Goal: Information Seeking & Learning: Learn about a topic

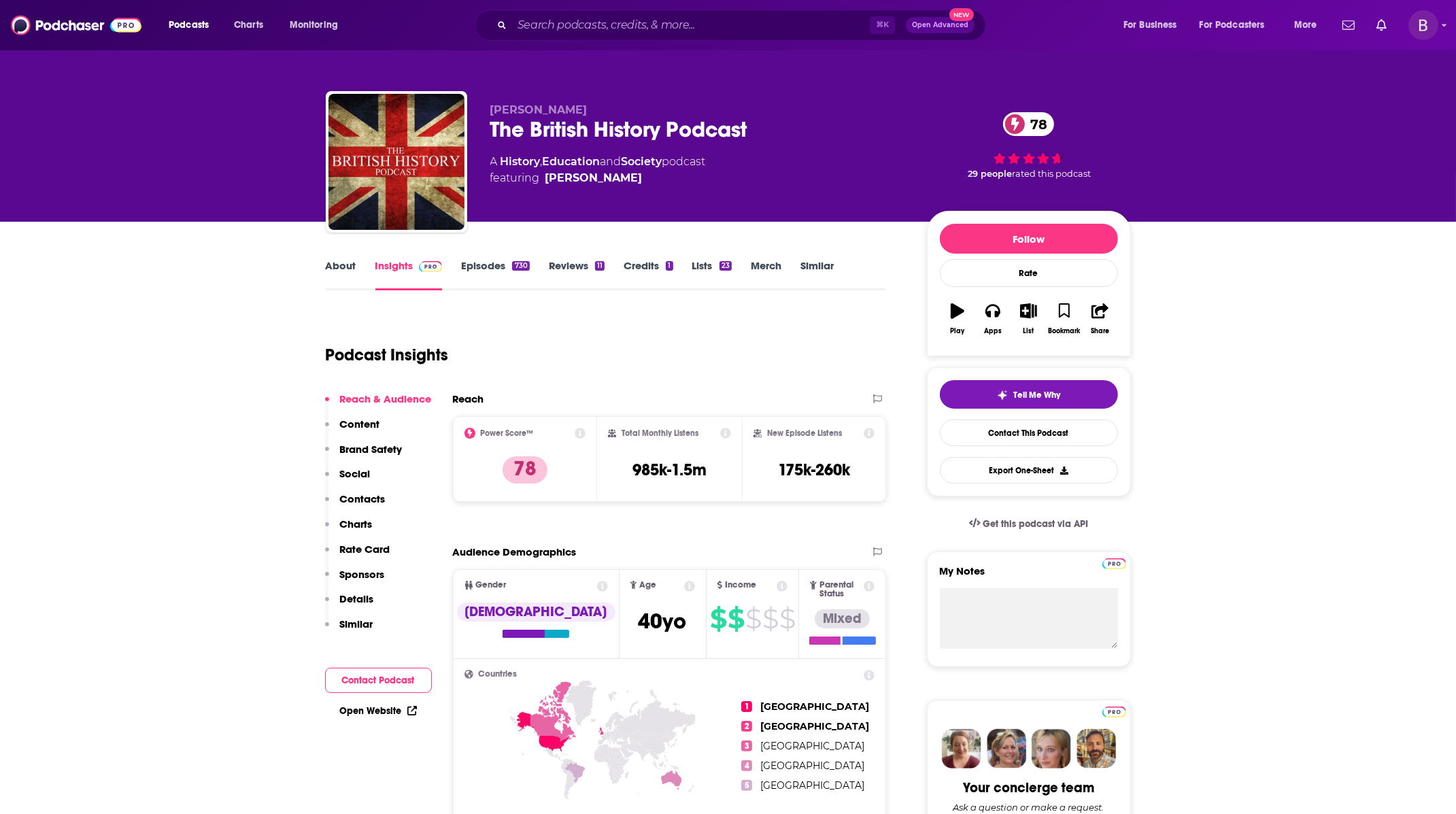
click at [362, 519] on p "Charts" at bounding box center [356, 524] width 32 height 13
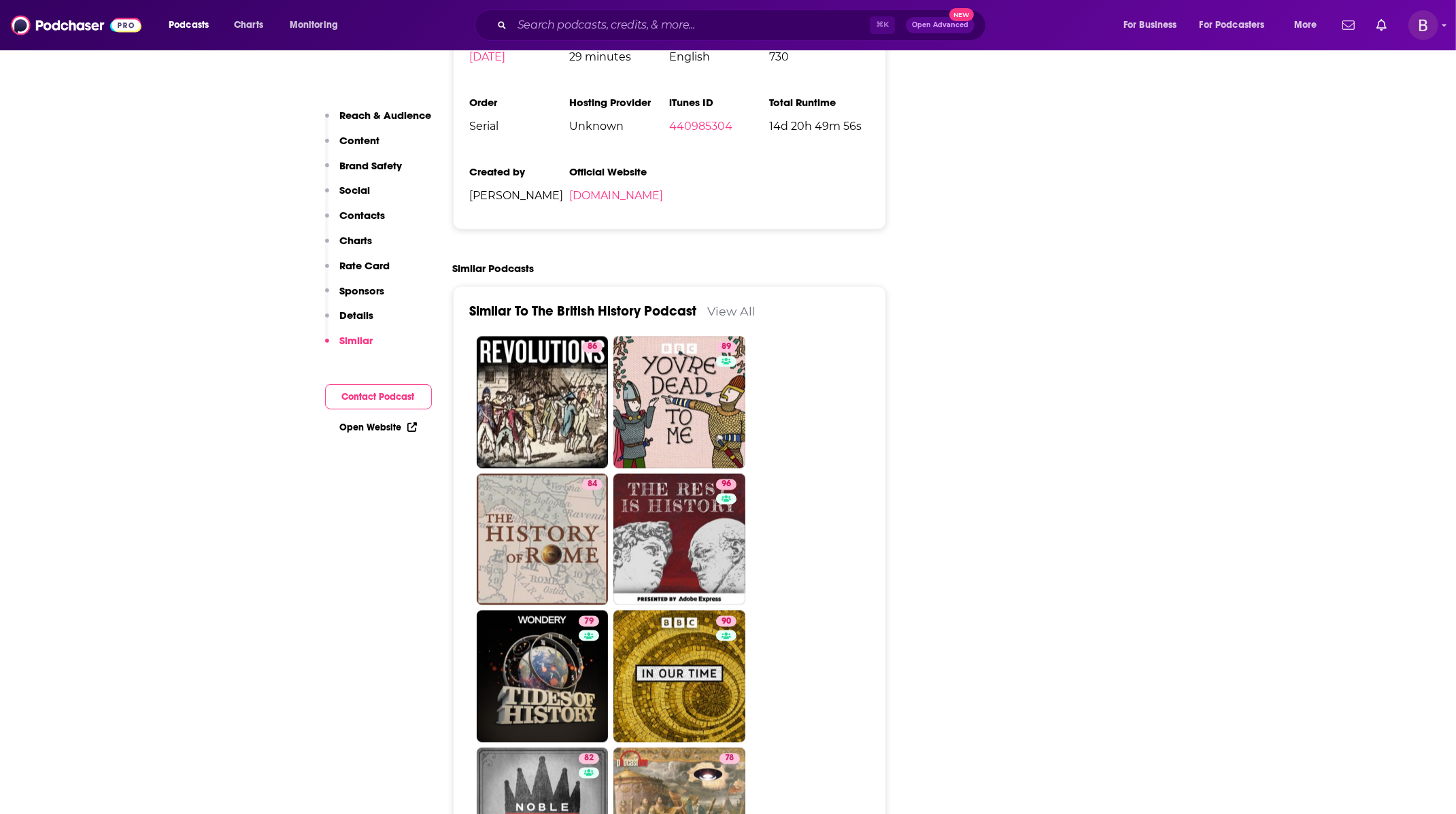
scroll to position [2691, 0]
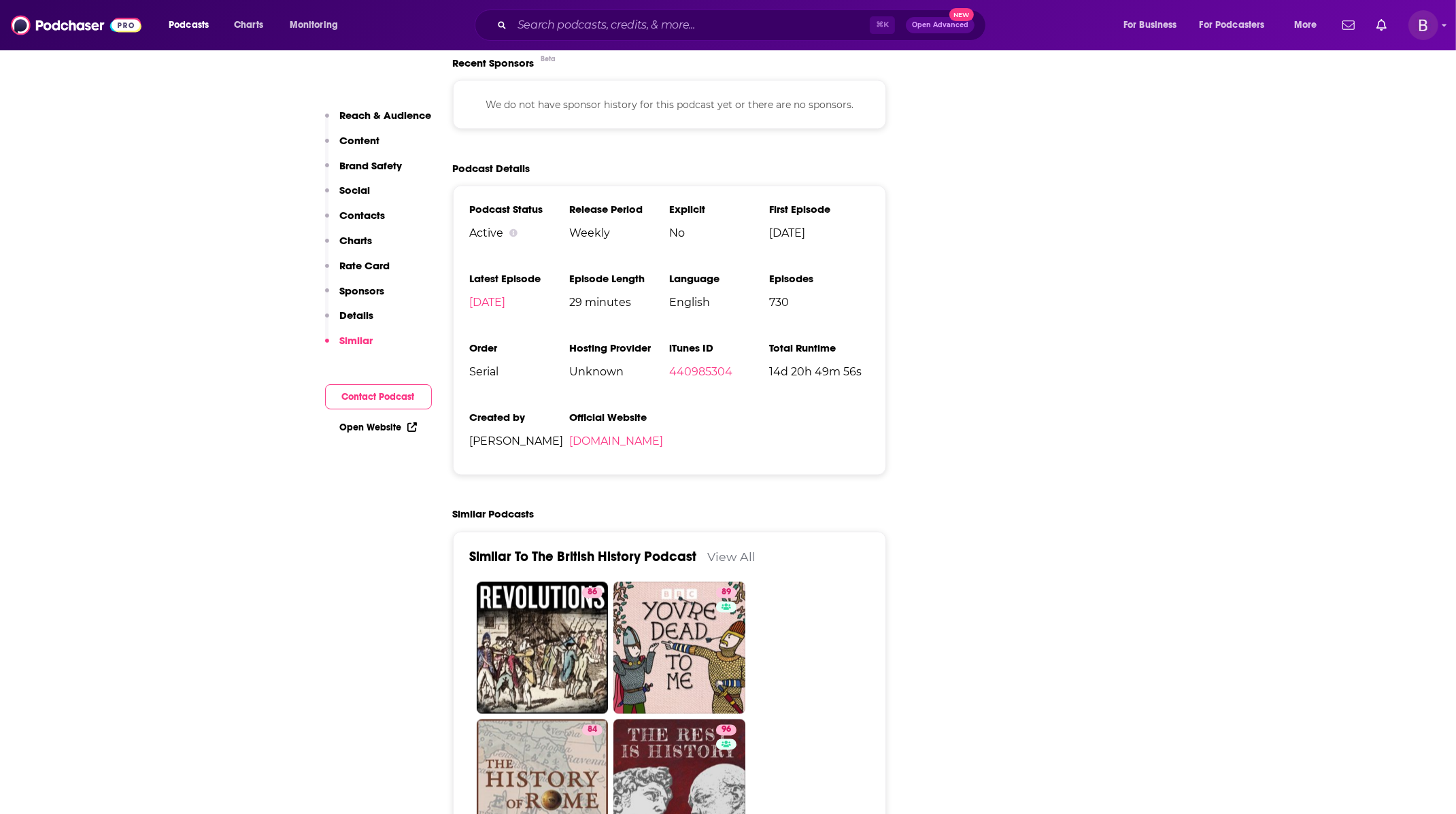
click at [373, 265] on p "Rate Card" at bounding box center [365, 265] width 51 height 13
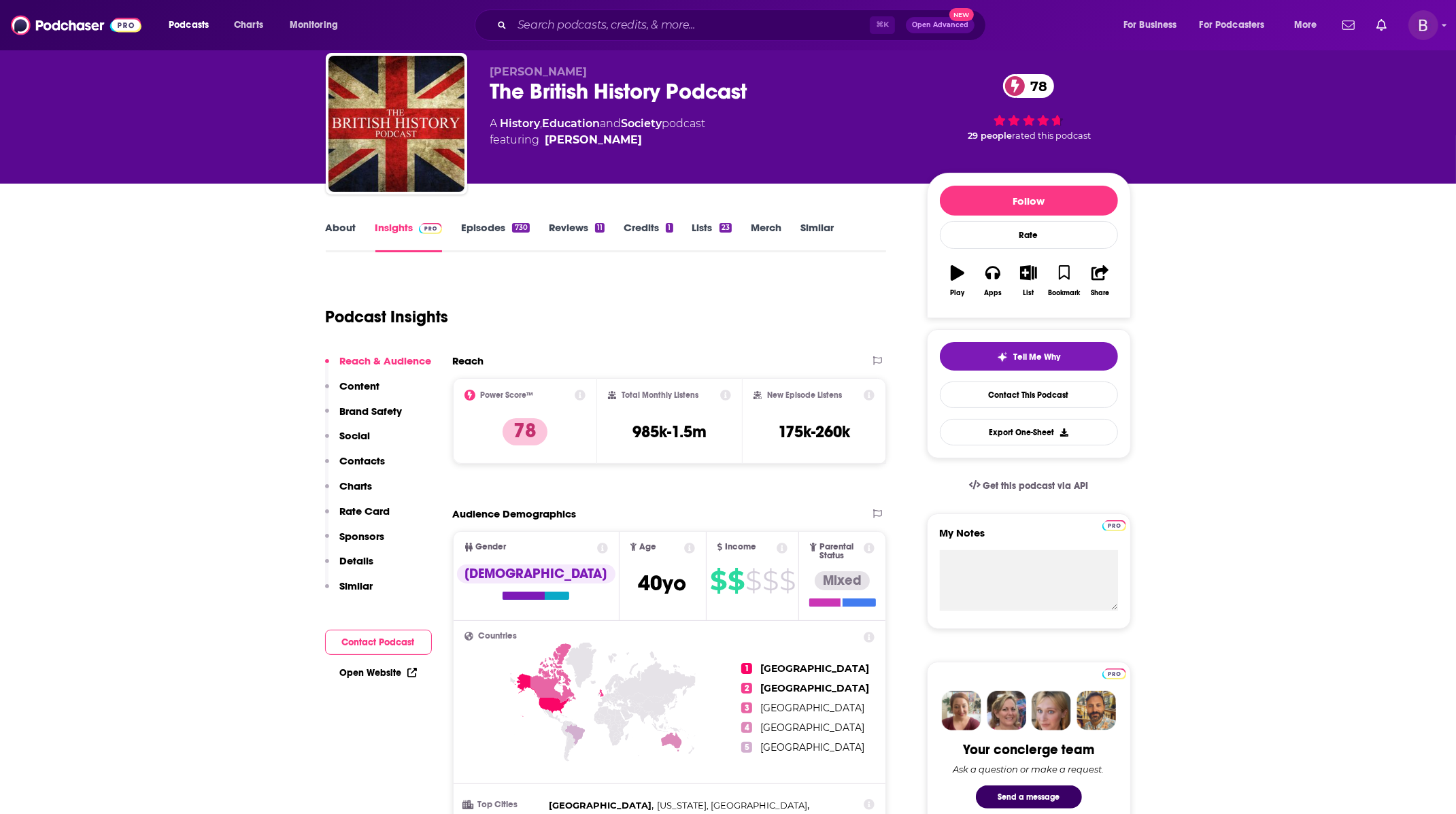
scroll to position [0, 0]
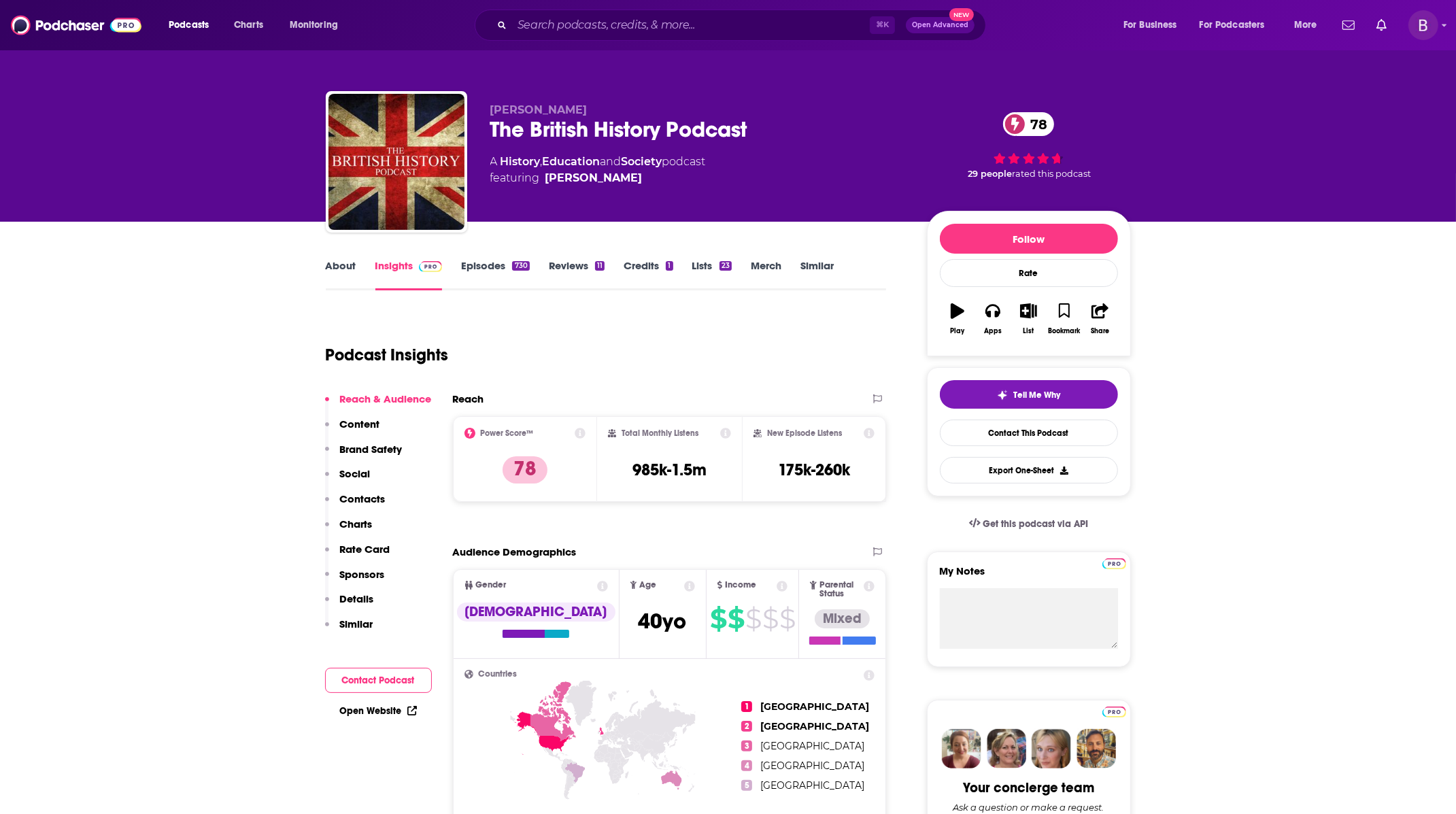
click at [341, 263] on link "About" at bounding box center [341, 274] width 31 height 32
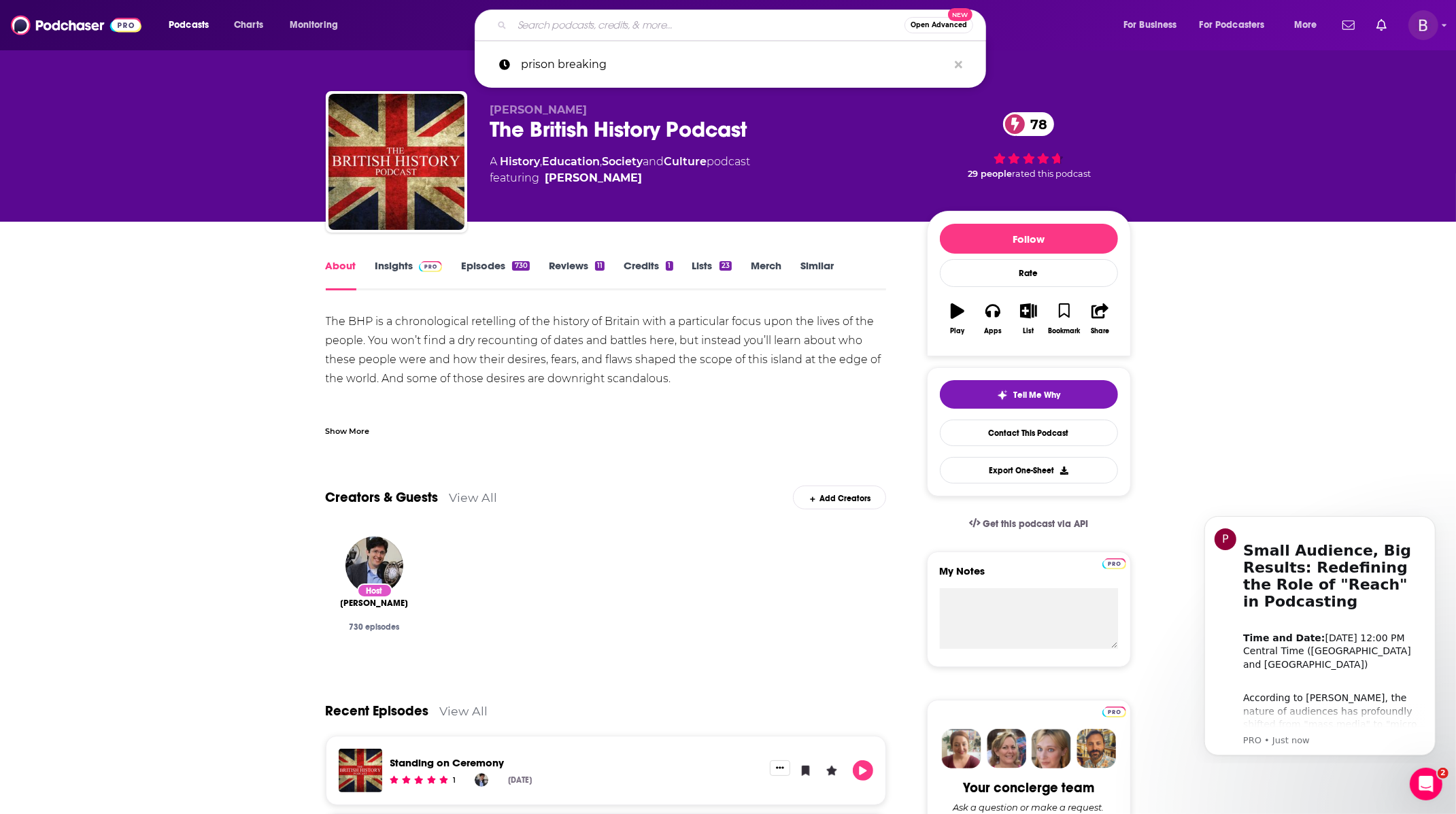
click at [739, 29] on input "Search podcasts, credits, & more..." at bounding box center [708, 25] width 392 height 22
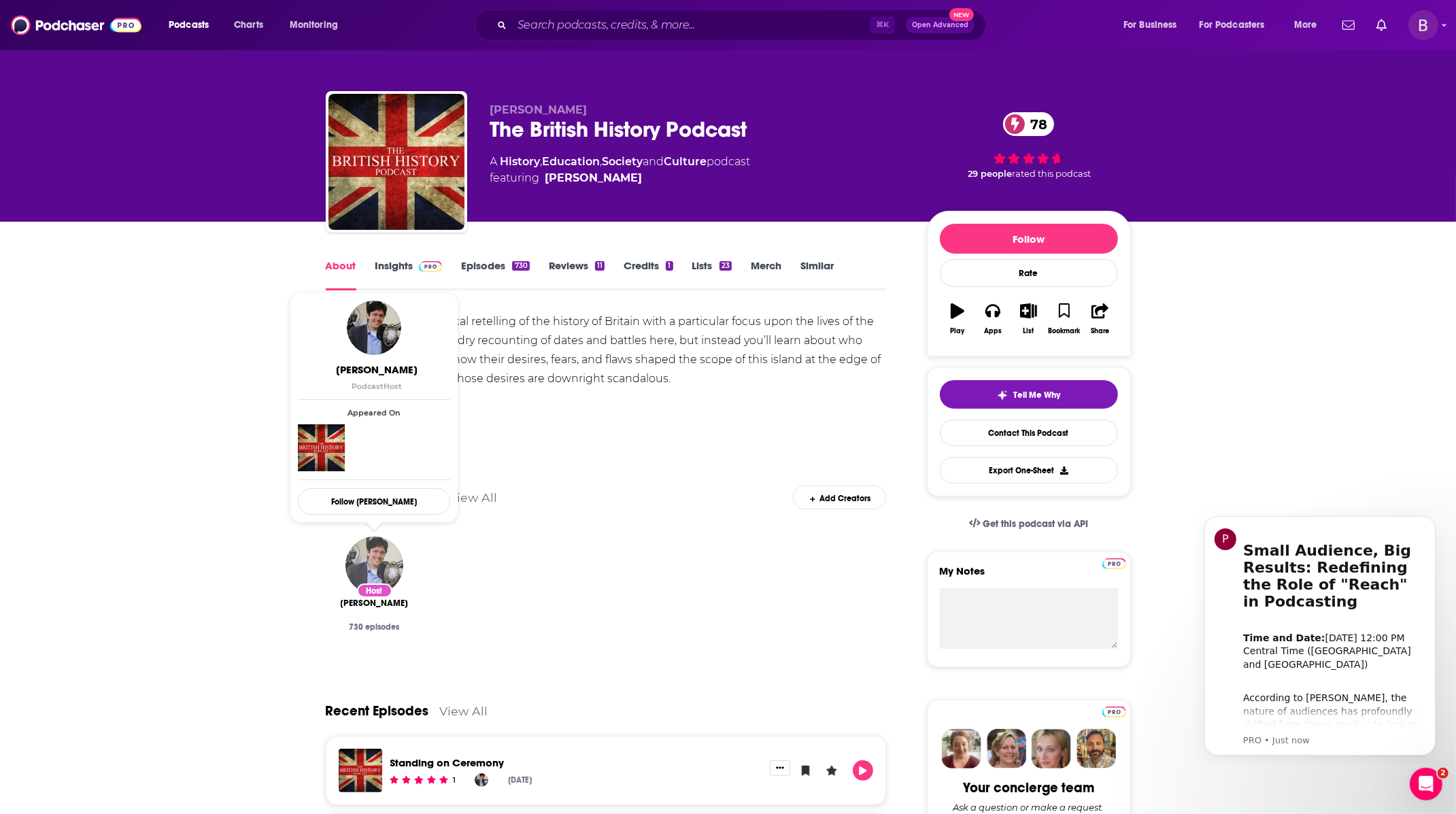
click at [378, 543] on img "Jamie Jeffers" at bounding box center [374, 565] width 58 height 58
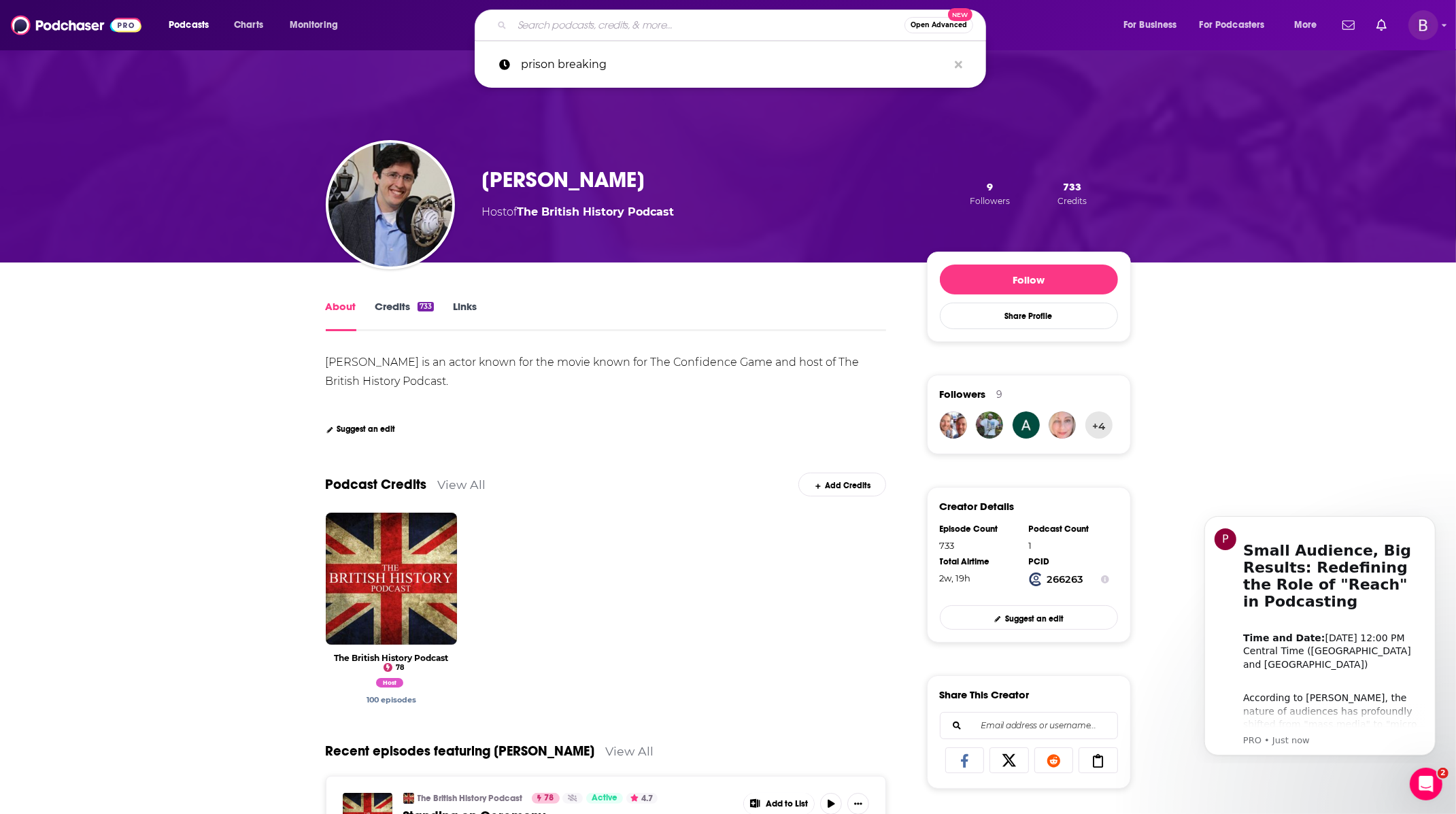
click at [643, 22] on input "Search podcasts, credits, & more..." at bounding box center [708, 25] width 392 height 22
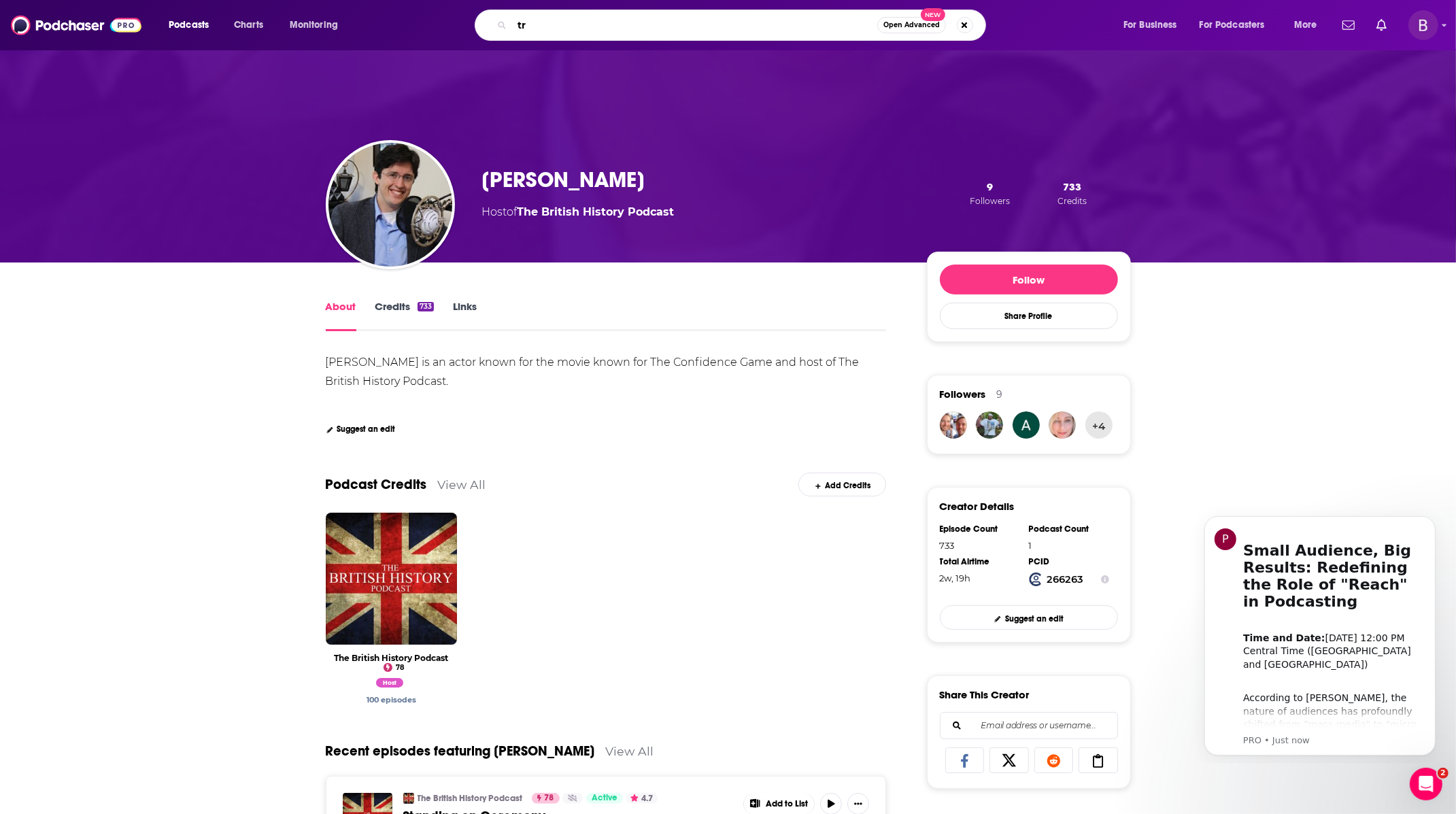
type input "t"
type input "h"
type input "t"
type input "new heights"
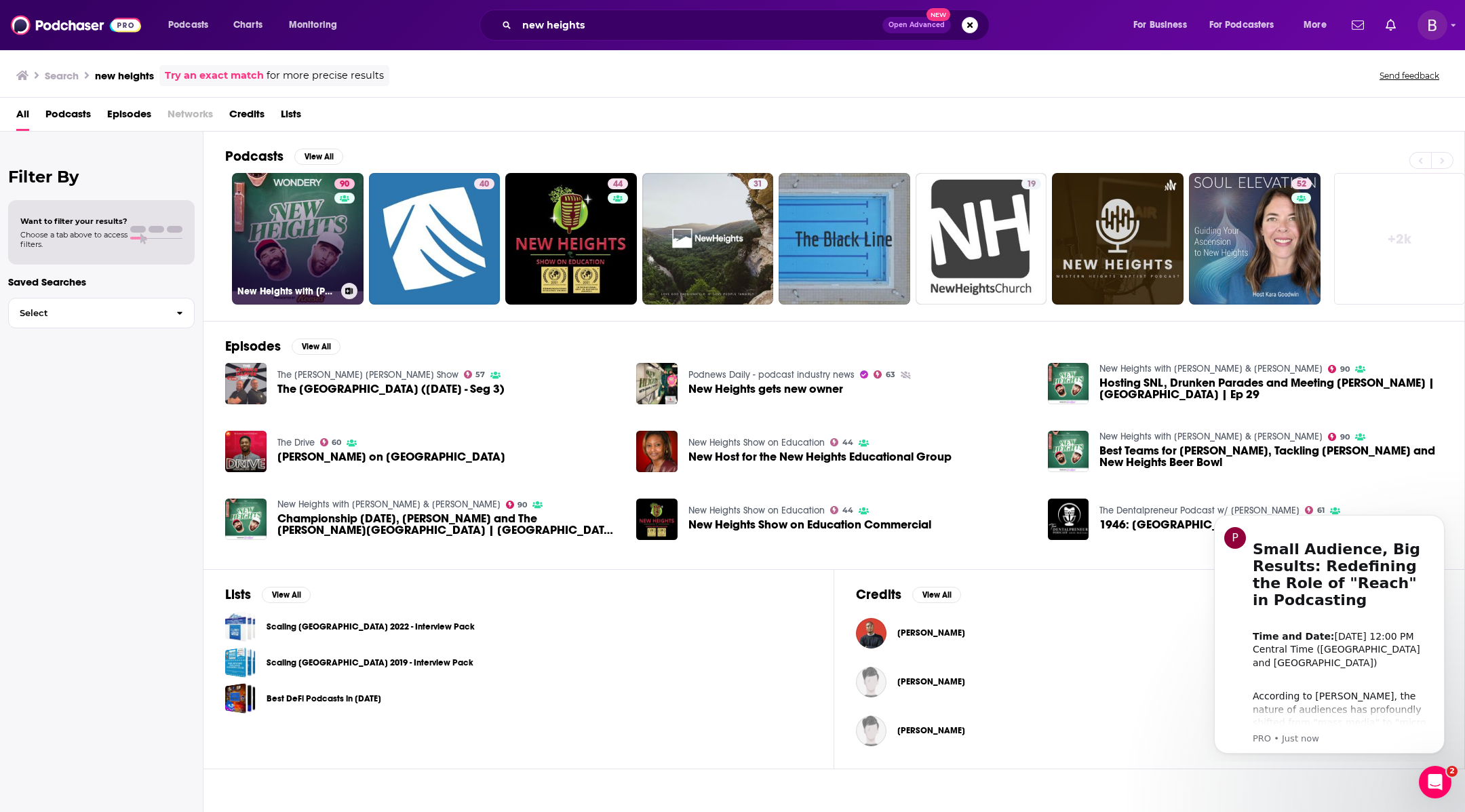
click at [280, 226] on link "90 [GEOGRAPHIC_DATA] with [PERSON_NAME] & [PERSON_NAME]" at bounding box center [298, 238] width 132 height 132
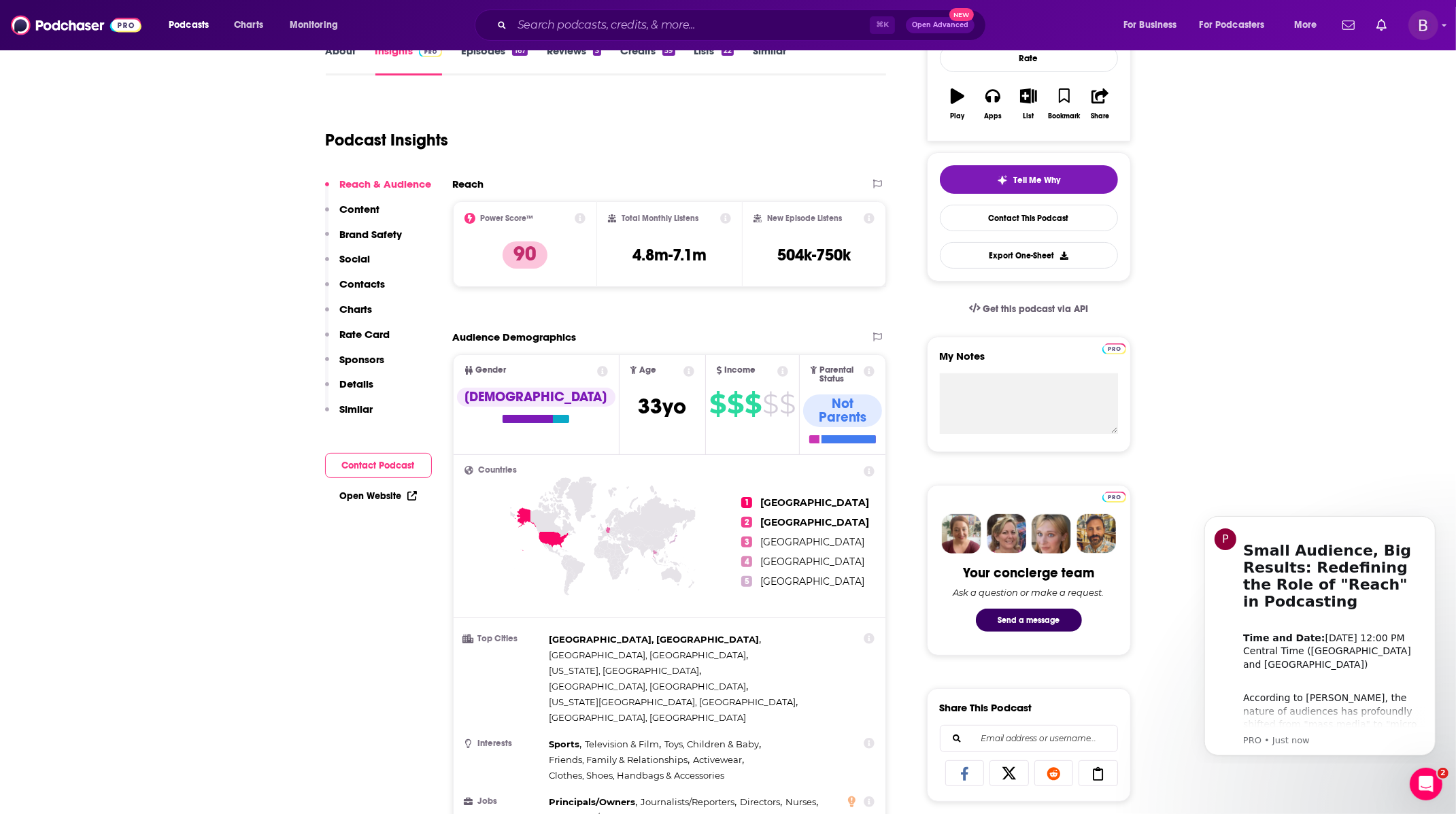
scroll to position [238, 0]
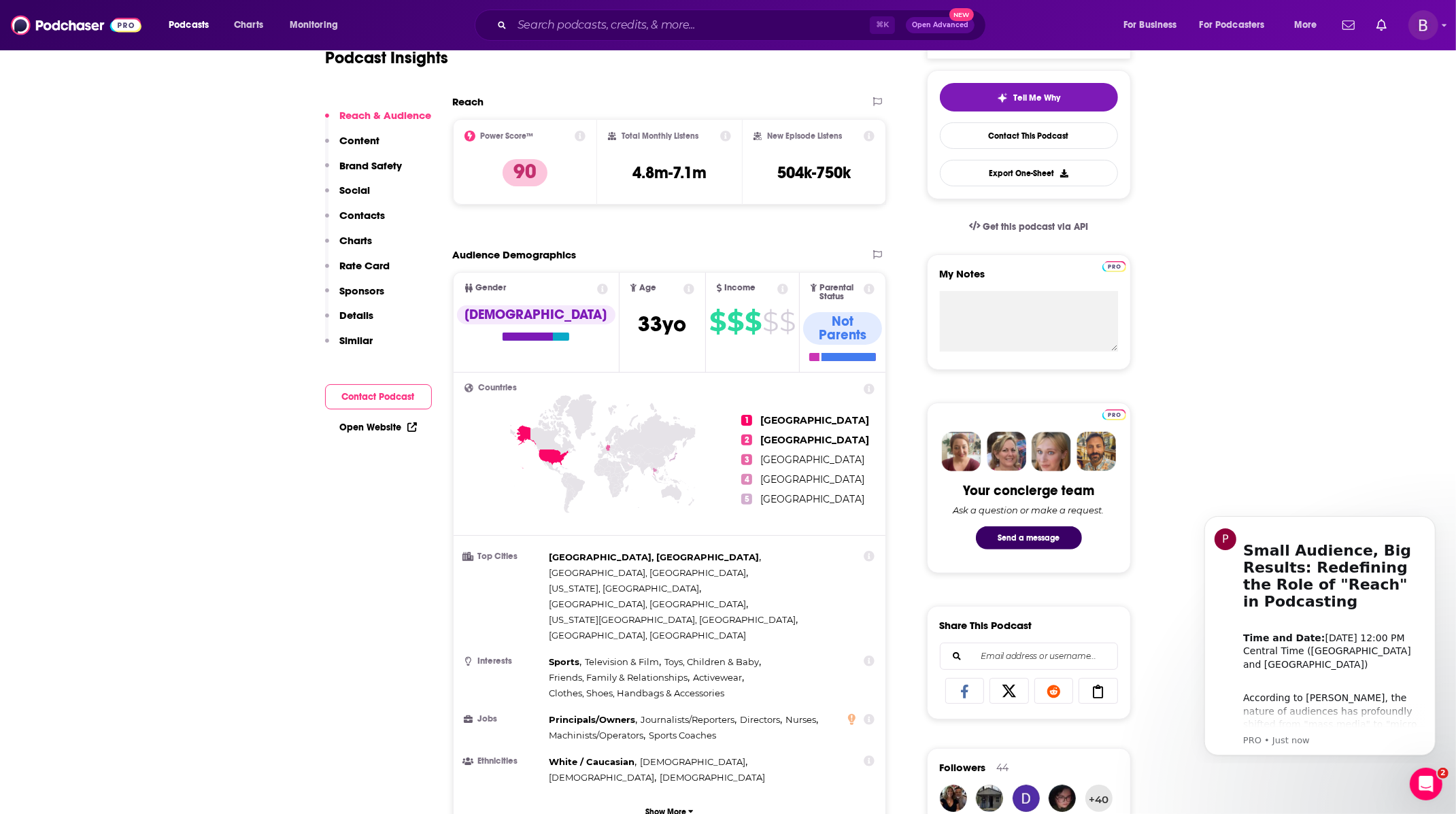
click at [368, 263] on p "Rate Card" at bounding box center [365, 265] width 51 height 13
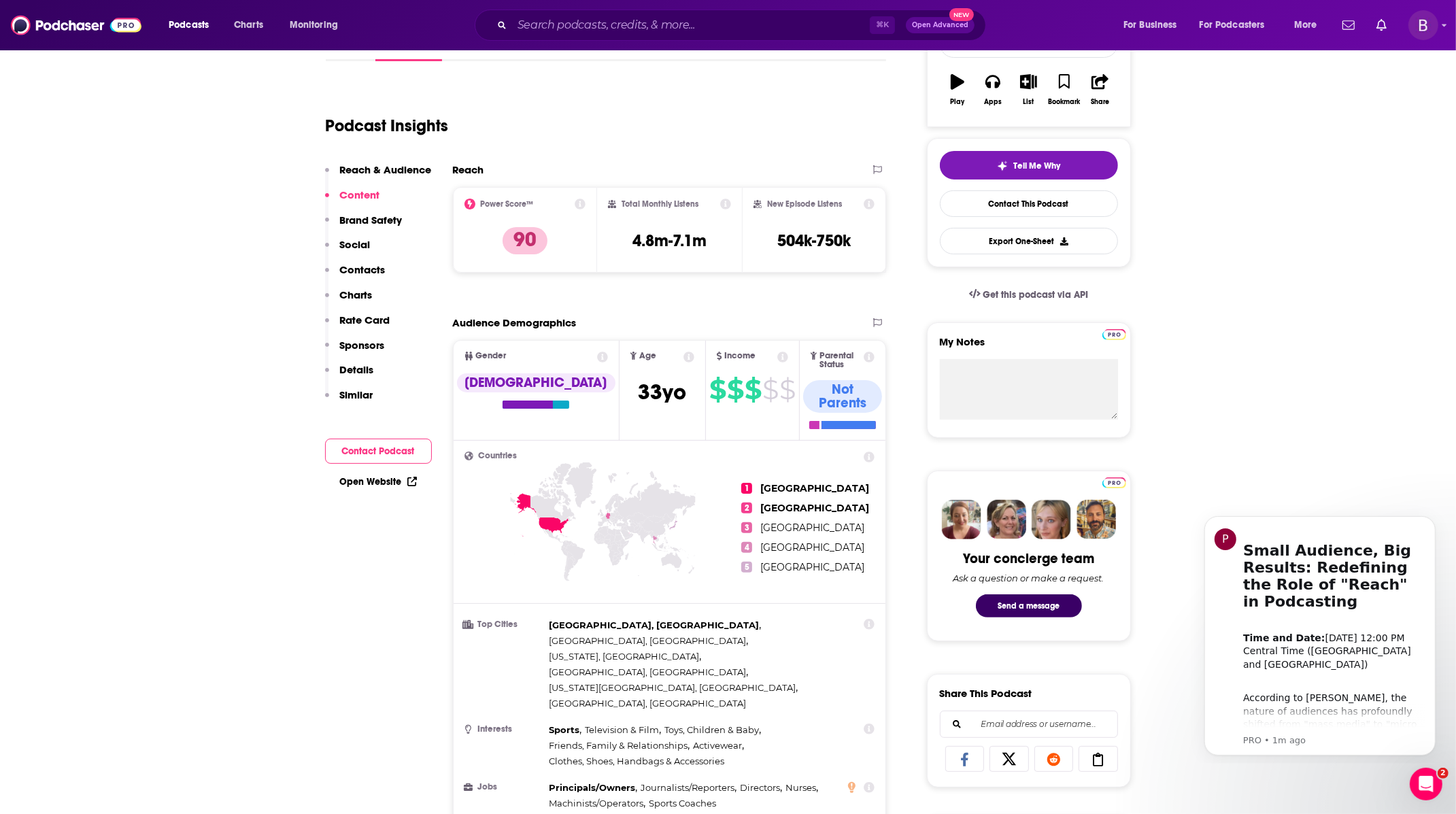
scroll to position [0, 0]
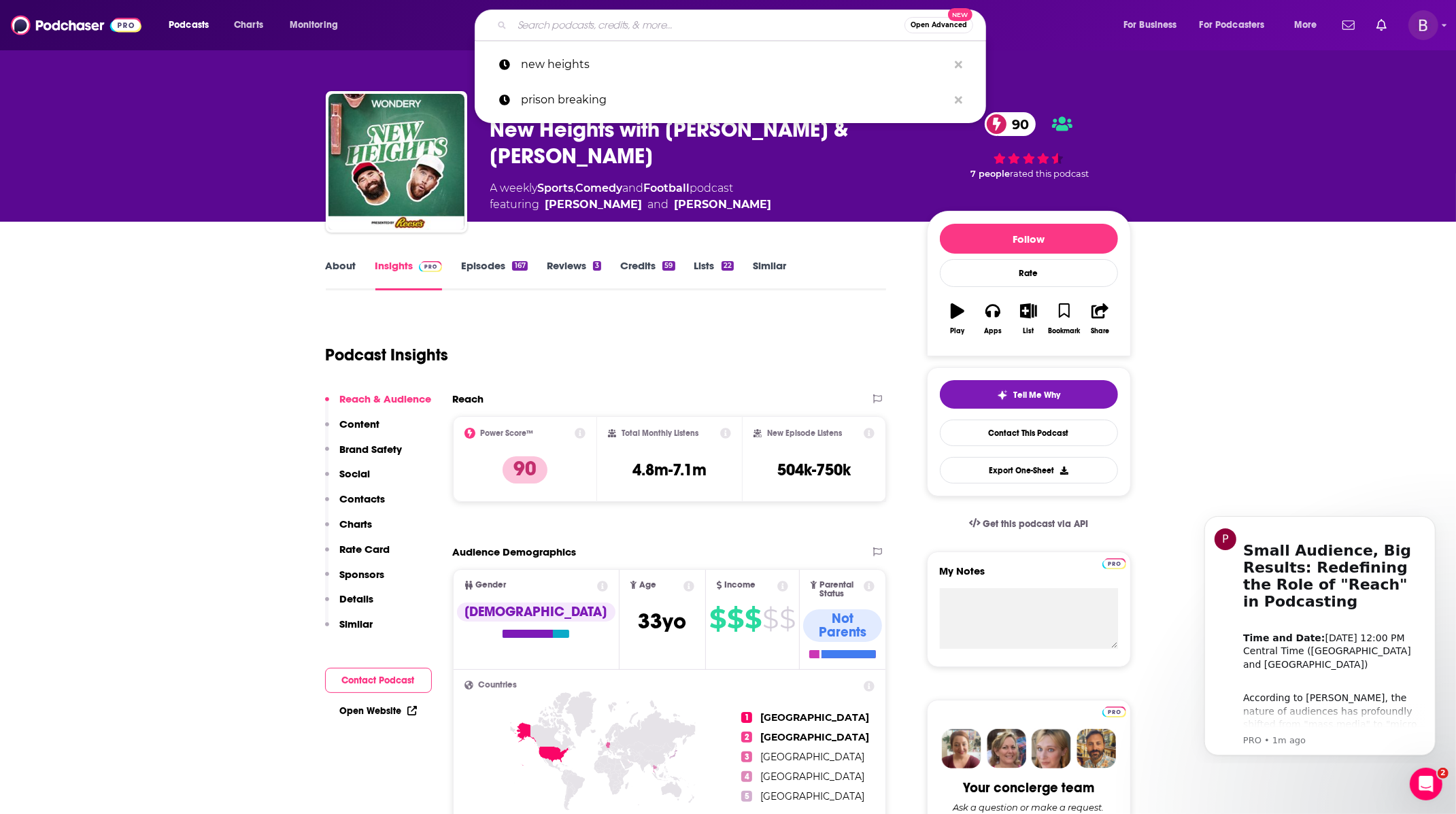
click at [593, 23] on input "Search podcasts, credits, & more..." at bounding box center [708, 25] width 392 height 22
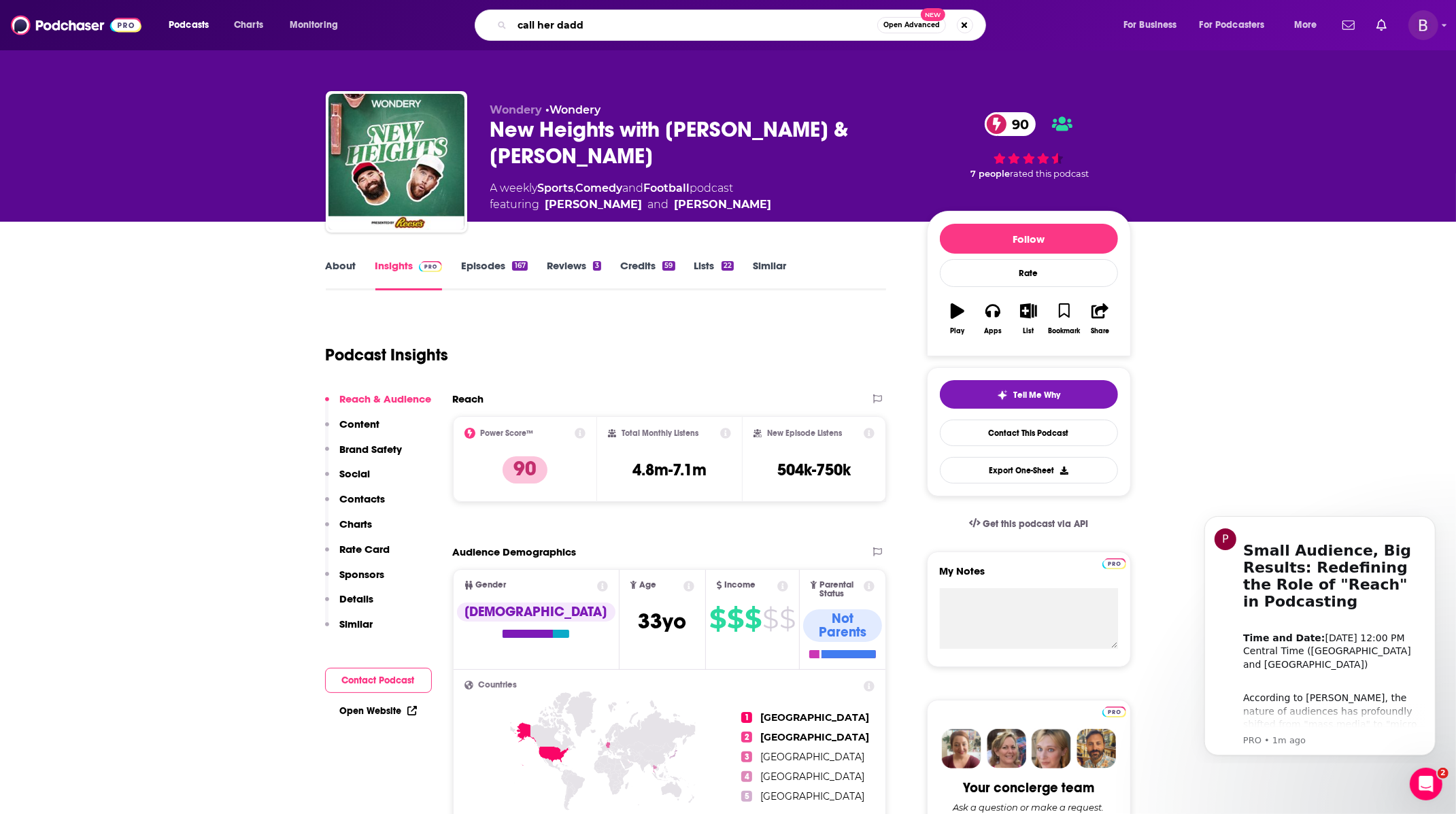
type input "call her daddy"
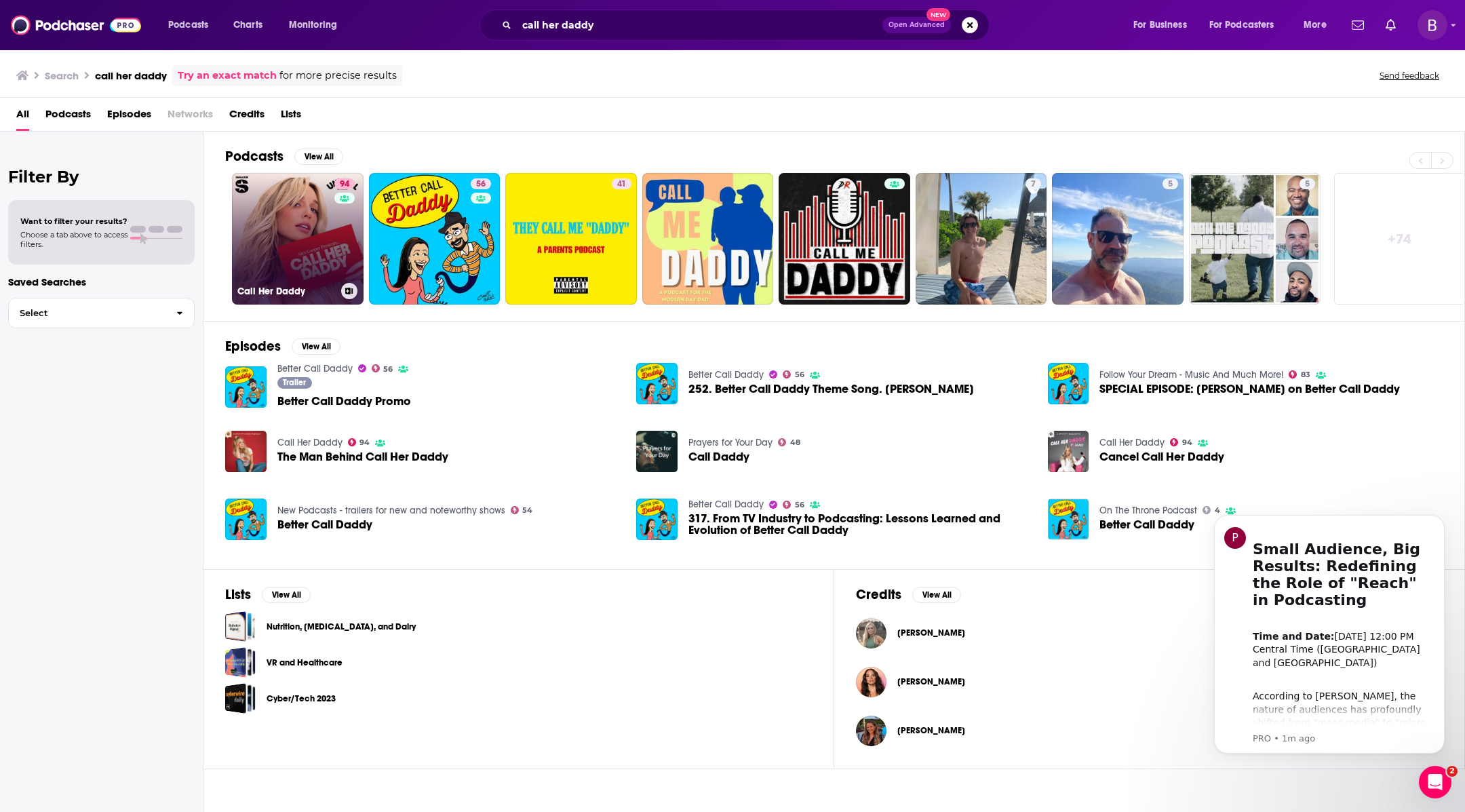
click at [309, 207] on link "94 Call Her Daddy" at bounding box center [298, 238] width 132 height 132
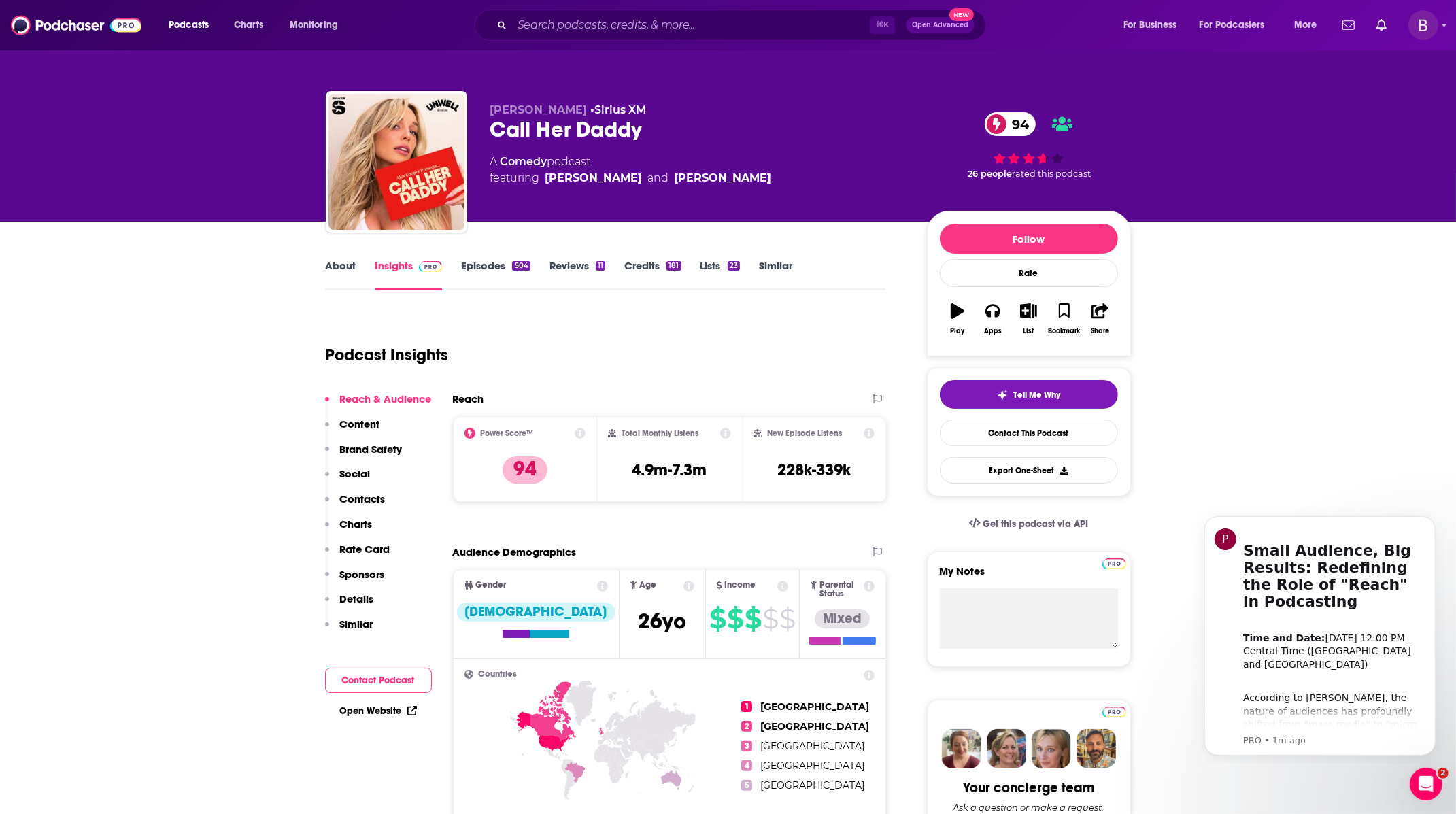
click at [375, 553] on p "Rate Card" at bounding box center [365, 549] width 51 height 13
click at [541, 25] on input "Search podcasts, credits, & more..." at bounding box center [691, 25] width 358 height 22
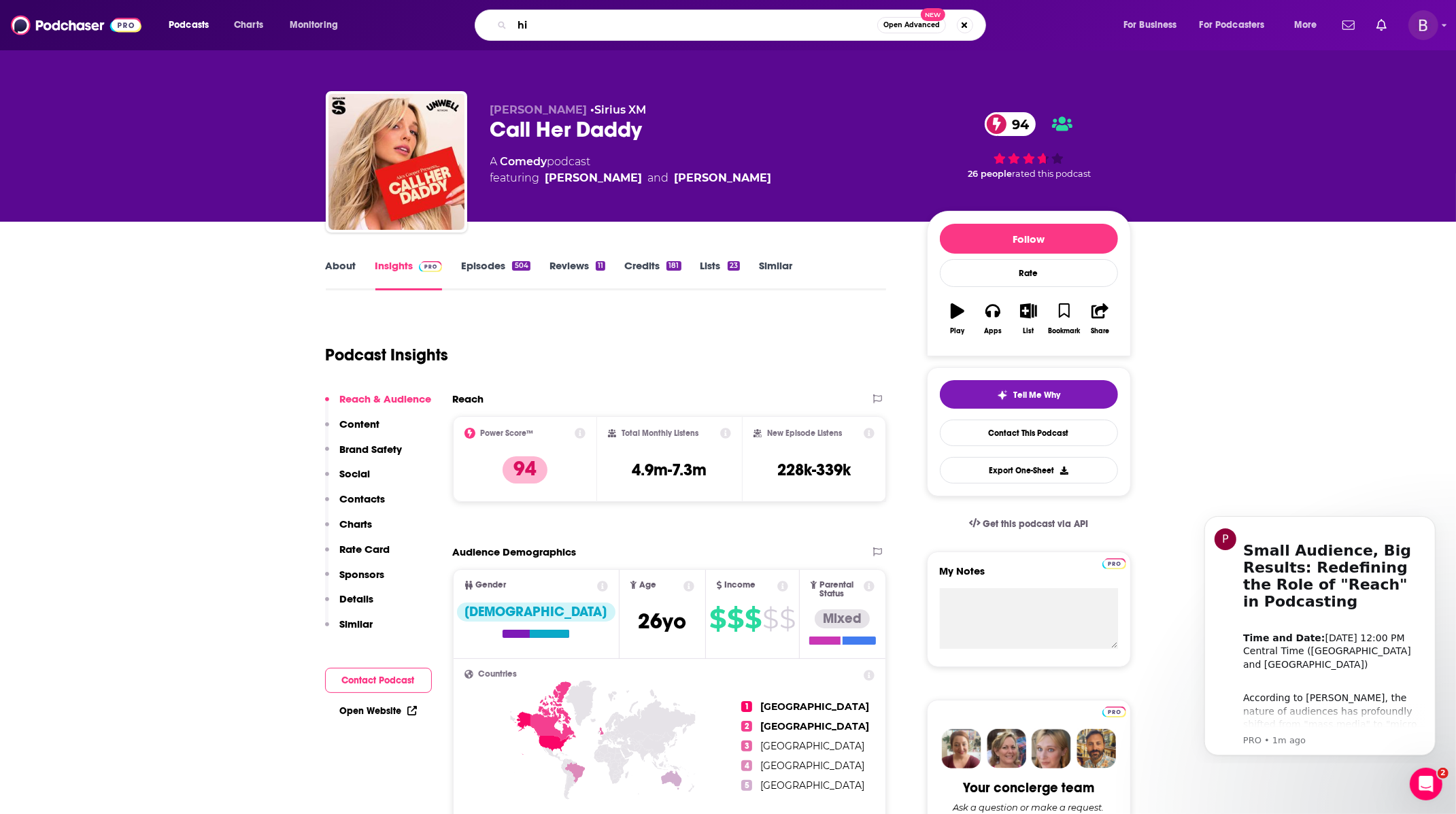
type input "h"
type input "skinny confidential"
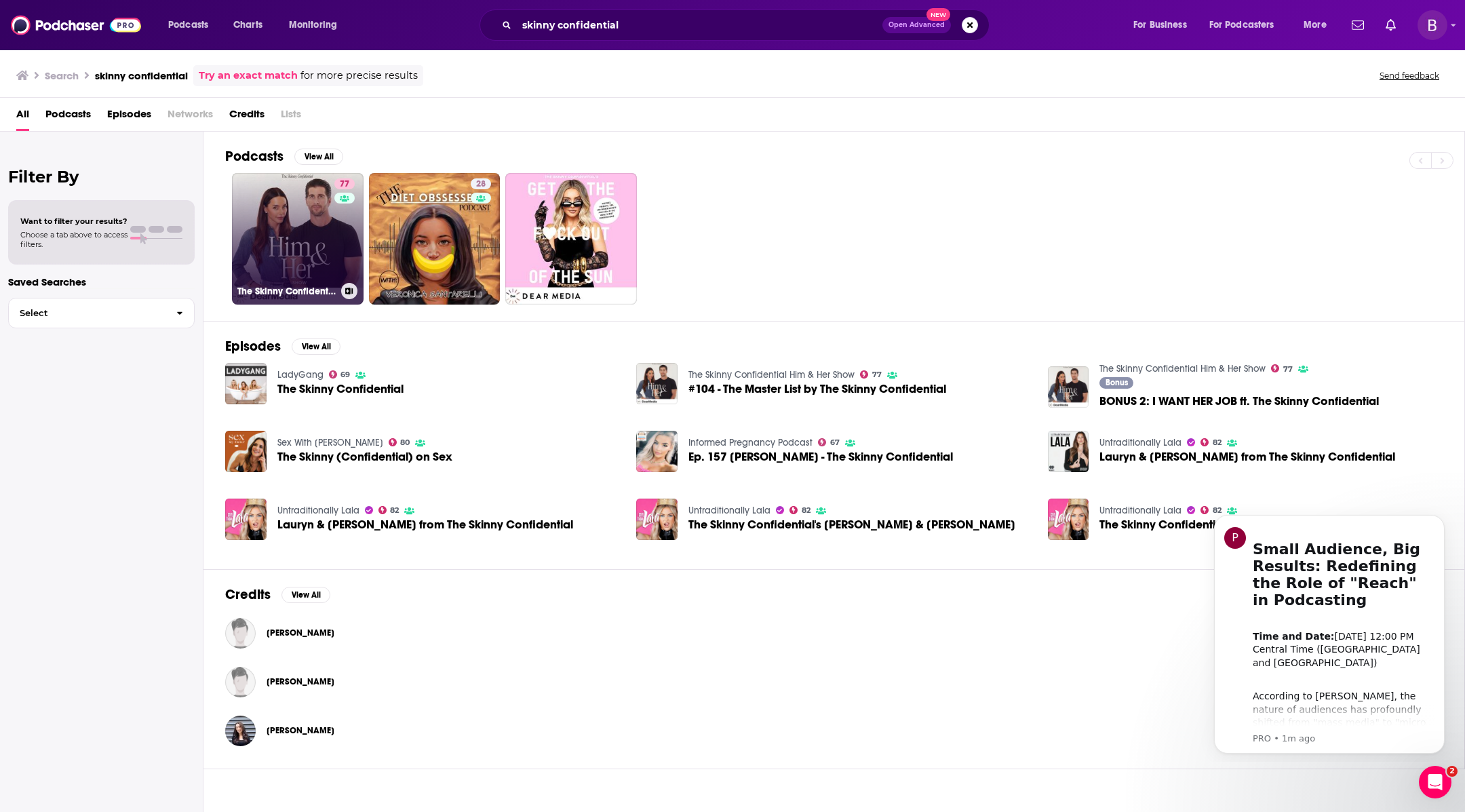
click at [308, 219] on link "77 The Skinny Confidential Him & Her Show" at bounding box center [298, 238] width 132 height 132
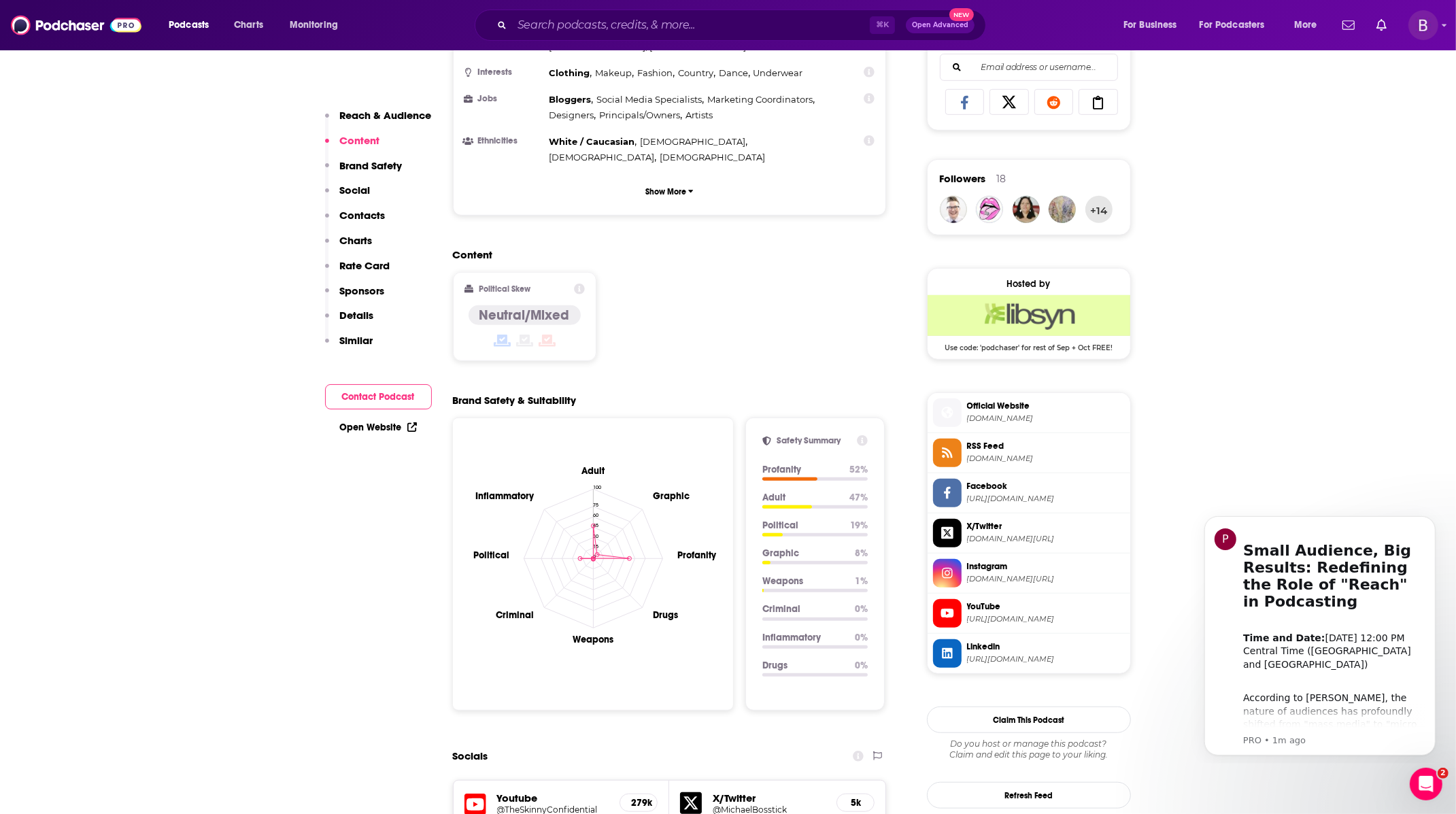
scroll to position [888, 0]
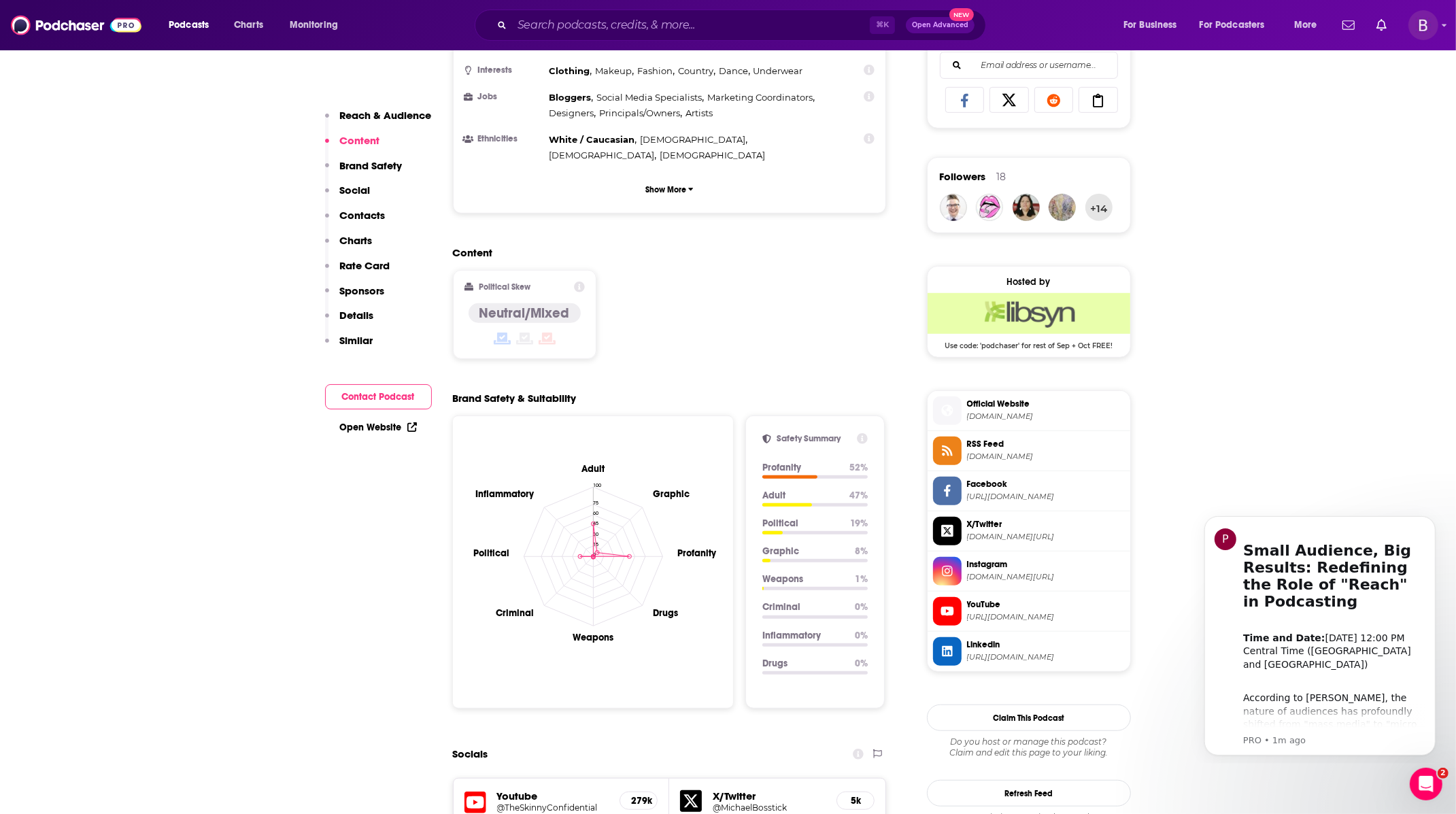
click at [362, 270] on p "Rate Card" at bounding box center [365, 265] width 51 height 13
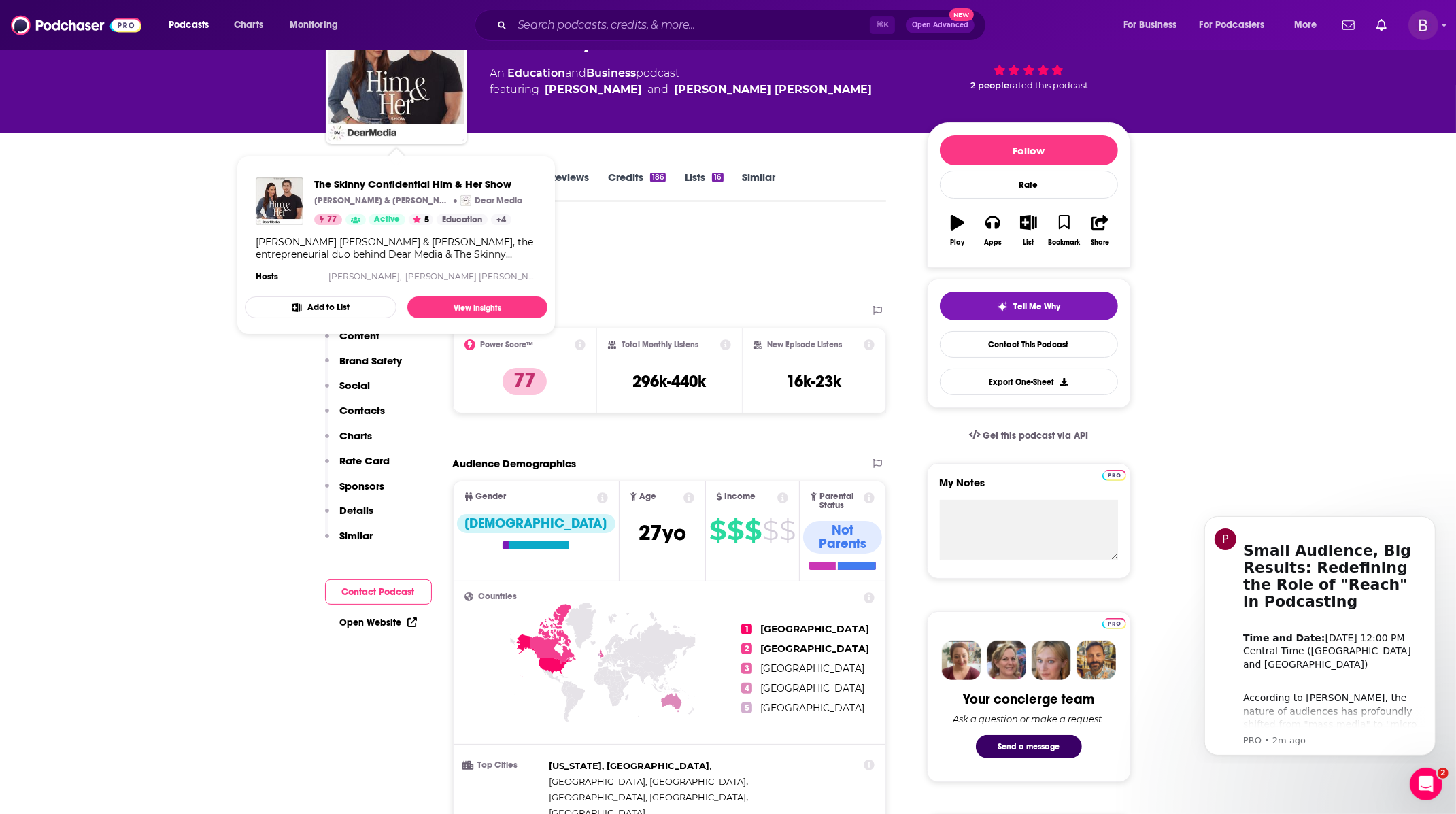
scroll to position [0, 0]
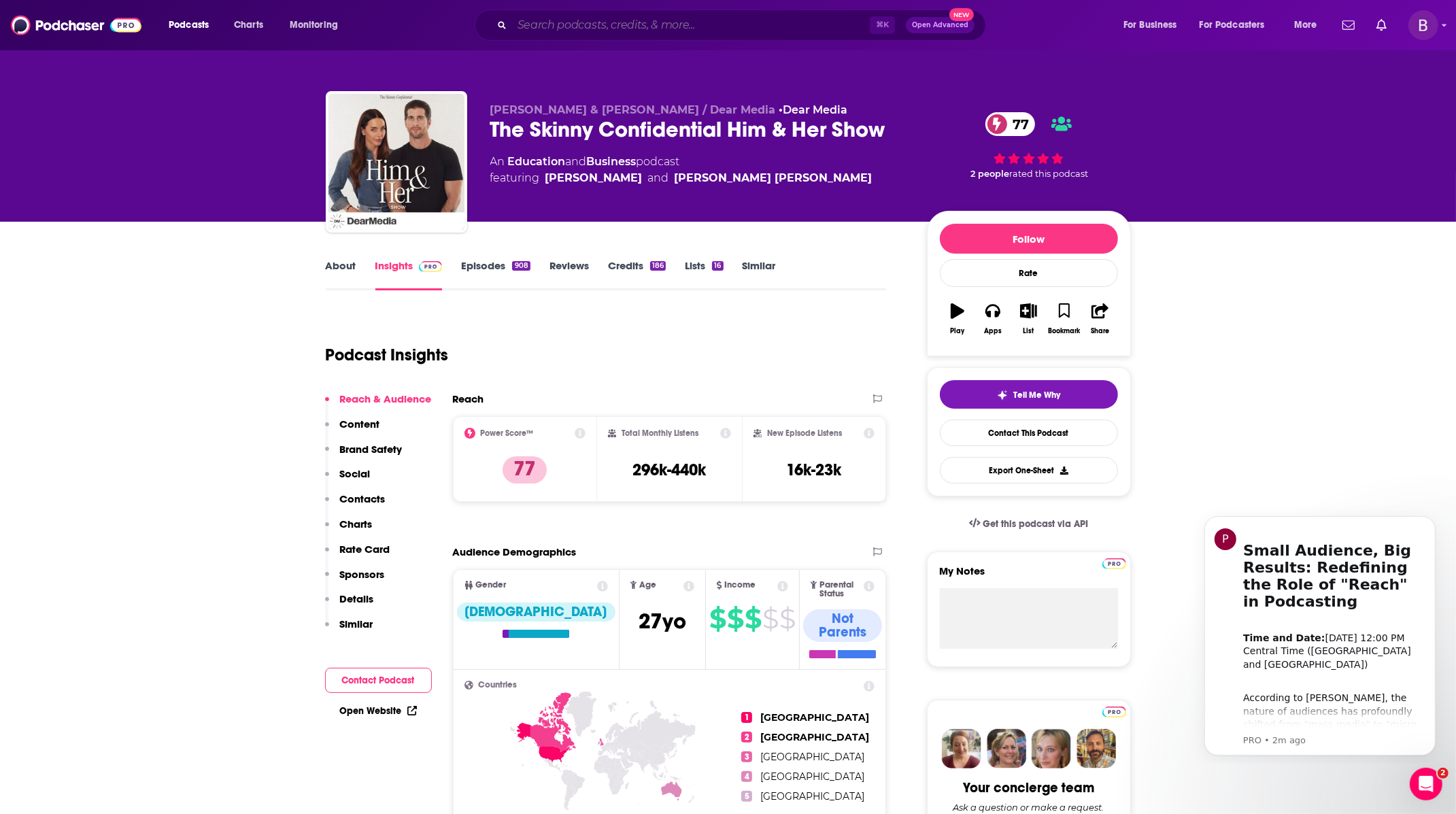
click at [563, 30] on input "Search podcasts, credits, & more..." at bounding box center [691, 25] width 358 height 22
click at [1165, 30] on span "For Business" at bounding box center [1149, 25] width 54 height 19
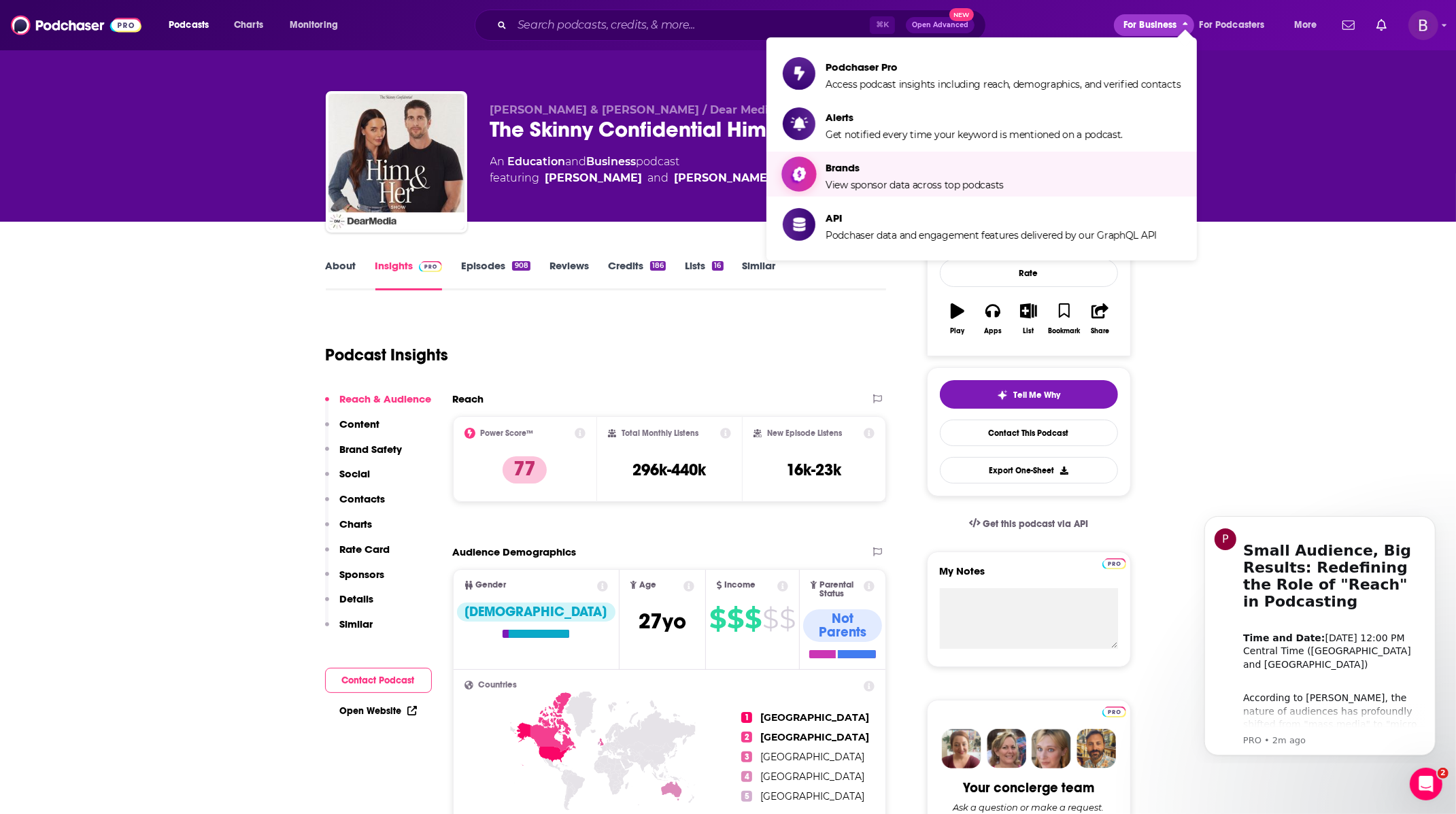
click at [932, 174] on span "Brands View sponsor data across top podcasts" at bounding box center [914, 174] width 178 height 34
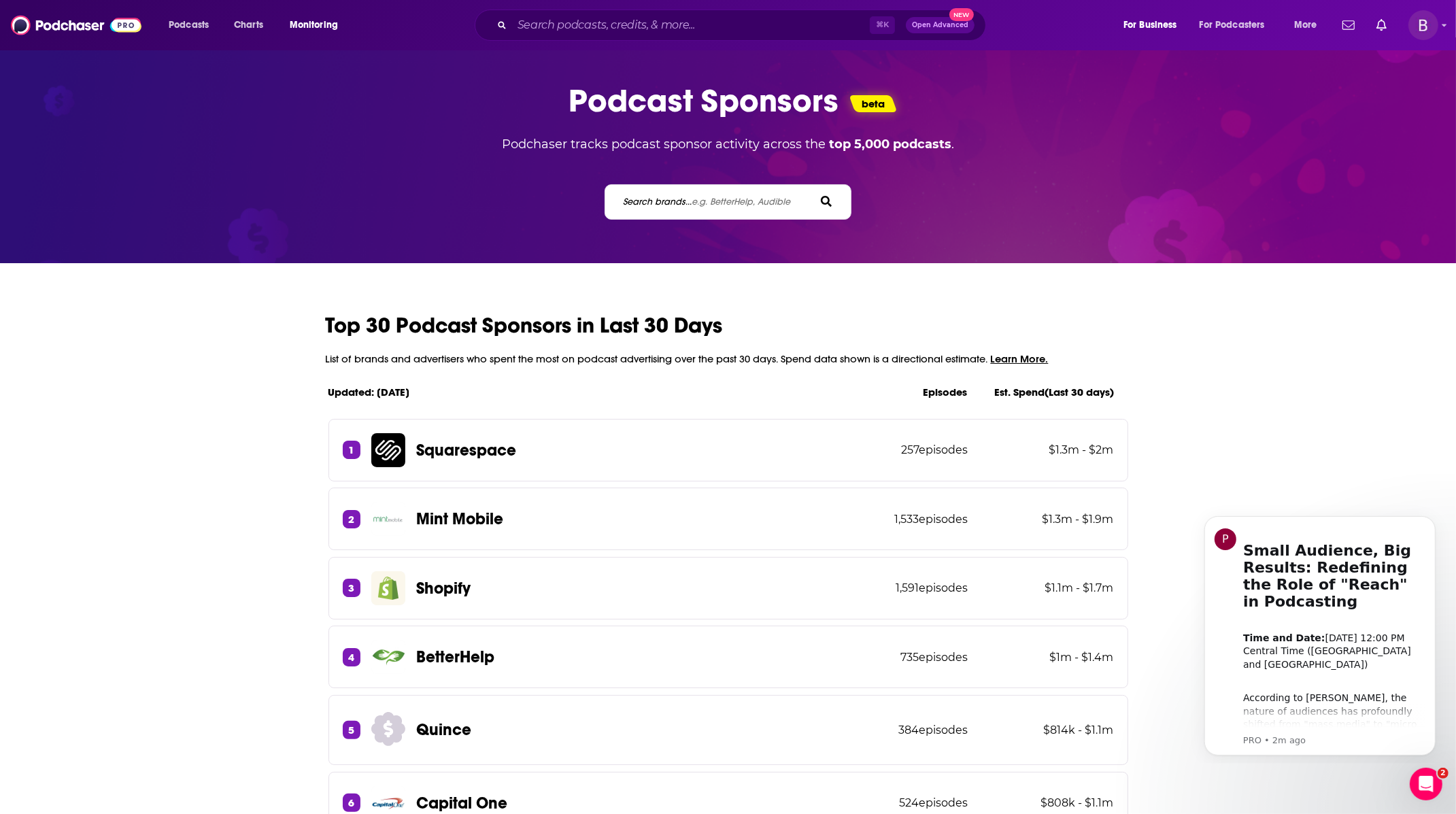
scroll to position [14, 0]
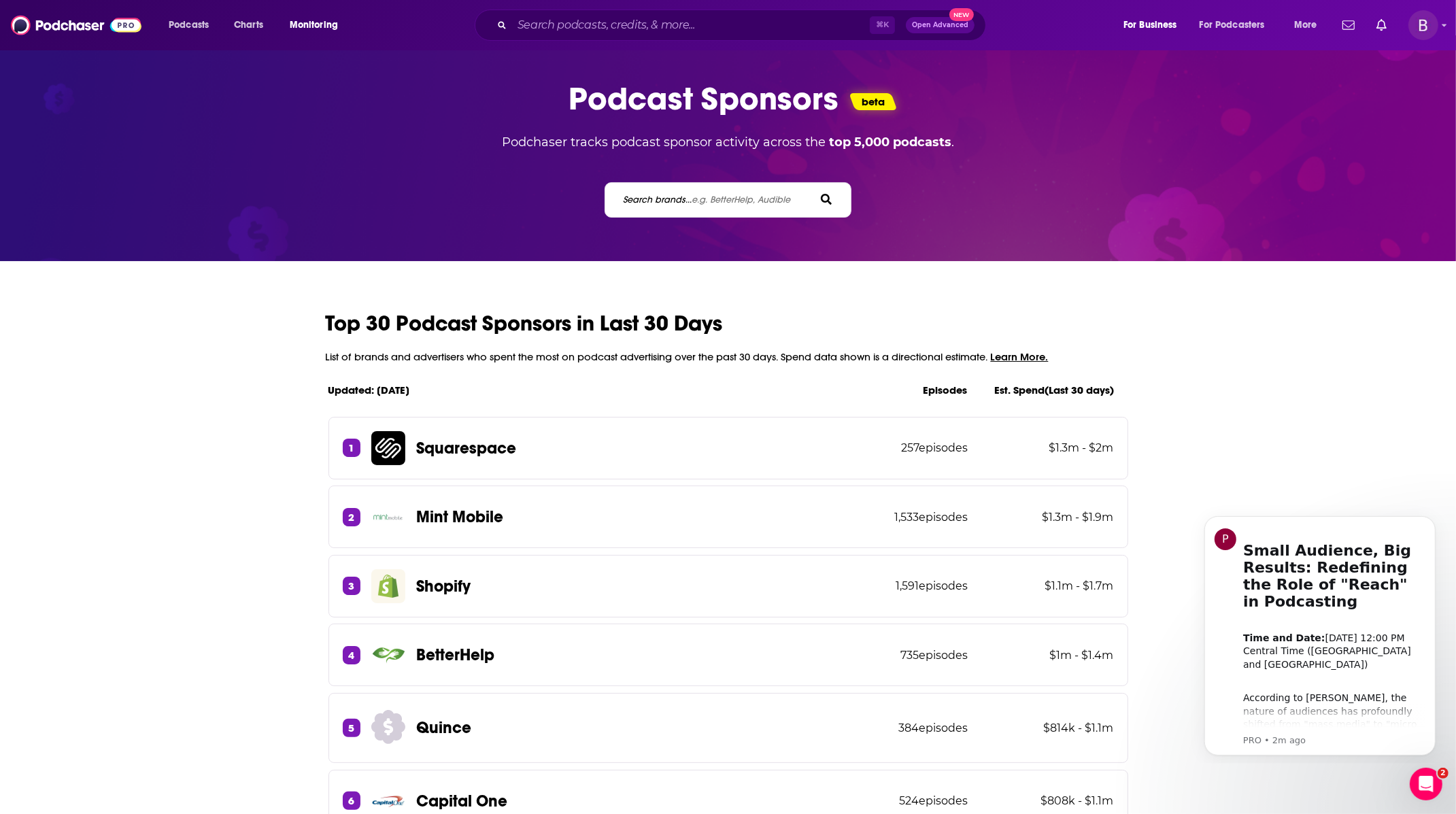
click at [760, 194] on span "e.g. BetterHelp, Audible" at bounding box center [741, 199] width 98 height 12
click at [744, 193] on input "Search brands... e.g. BetterHelp, Audible" at bounding box center [682, 199] width 122 height 14
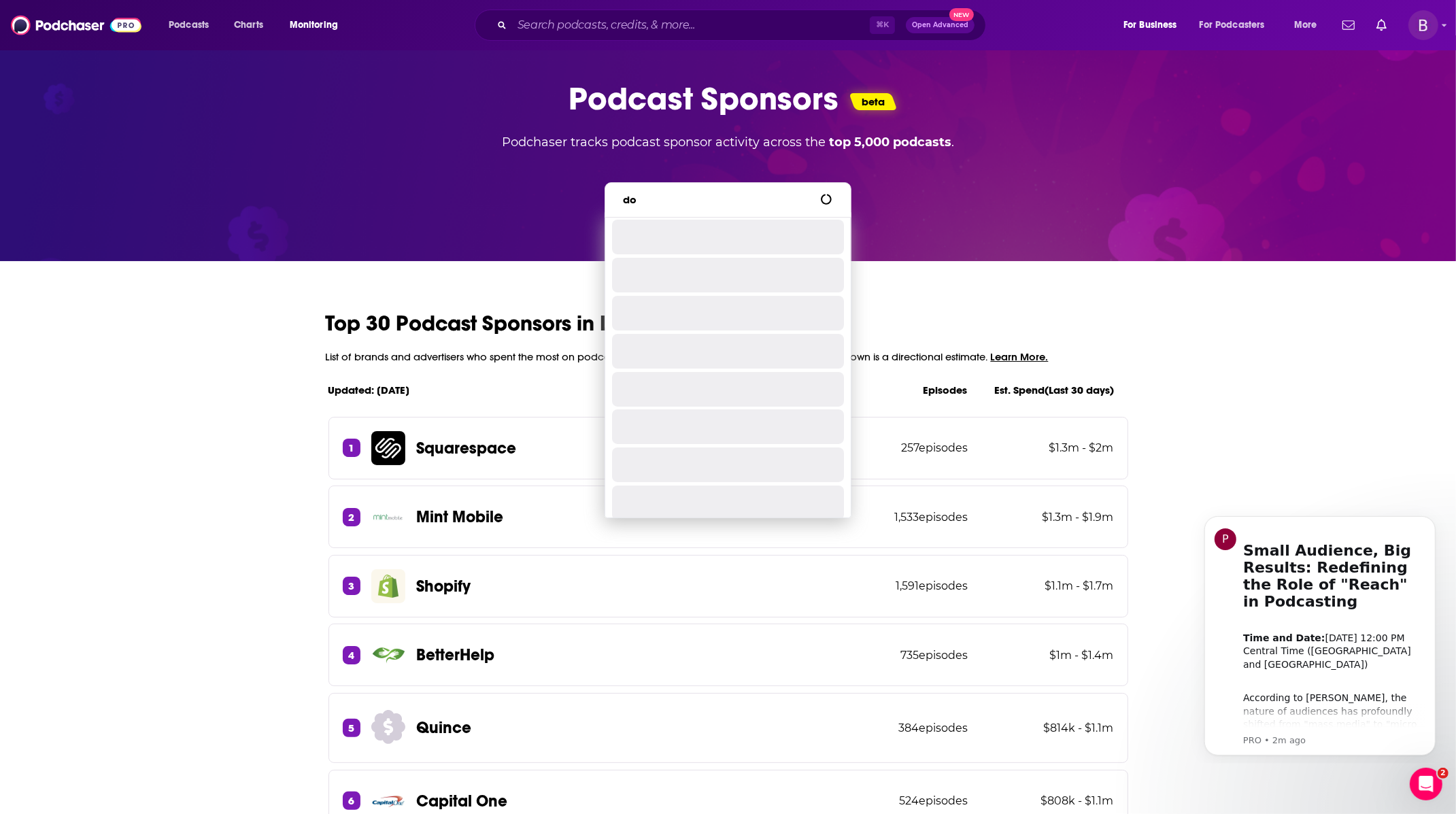
type input "d"
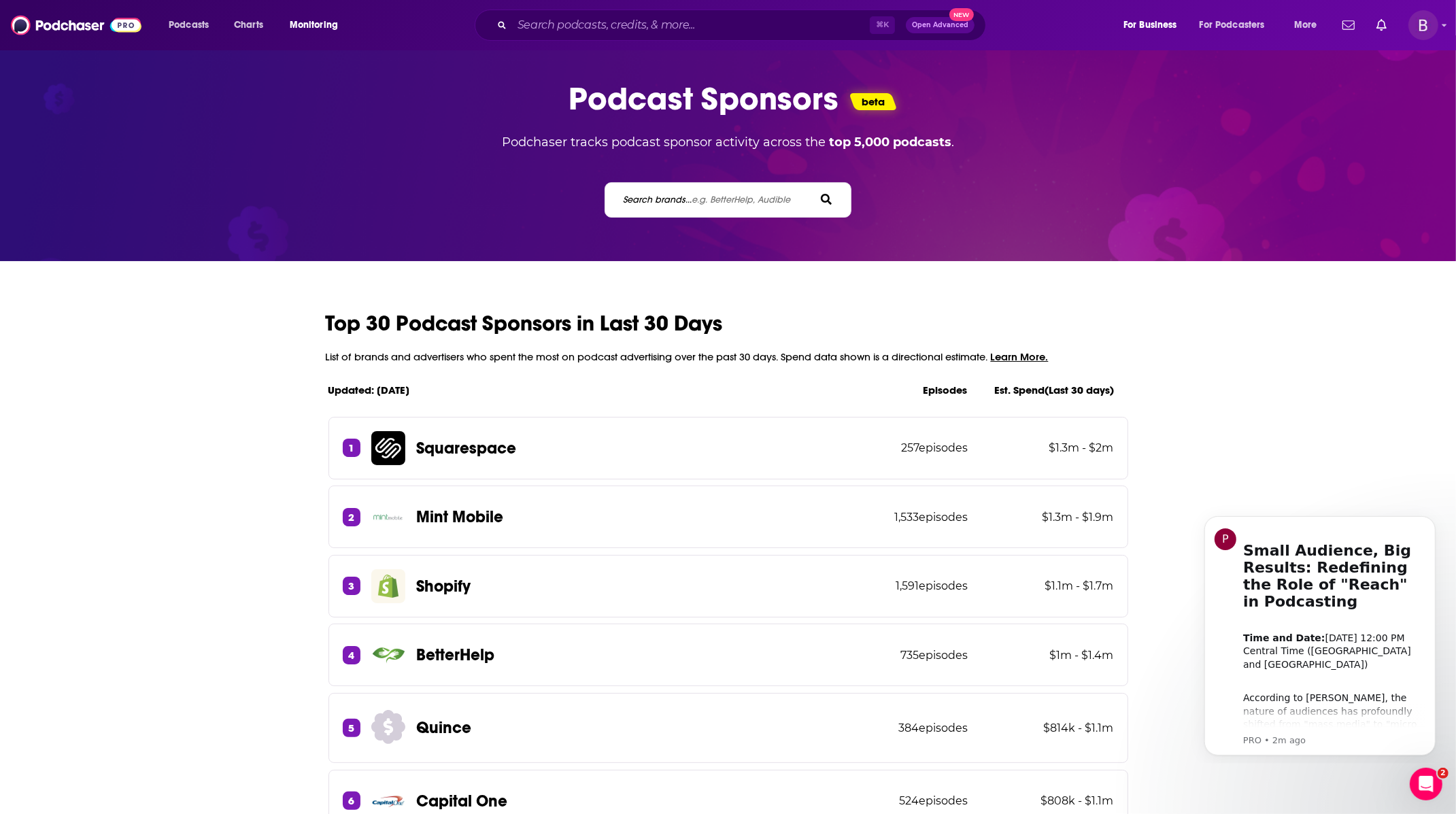
type input "d"
click at [732, 28] on input "Search podcasts, credits, & more..." at bounding box center [691, 25] width 358 height 22
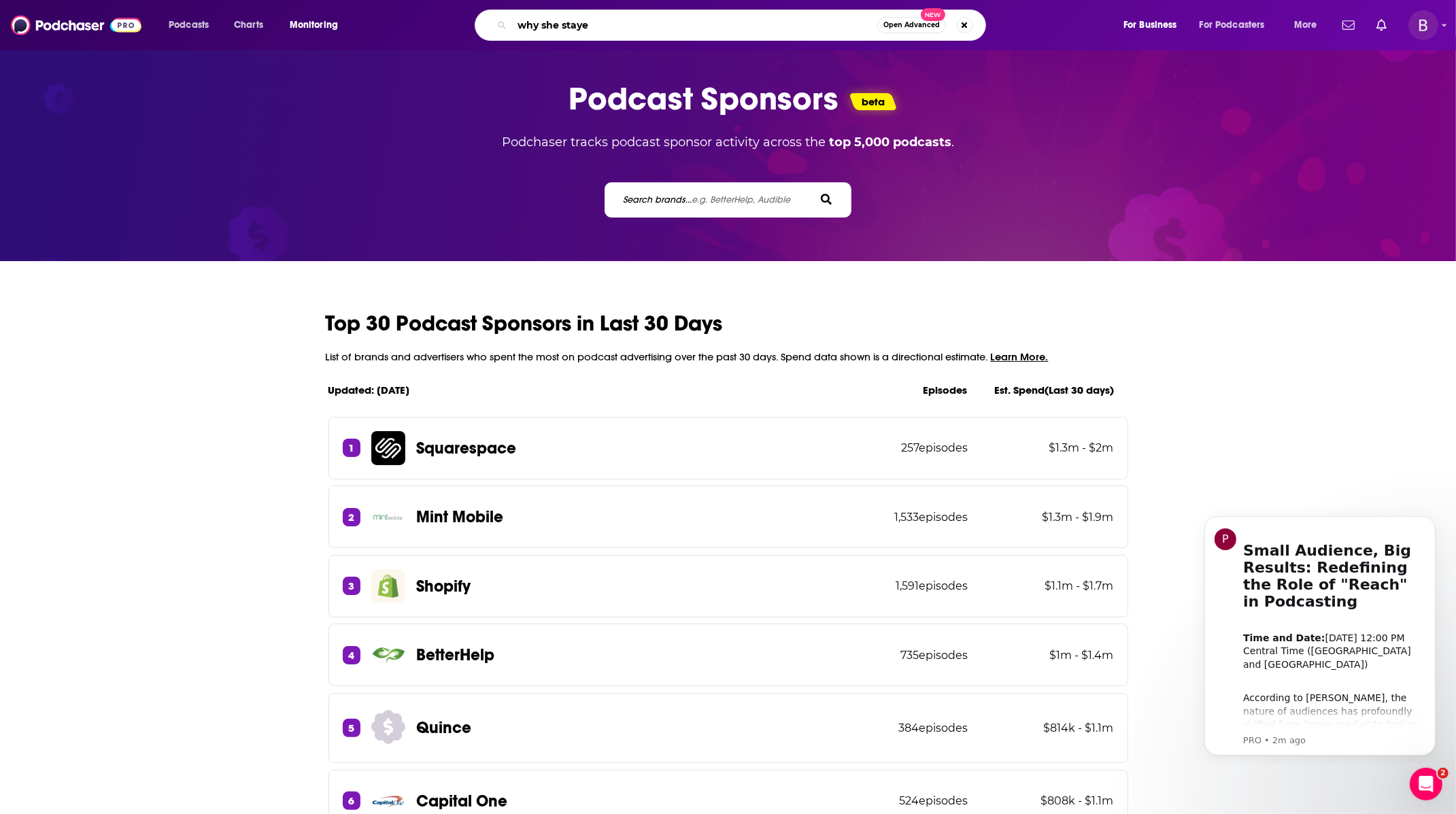
type input "why she stayed"
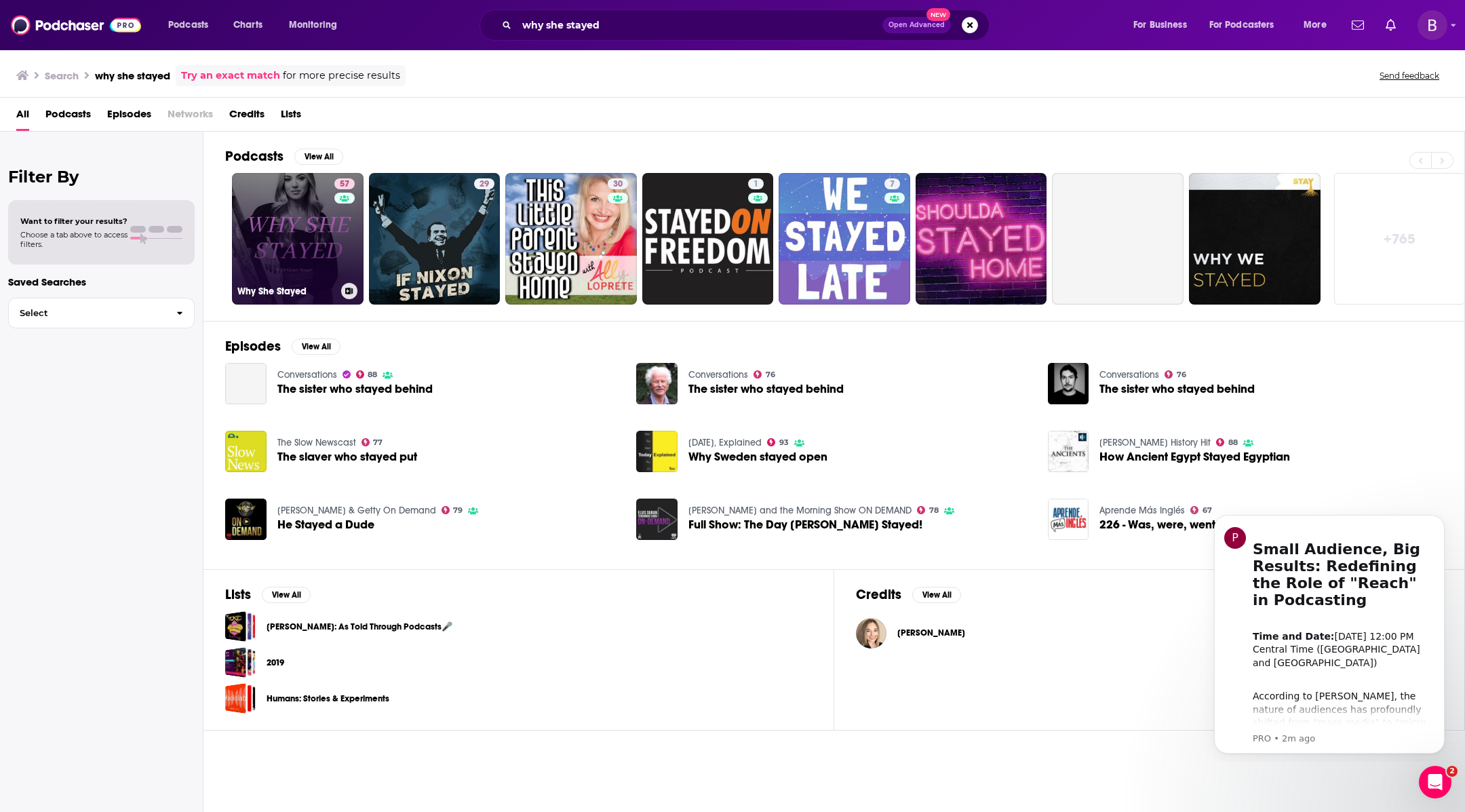
click at [329, 228] on link "57 Why She Stayed" at bounding box center [298, 238] width 132 height 132
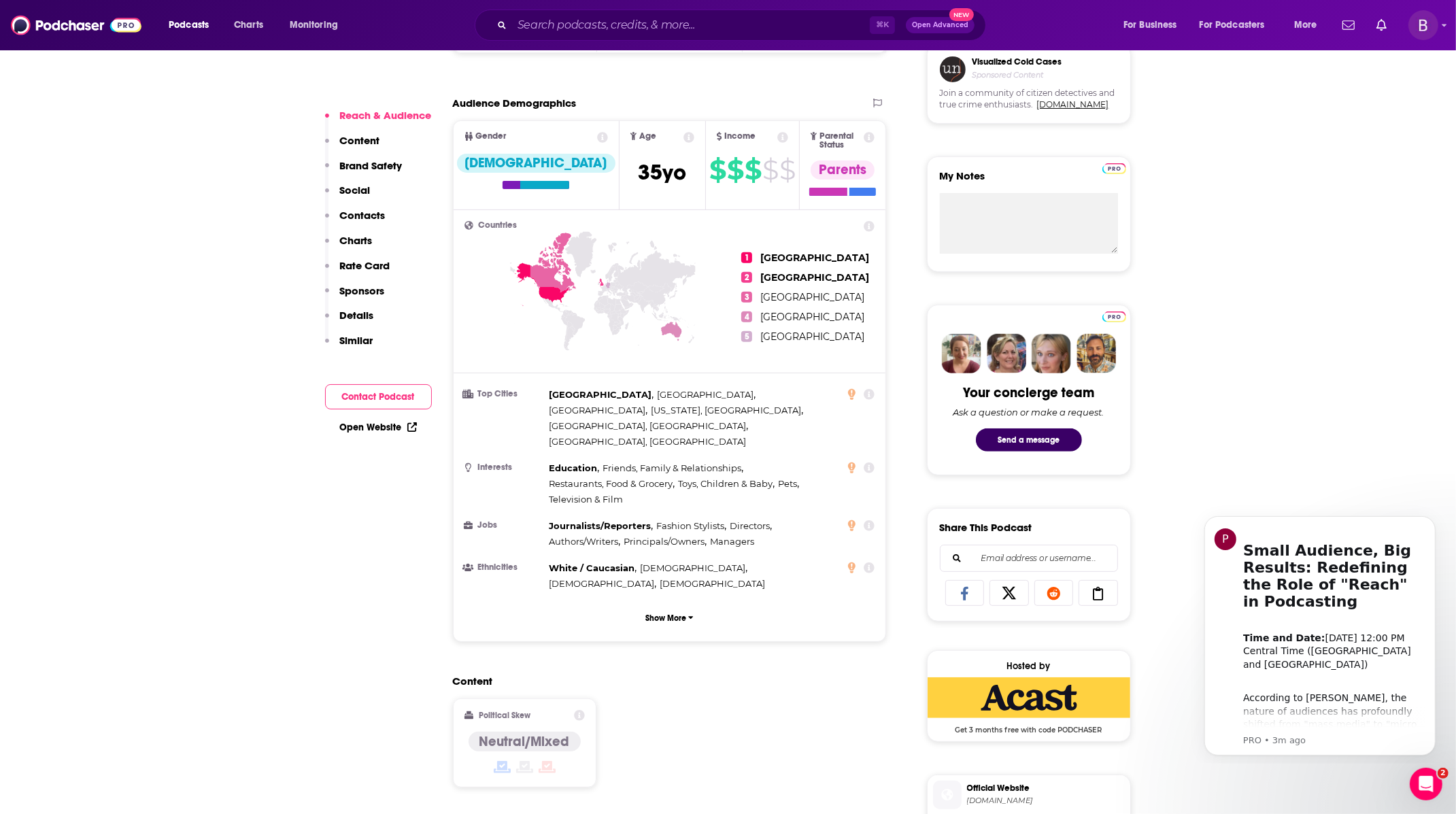
scroll to position [532, 0]
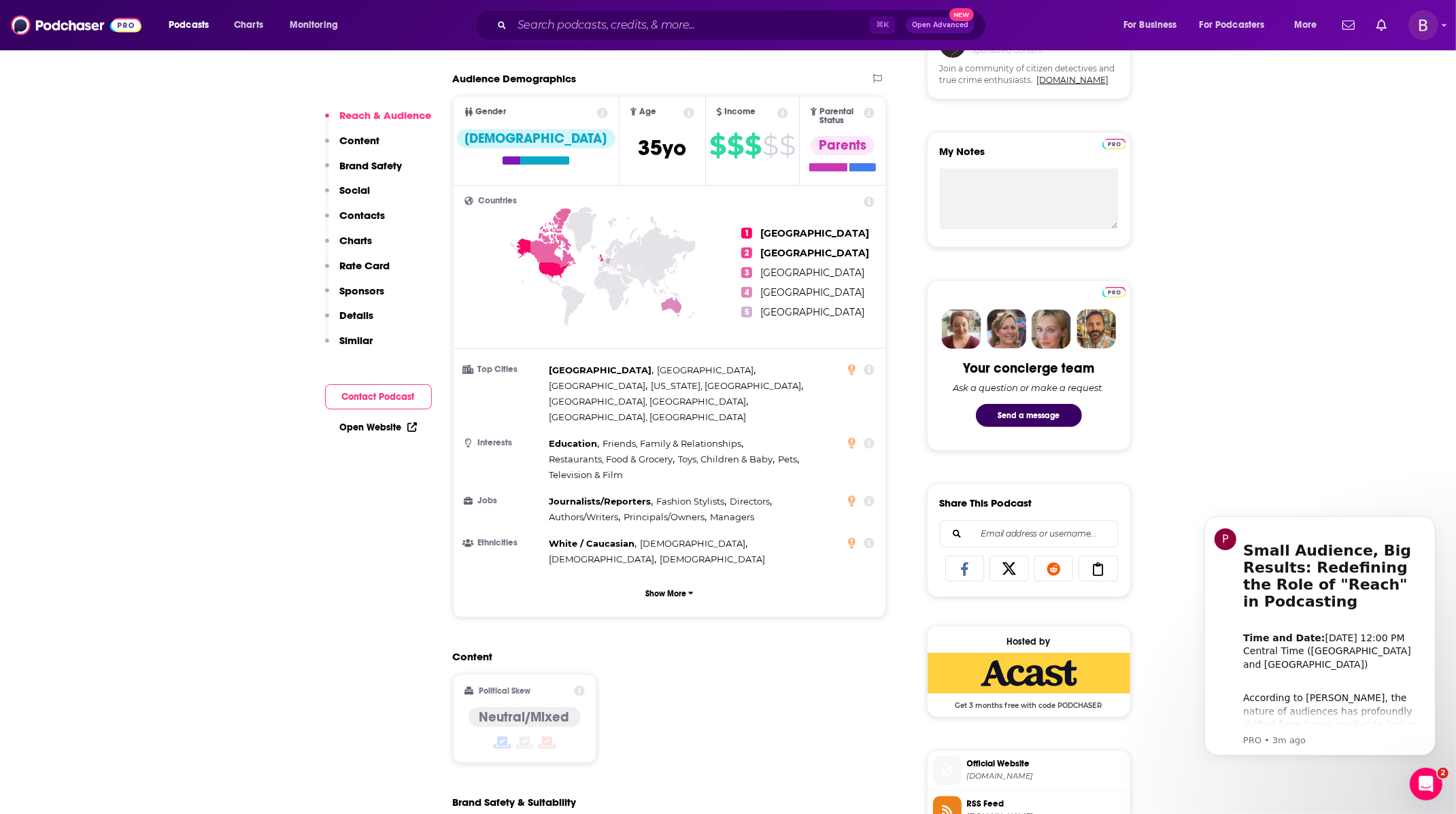
click at [361, 266] on p "Rate Card" at bounding box center [365, 265] width 51 height 13
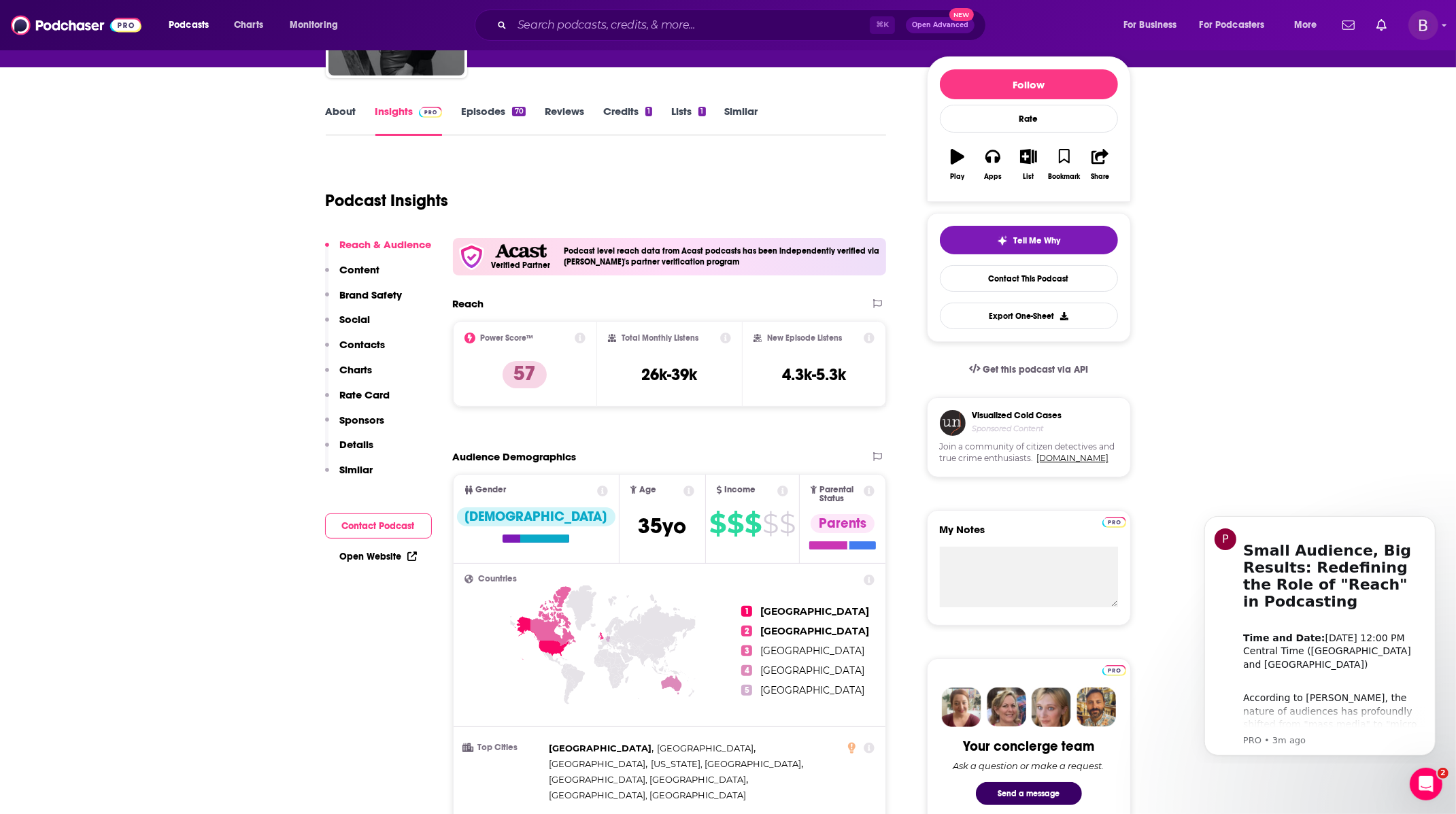
scroll to position [0, 0]
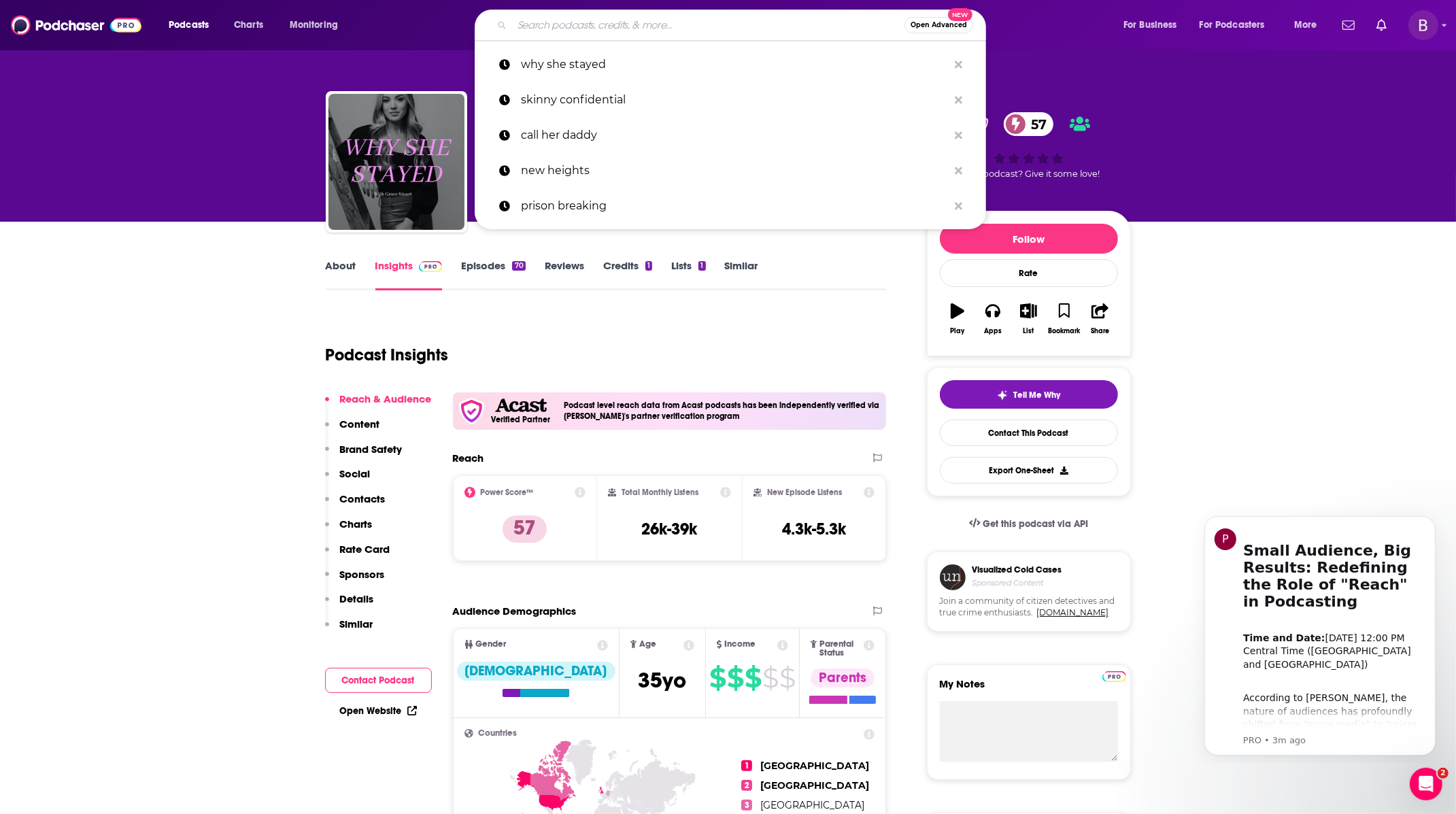
click at [640, 31] on input "Search podcasts, credits, & more..." at bounding box center [708, 25] width 392 height 22
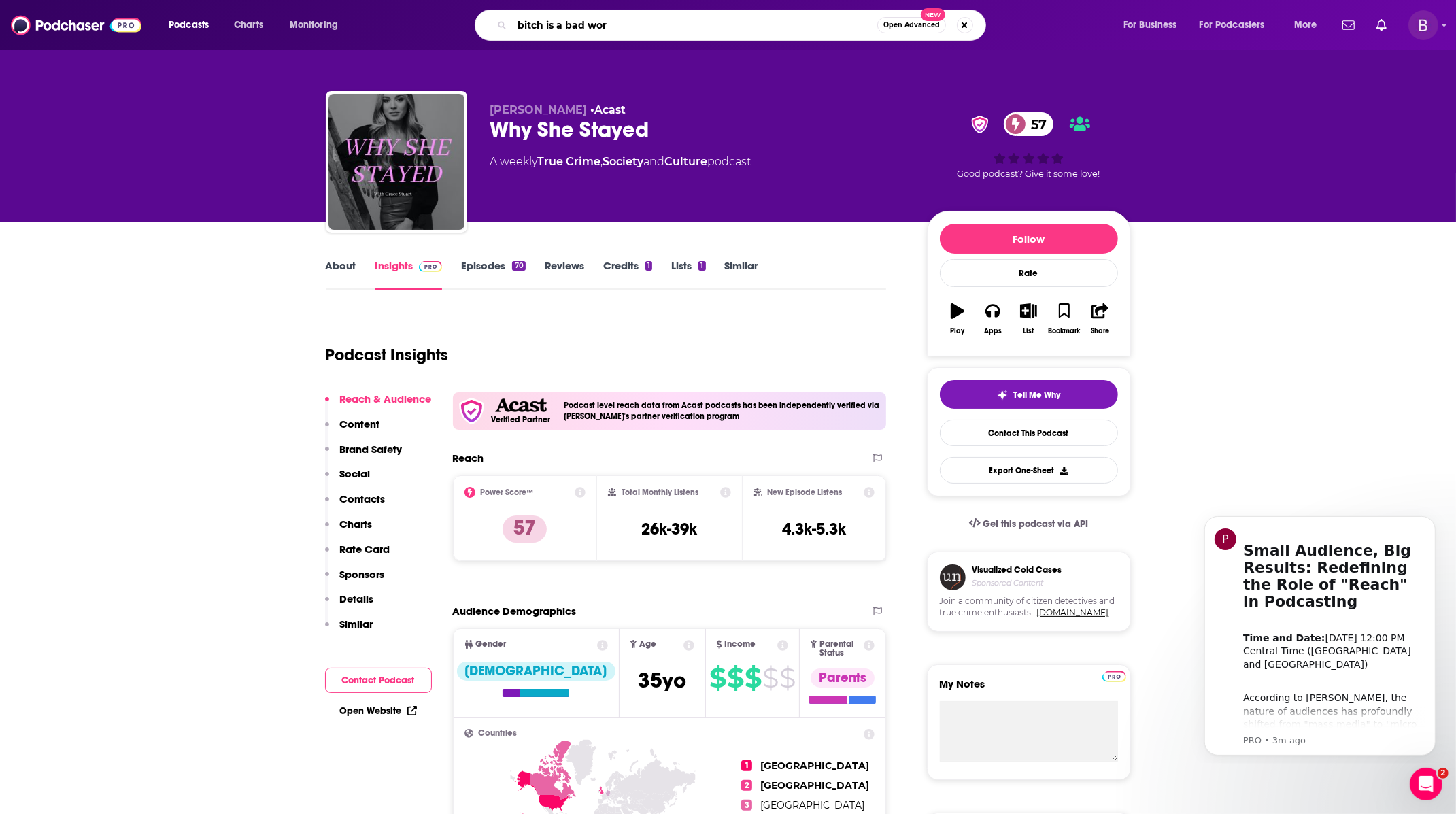
type input "bitch is a bad word"
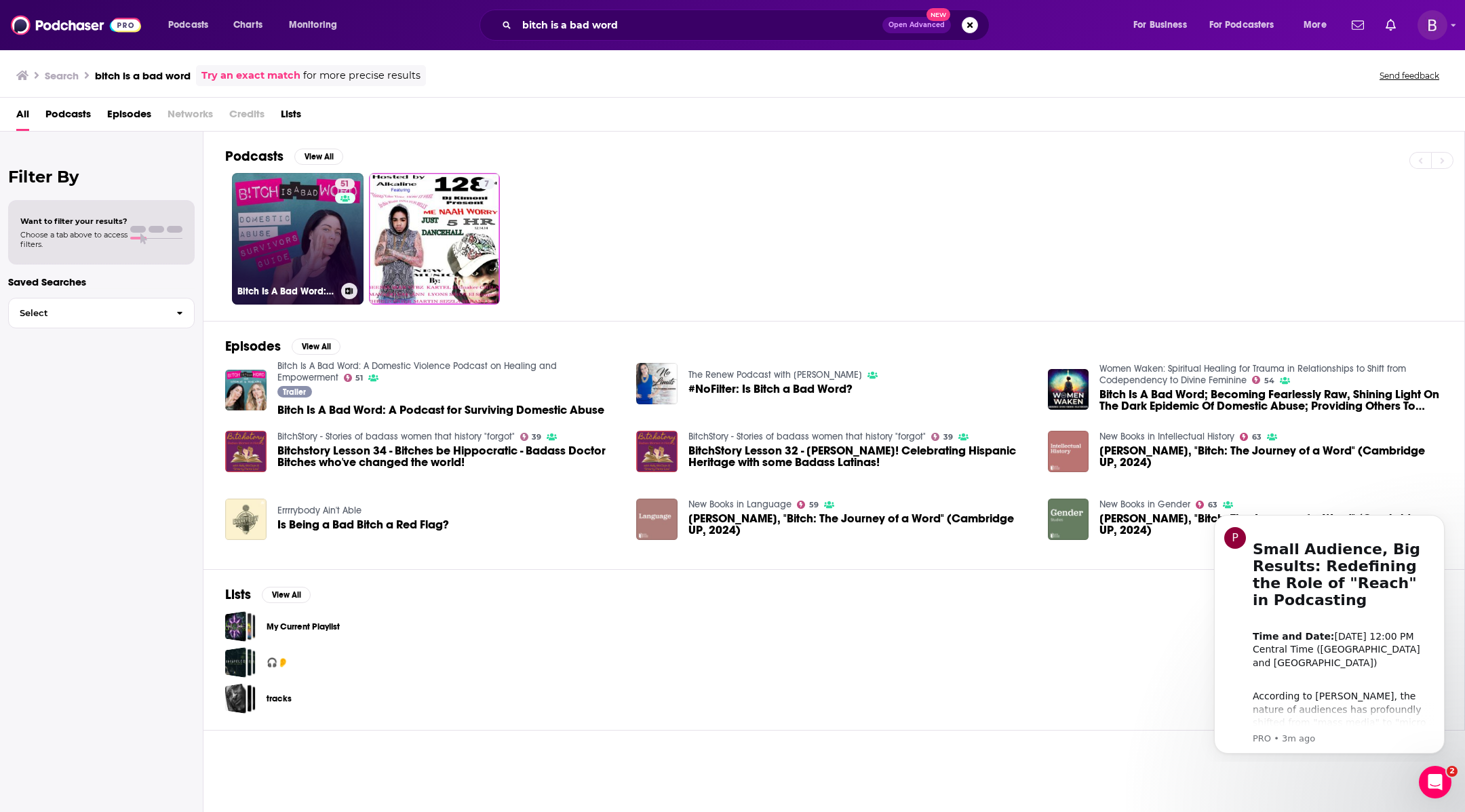
click at [334, 235] on link "51 Bitch Is A Bad Word: A Domestic Violence Podcast on Healing and Empowerment" at bounding box center [298, 238] width 132 height 132
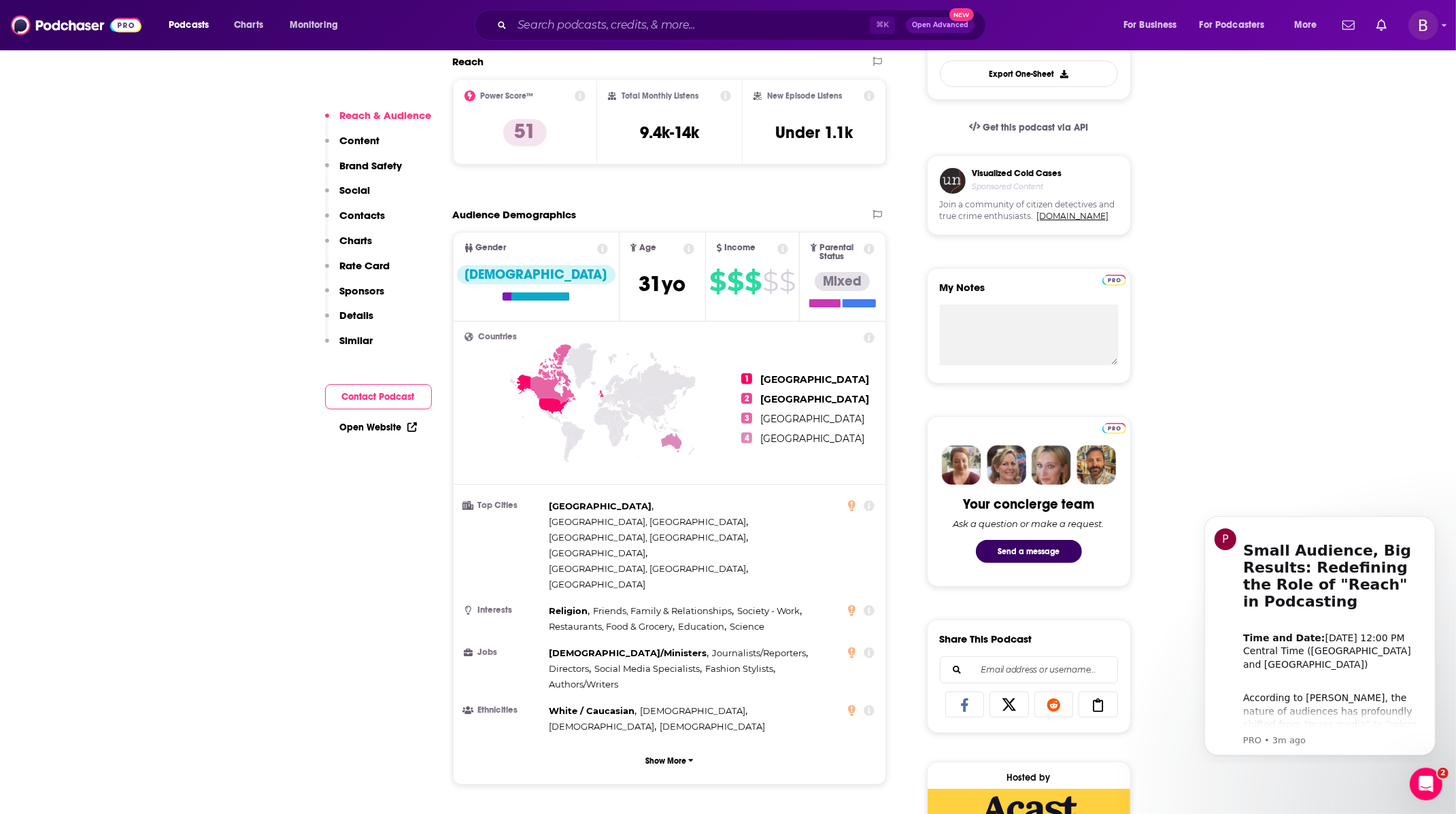
scroll to position [398, 0]
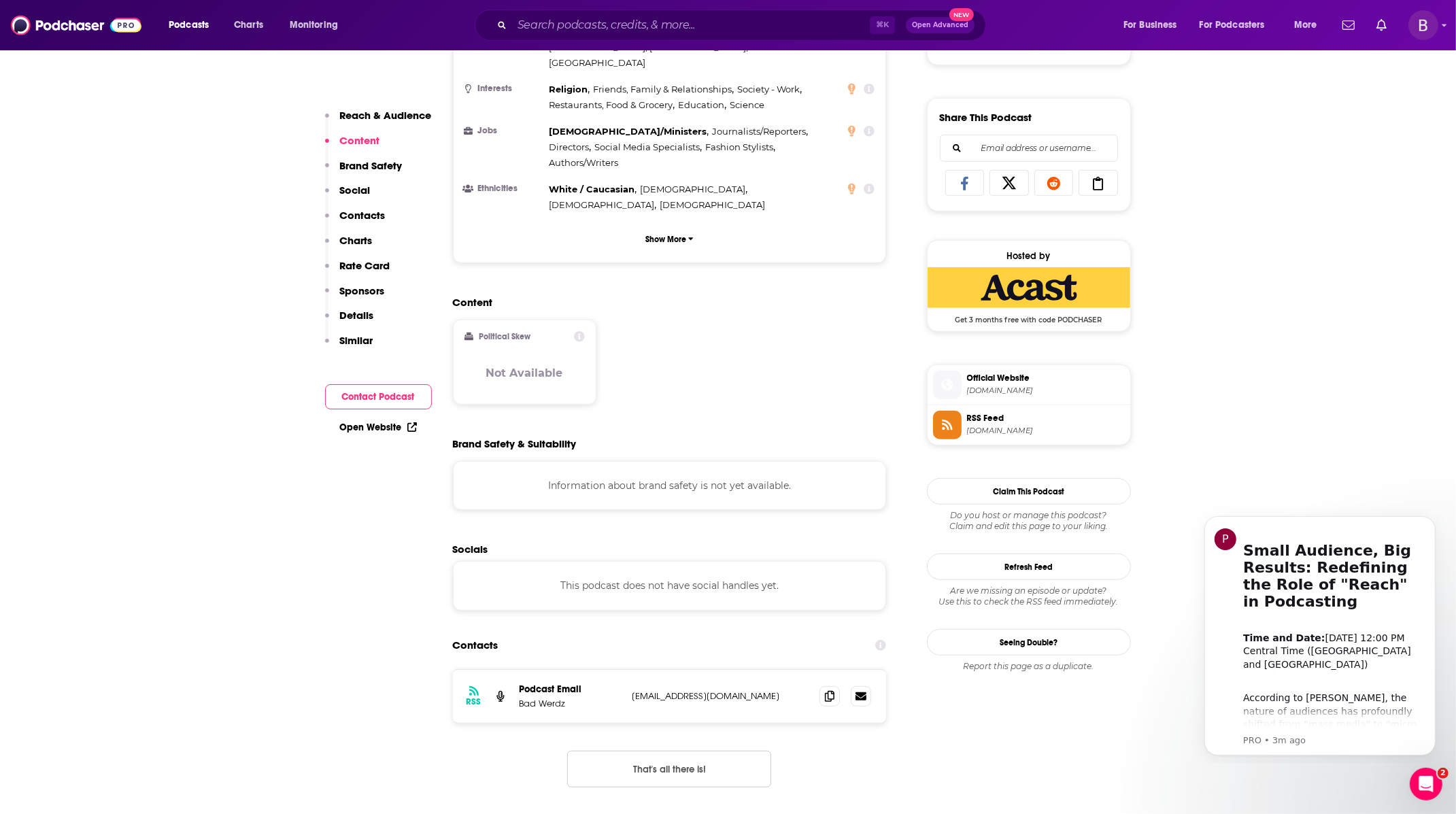
click at [373, 265] on p "Rate Card" at bounding box center [365, 265] width 51 height 13
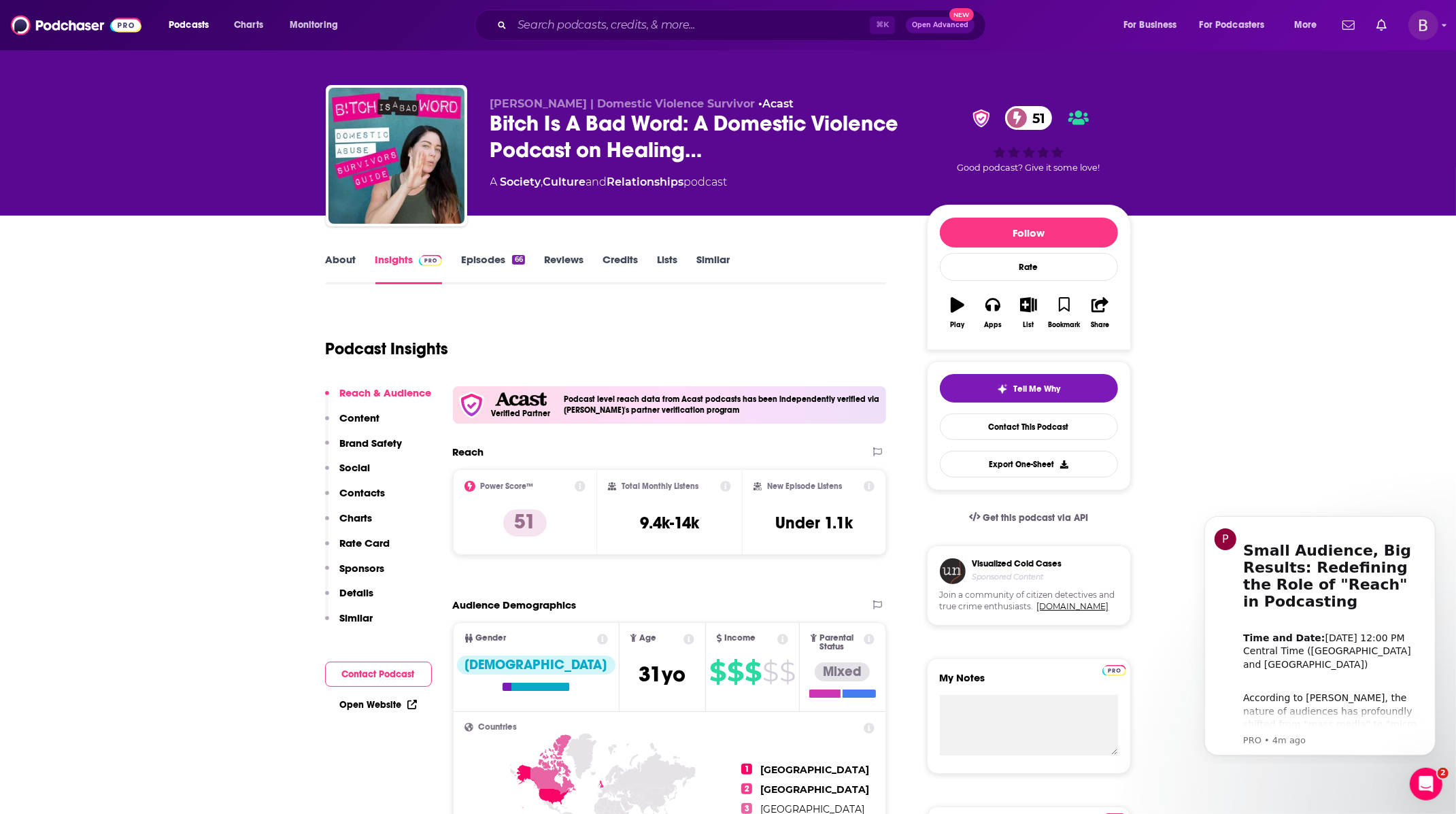
scroll to position [0, 0]
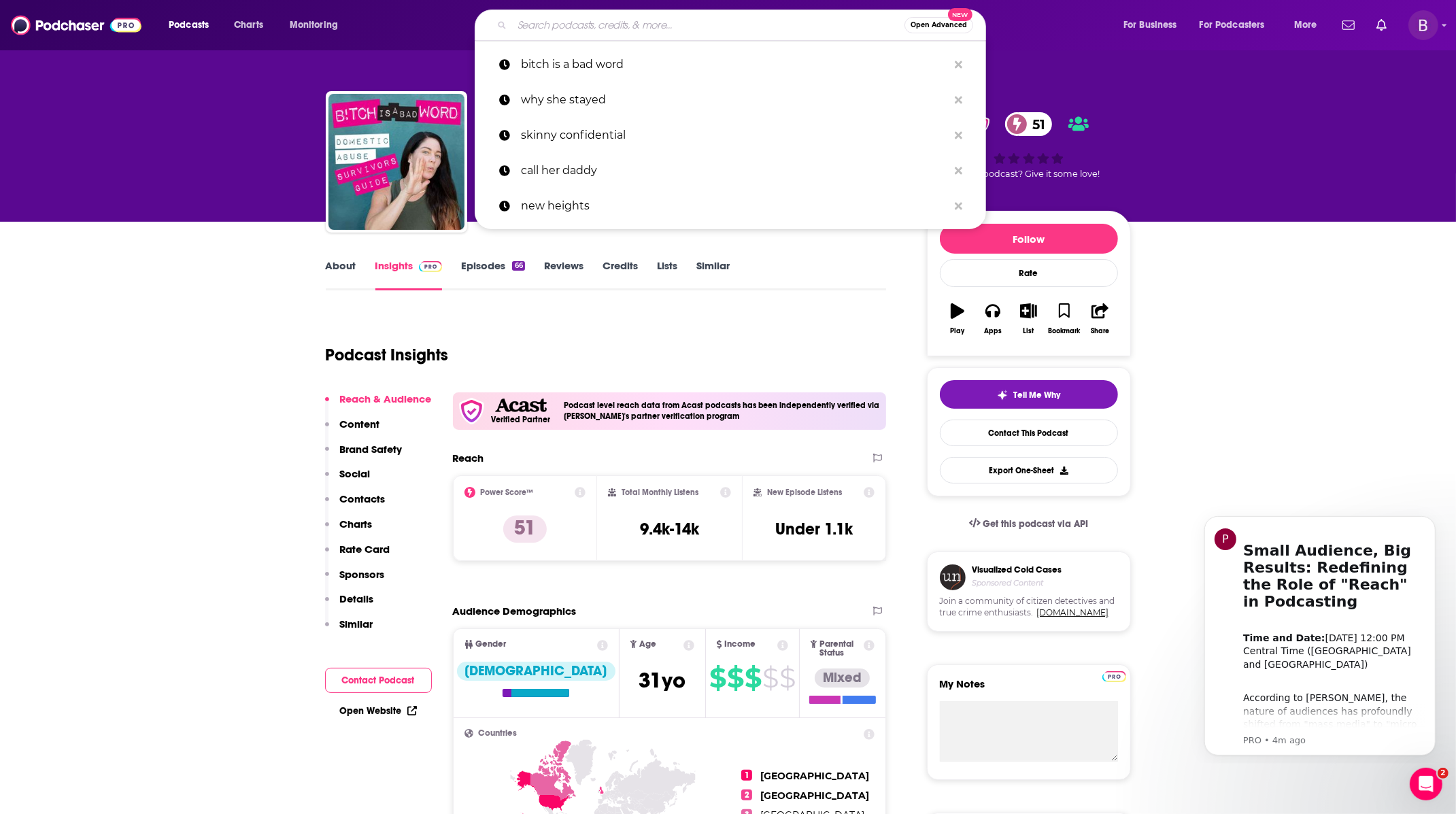
click at [564, 28] on input "Search podcasts, credits, & more..." at bounding box center [708, 25] width 392 height 22
click at [555, 100] on p "why she stayed" at bounding box center [734, 100] width 427 height 35
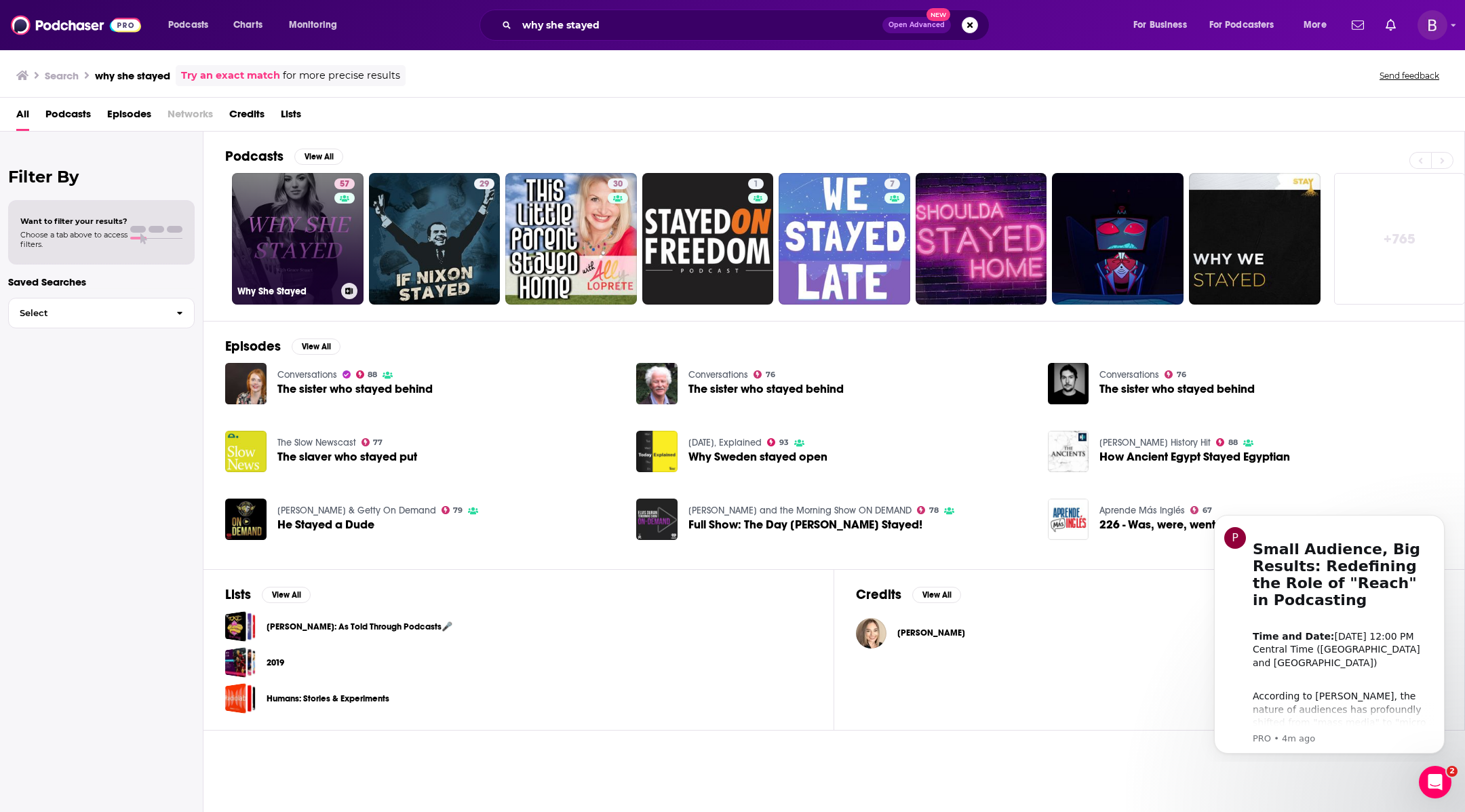
click at [327, 241] on link "57 Why She Stayed" at bounding box center [298, 238] width 132 height 132
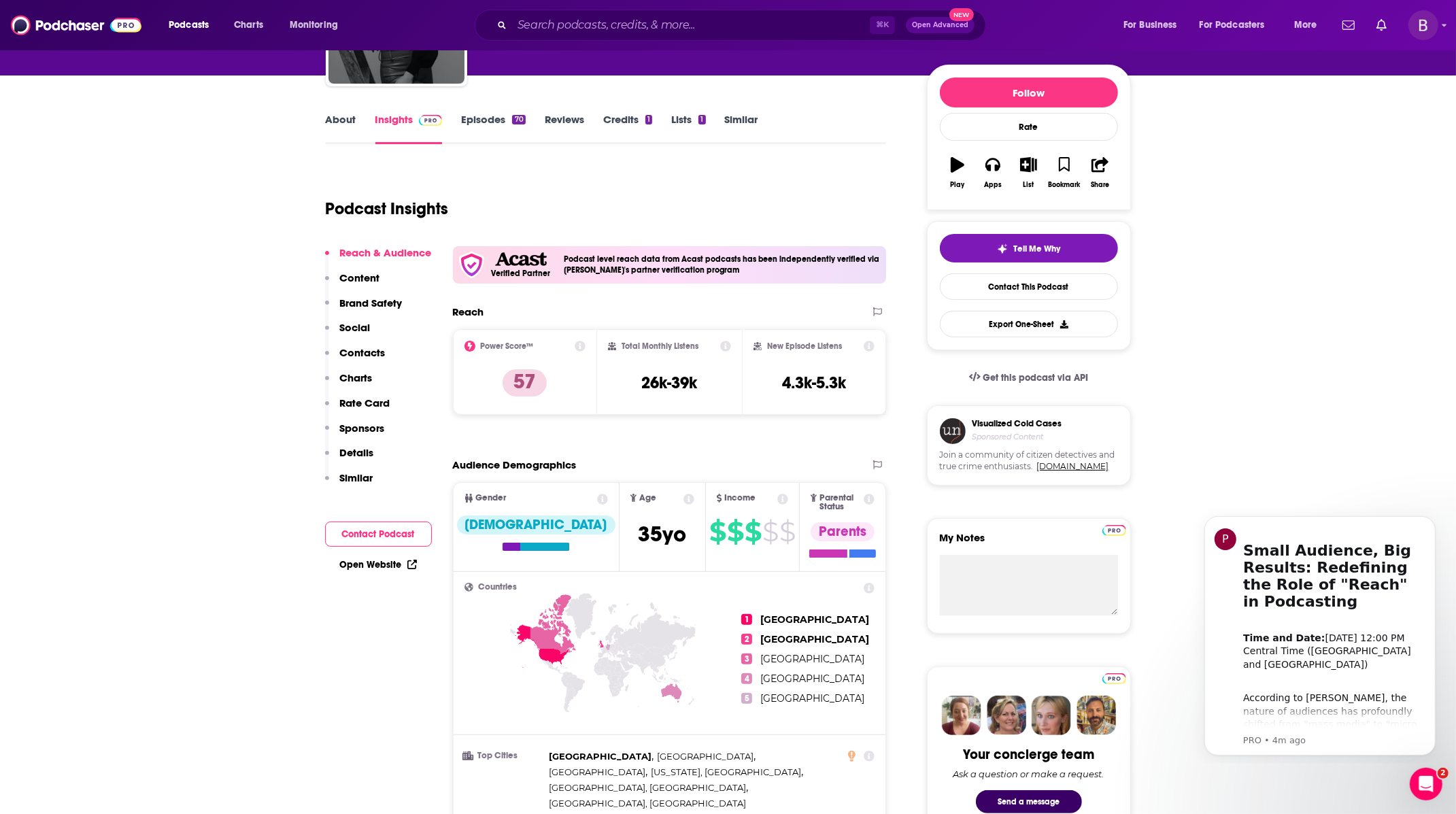
scroll to position [158, 0]
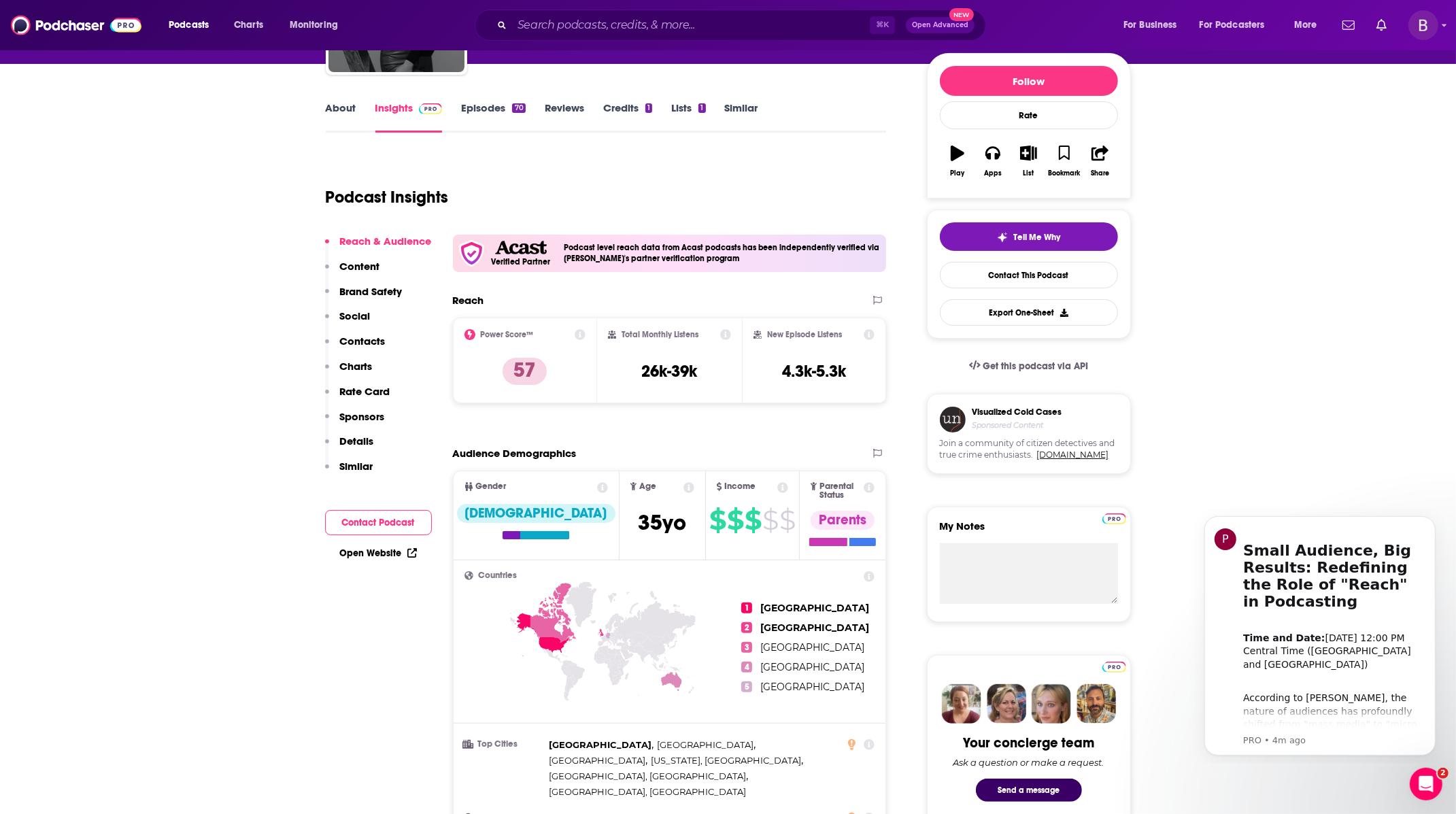
click at [375, 406] on button "Rate Card" at bounding box center [357, 397] width 65 height 25
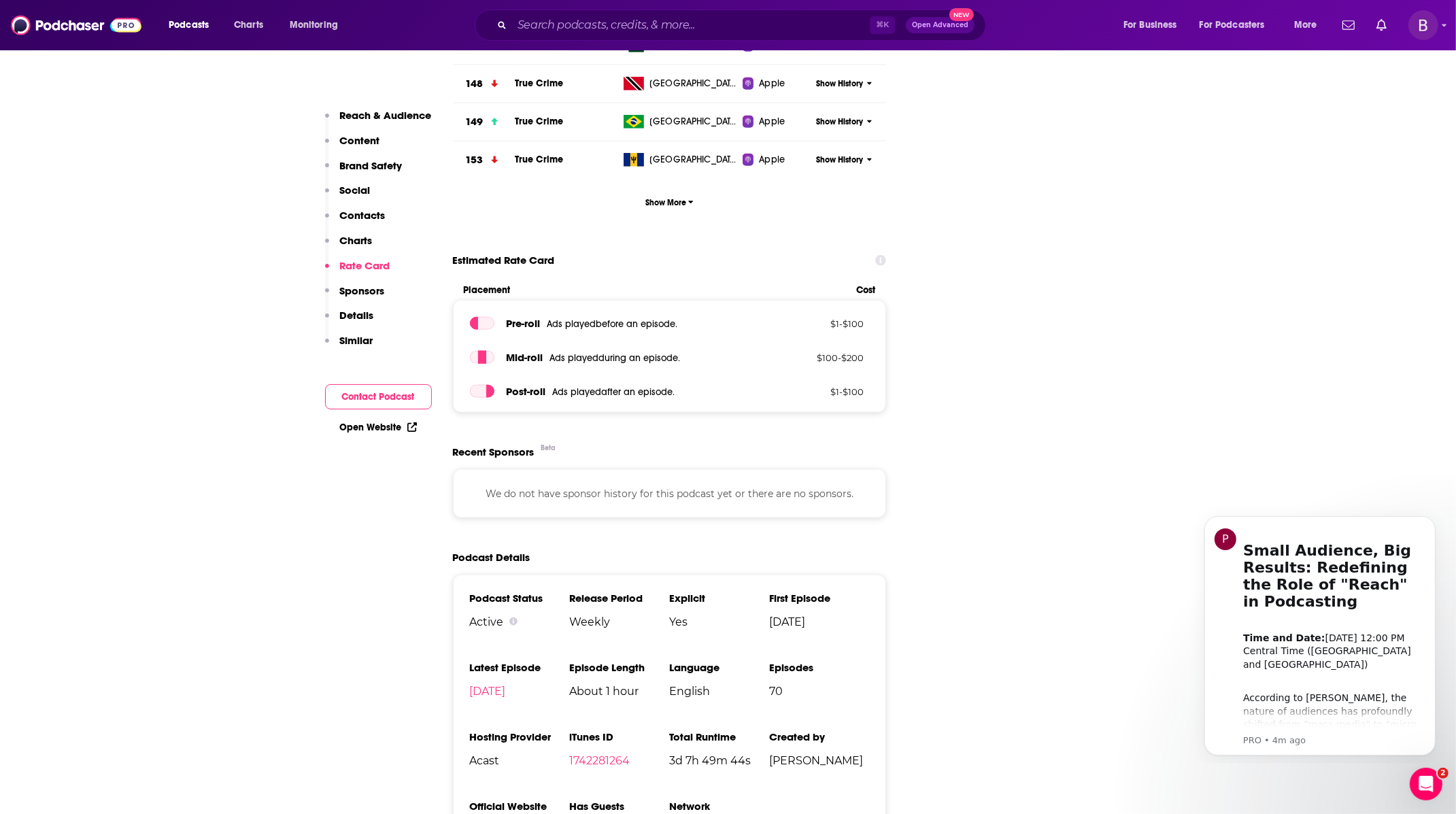
scroll to position [1853, 0]
click at [372, 292] on p "Sponsors" at bounding box center [362, 291] width 45 height 13
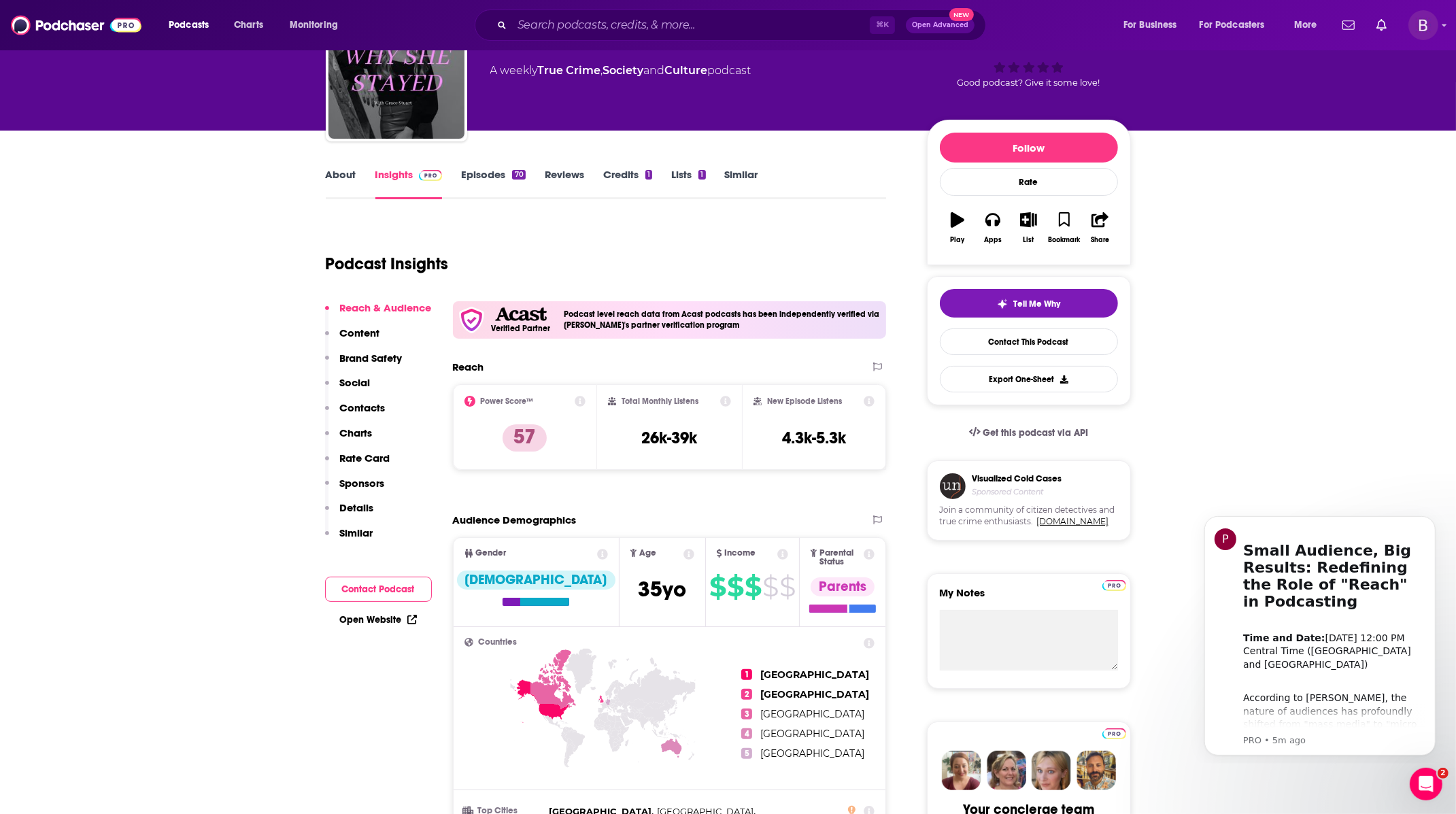
scroll to position [0, 0]
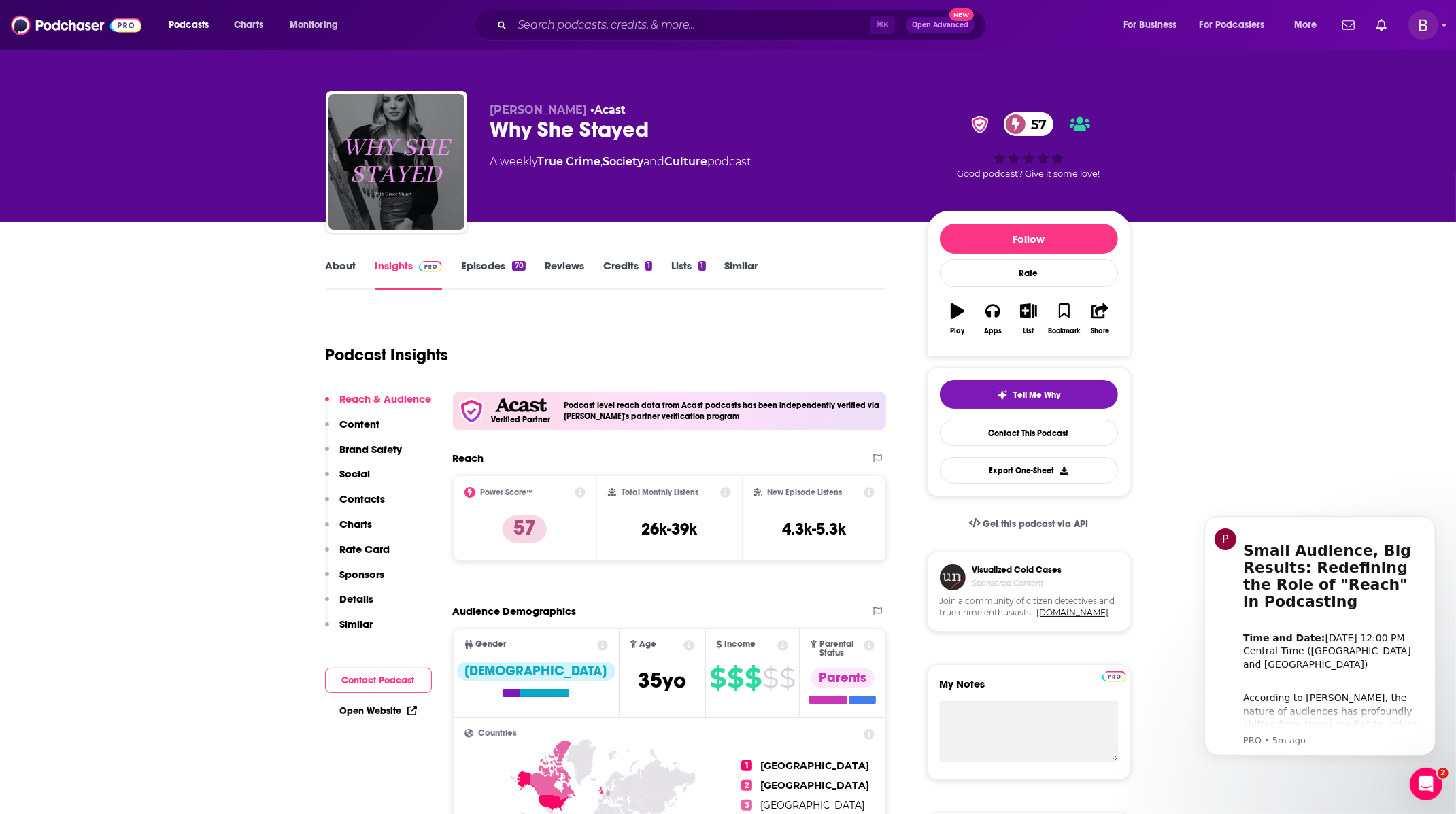
click at [693, 270] on link "Lists 1" at bounding box center [688, 274] width 34 height 32
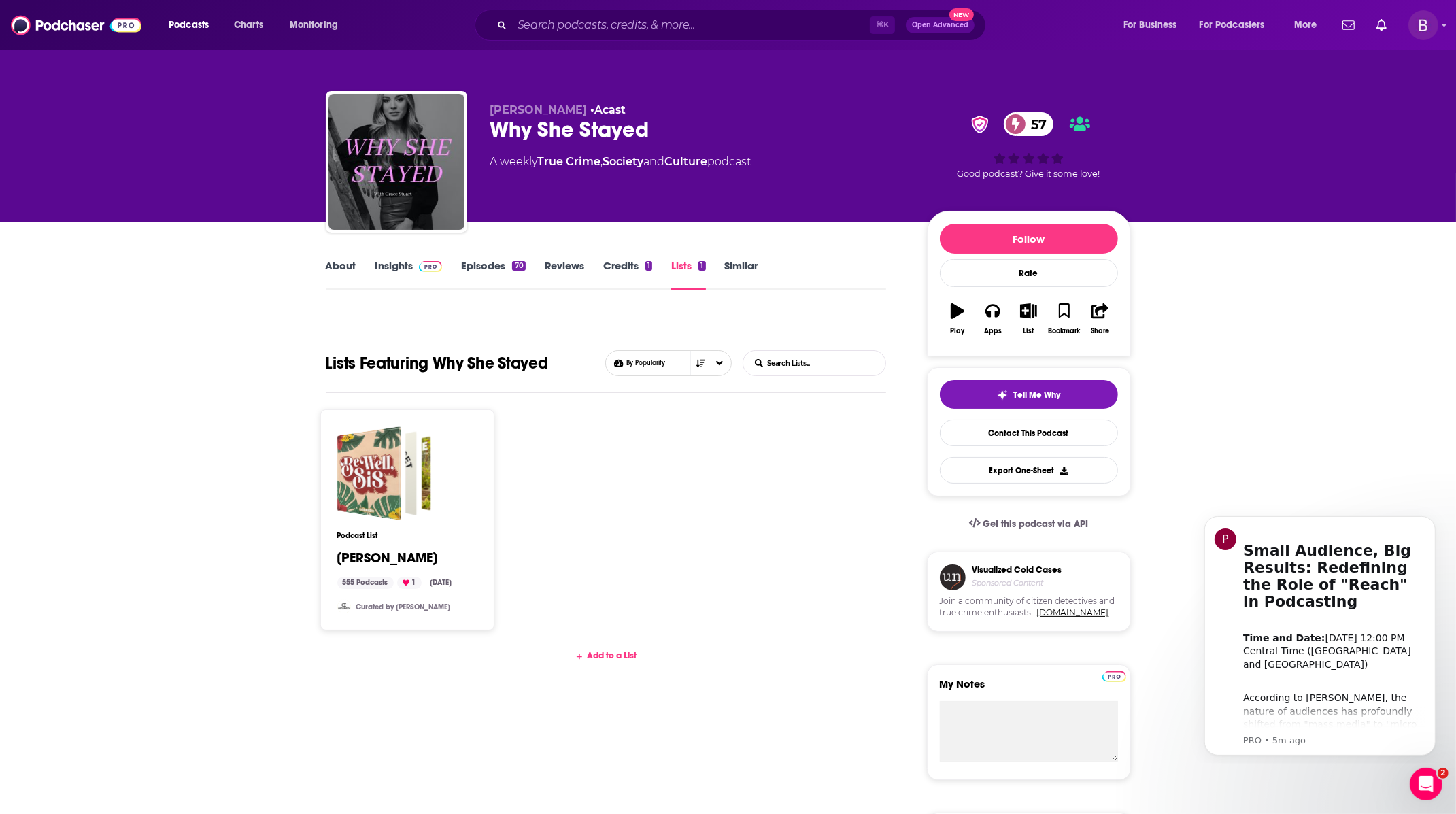
click at [614, 265] on link "Credits 1" at bounding box center [627, 274] width 49 height 32
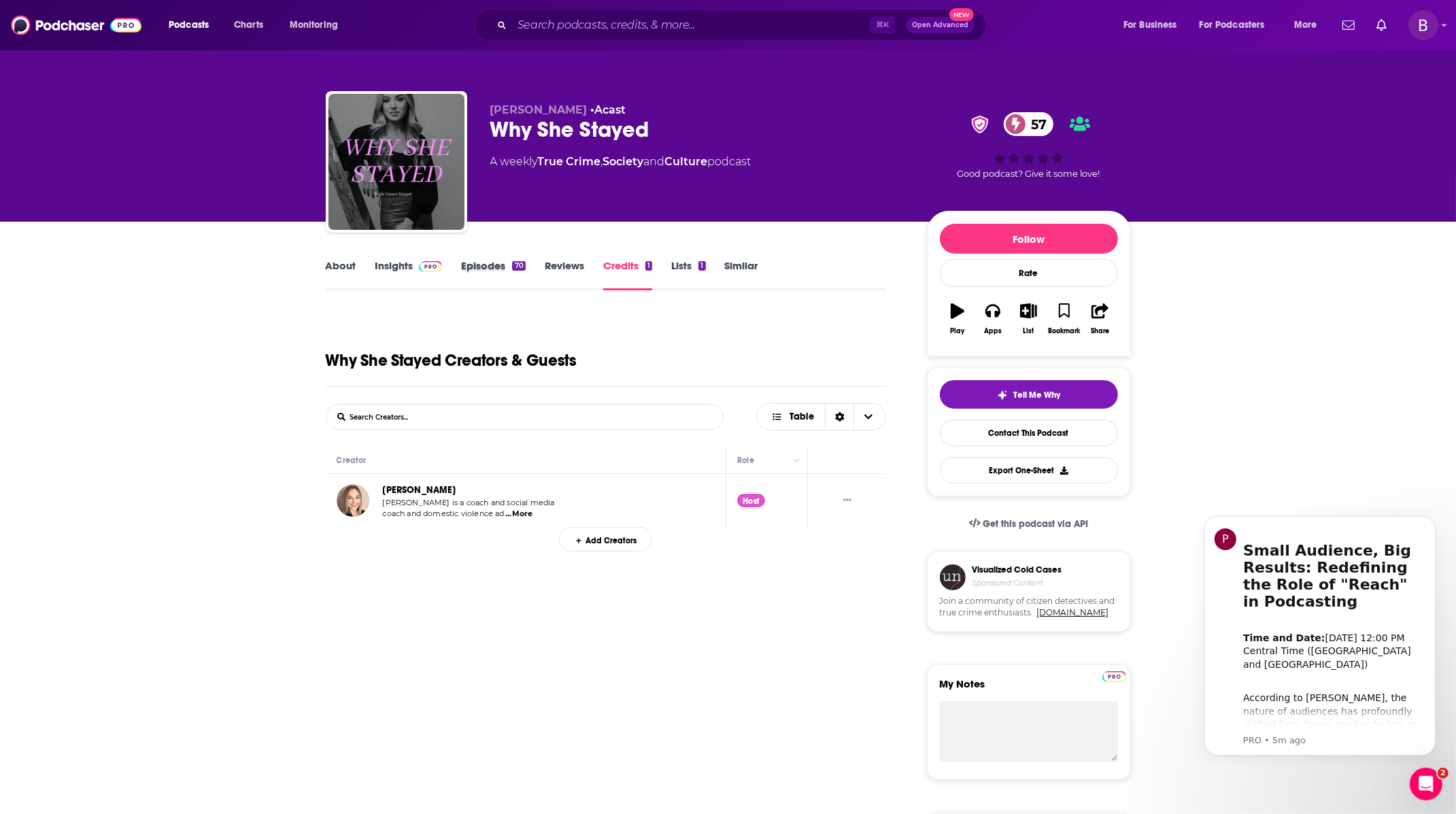
click at [532, 265] on div "Episodes 70" at bounding box center [502, 274] width 83 height 32
click at [555, 270] on link "Reviews" at bounding box center [565, 274] width 40 height 32
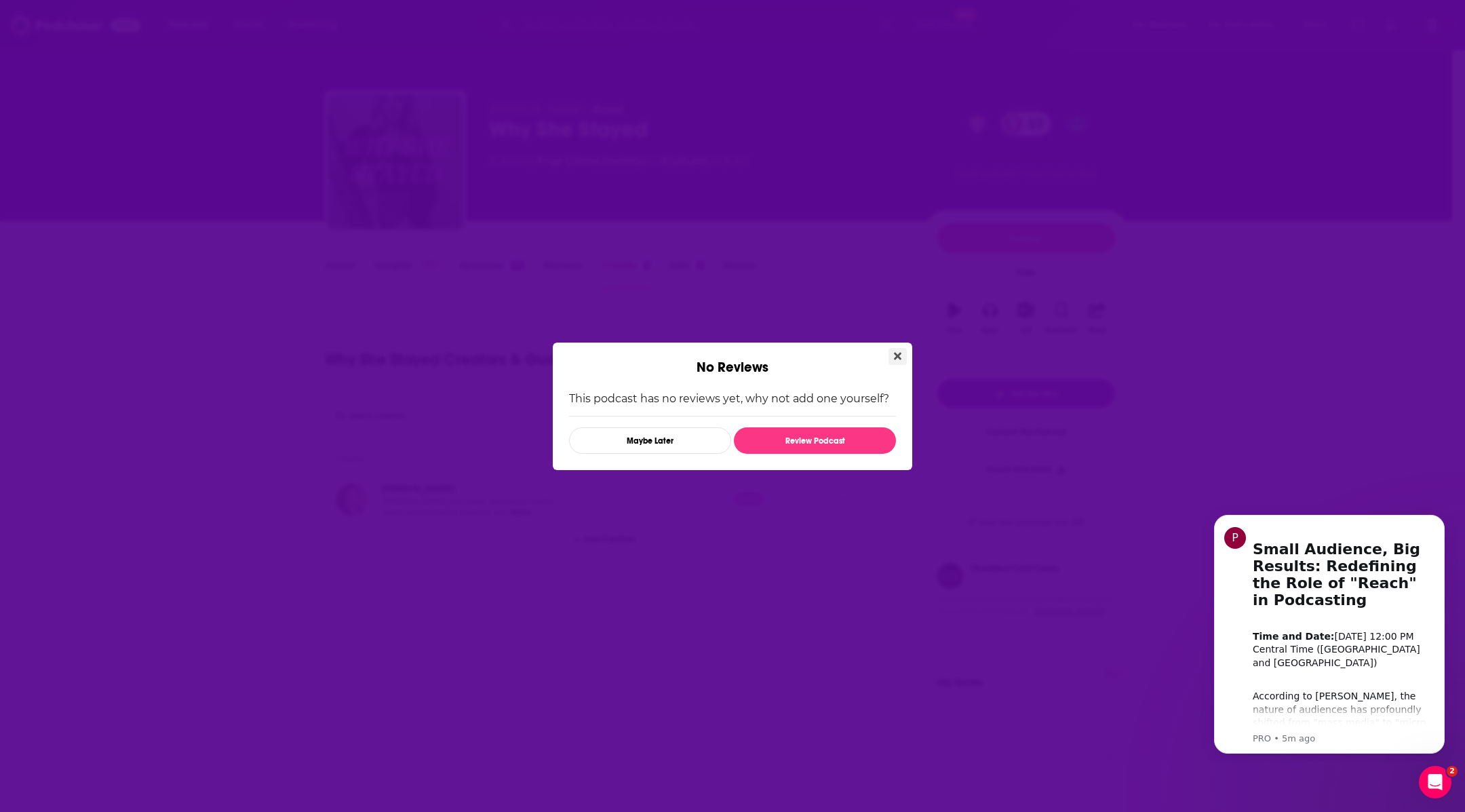
click at [904, 353] on button "Close" at bounding box center [897, 356] width 18 height 17
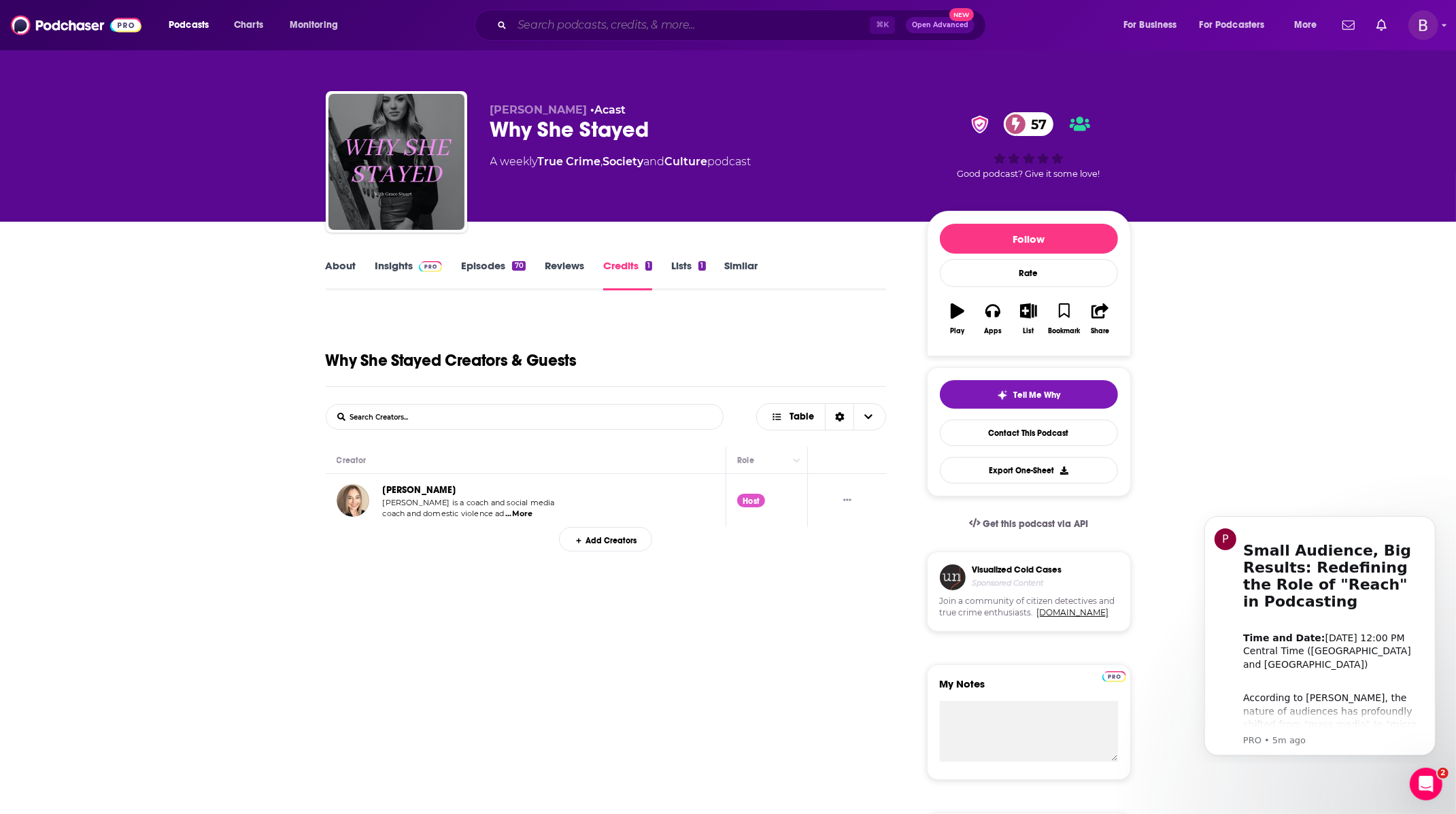
click at [525, 27] on input "Search podcasts, credits, & more..." at bounding box center [691, 25] width 358 height 22
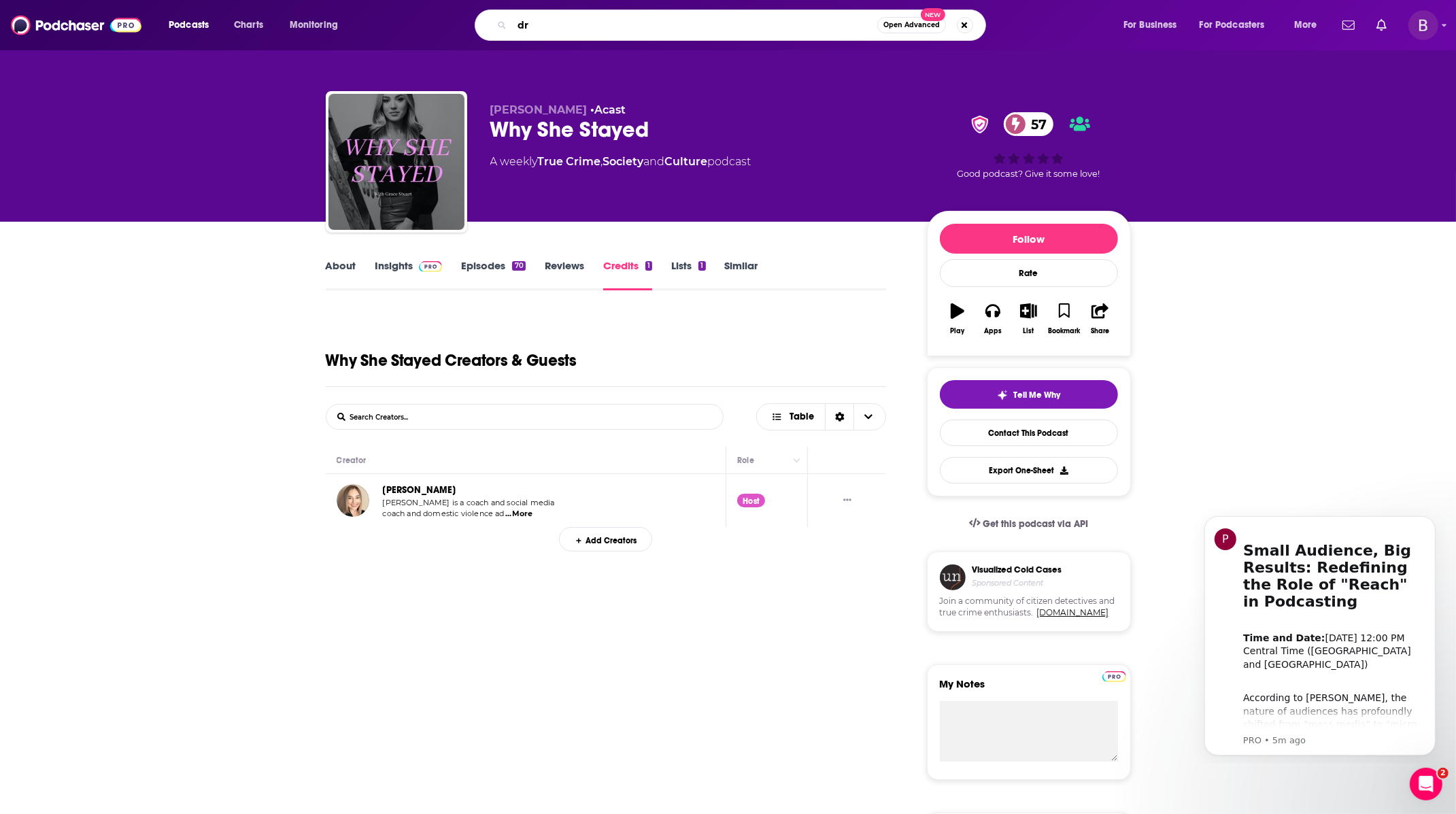
type input "d"
click at [1183, 121] on div "[PERSON_NAME] • Acast Why She Stayed 57 A weekly True Crime , Society and Cultu…" at bounding box center [728, 111] width 1456 height 221
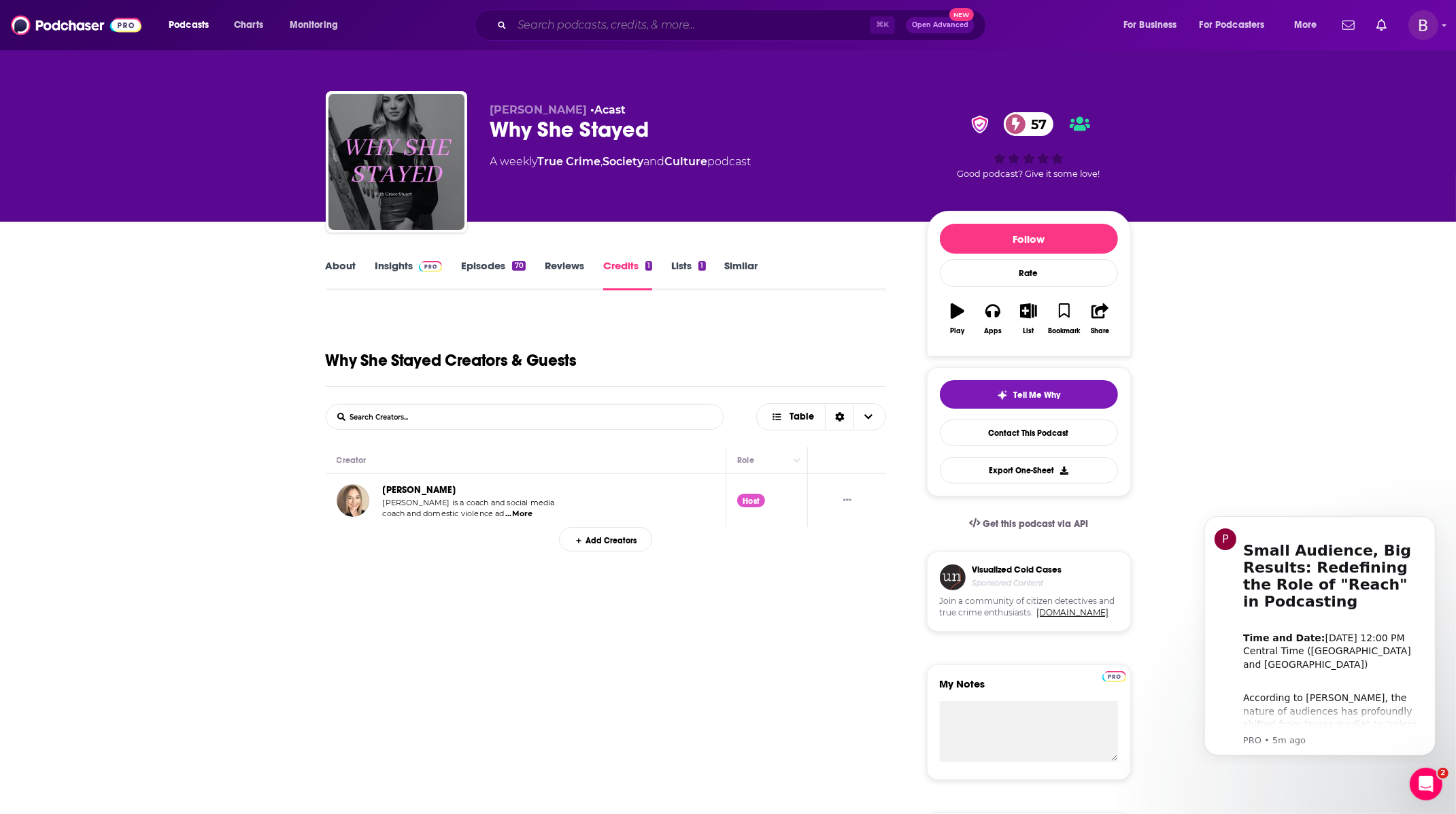
click at [648, 29] on input "Search podcasts, credits, & more..." at bounding box center [691, 25] width 358 height 22
click at [246, 29] on span "Charts" at bounding box center [249, 25] width 29 height 19
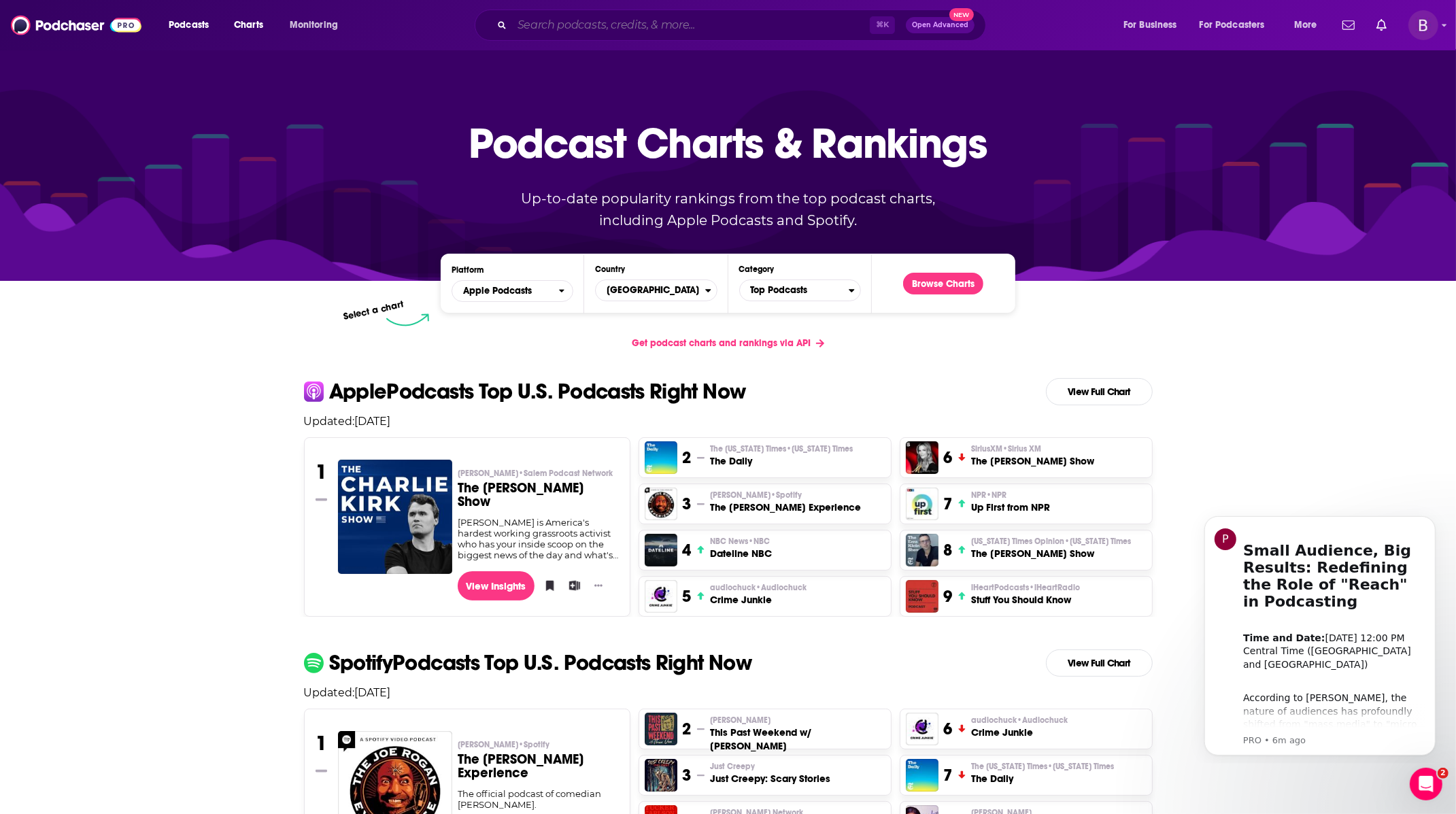
click at [560, 28] on input "Search podcasts, credits, & more..." at bounding box center [691, 25] width 358 height 22
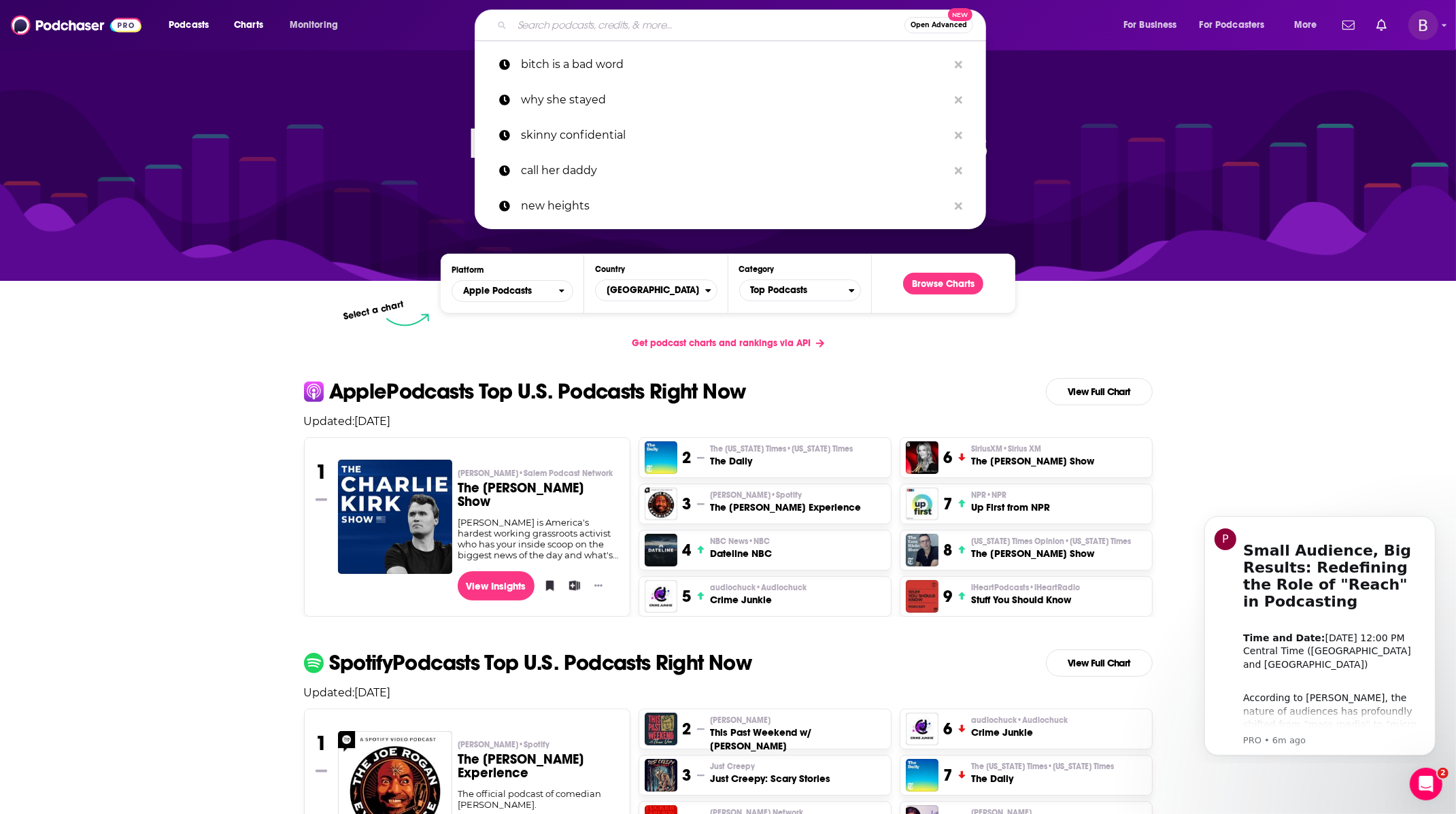
click at [955, 25] on span "Open Advanced" at bounding box center [938, 25] width 56 height 7
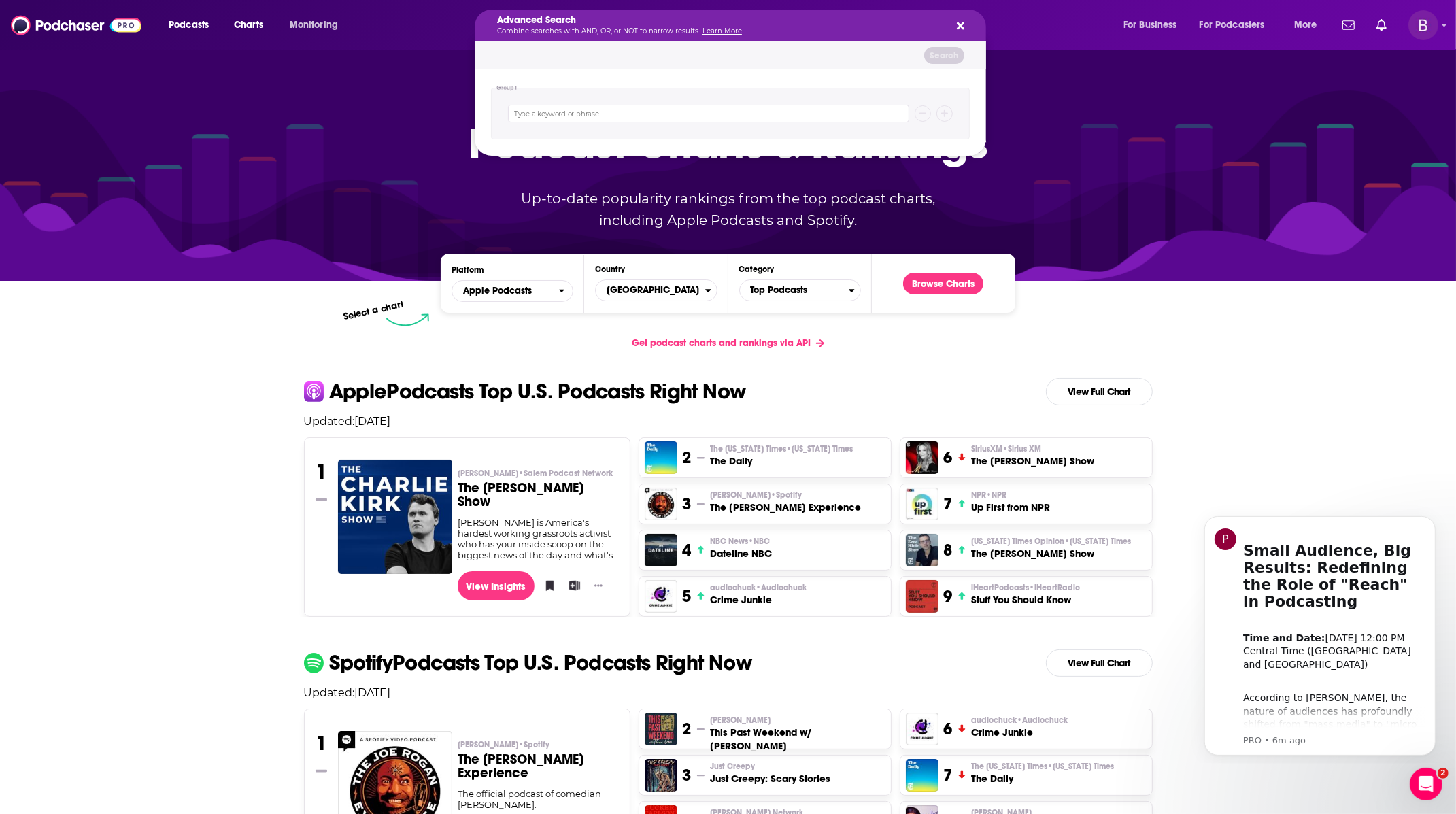
click at [755, 122] on div "Search podcasts, credits, & more..." at bounding box center [730, 114] width 479 height 51
click at [757, 111] on input "Search podcasts, credits, & more..." at bounding box center [709, 114] width 401 height 18
type input "n"
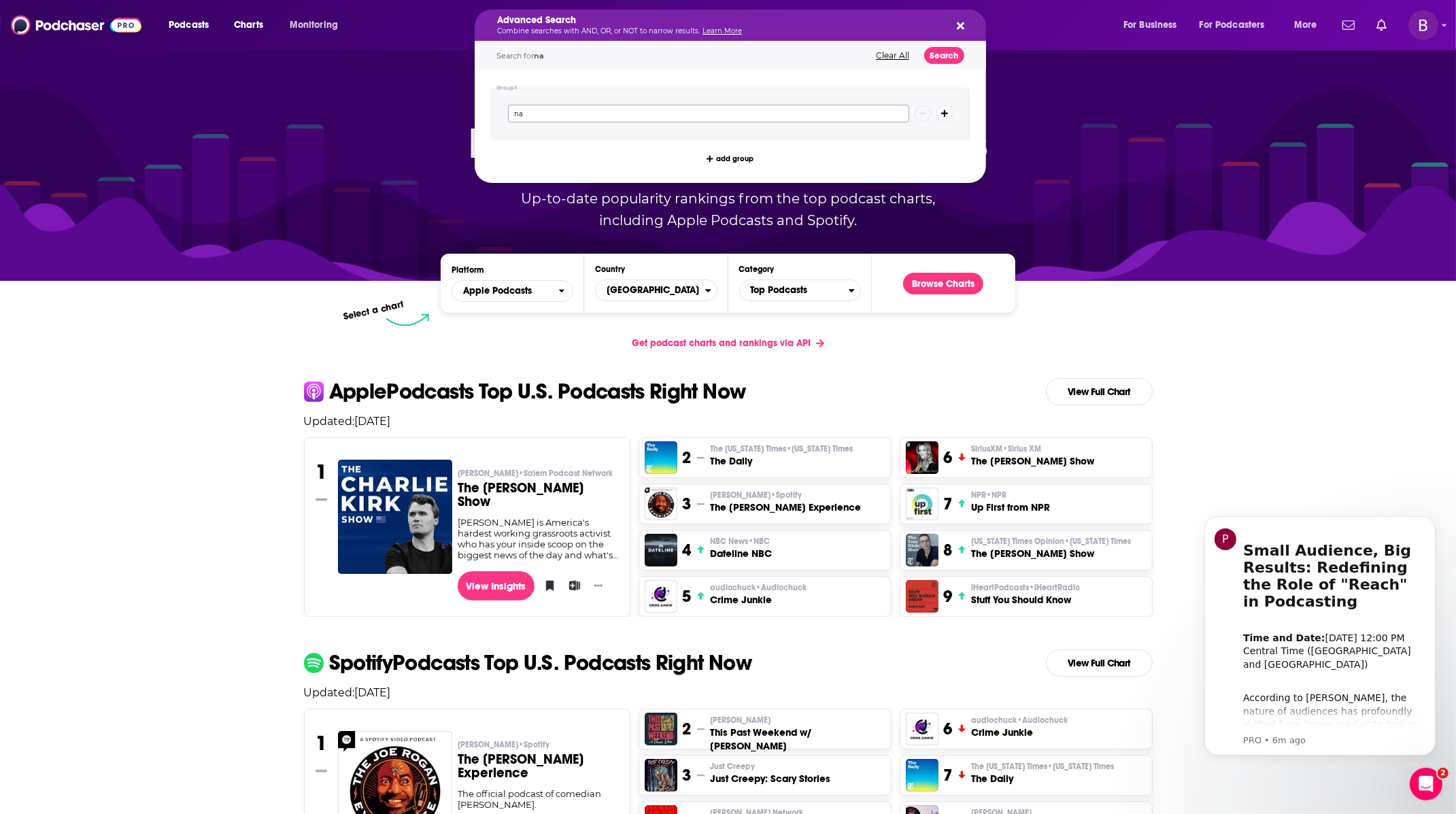
type input "n"
type input "domestic violence"
click at [940, 54] on button "Search" at bounding box center [944, 55] width 40 height 17
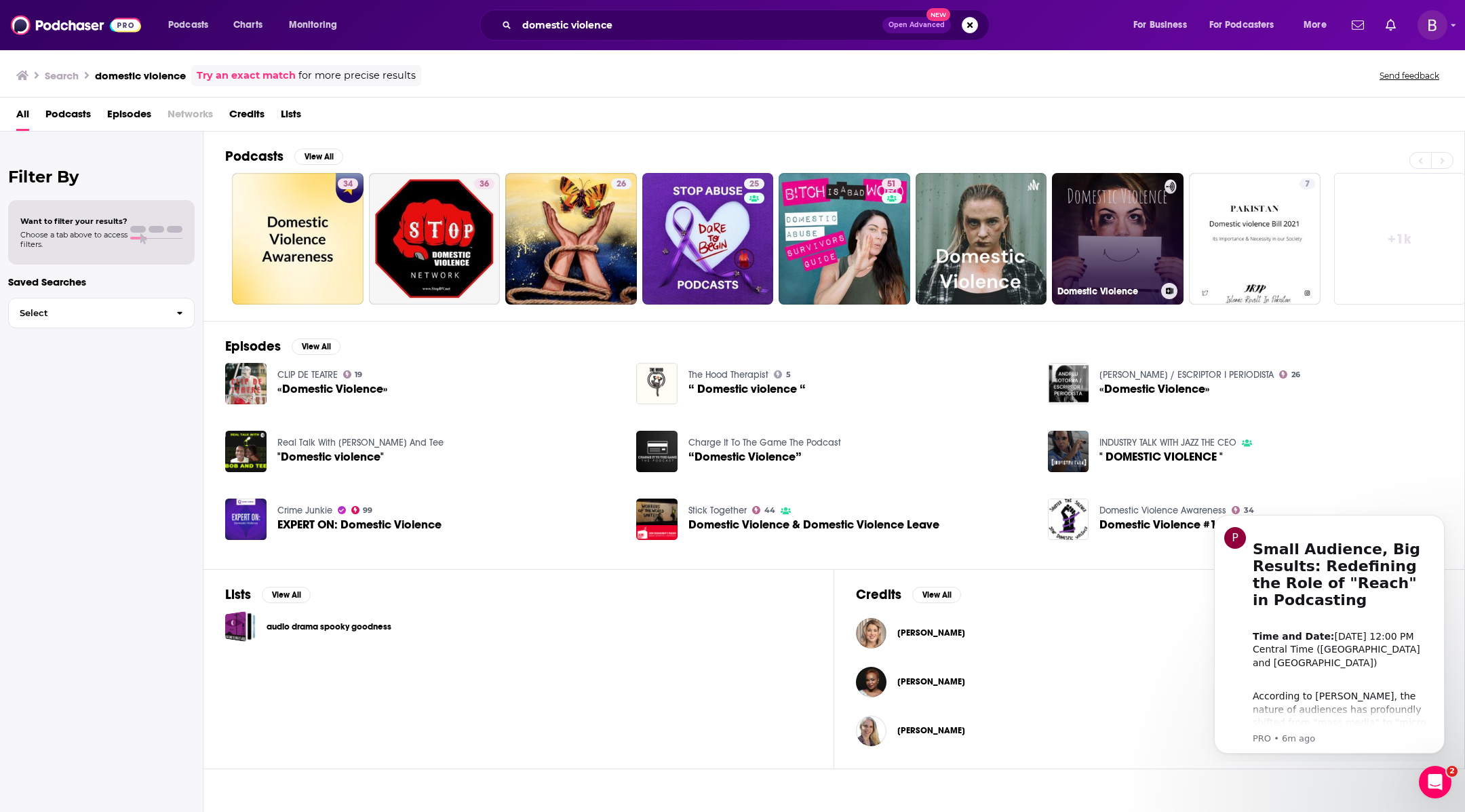
click at [1125, 247] on link "Domestic Violence" at bounding box center [1118, 238] width 132 height 132
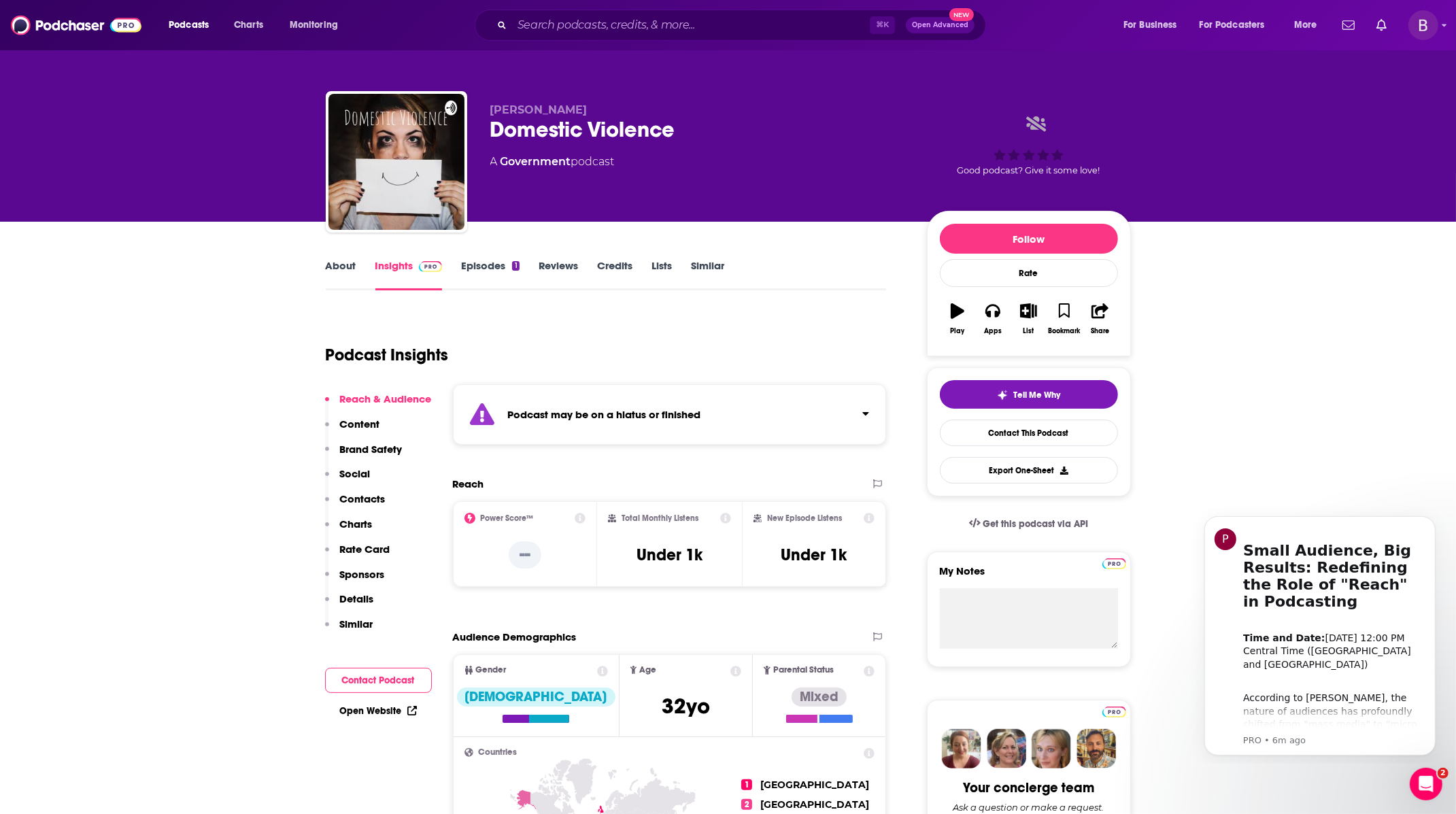
scroll to position [36, 0]
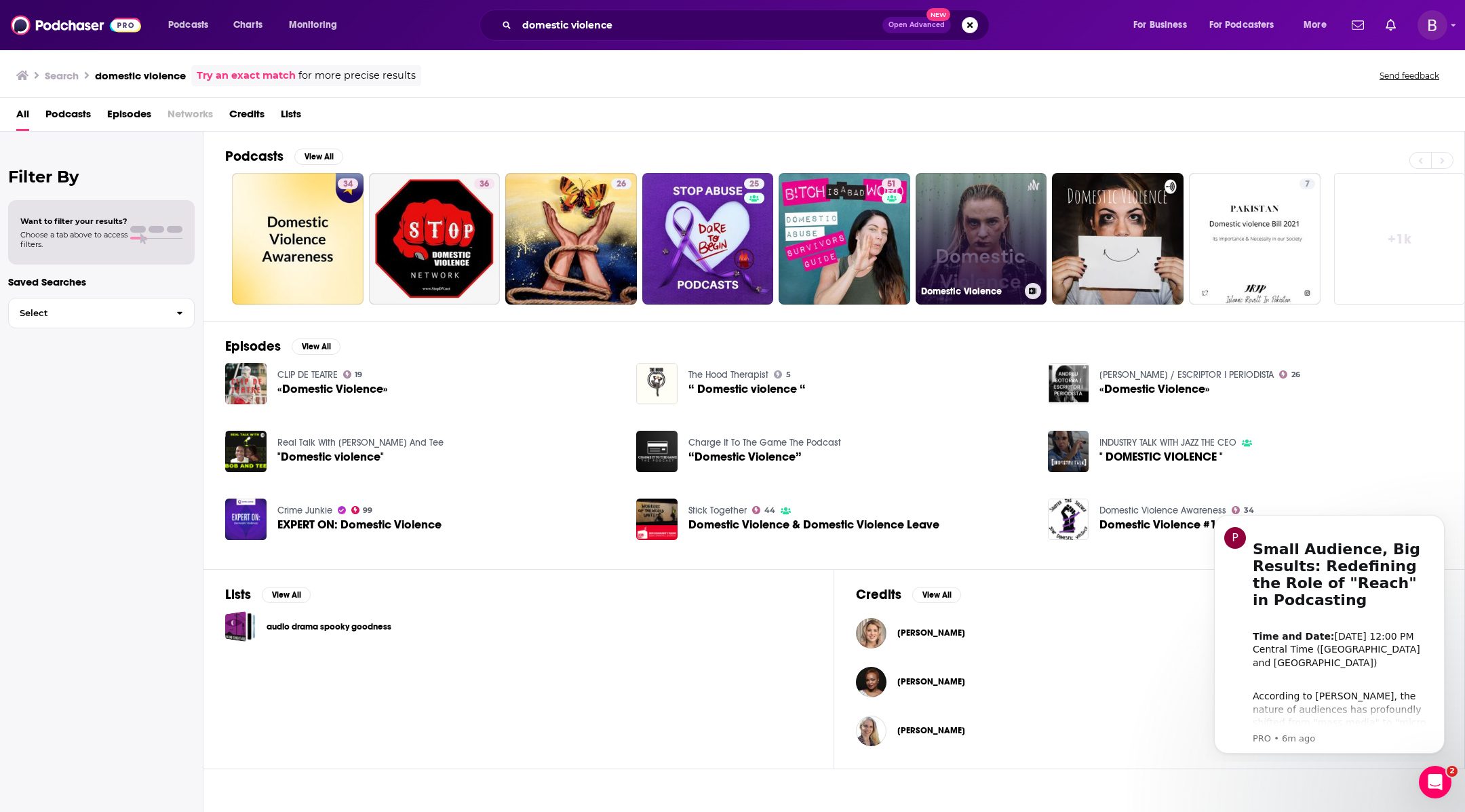
click at [932, 236] on link "Domestic Violence" at bounding box center [982, 238] width 132 height 132
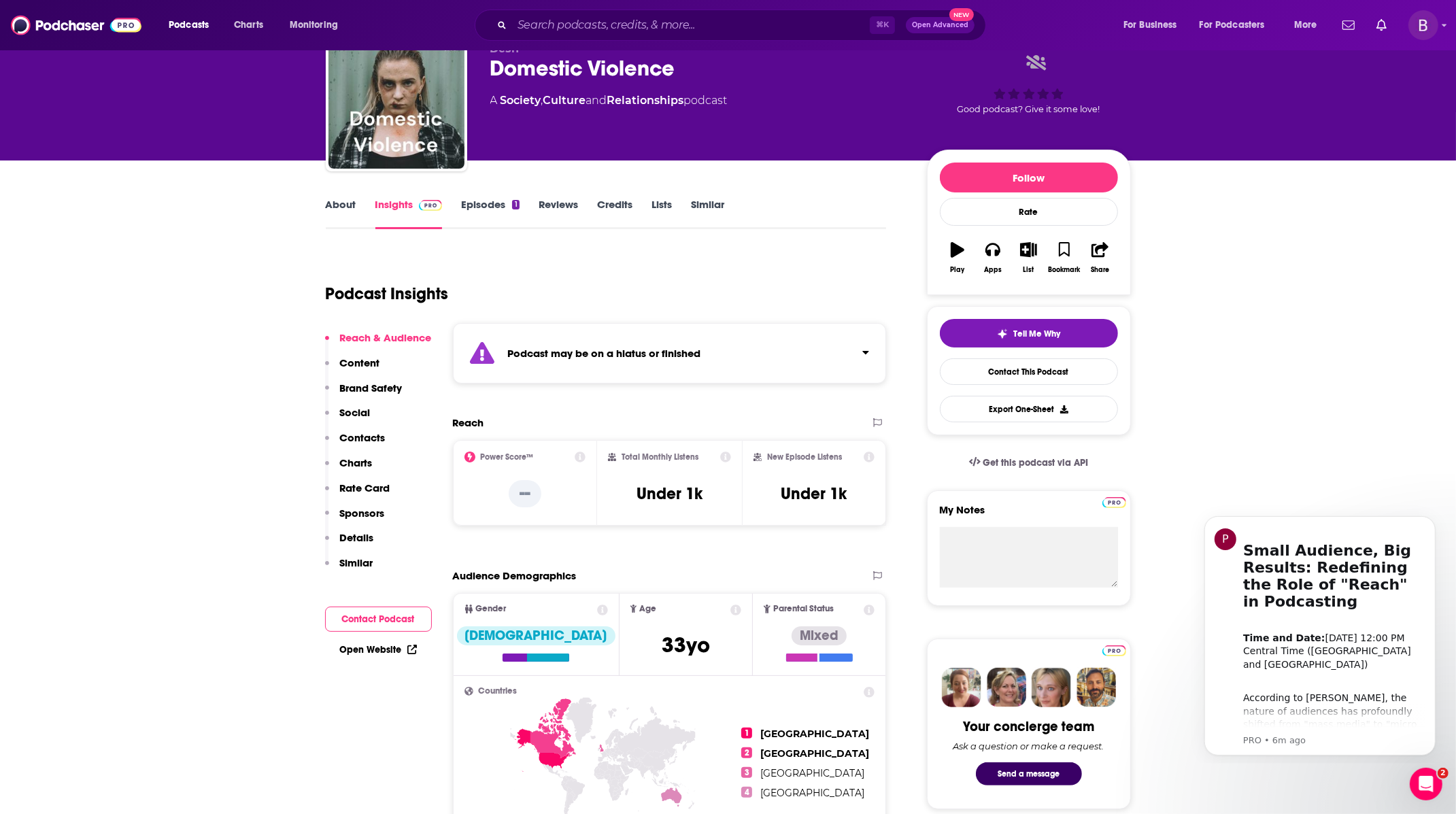
scroll to position [60, 0]
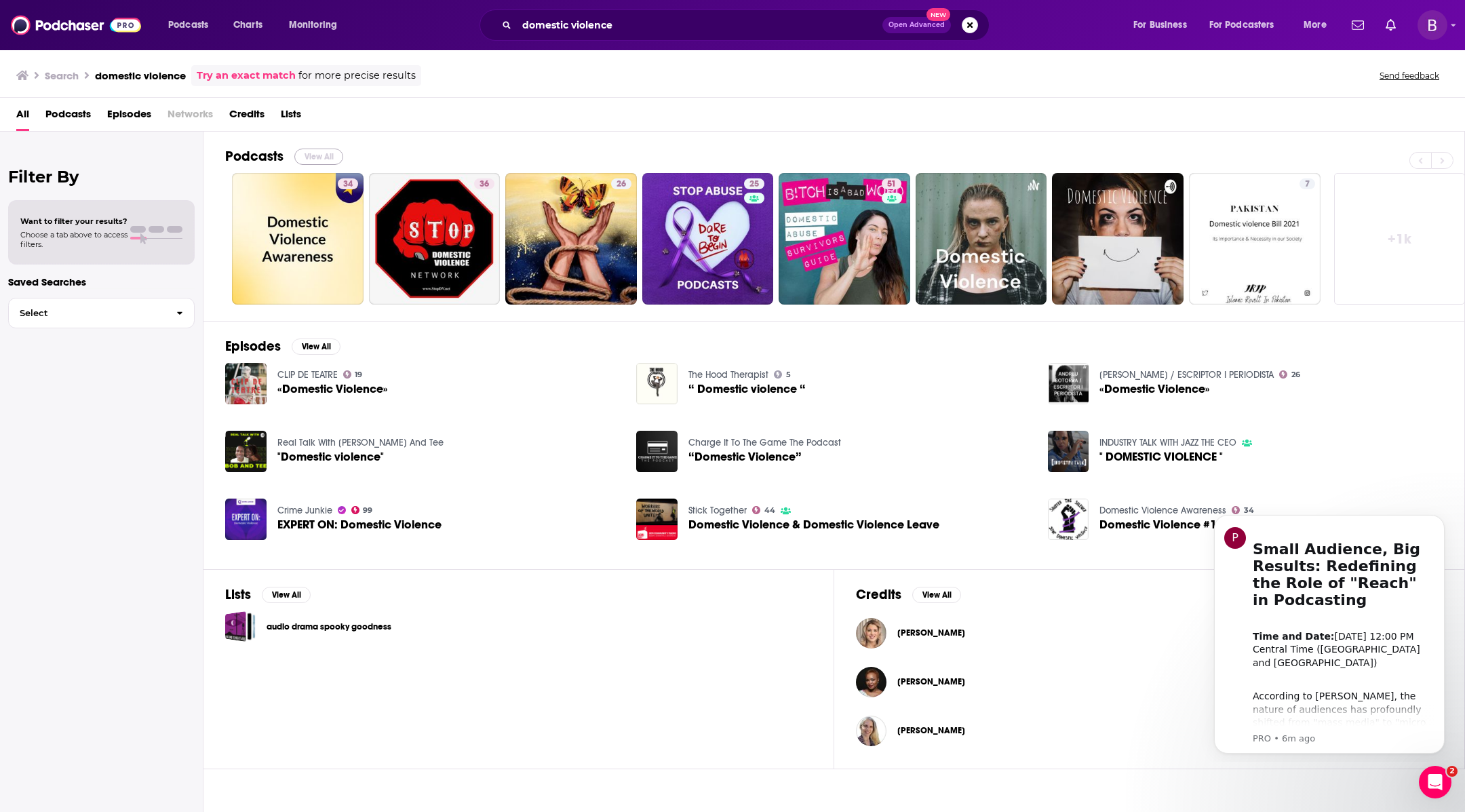
click at [326, 154] on button "View All" at bounding box center [318, 157] width 49 height 16
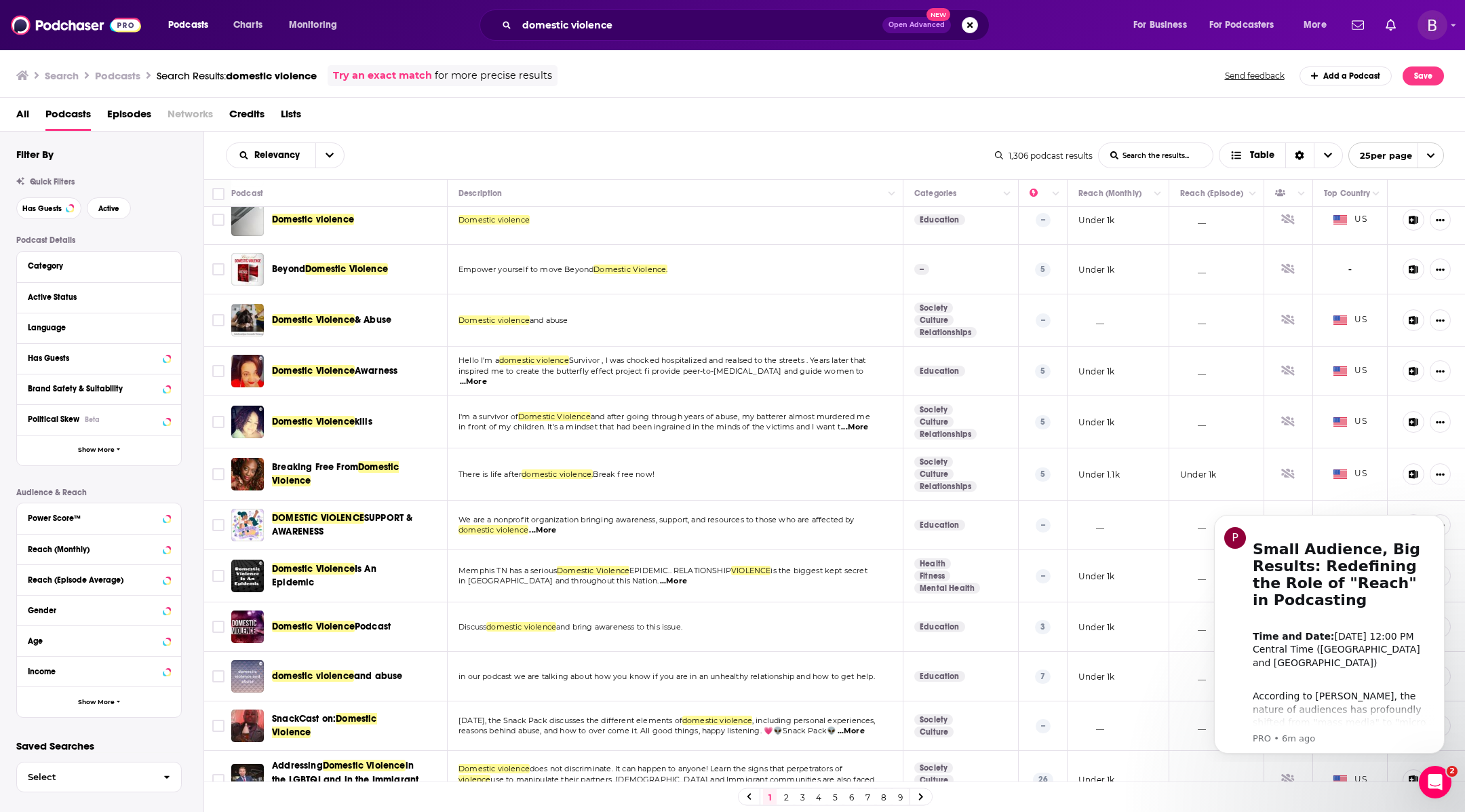
scroll to position [699, 0]
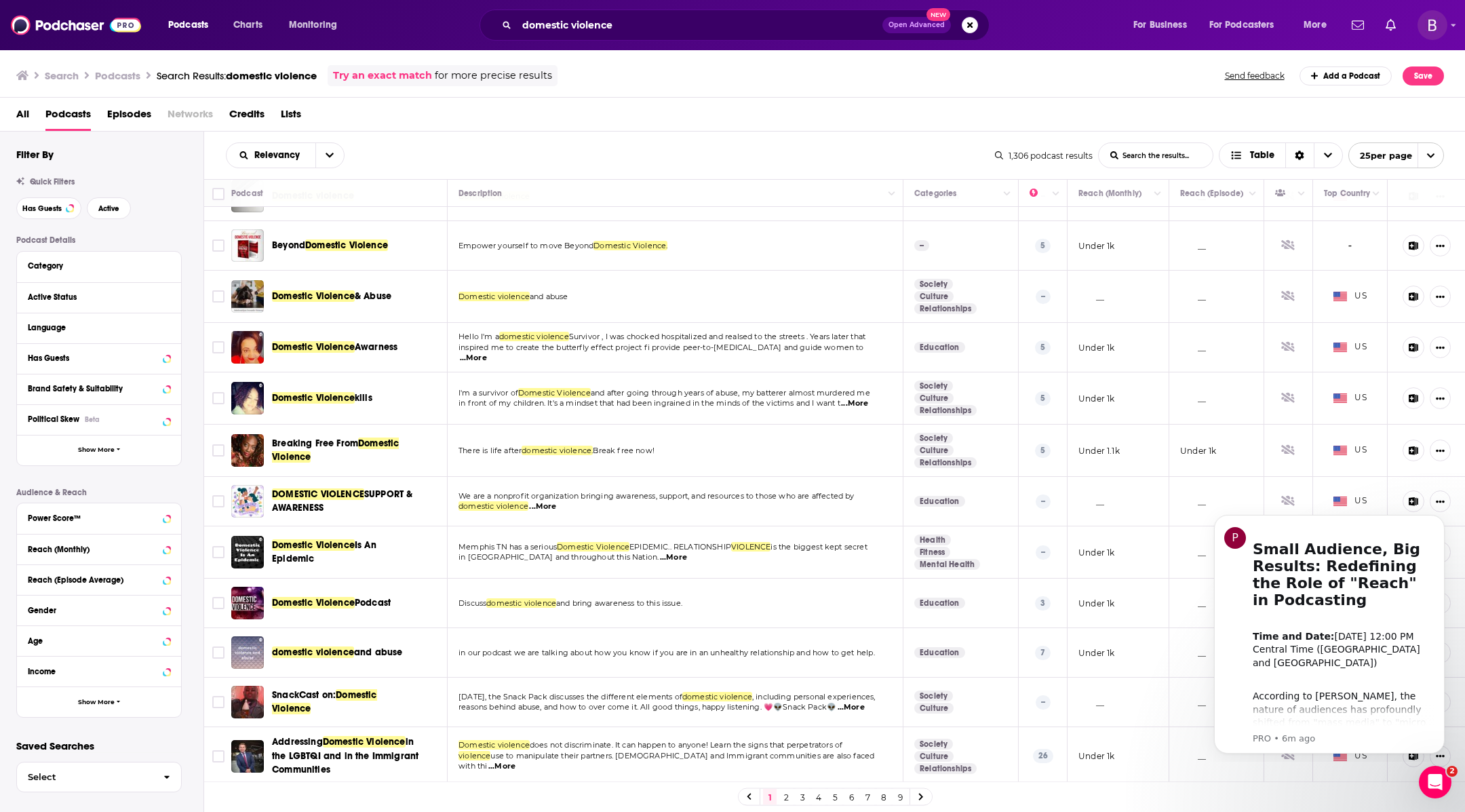
click at [897, 797] on link "9" at bounding box center [900, 797] width 14 height 16
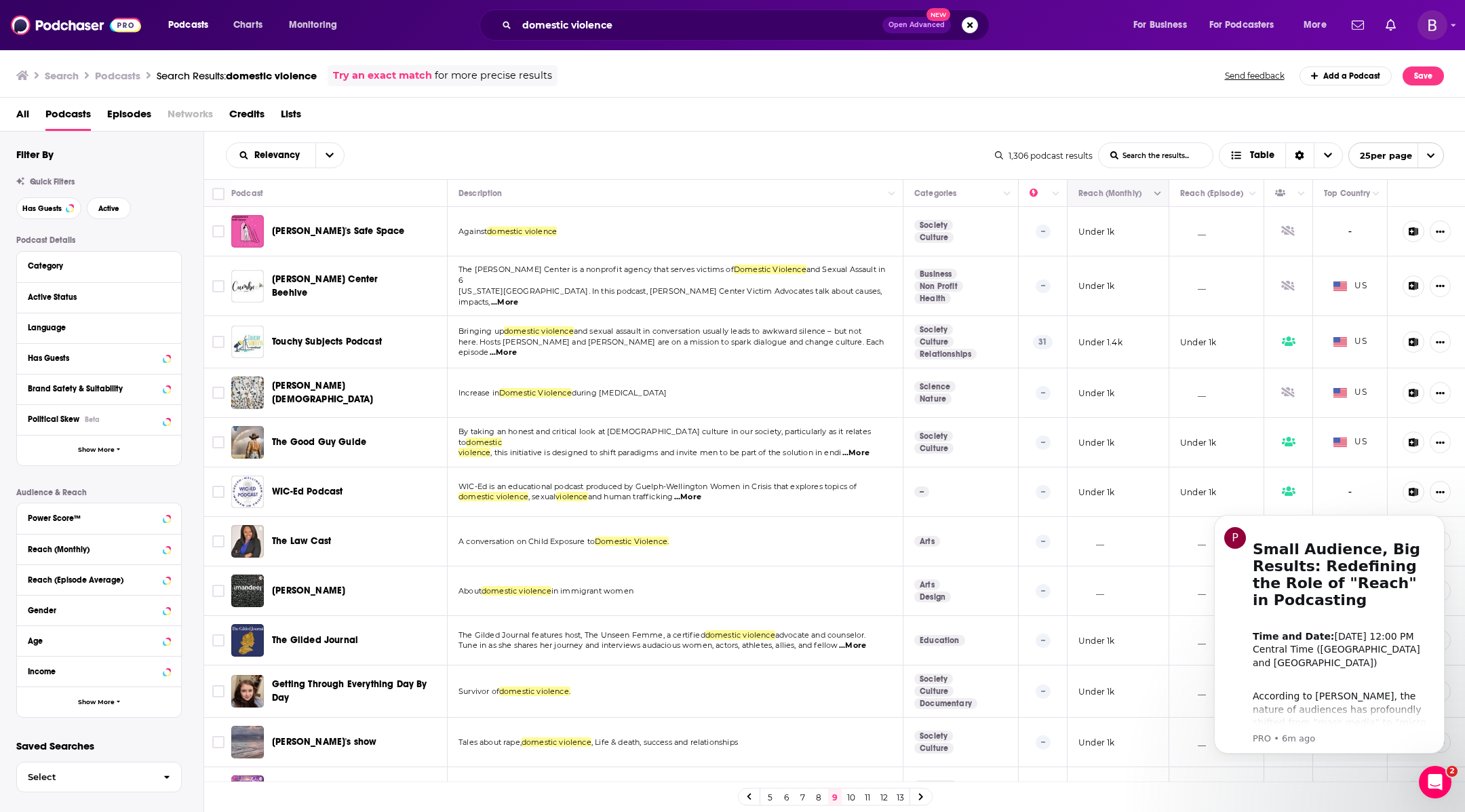
click at [1117, 190] on button "Move" at bounding box center [1117, 193] width 79 height 16
click at [1128, 195] on button "Move" at bounding box center [1117, 193] width 79 height 16
click at [769, 794] on link "5" at bounding box center [770, 797] width 14 height 16
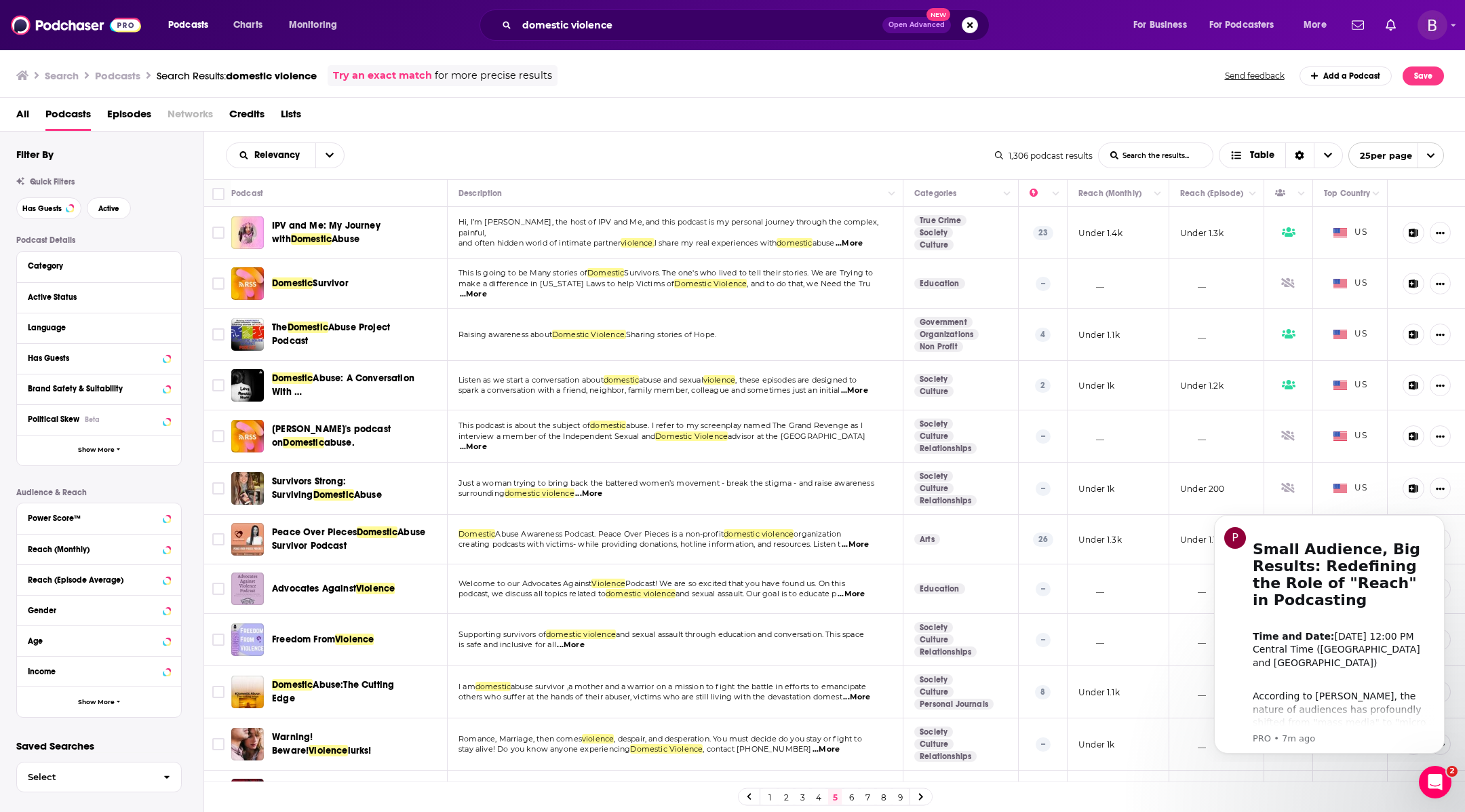
click at [773, 797] on link "1" at bounding box center [770, 797] width 14 height 16
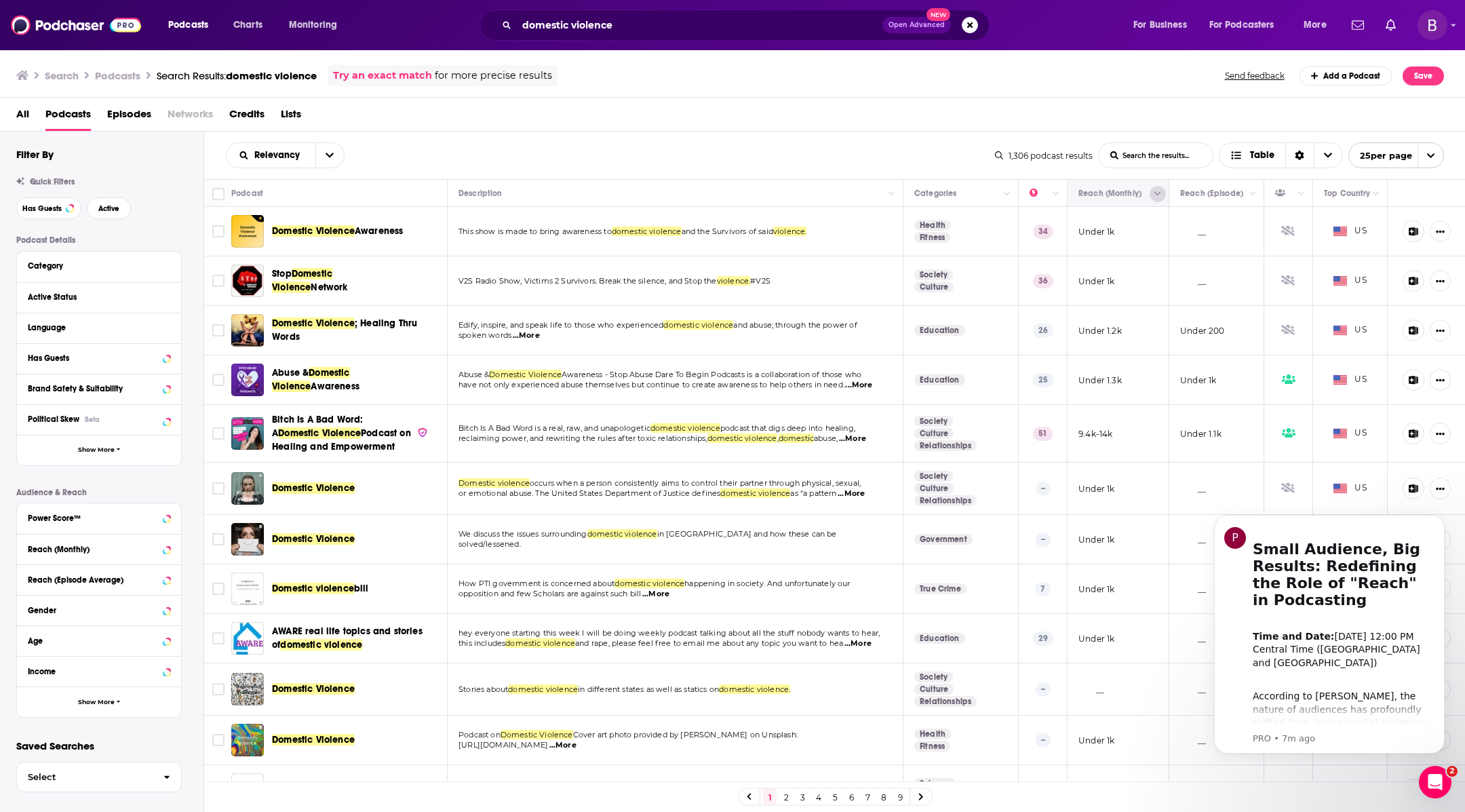
click at [1150, 193] on button "Column Actions" at bounding box center [1158, 194] width 16 height 16
click at [1104, 192] on div at bounding box center [732, 406] width 1465 height 812
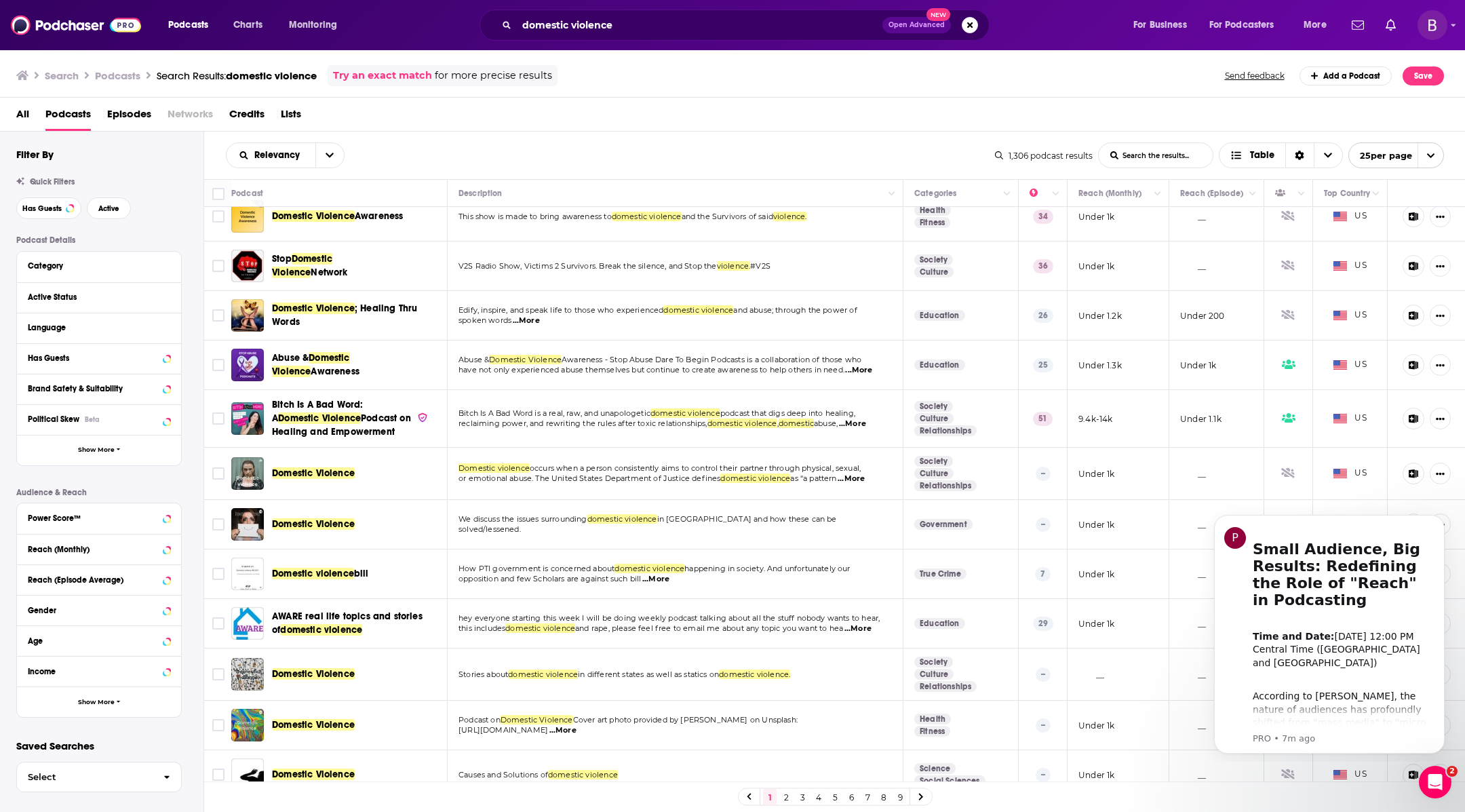
scroll to position [27, 0]
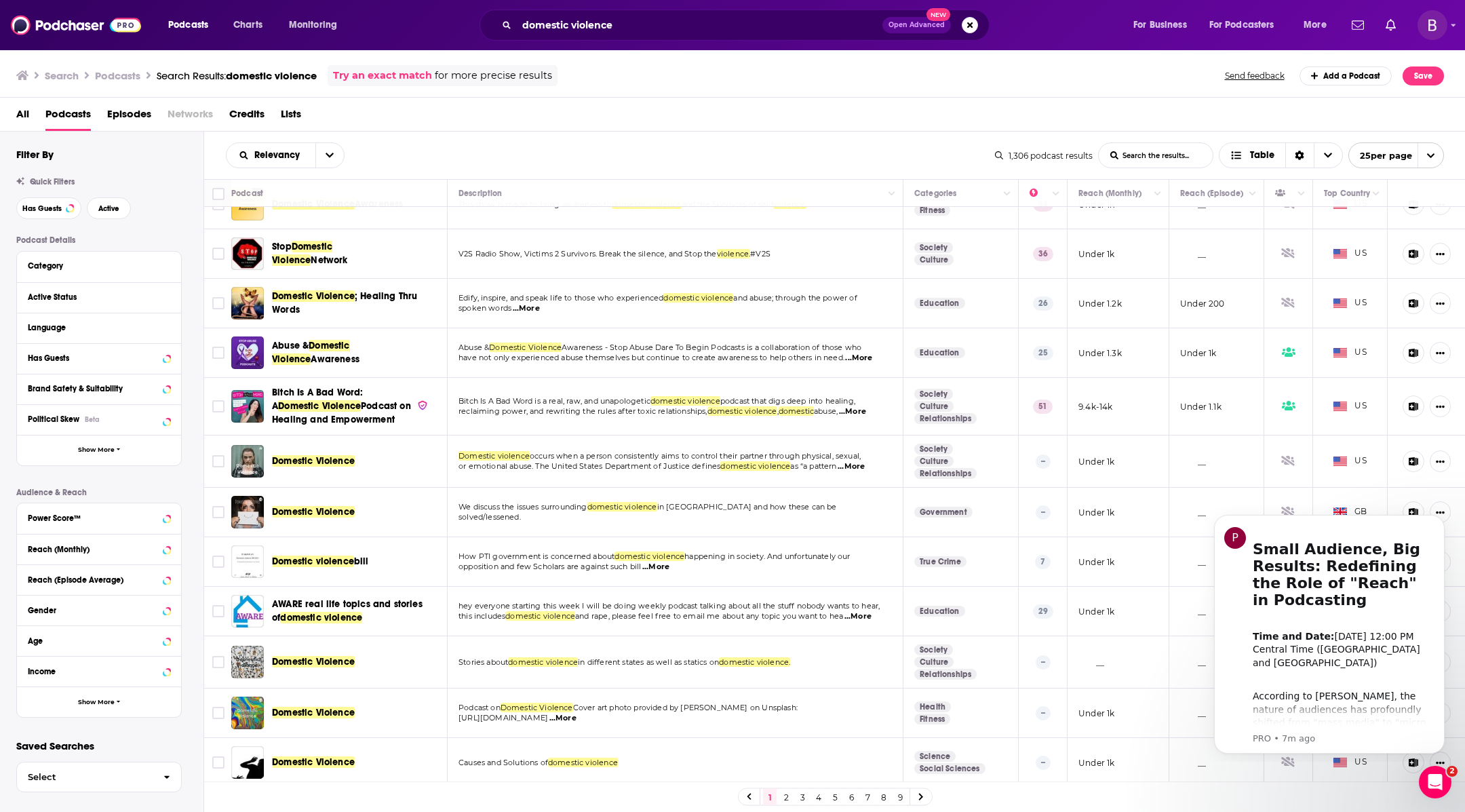
click at [1185, 149] on violence-list-search-input "List Search Input" at bounding box center [1156, 155] width 114 height 24
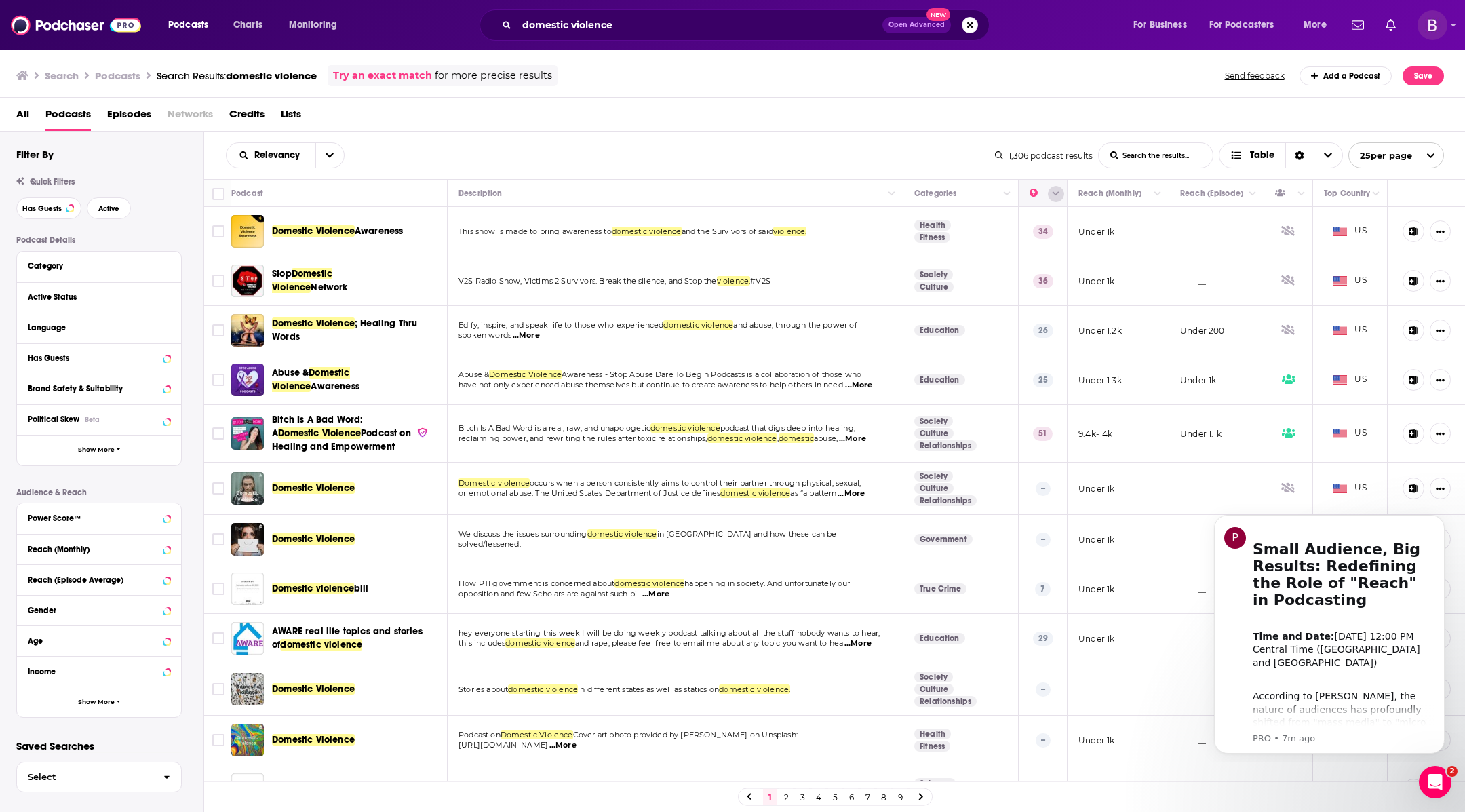
click at [1053, 194] on icon "Column Actions" at bounding box center [1056, 194] width 7 height 8
click at [1042, 190] on div at bounding box center [732, 406] width 1465 height 812
click at [1034, 194] on icon "Move" at bounding box center [1042, 193] width 16 height 16
click at [1245, 200] on button "Column Actions" at bounding box center [1253, 194] width 16 height 16
click at [1229, 192] on div at bounding box center [732, 406] width 1465 height 812
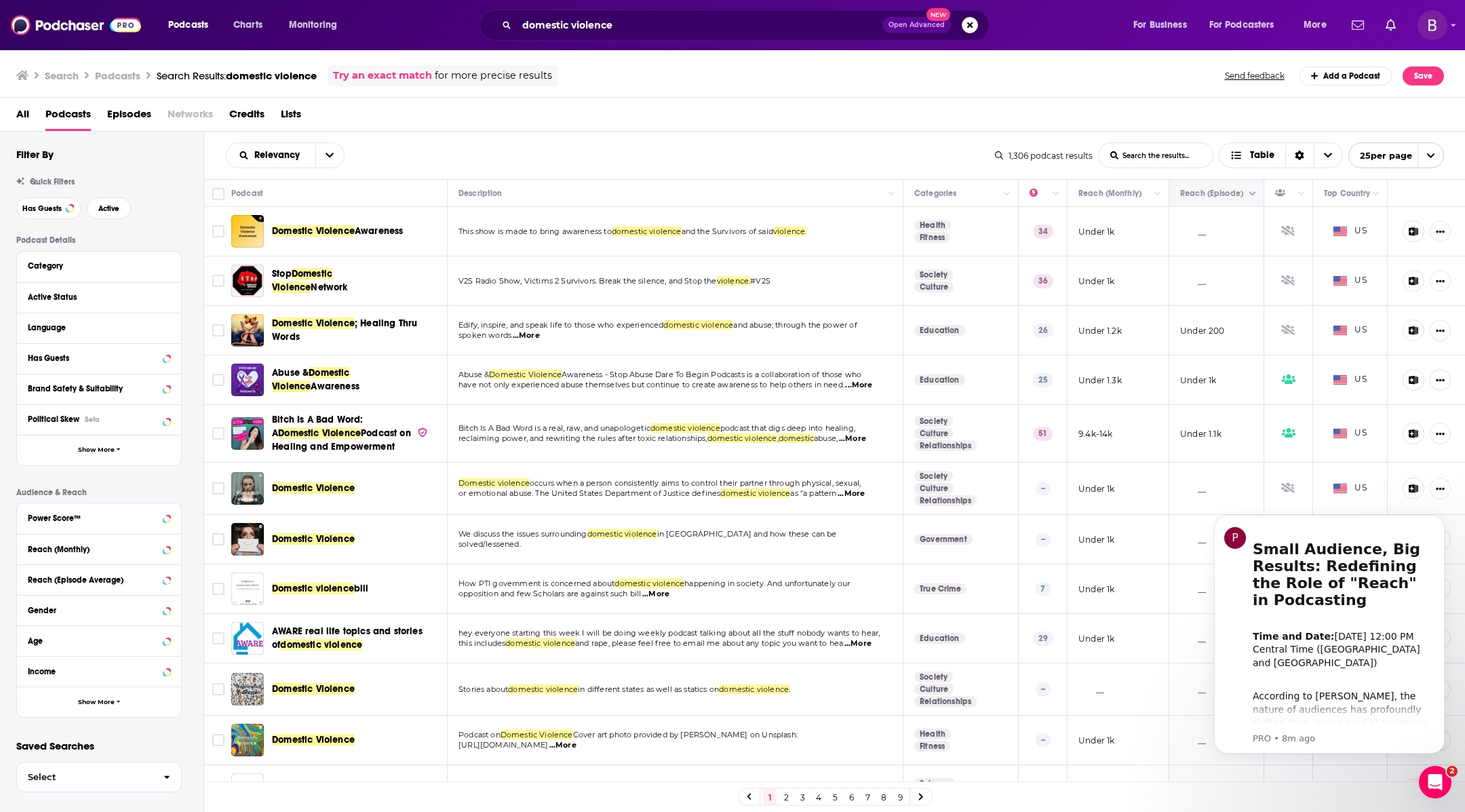
click at [1210, 194] on icon "Move" at bounding box center [1215, 193] width 11 height 4
click at [298, 161] on div "Relevancy" at bounding box center [285, 155] width 119 height 26
click at [336, 153] on button "open menu" at bounding box center [329, 155] width 29 height 24
click at [295, 269] on span "Power Score" at bounding box center [293, 271] width 80 height 7
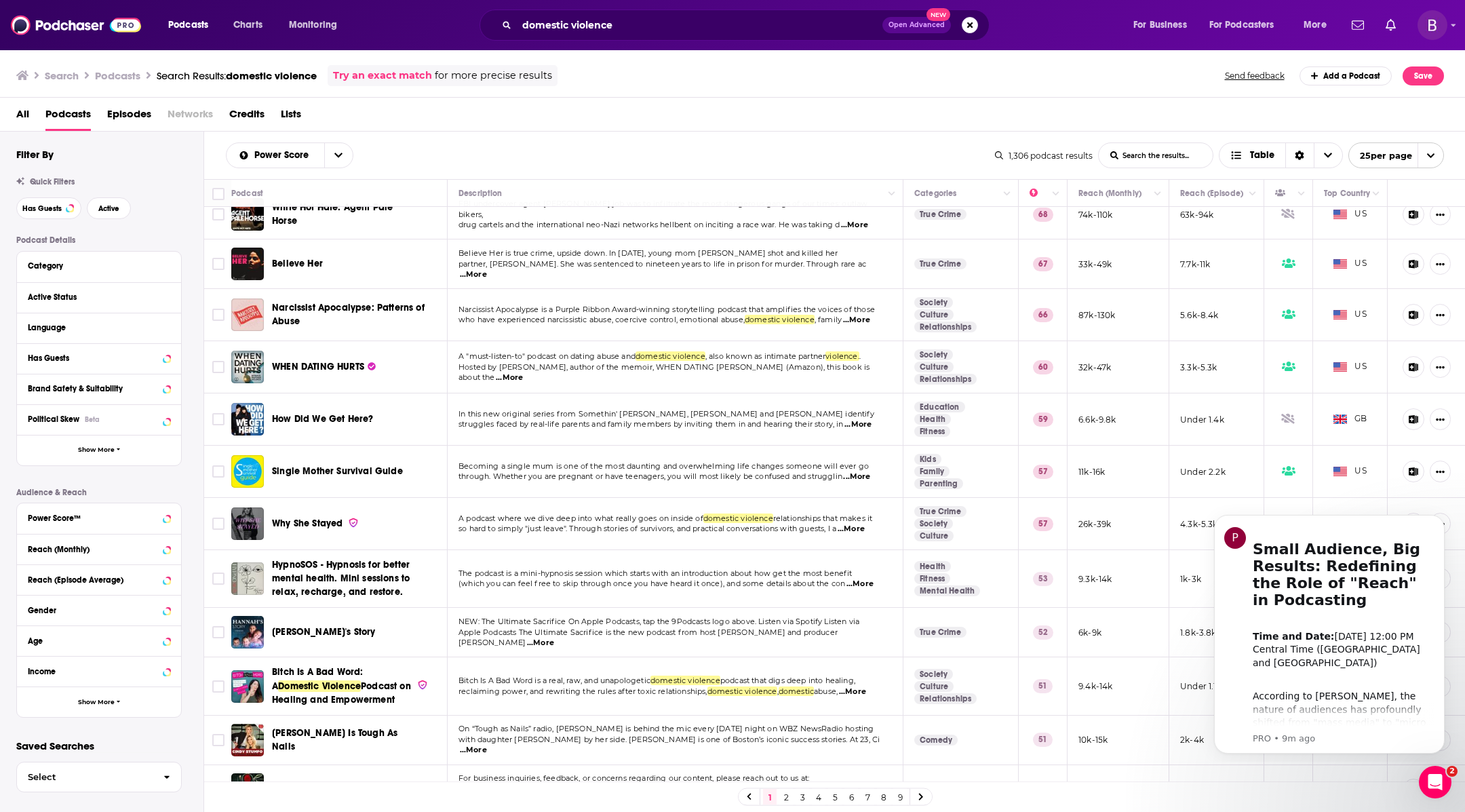
scroll to position [183, 0]
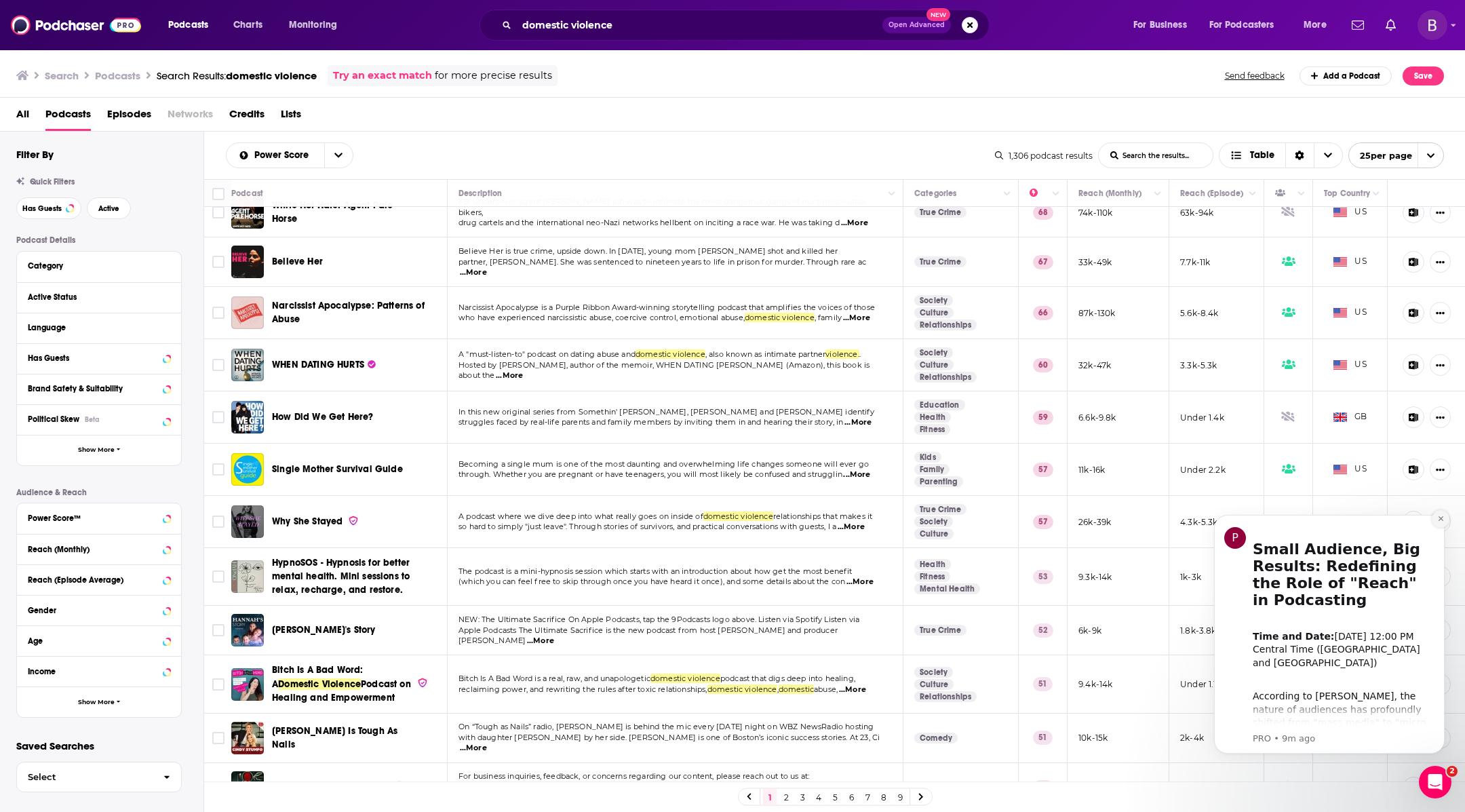
click at [1442, 520] on icon "Dismiss notification" at bounding box center [1441, 519] width 7 height 7
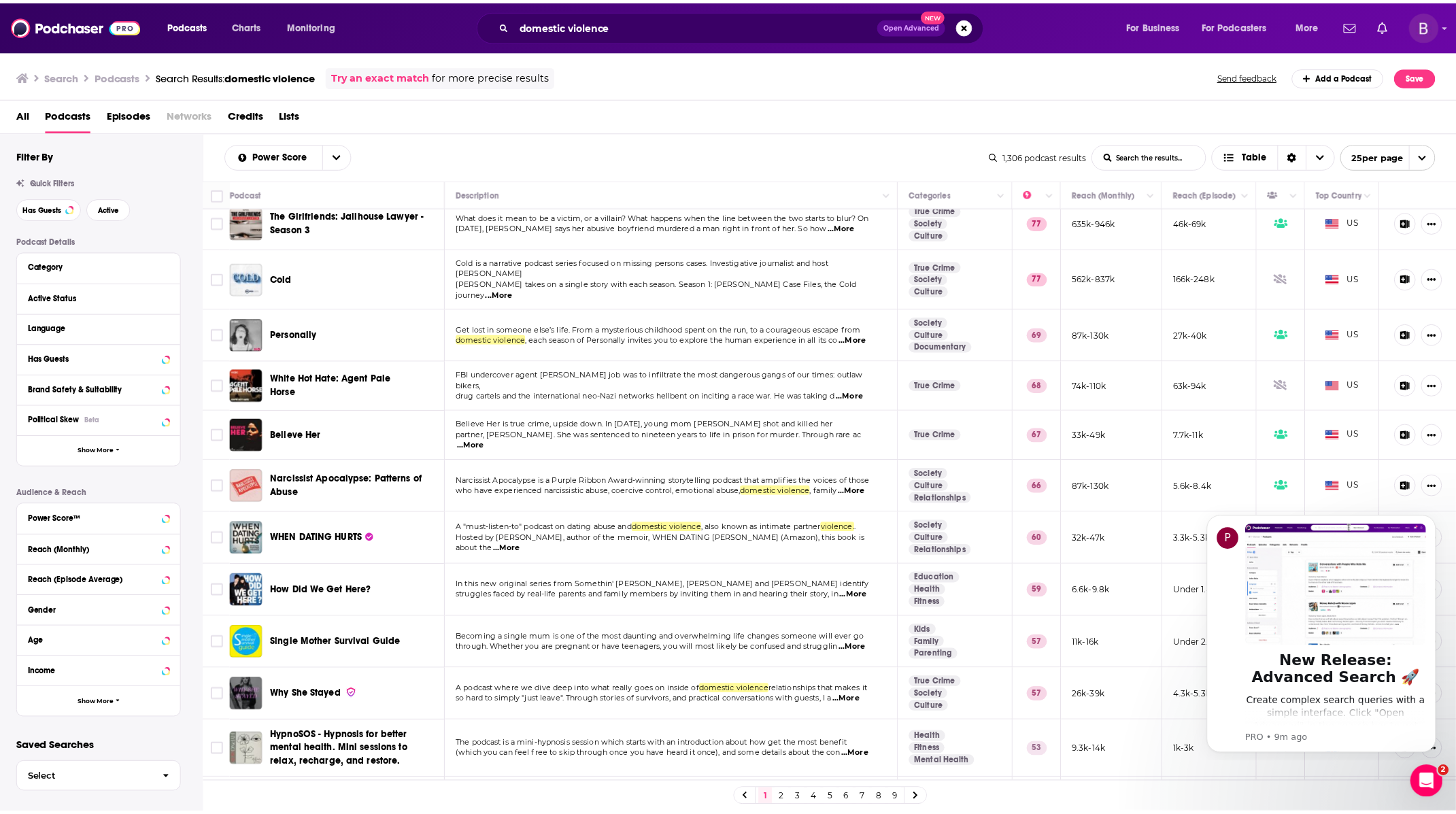
scroll to position [0, 0]
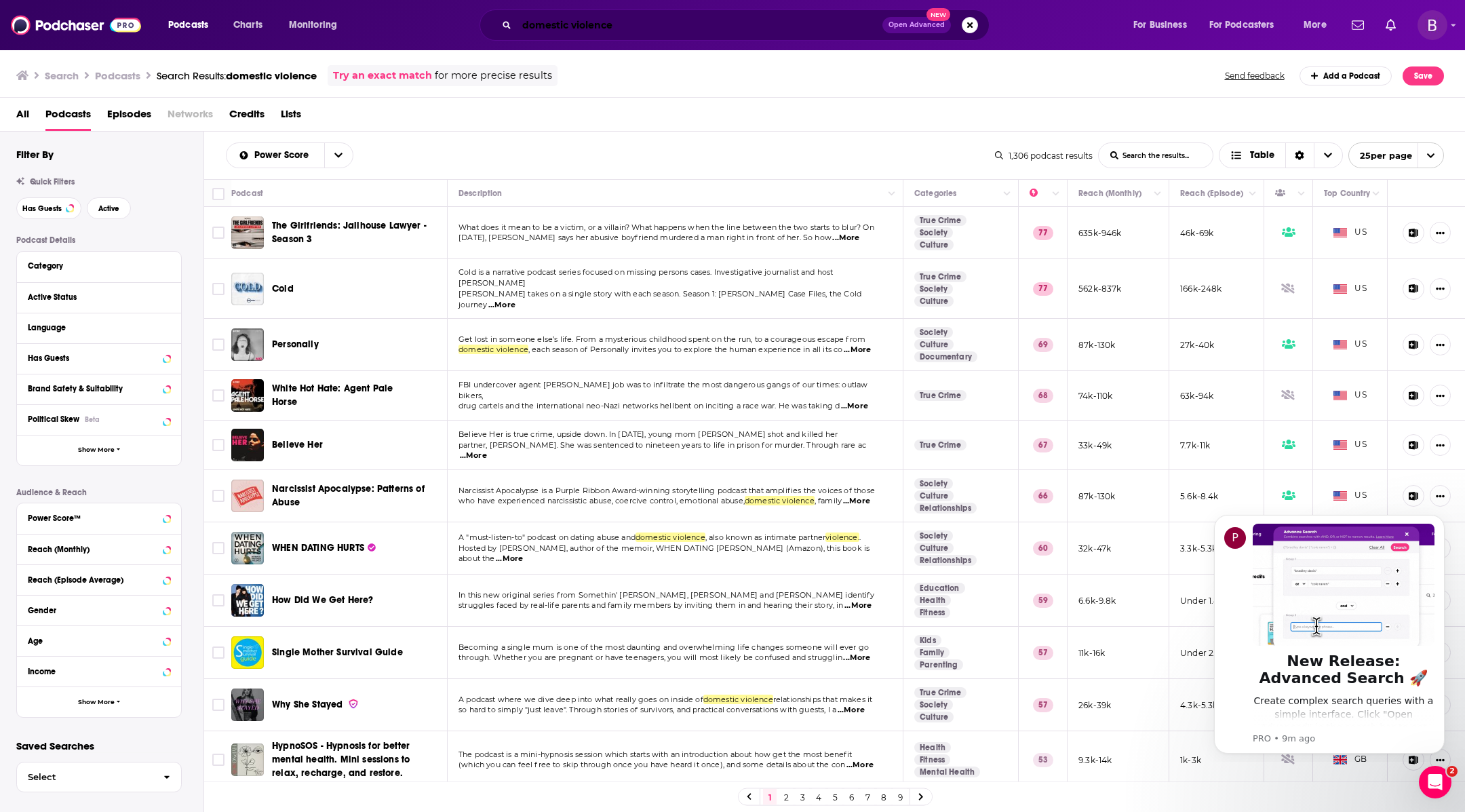
click at [748, 34] on input "domestic violence" at bounding box center [700, 25] width 366 height 22
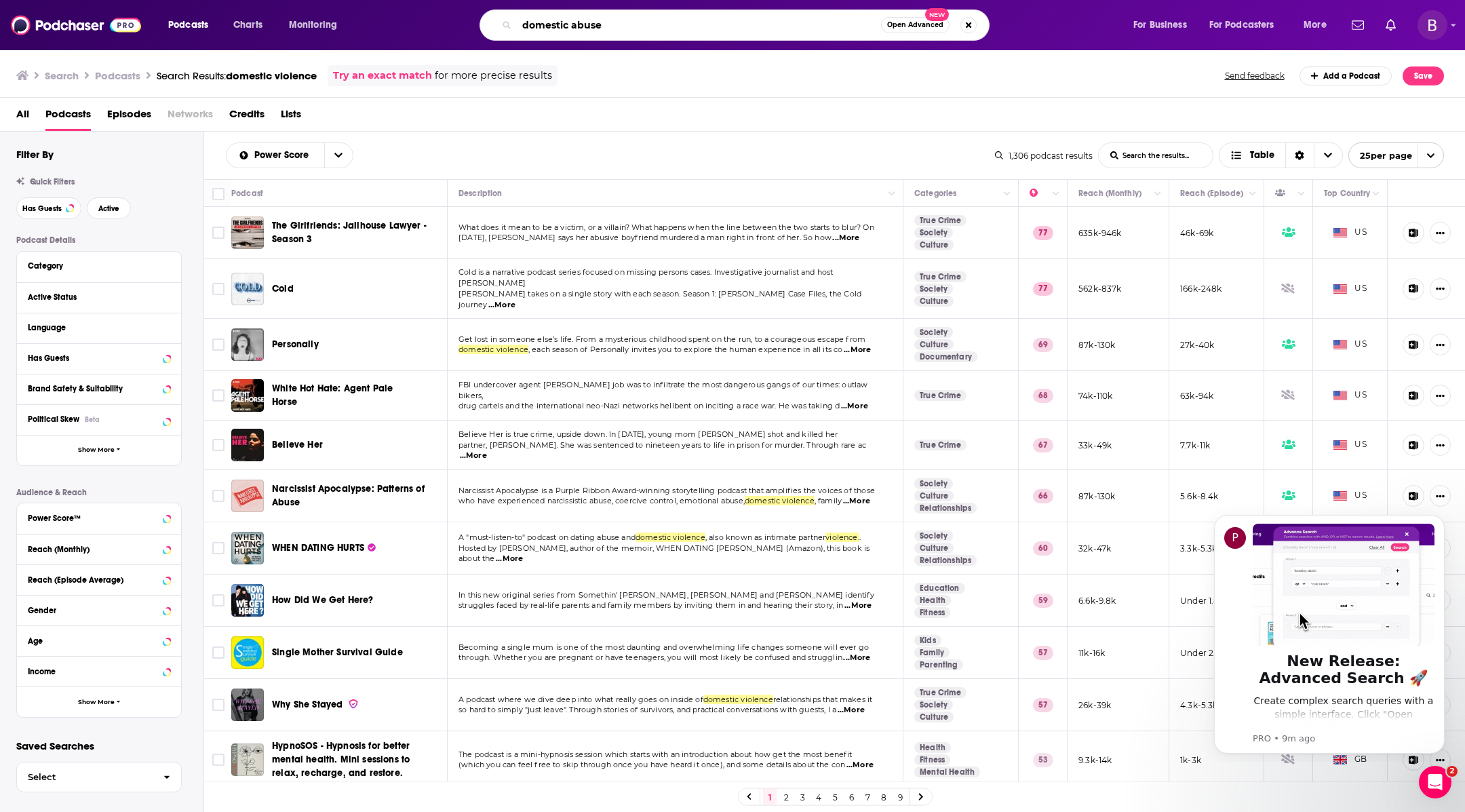
type input "domestic abuse"
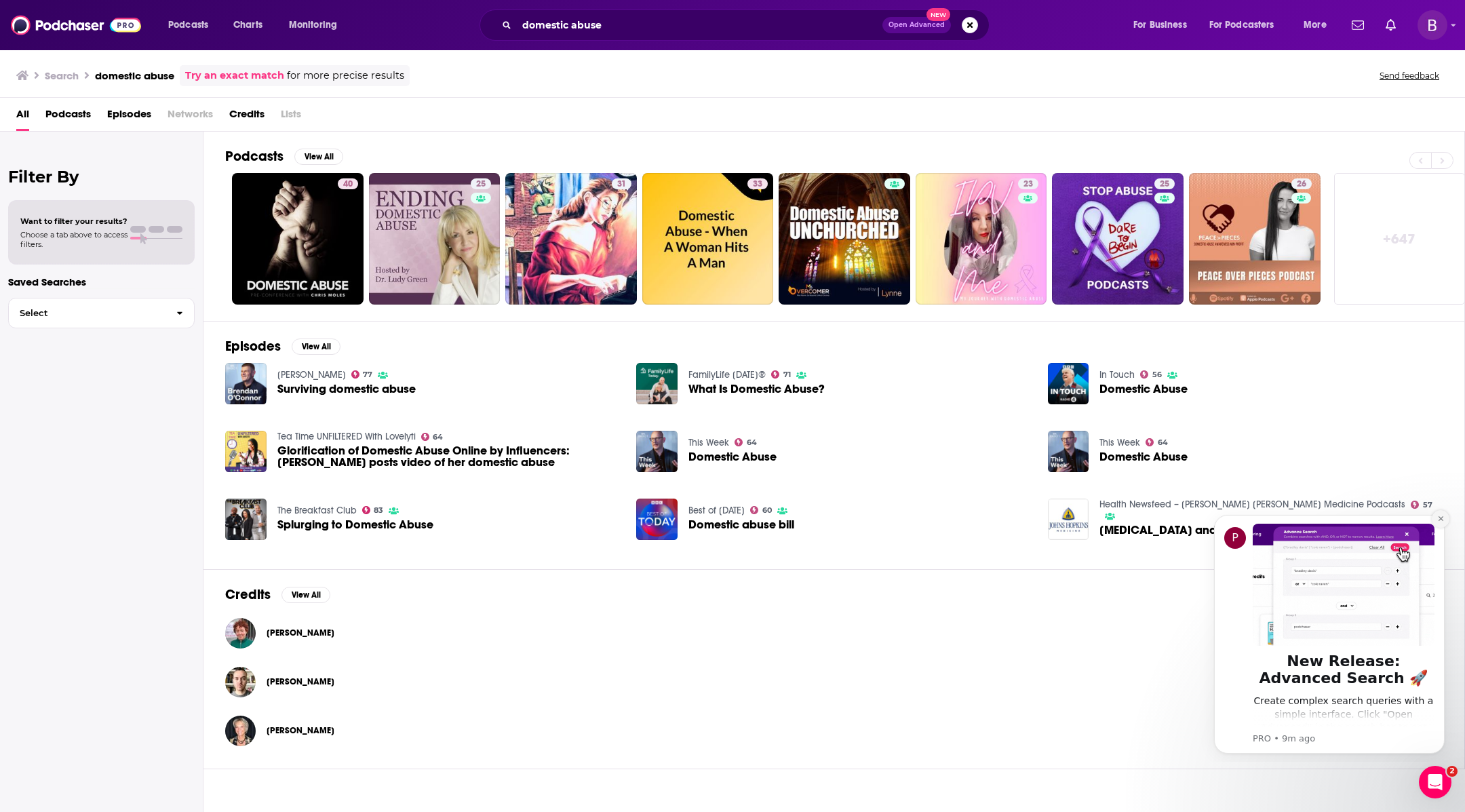
click at [1442, 516] on icon "Dismiss notification" at bounding box center [1441, 519] width 7 height 7
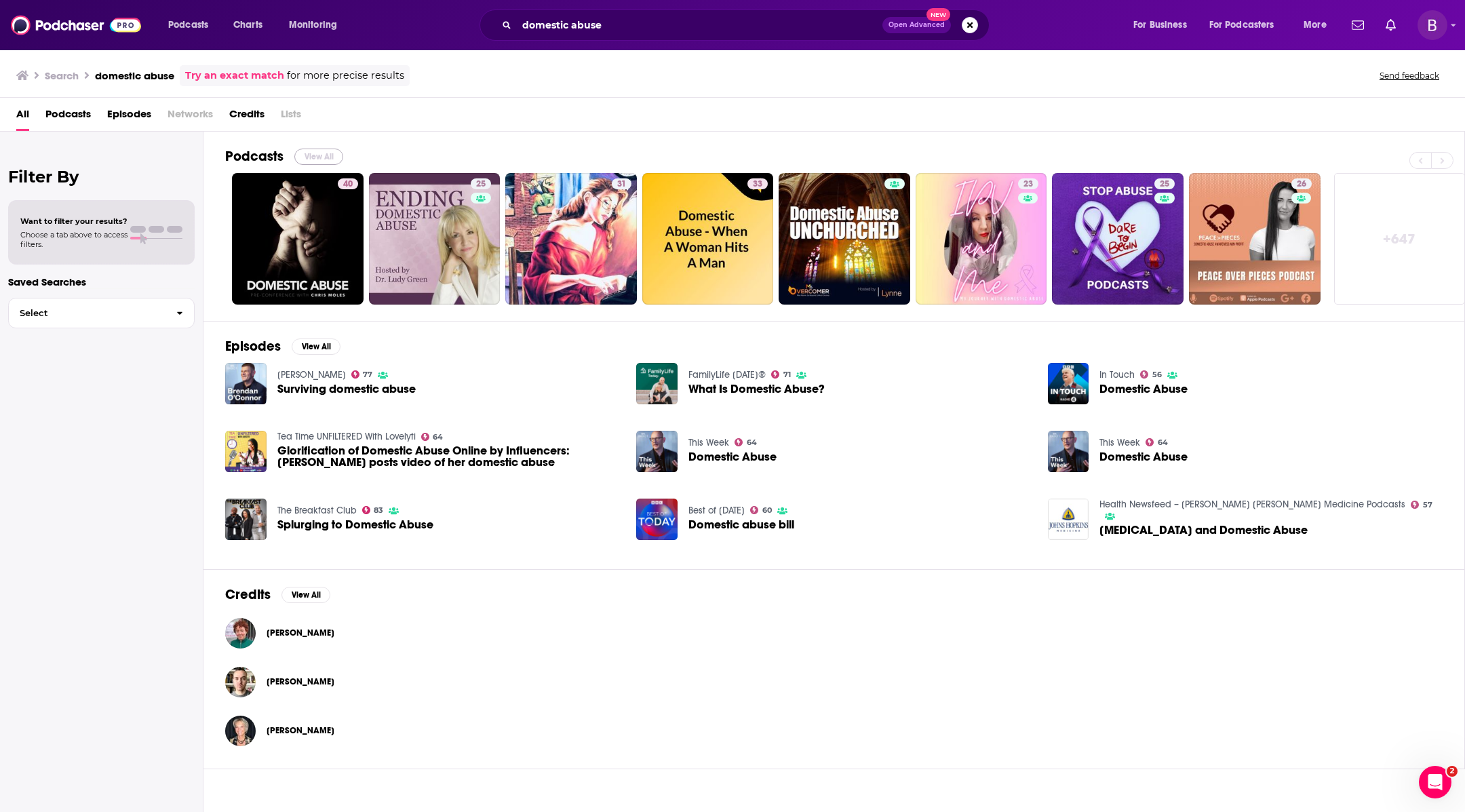
click at [321, 154] on button "View All" at bounding box center [318, 157] width 49 height 16
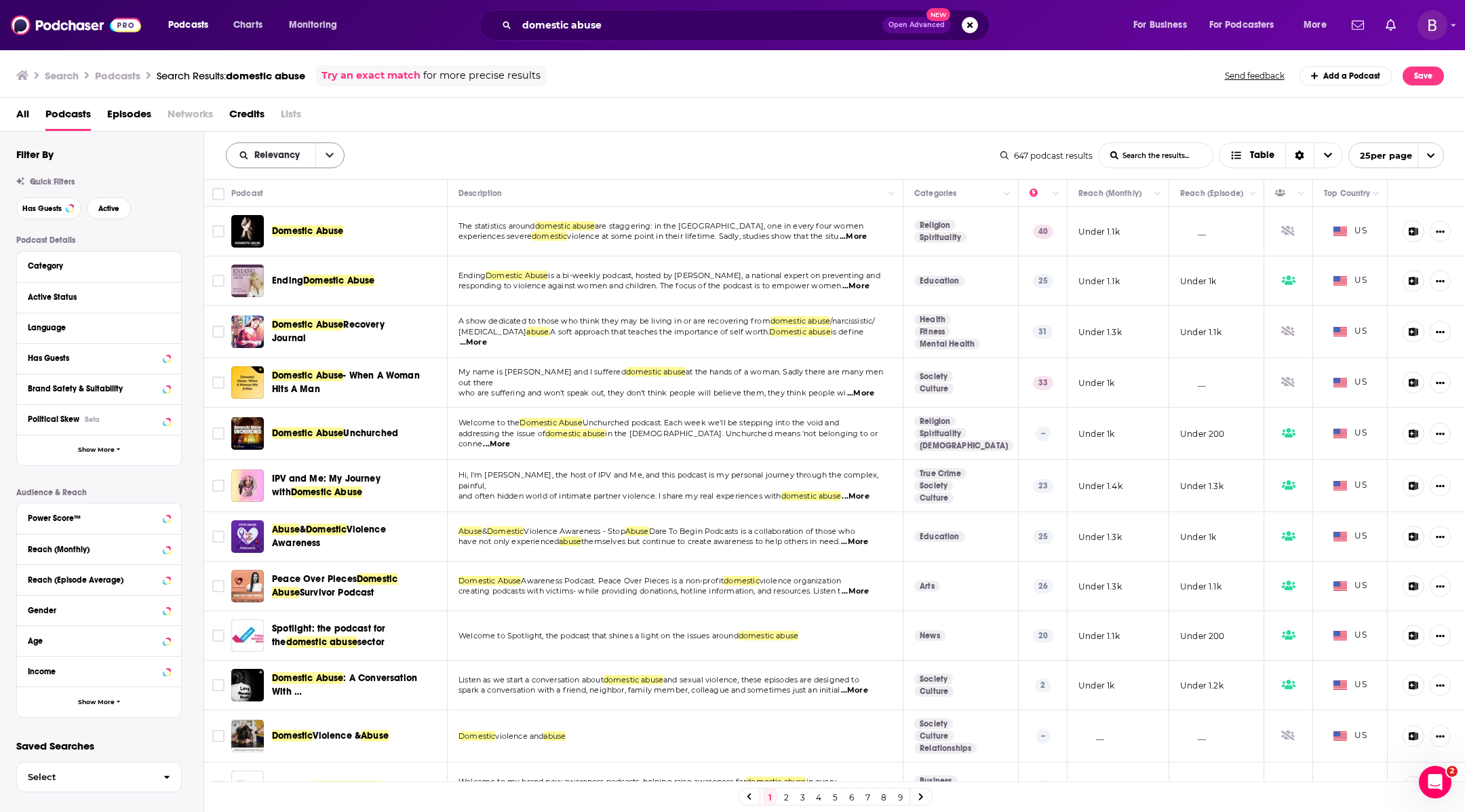
click at [287, 159] on span "Relevancy" at bounding box center [280, 155] width 50 height 10
click at [328, 156] on icon "close menu" at bounding box center [329, 155] width 8 height 10
click at [328, 156] on icon "open menu" at bounding box center [329, 156] width 8 height 4
click at [312, 272] on span "Power Score" at bounding box center [293, 271] width 80 height 7
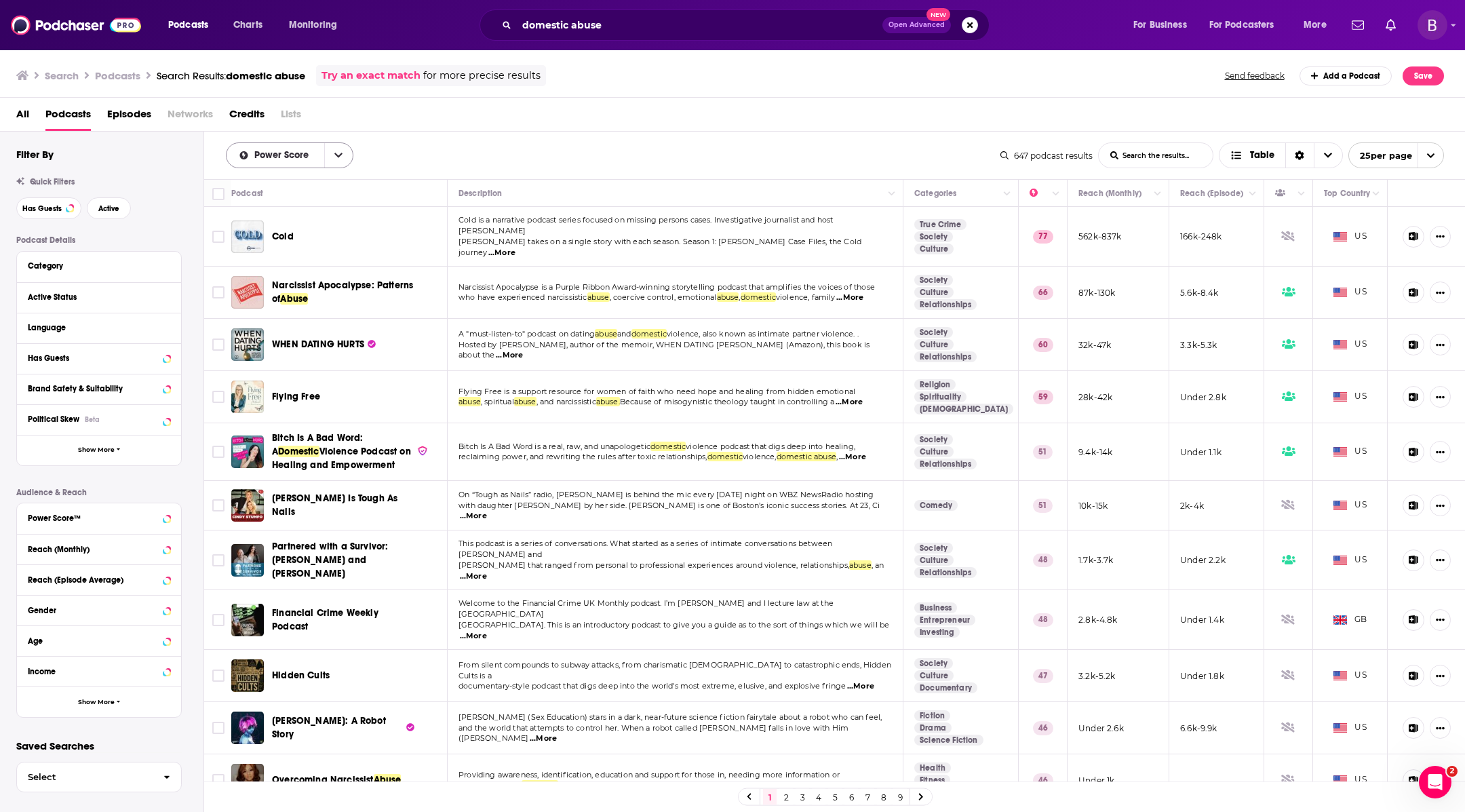
click at [334, 157] on icon "open menu" at bounding box center [338, 155] width 8 height 10
click at [394, 279] on span "Narcissist Apocalypse: Patterns of" at bounding box center [342, 292] width 141 height 25
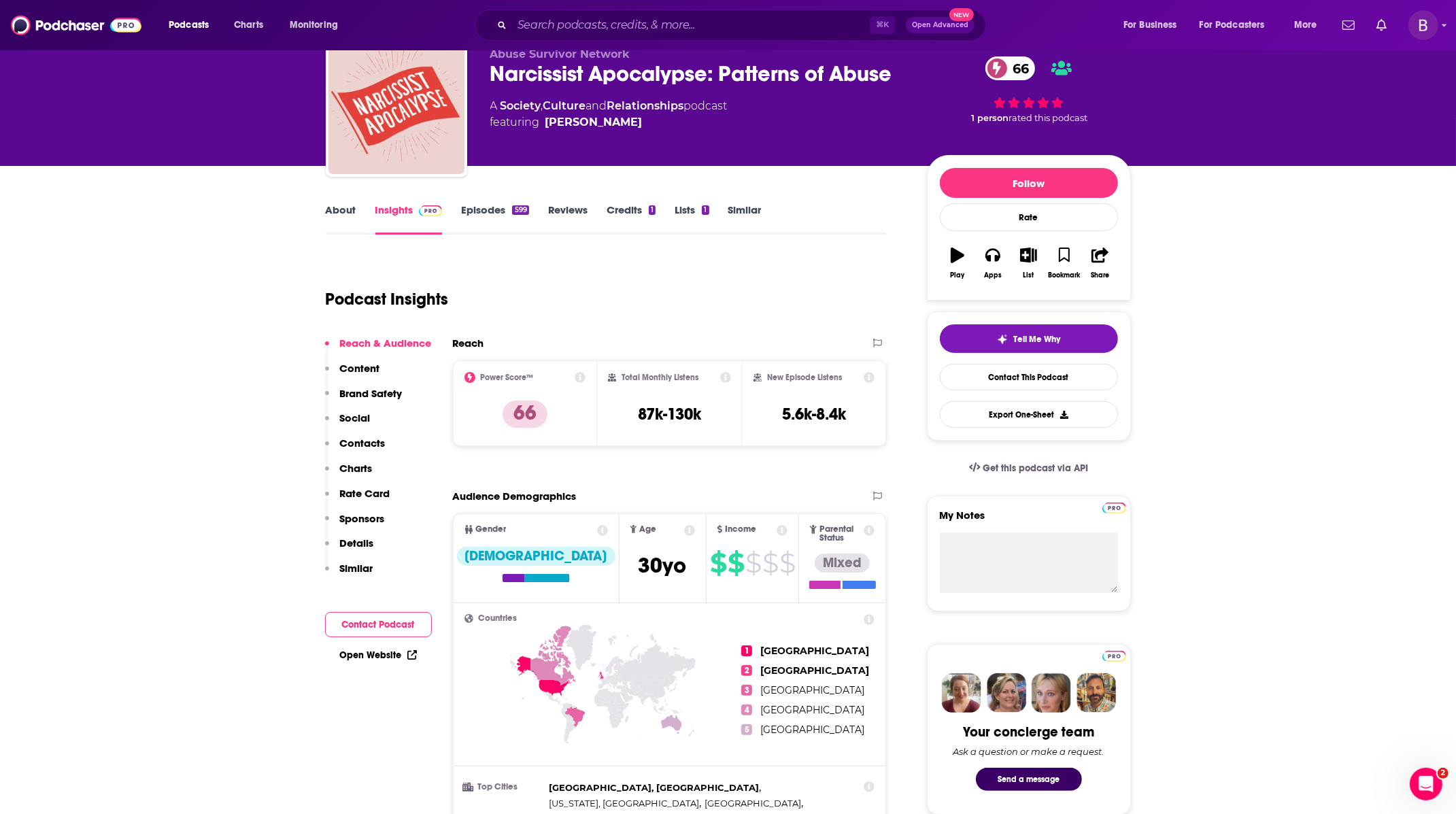
click at [373, 518] on p "Sponsors" at bounding box center [362, 518] width 45 height 13
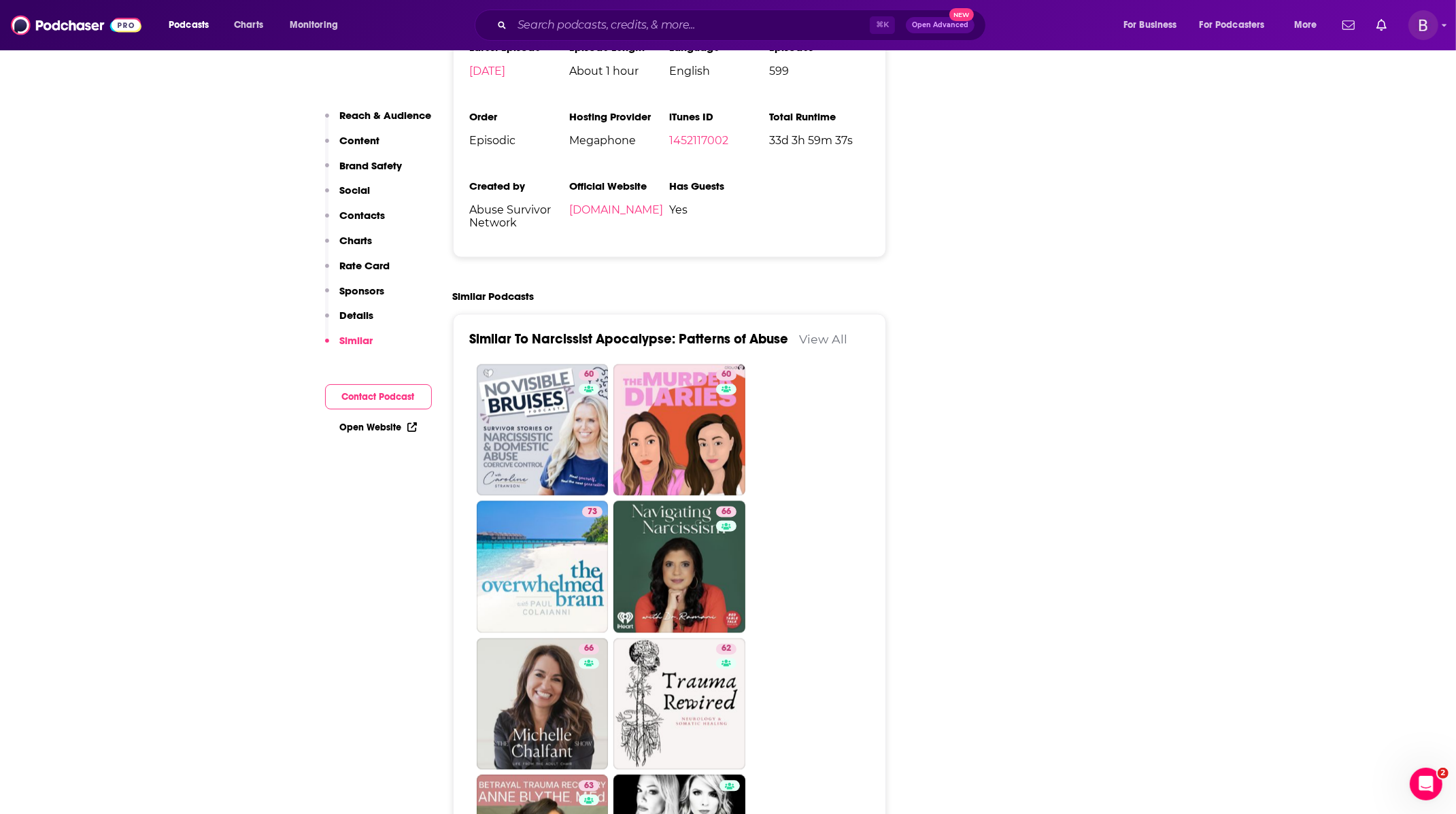
scroll to position [2954, 0]
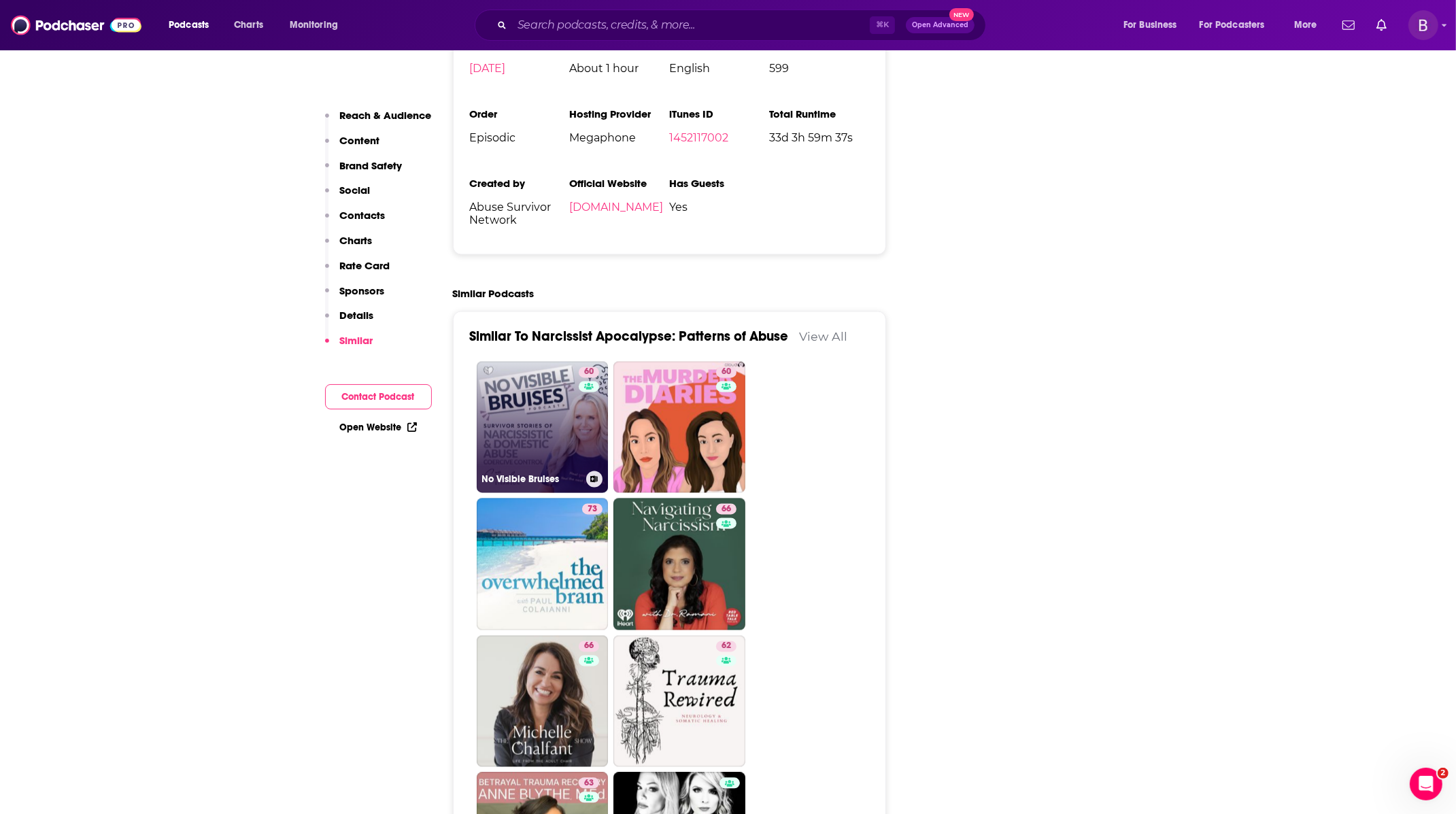
click at [572, 367] on link "60 No Visible Bruises" at bounding box center [543, 427] width 132 height 132
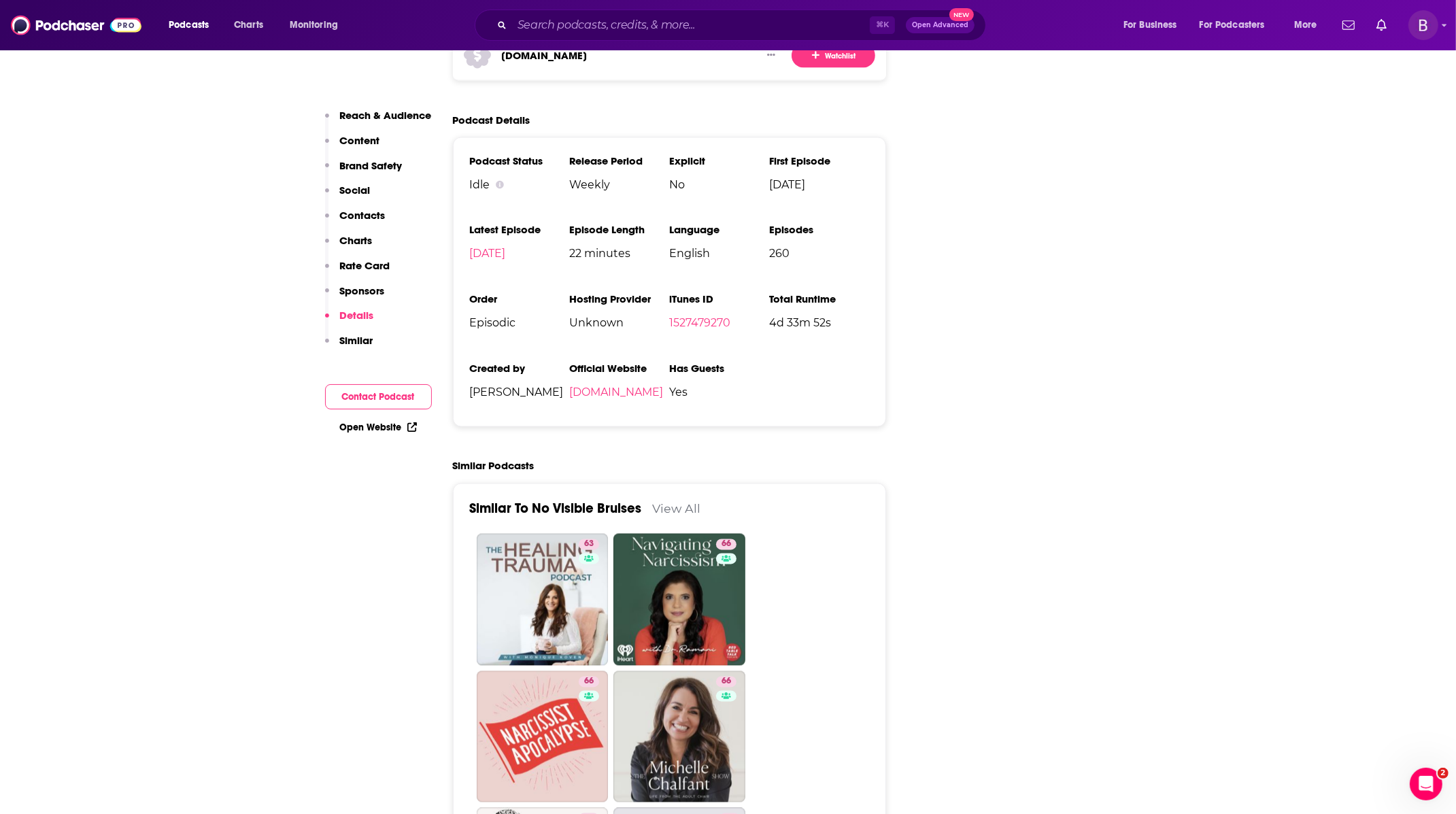
scroll to position [2706, 0]
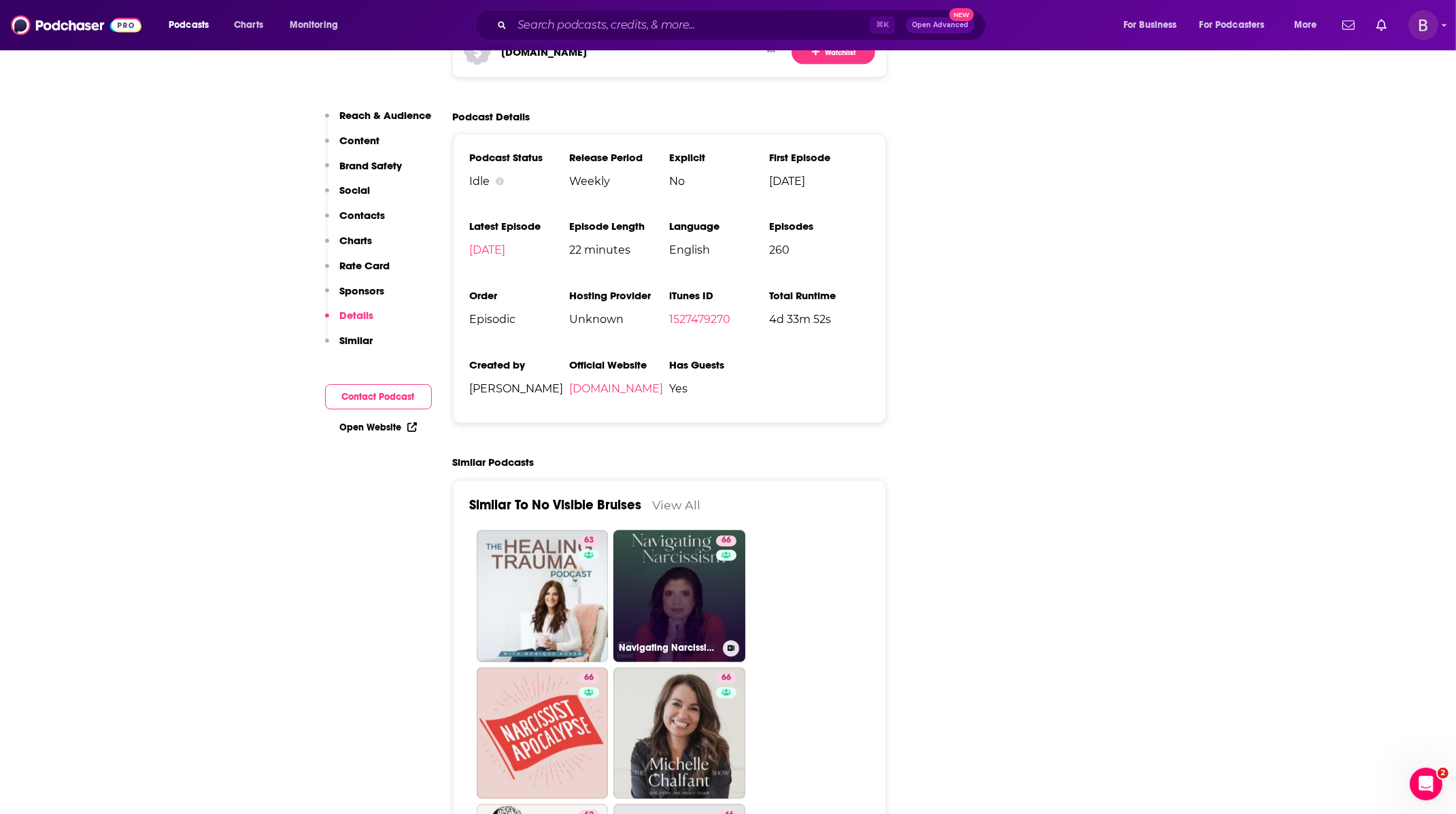
click at [648, 530] on link "66 Navigating Narcissism with [PERSON_NAME]" at bounding box center [679, 596] width 132 height 132
type input "[URL][DOMAIN_NAME]"
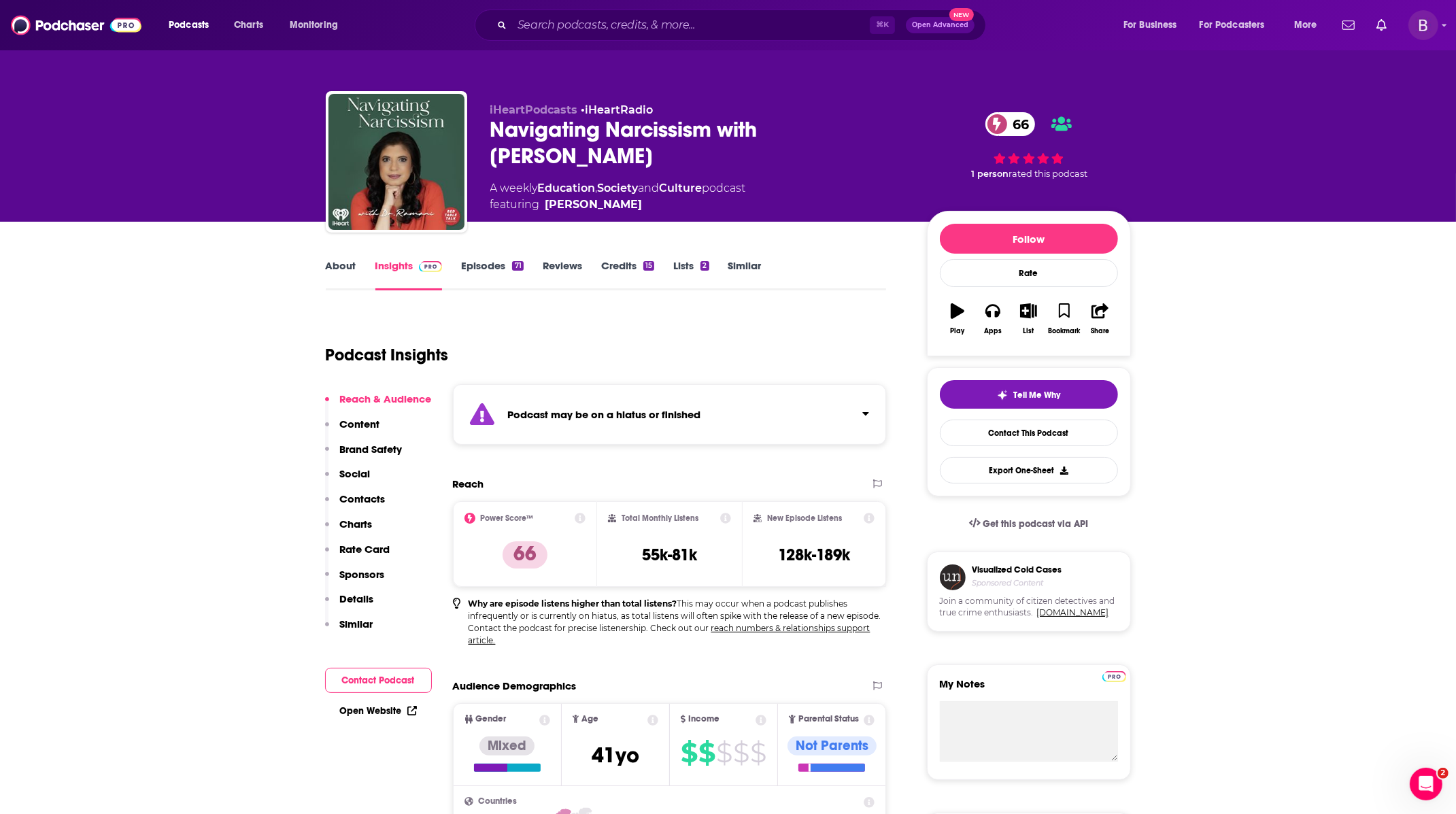
click at [618, 197] on div "[PERSON_NAME]" at bounding box center [593, 205] width 98 height 16
click at [610, 35] on div "⌘ K Open Advanced New" at bounding box center [730, 25] width 511 height 32
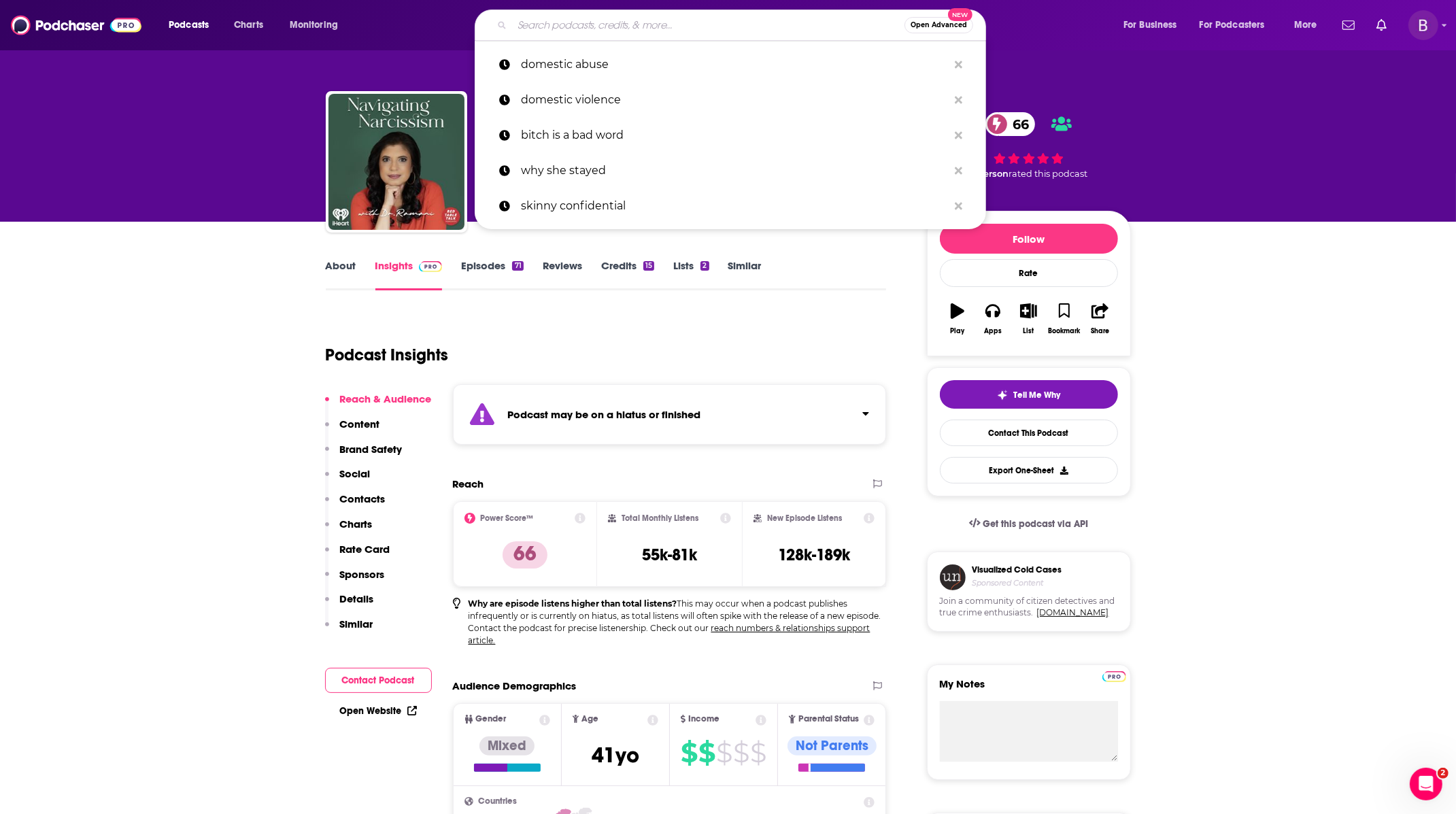
click at [624, 23] on input "Search podcasts, credits, & more..." at bounding box center [708, 25] width 392 height 22
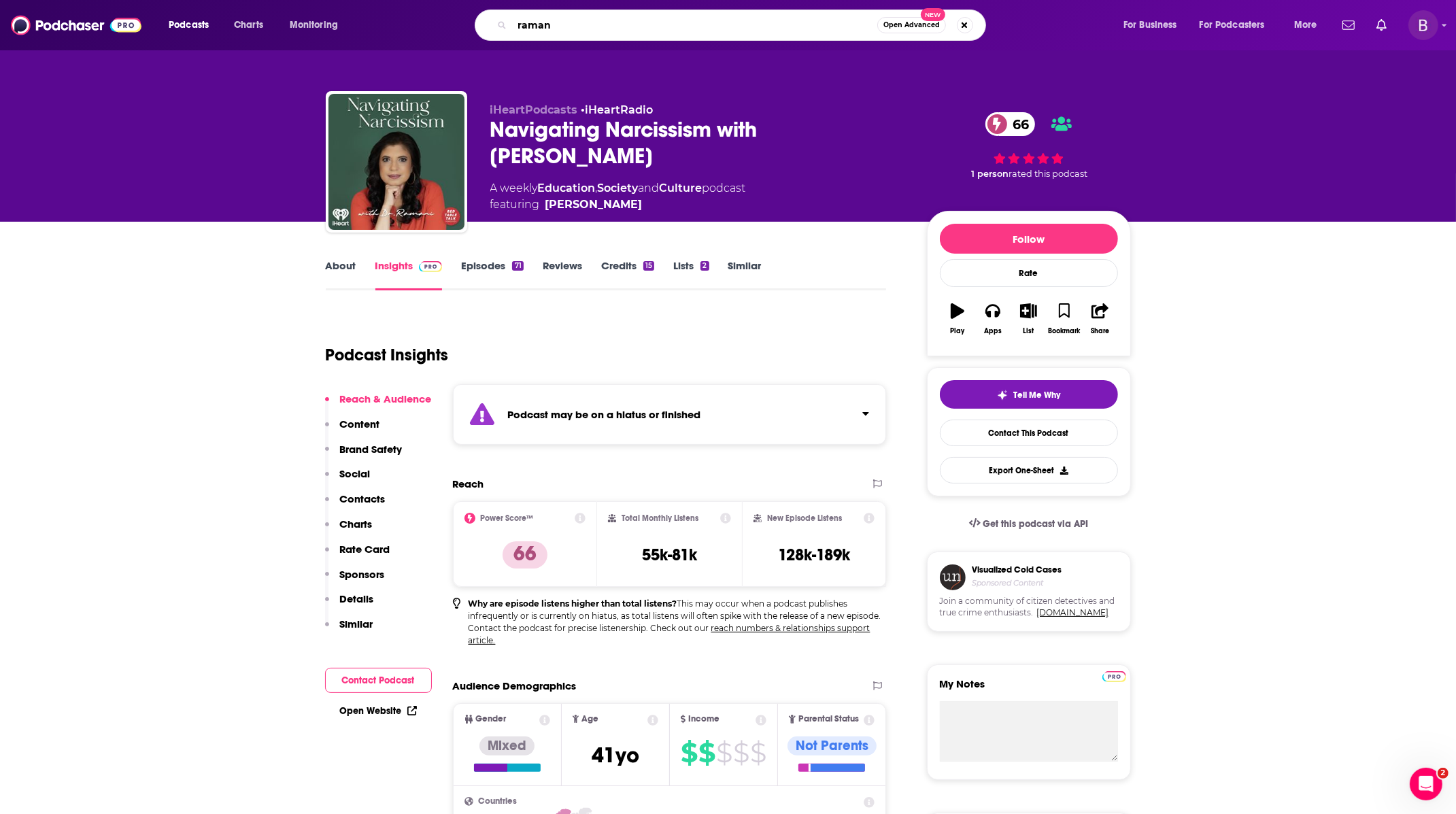
type input "[PERSON_NAME]"
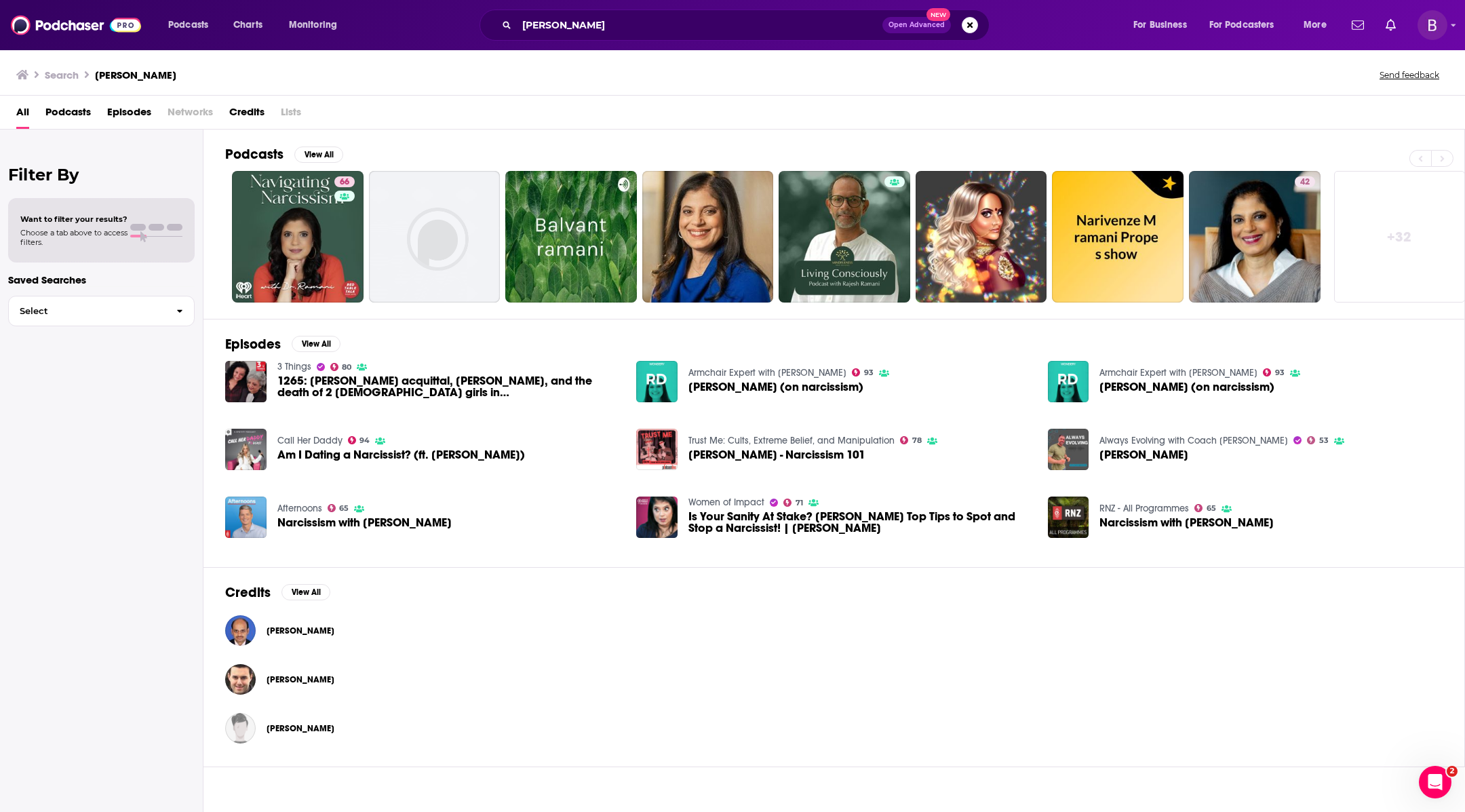
click at [1185, 519] on span "Narcissism with [PERSON_NAME]" at bounding box center [1187, 522] width 174 height 12
click at [1204, 237] on link "42 [PERSON_NAME]" at bounding box center [1255, 237] width 132 height 132
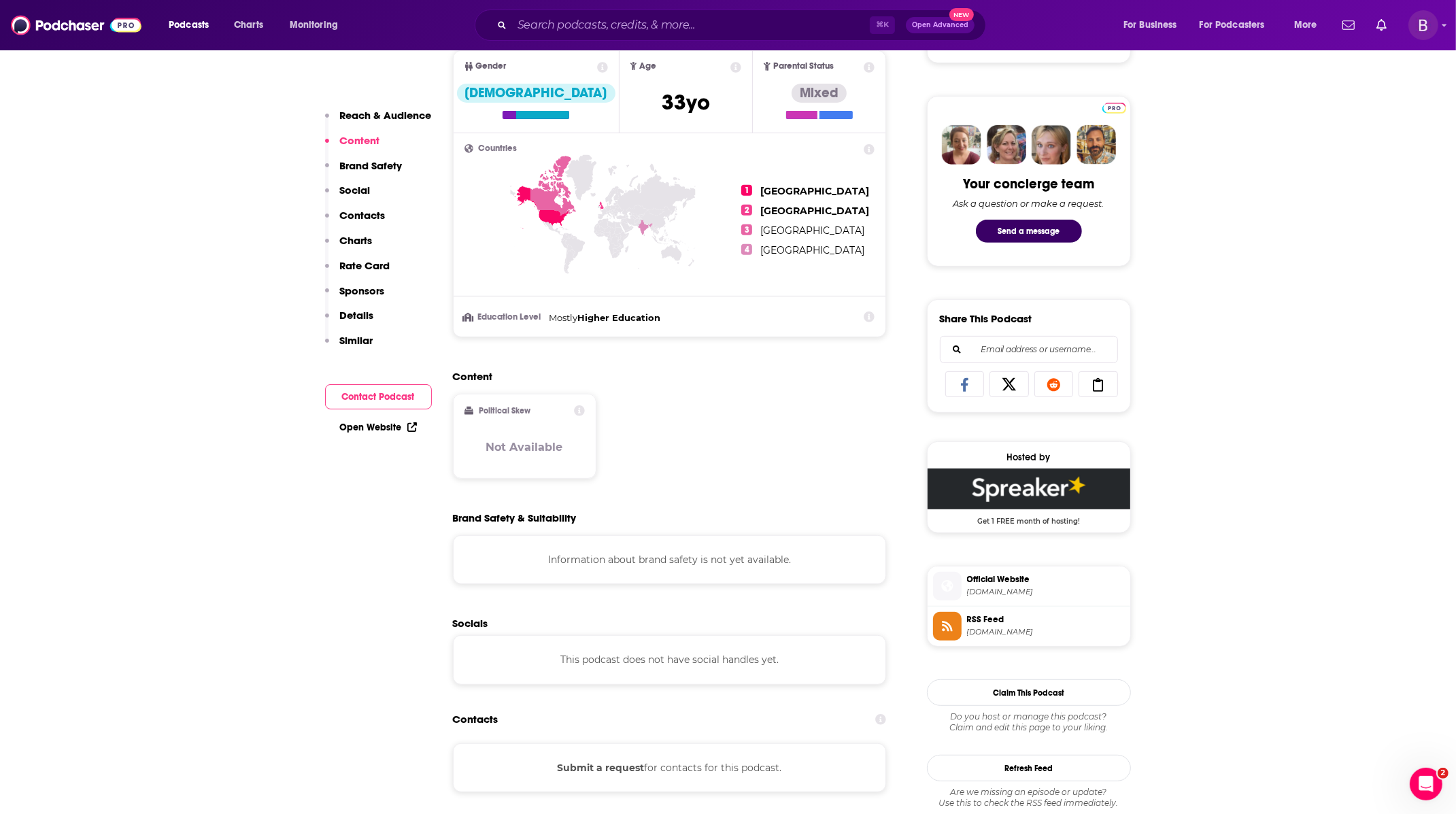
scroll to position [324, 0]
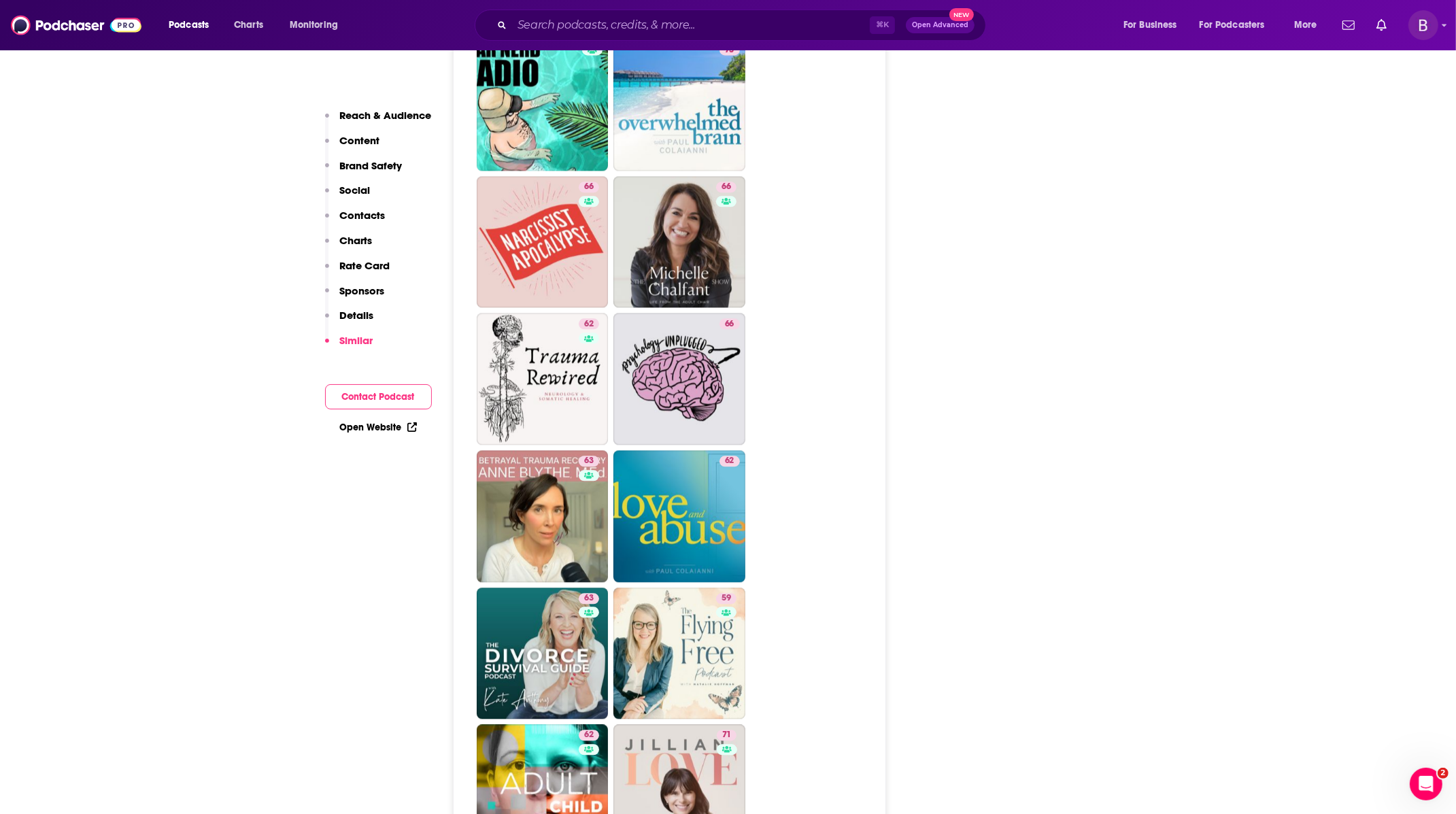
scroll to position [3480, 0]
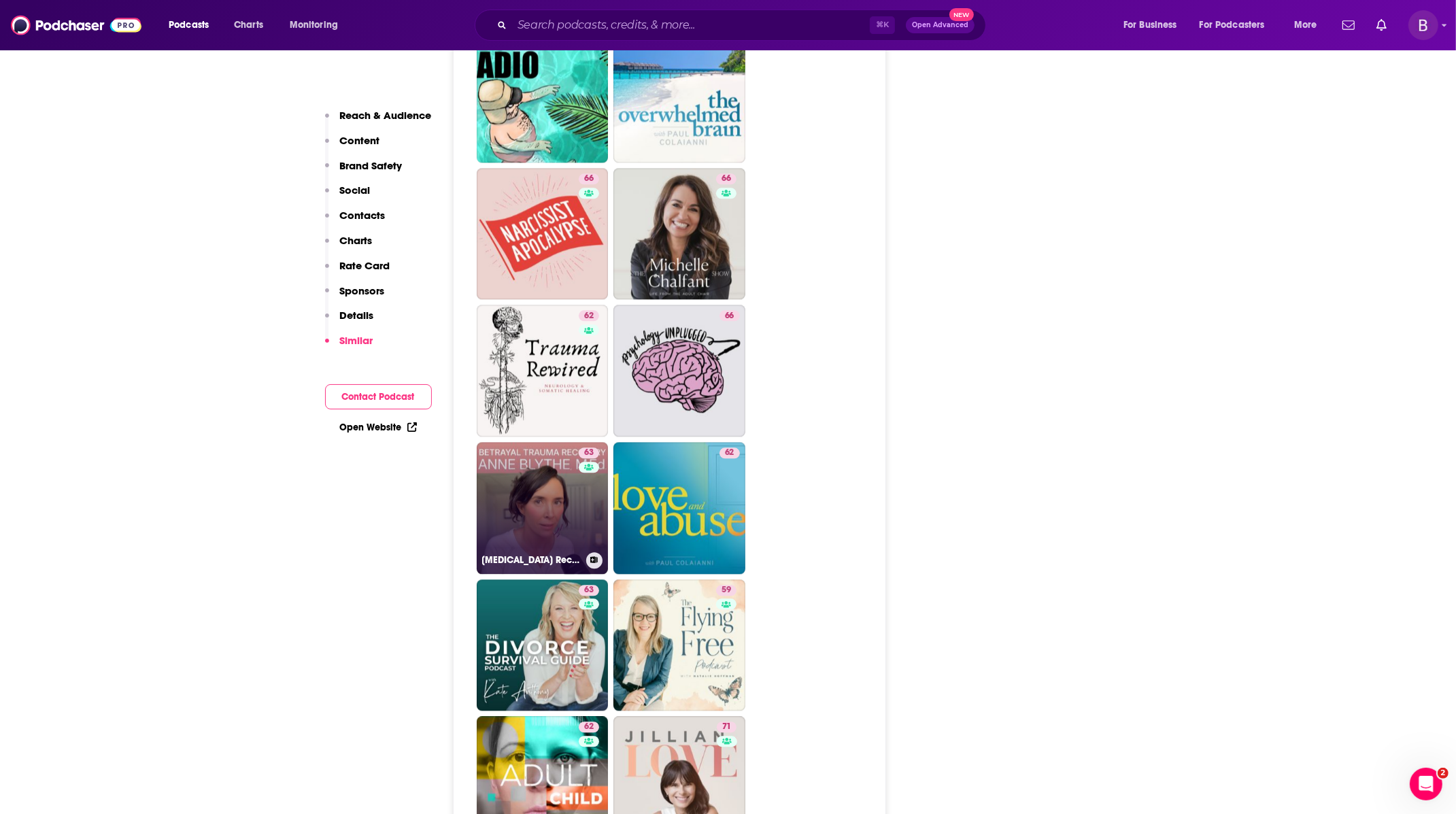
click at [568, 455] on link "63 [MEDICAL_DATA] Recovery" at bounding box center [543, 508] width 132 height 132
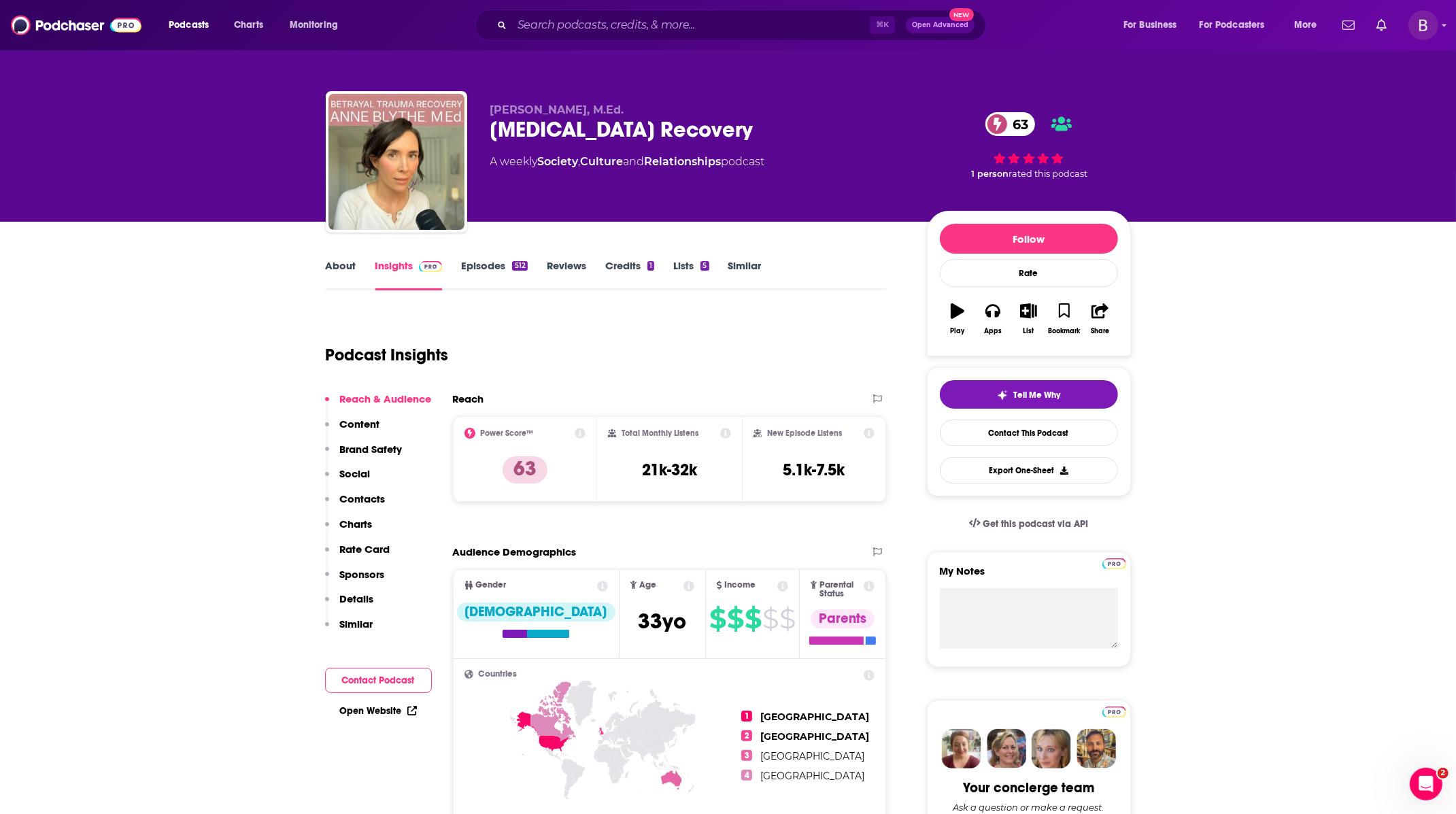
scroll to position [2, 0]
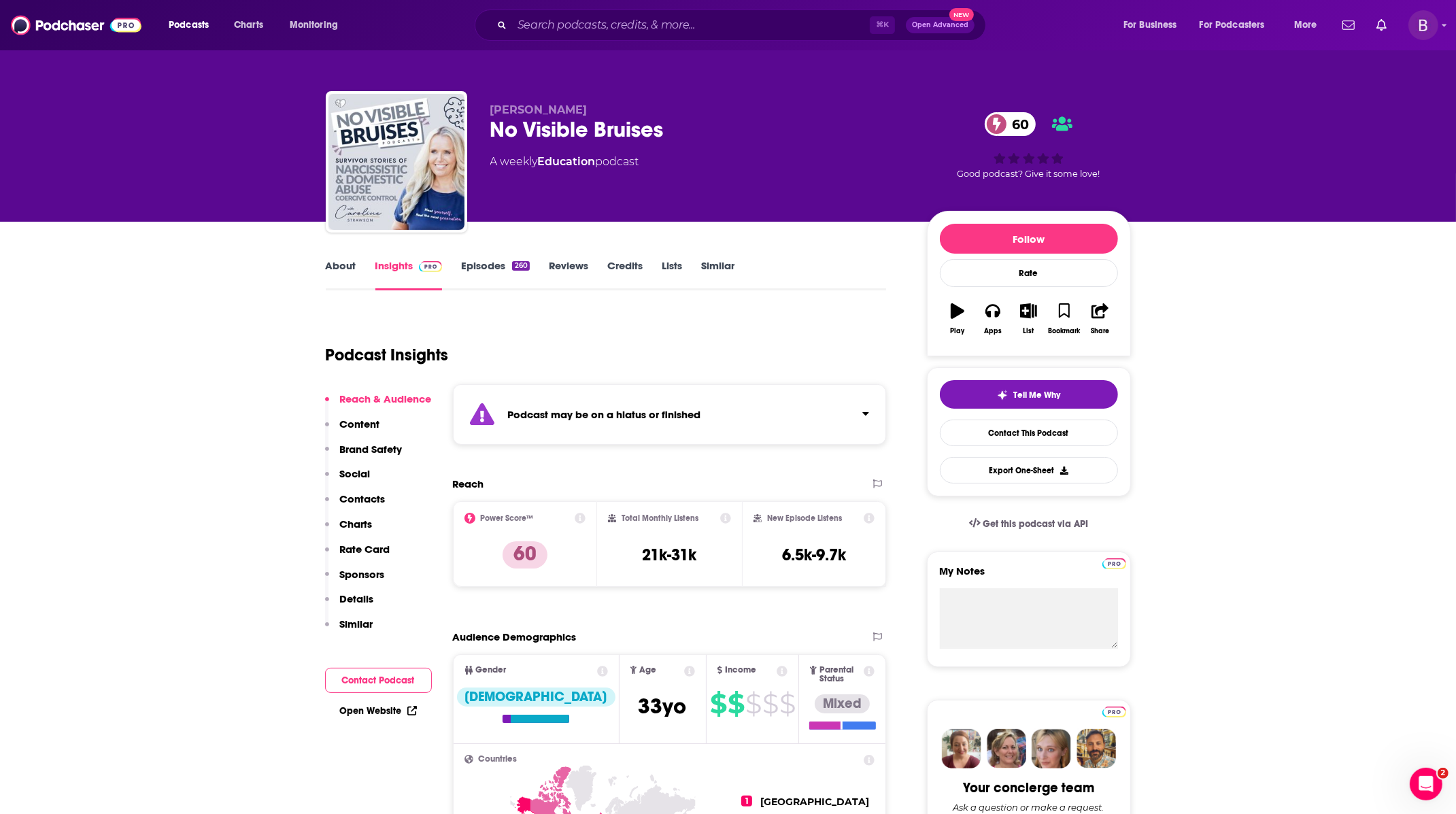
click at [194, 169] on div "[PERSON_NAME] No Visible Bruises 60 A weekly Education podcast 60 Good podcast?…" at bounding box center [728, 111] width 1456 height 221
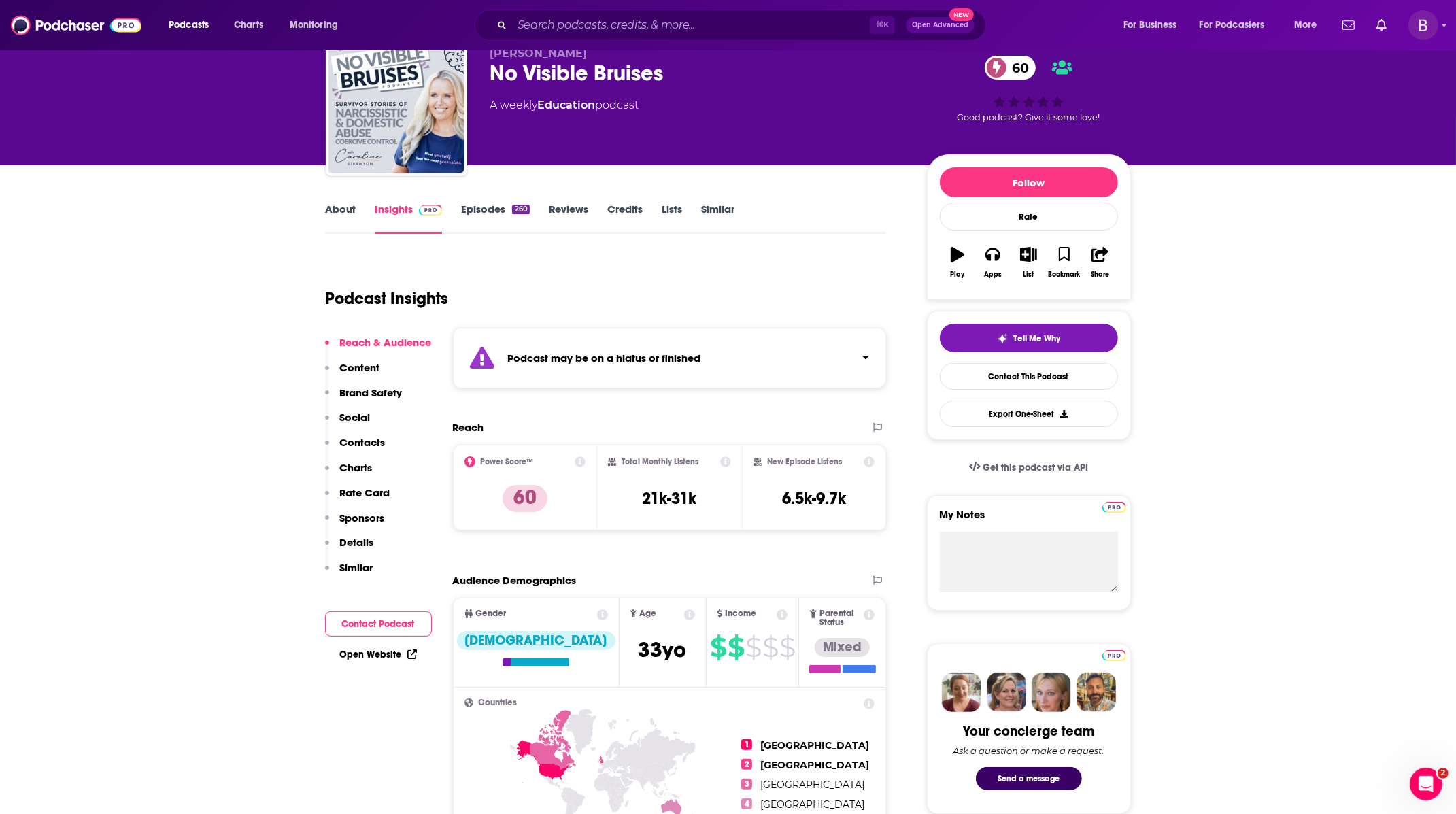
scroll to position [60, 0]
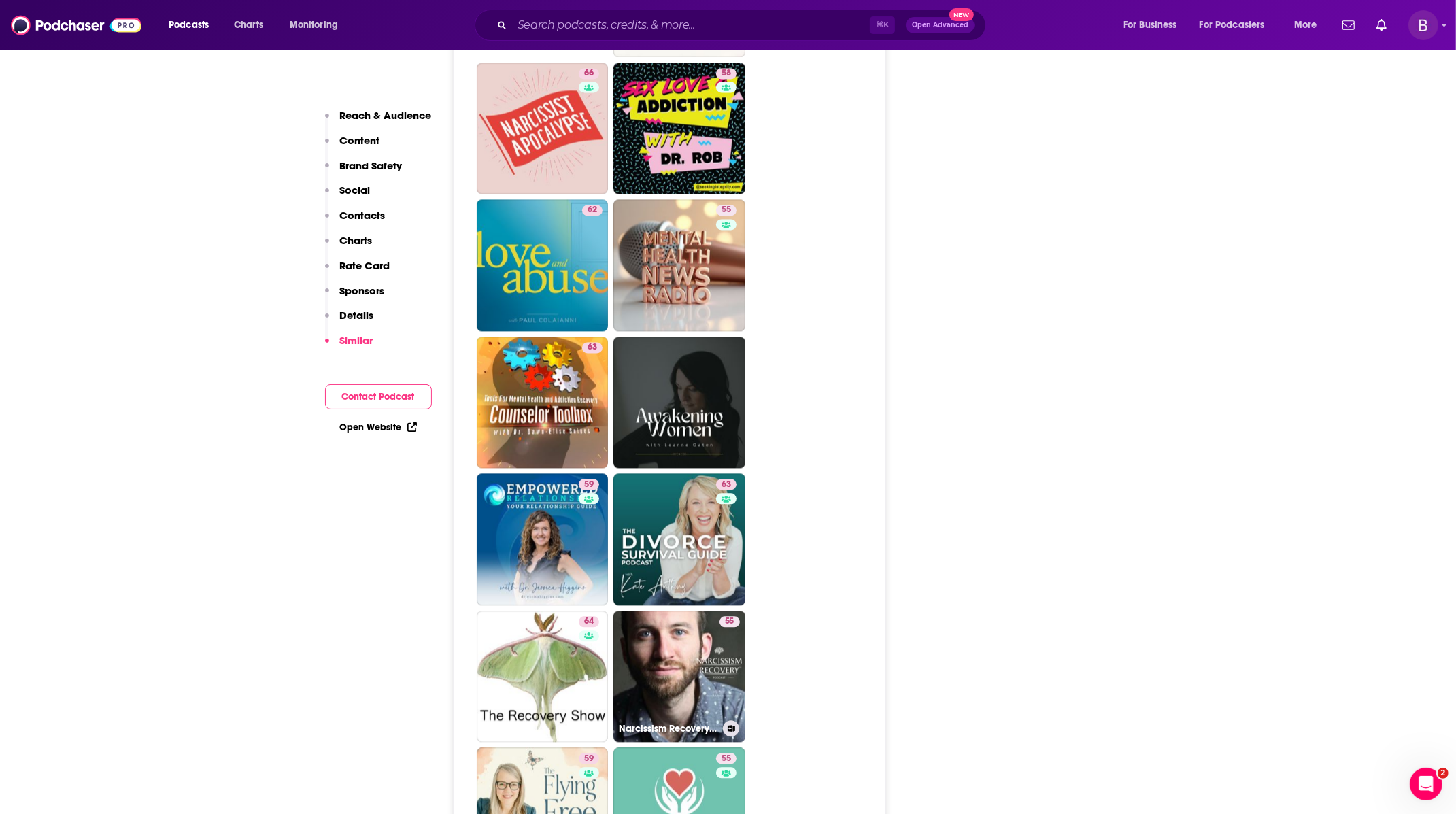
scroll to position [3230, 0]
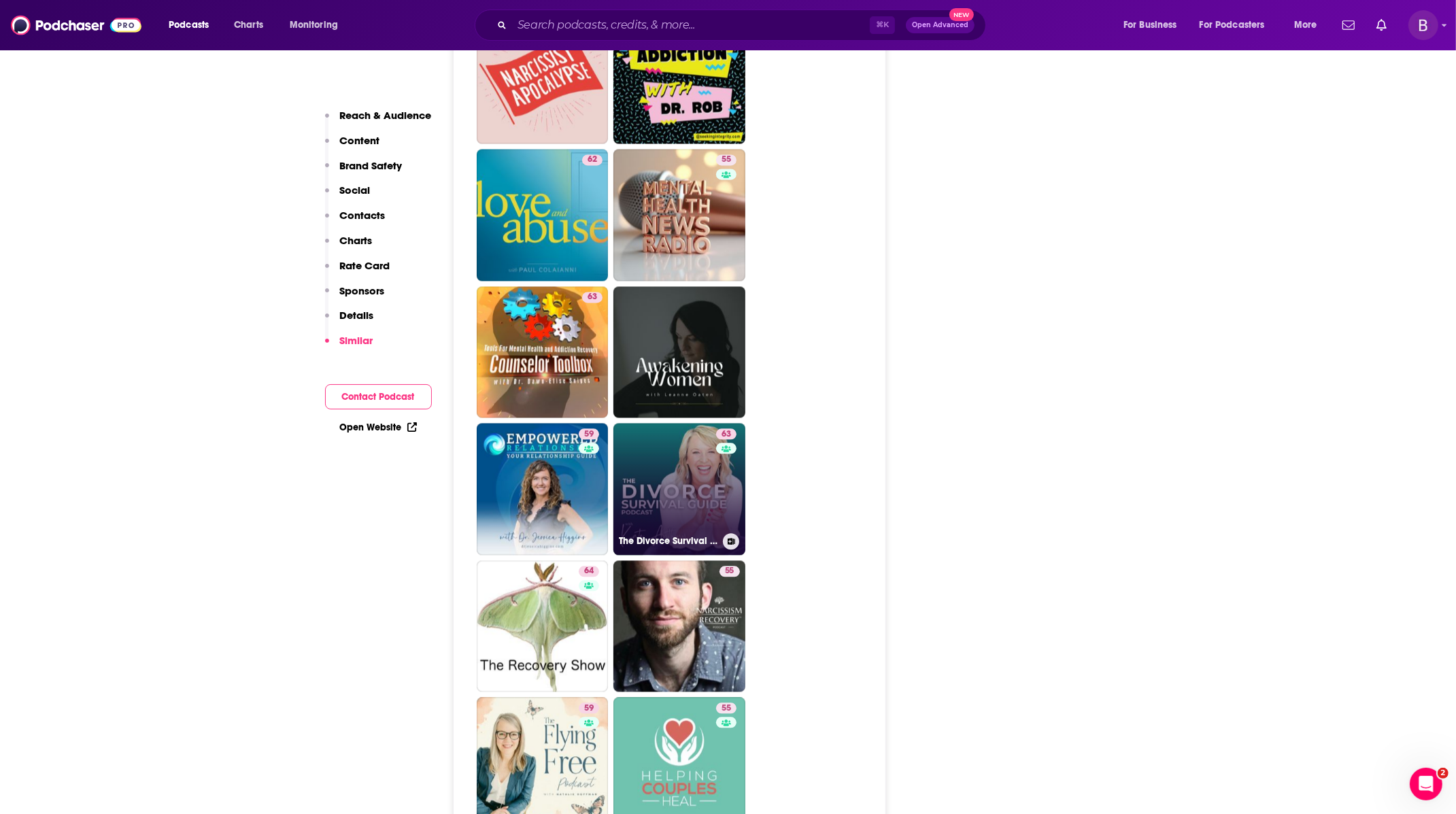
click at [699, 423] on link "63 The Divorce Survival Guide Podcast" at bounding box center [679, 489] width 132 height 132
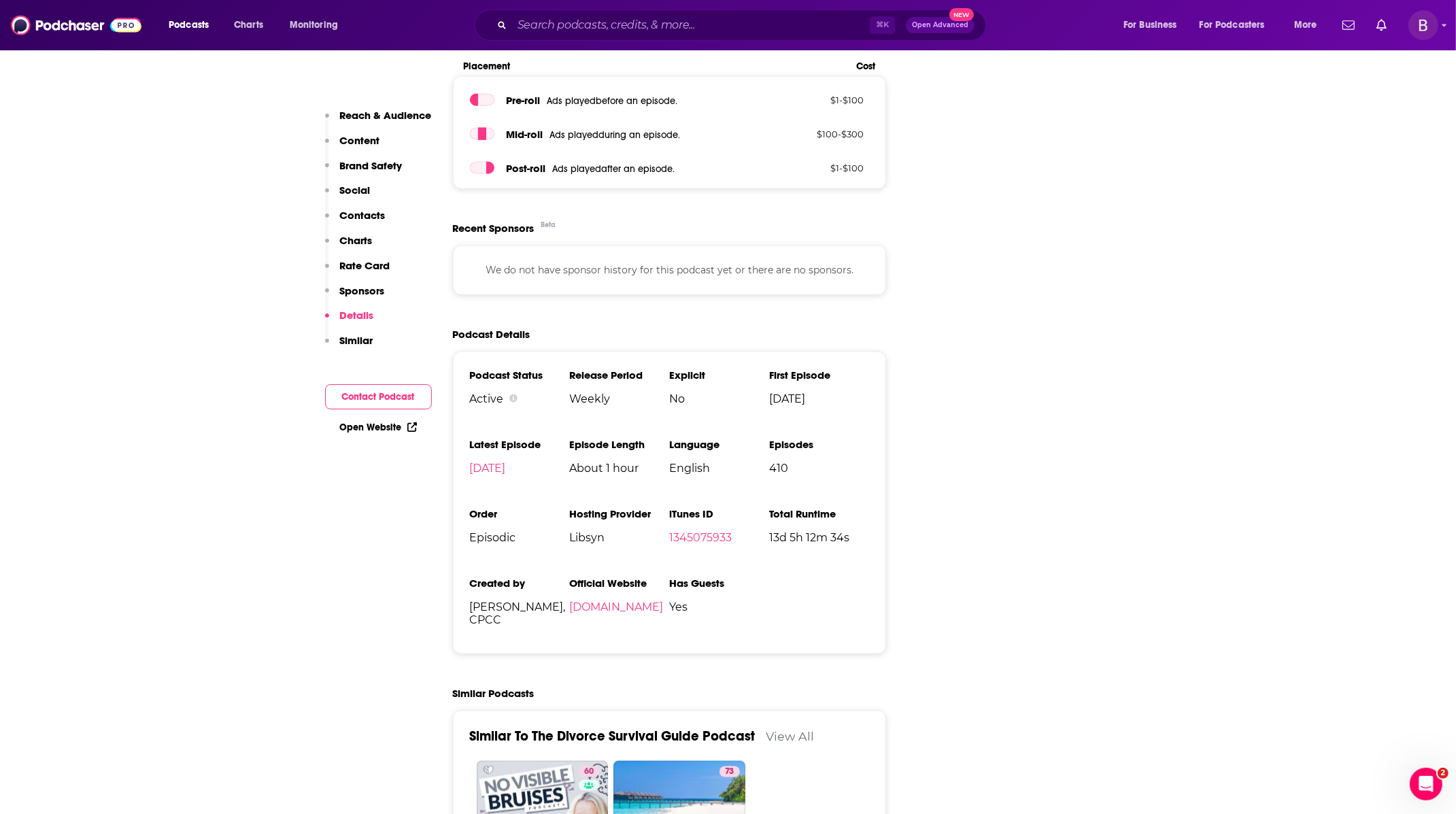
scroll to position [2104, 0]
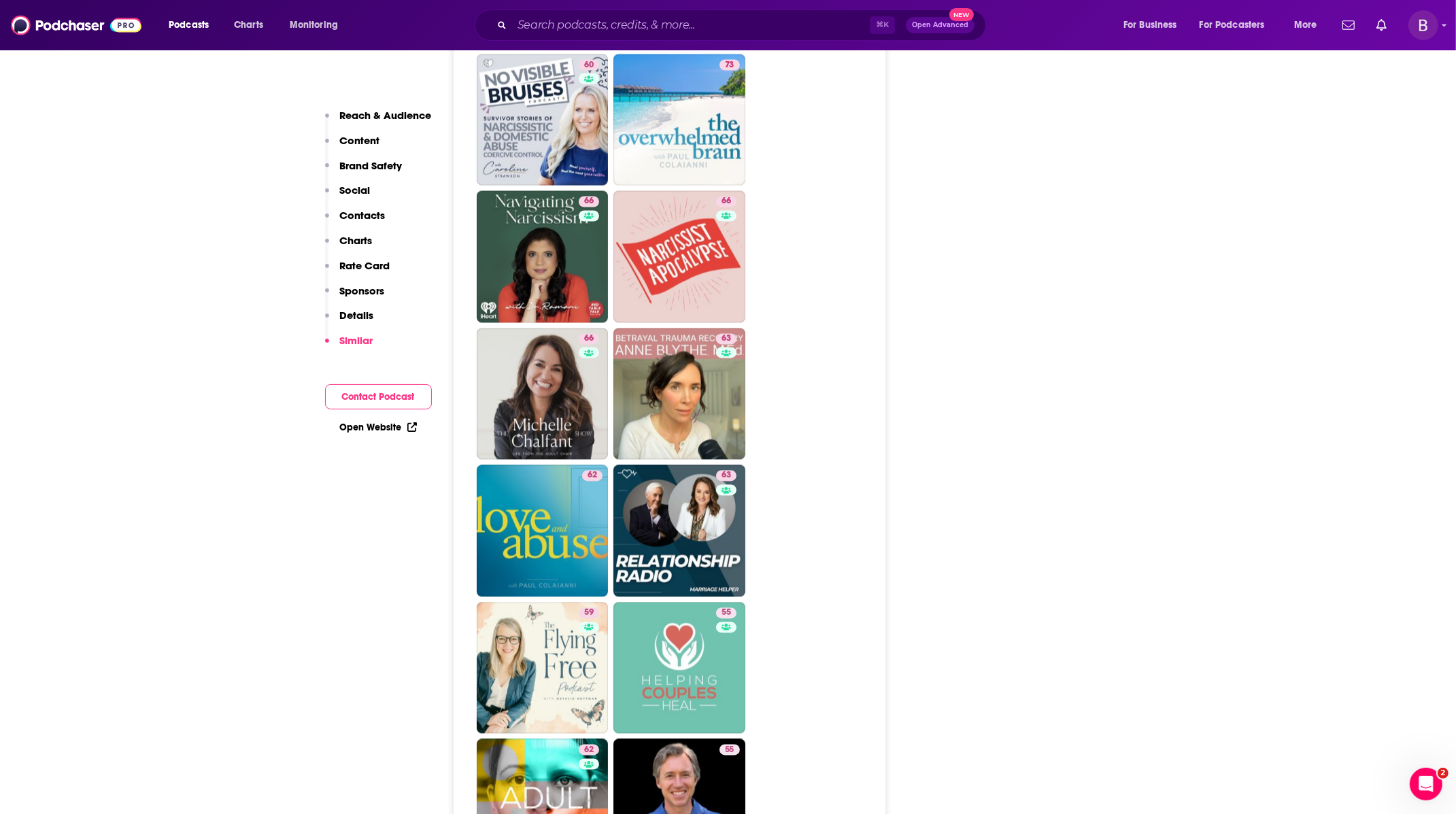
scroll to position [2894, 0]
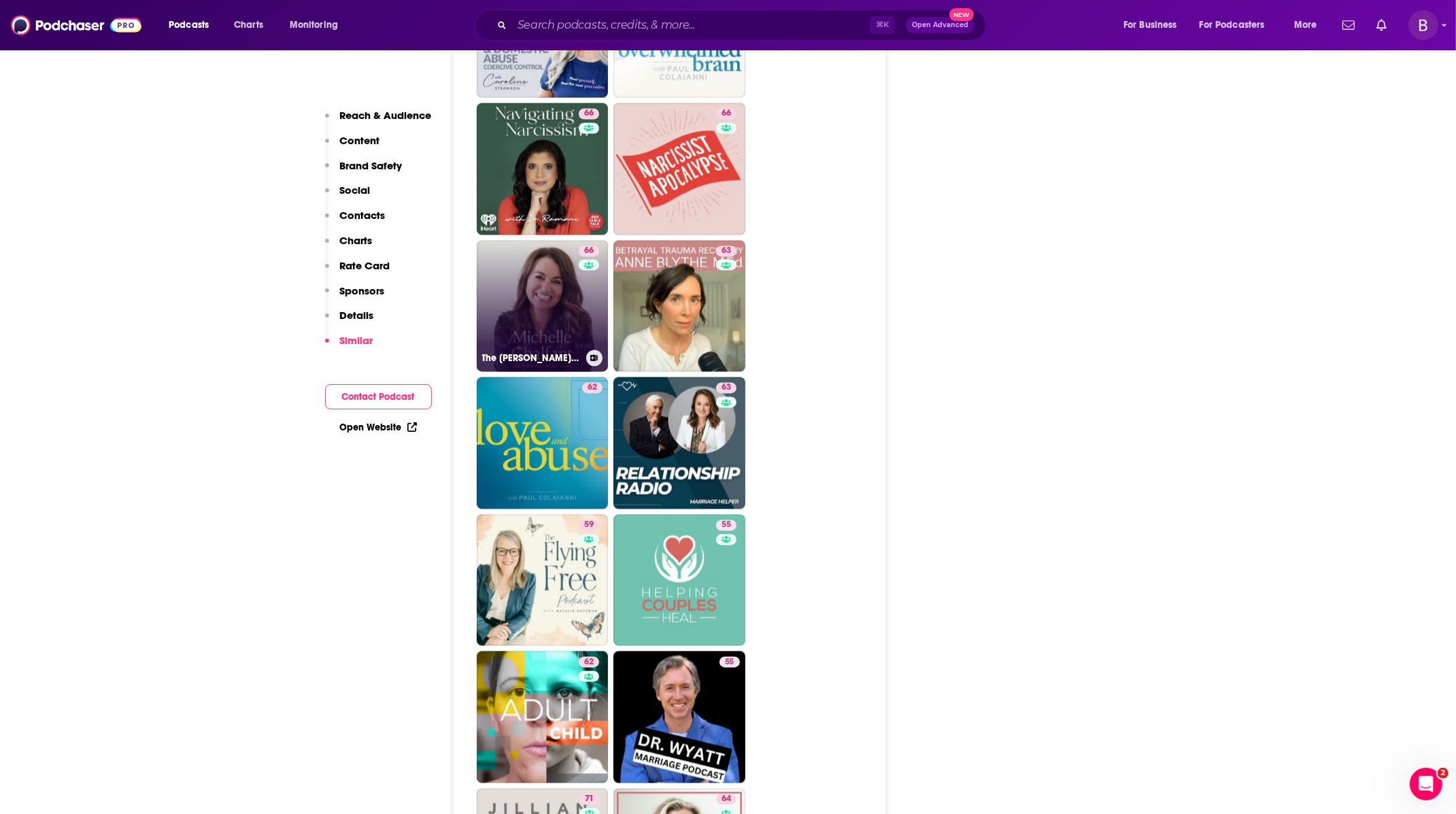
click at [543, 241] on link "66 The [PERSON_NAME] Show — Life from the Adult Chair" at bounding box center [543, 307] width 132 height 132
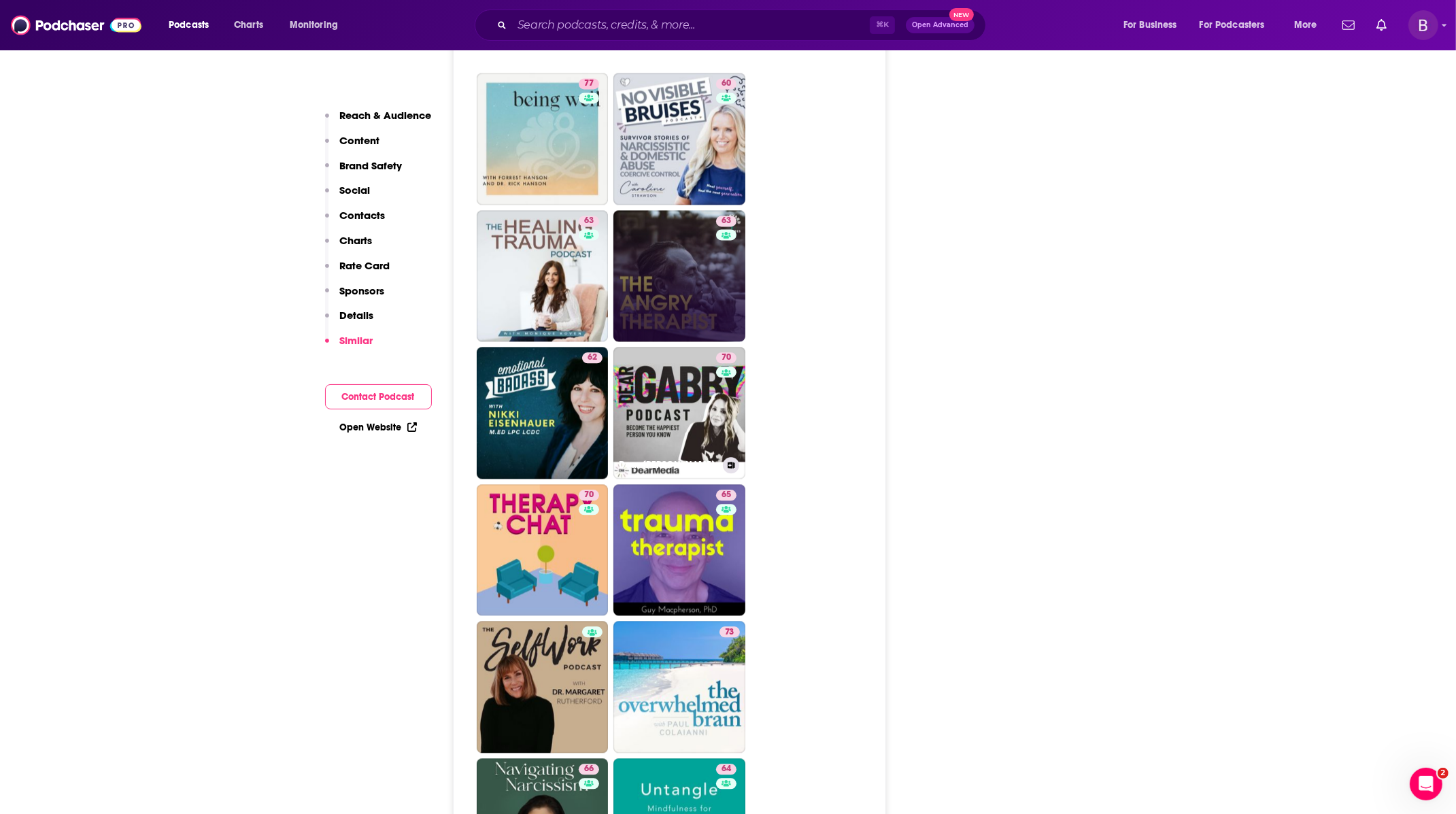
scroll to position [3369, 0]
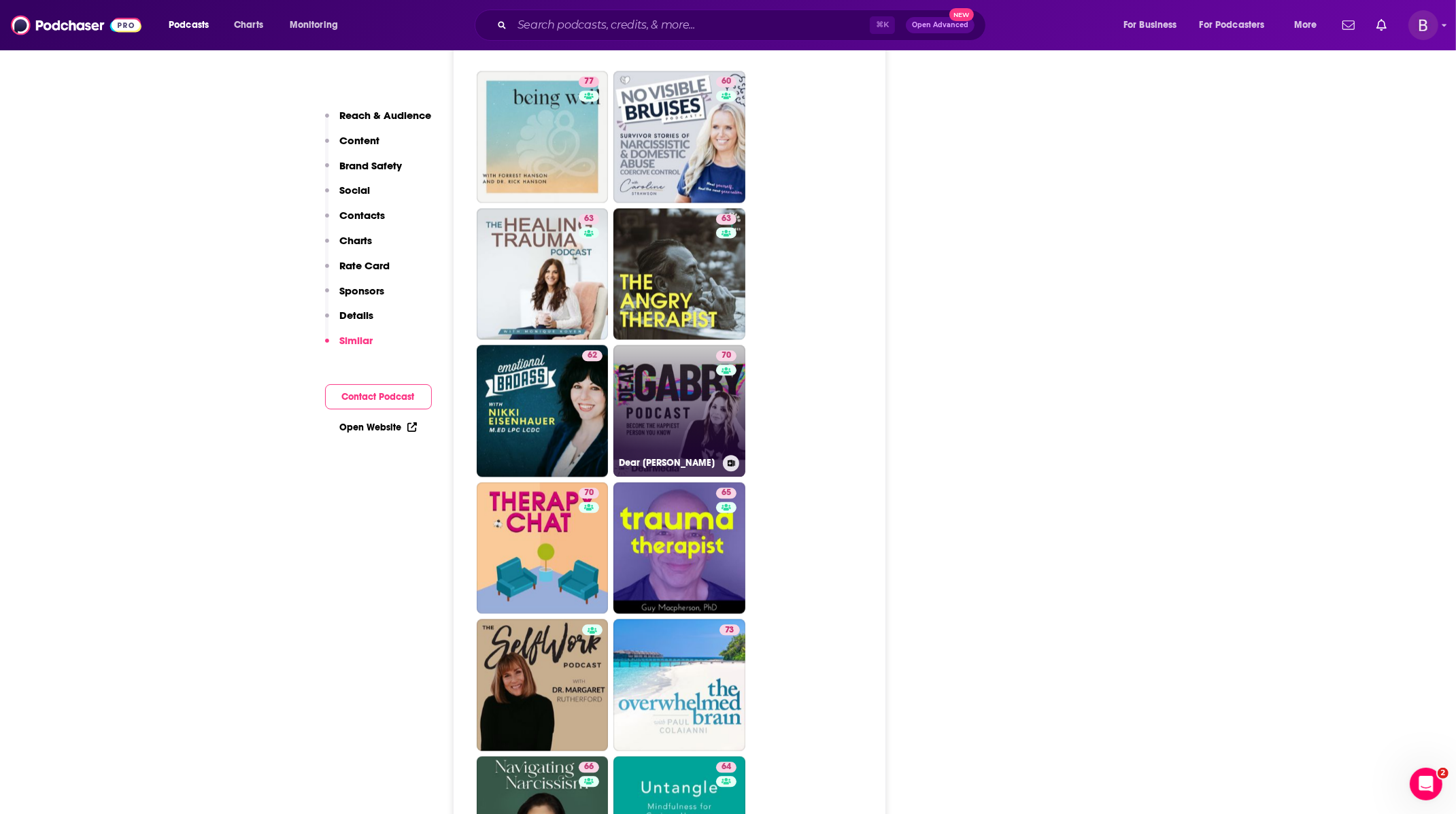
click at [689, 345] on link "70 Dear Gabby" at bounding box center [679, 411] width 132 height 132
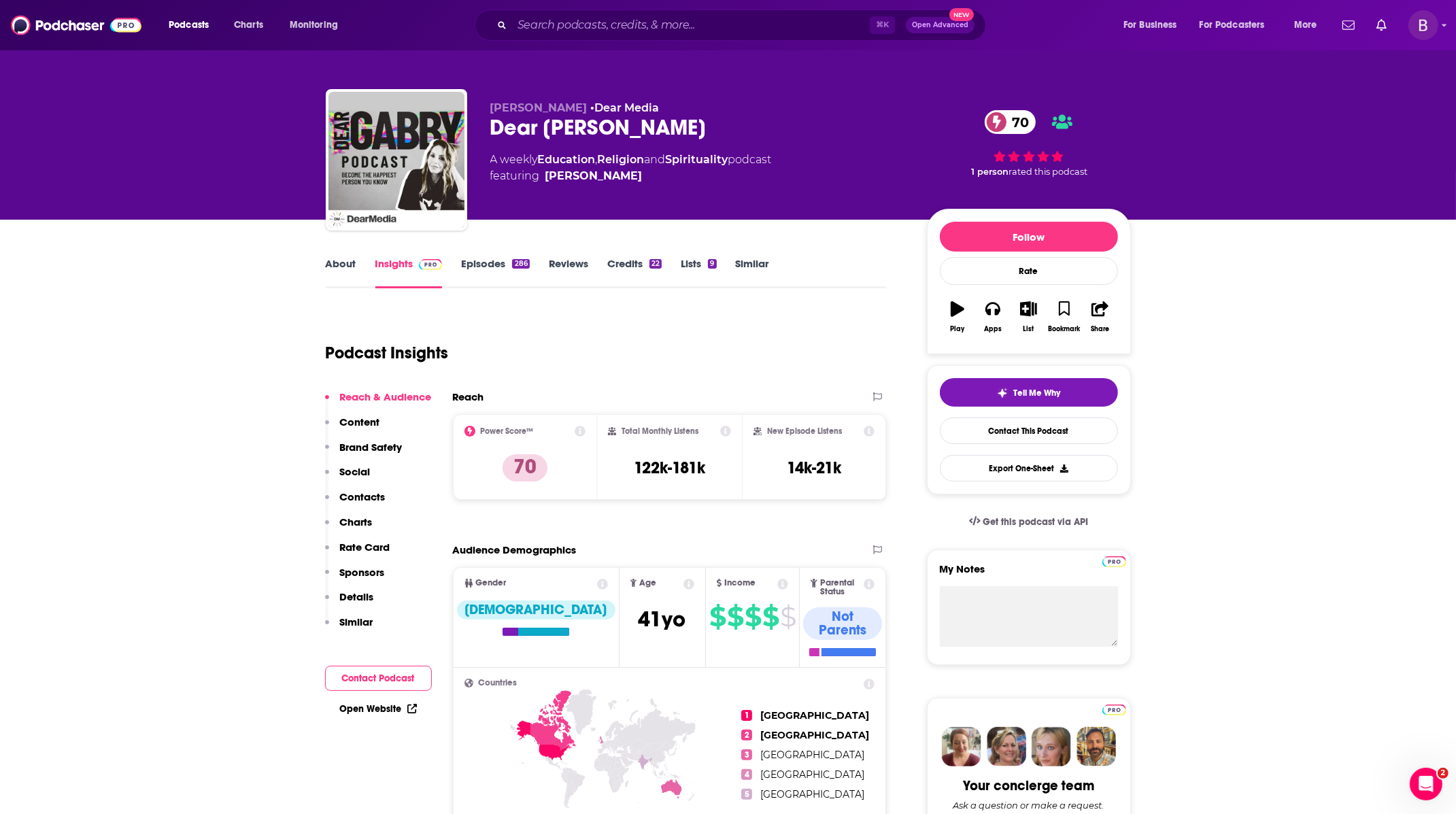
scroll to position [4, 0]
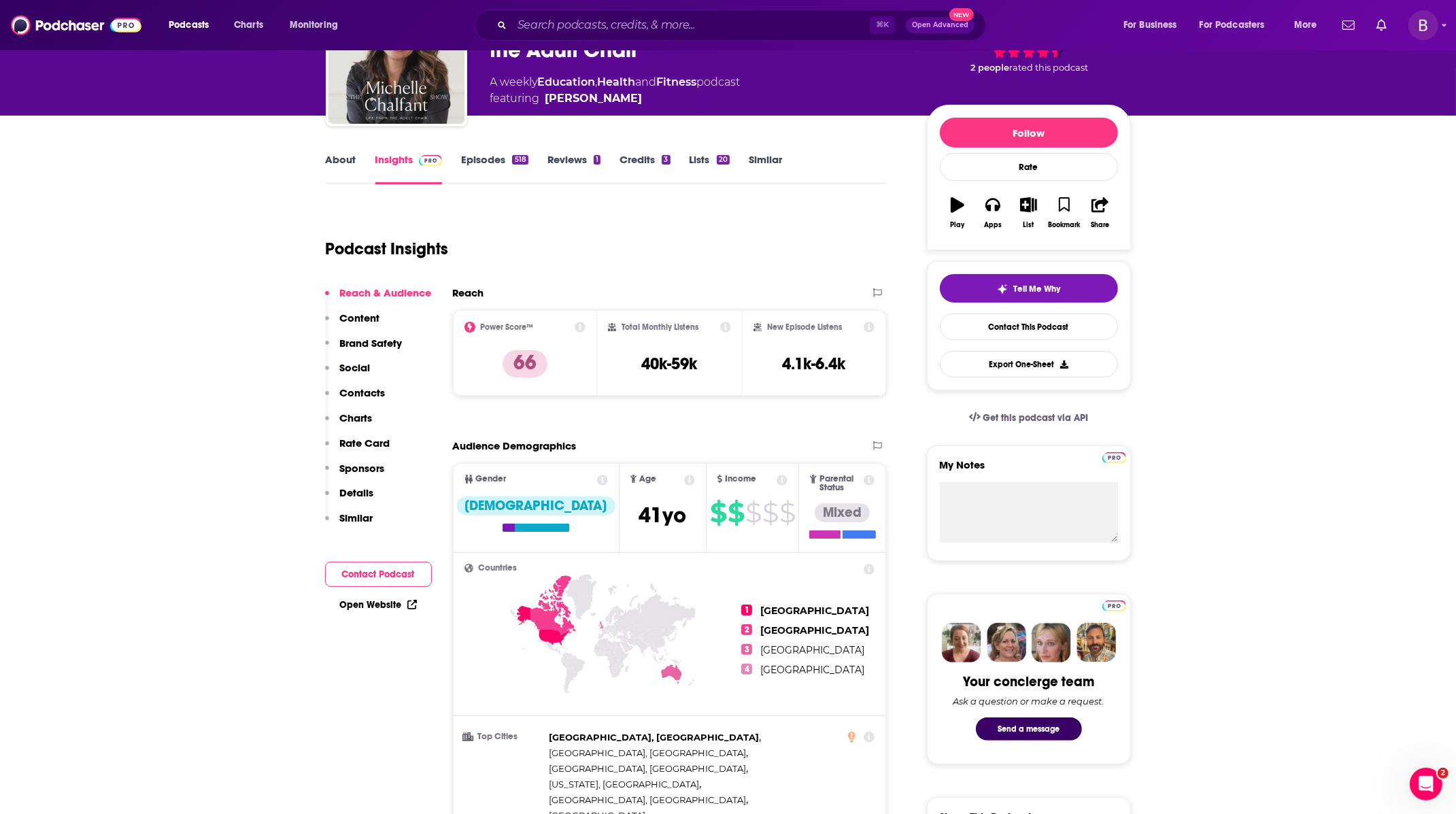
scroll to position [106, 0]
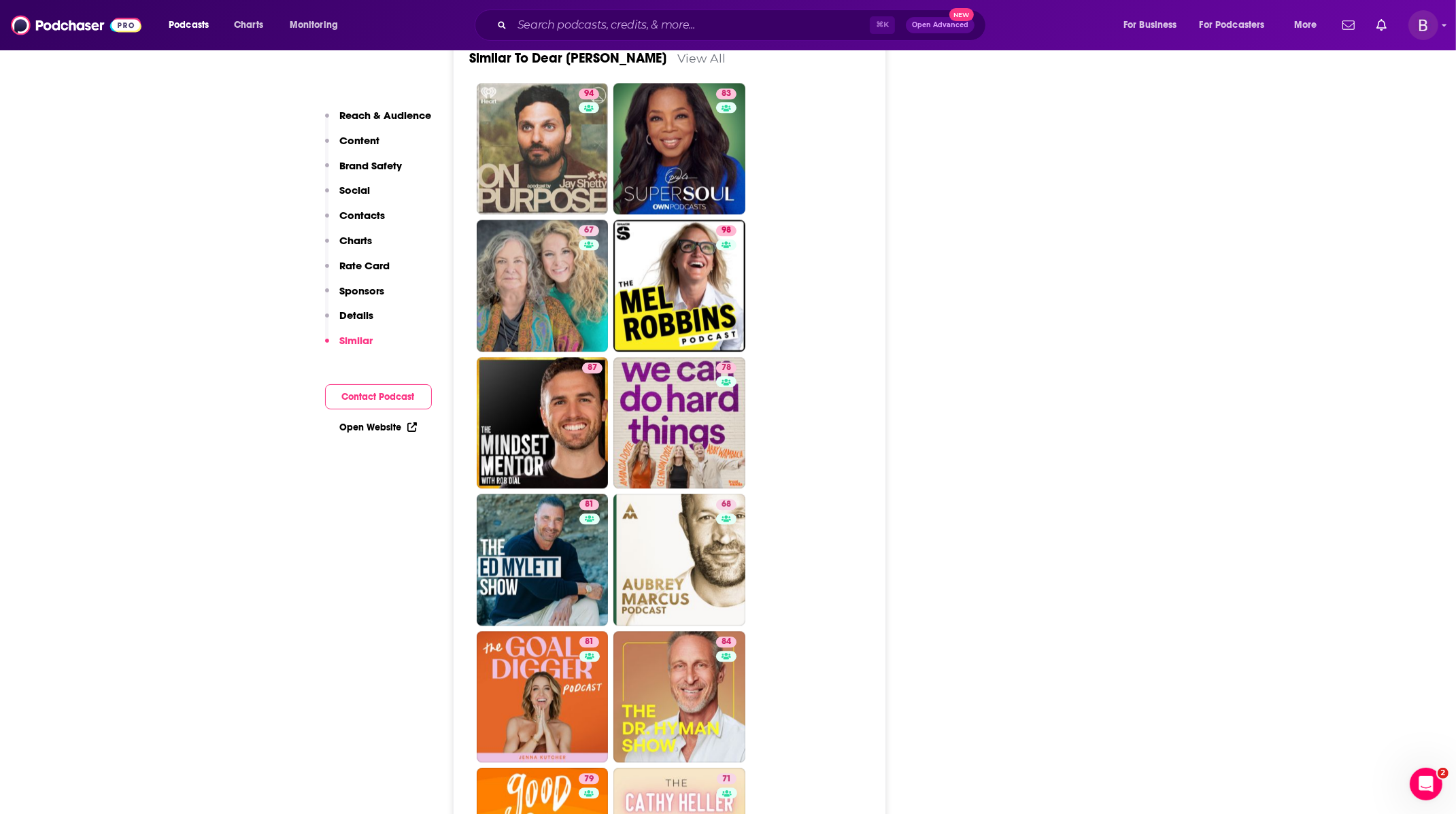
scroll to position [3604, 0]
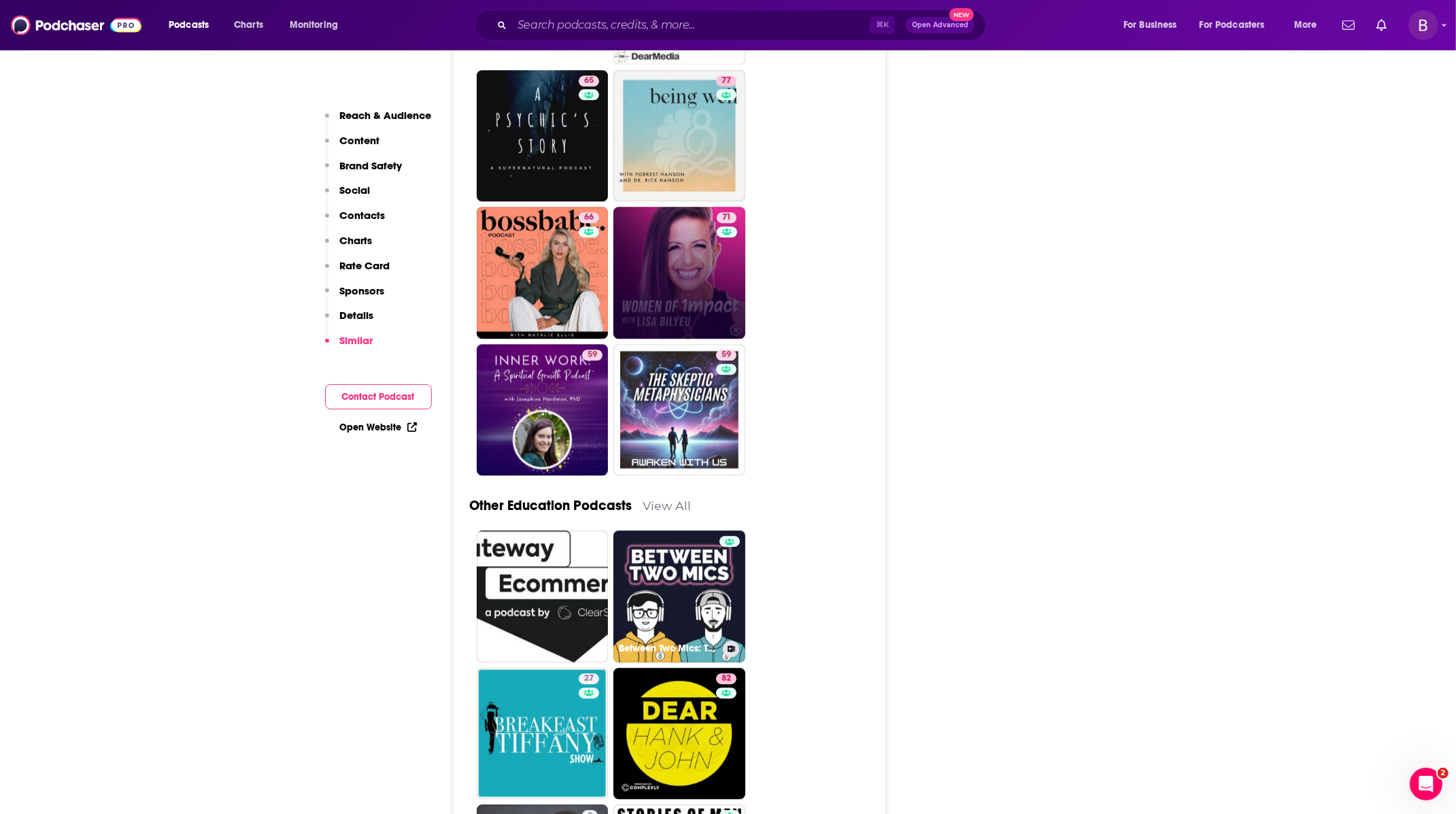
scroll to position [4012, 0]
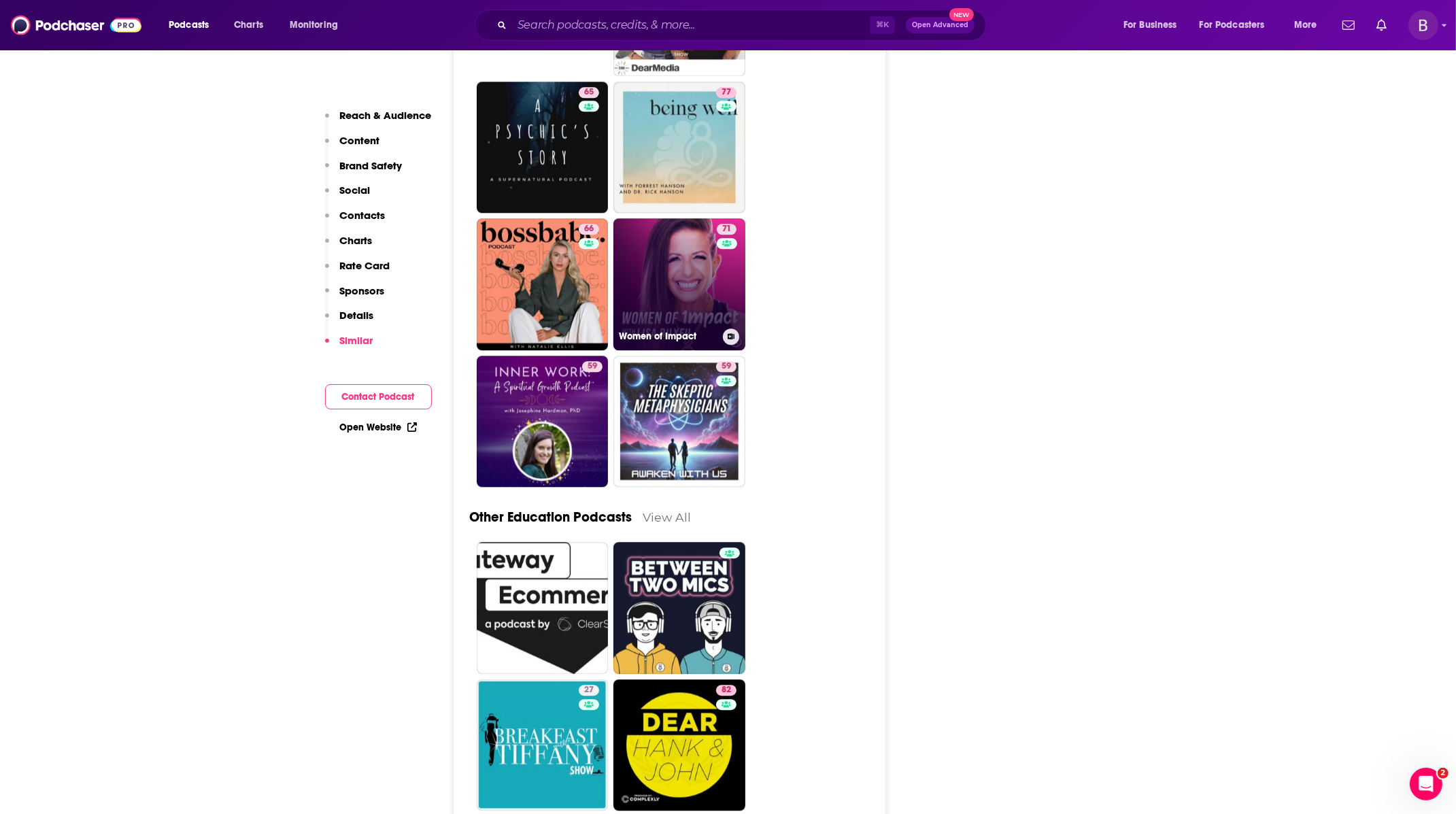
click at [705, 329] on div "Women of Impact" at bounding box center [679, 337] width 121 height 16
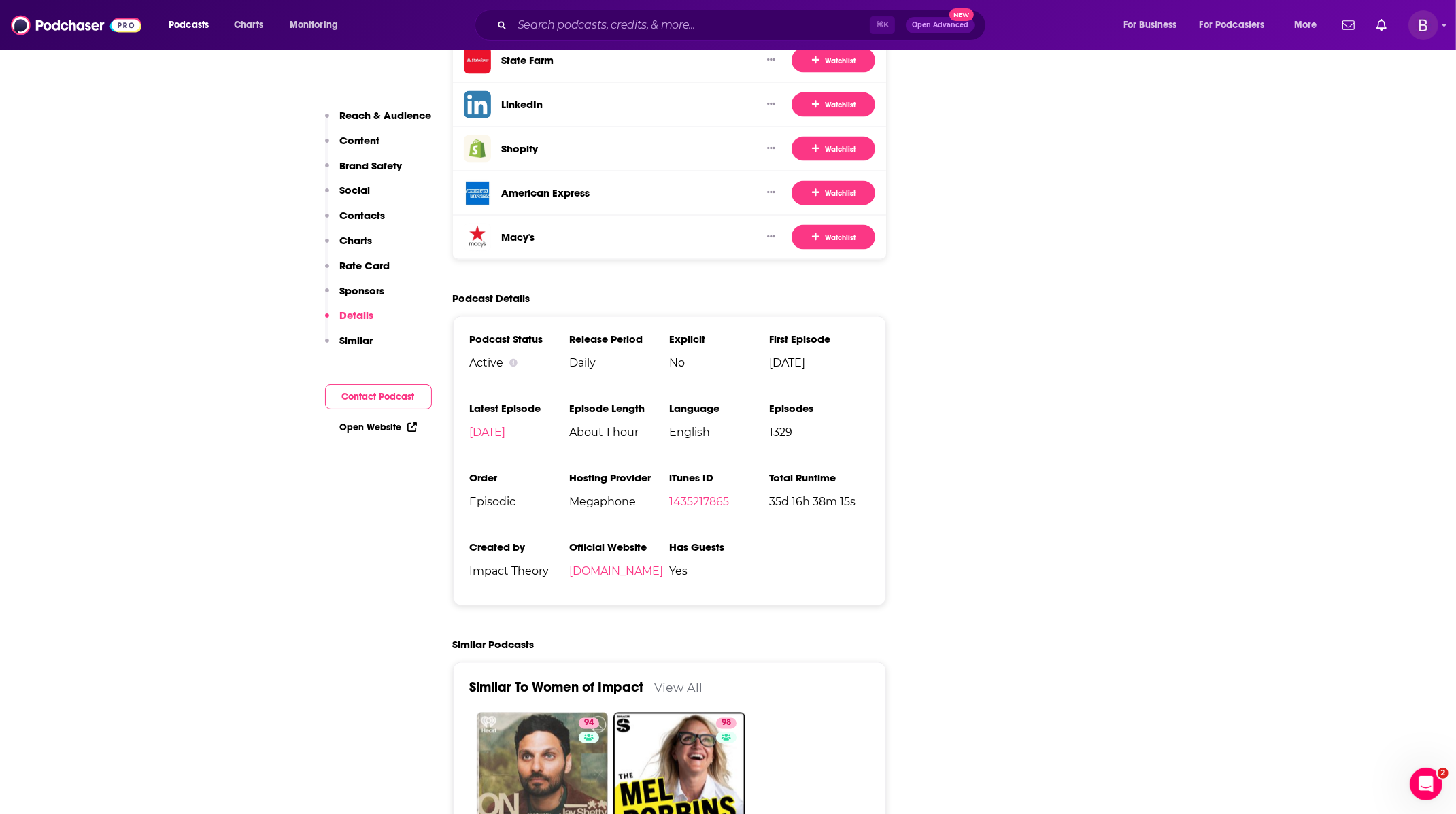
scroll to position [2666, 0]
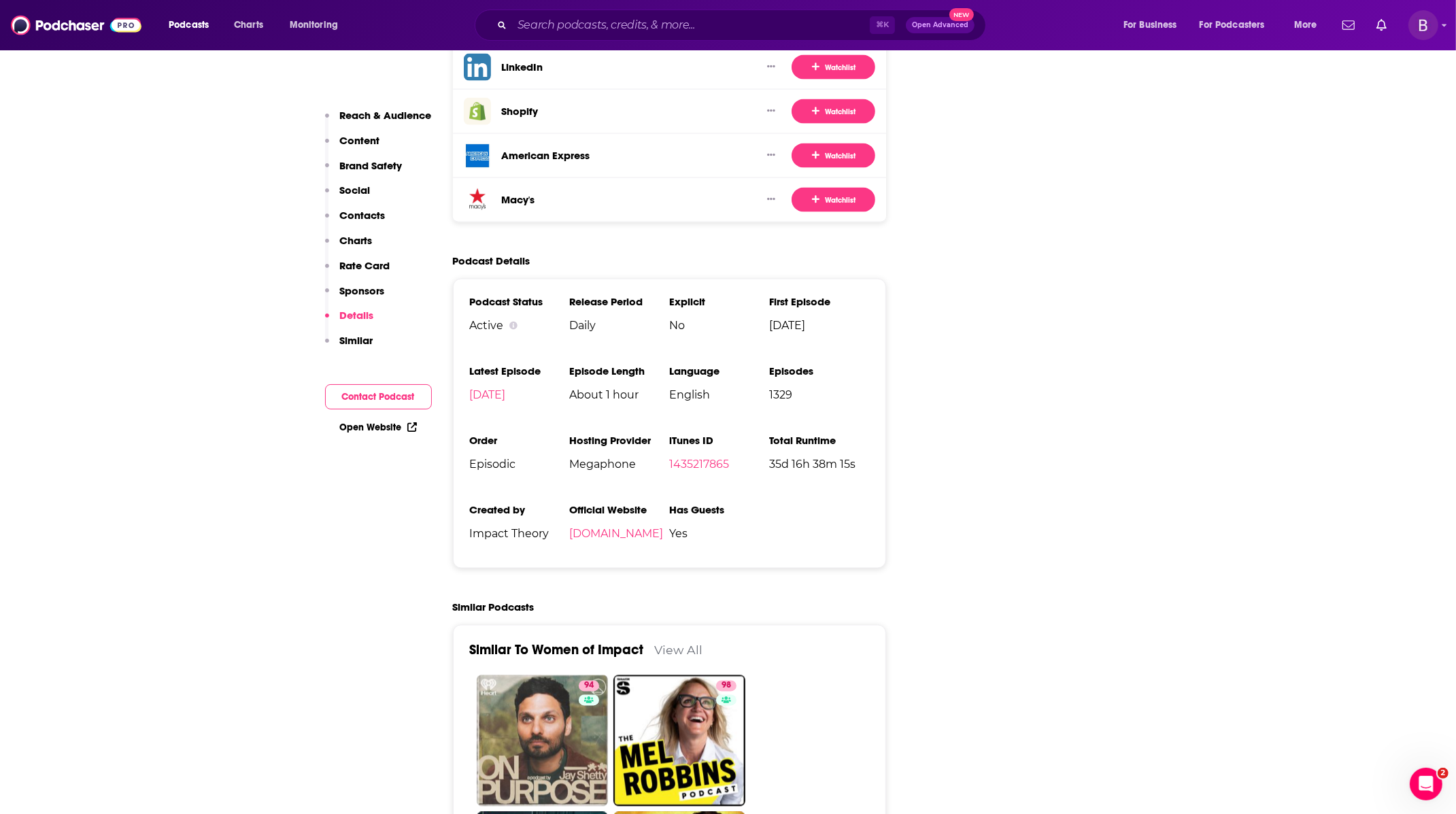
click at [381, 268] on p "Rate Card" at bounding box center [365, 265] width 51 height 13
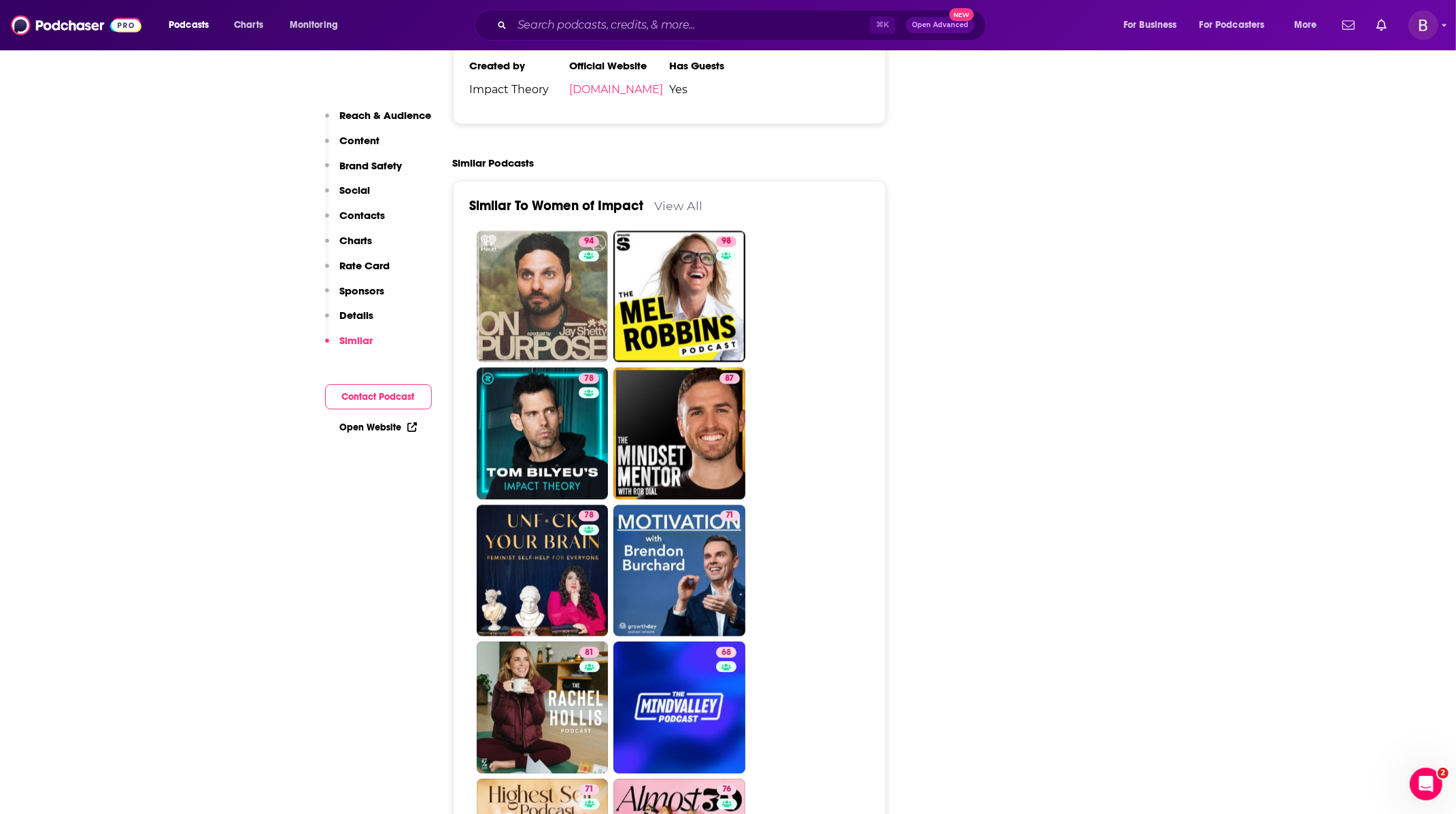
scroll to position [3112, 0]
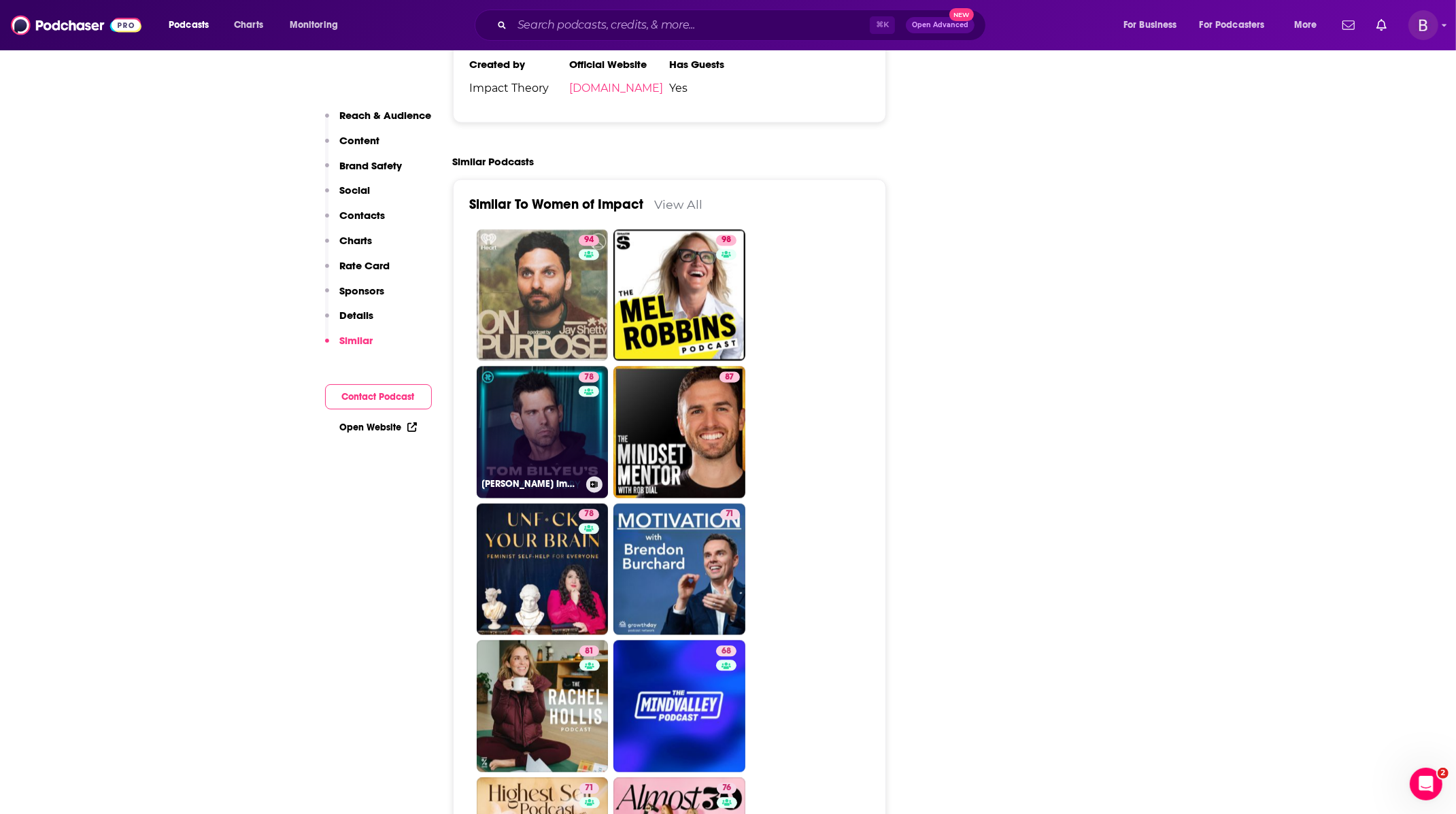
click at [549, 369] on link "78 [PERSON_NAME] Impact Theory" at bounding box center [543, 432] width 132 height 132
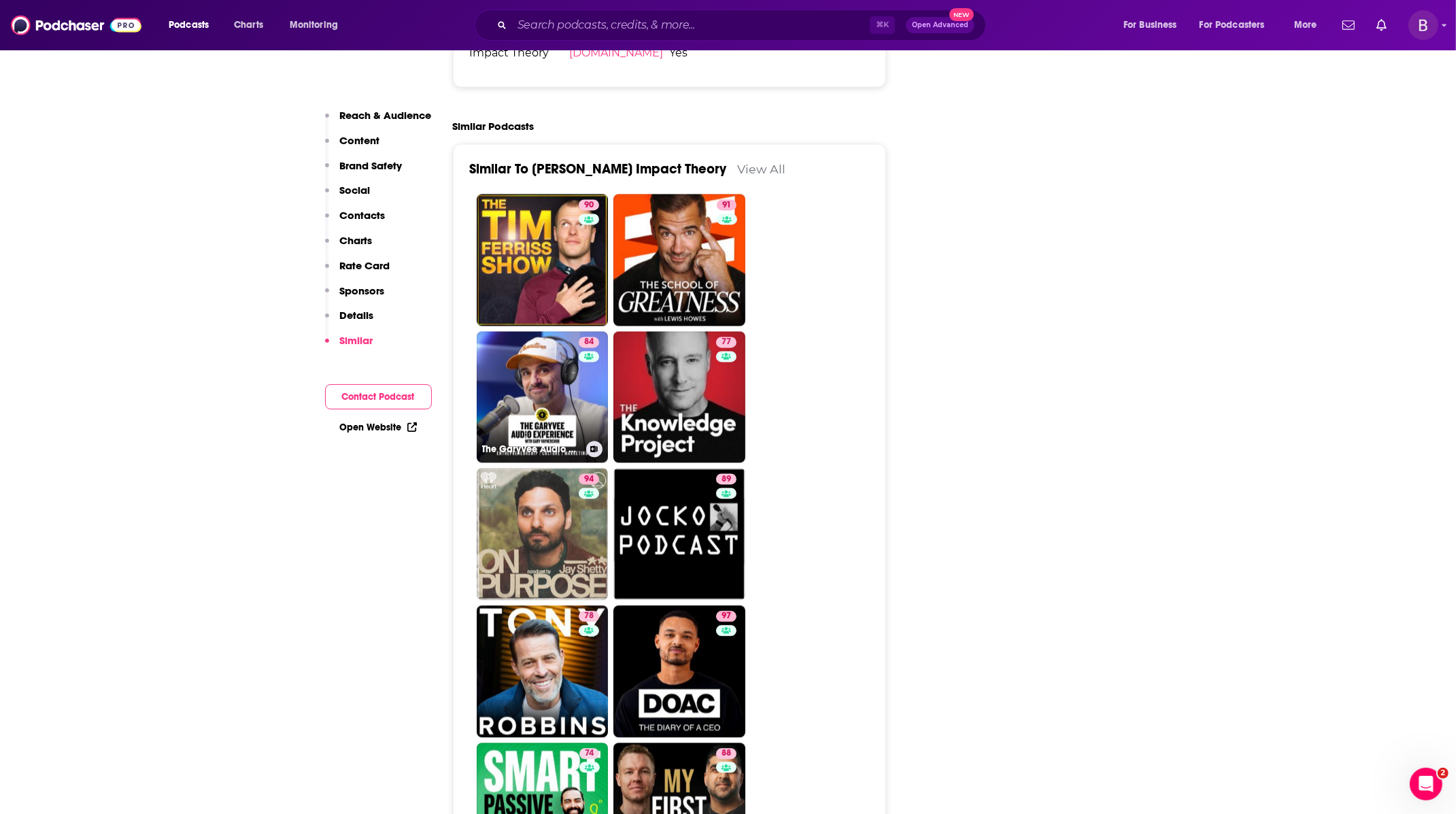
scroll to position [3135, 0]
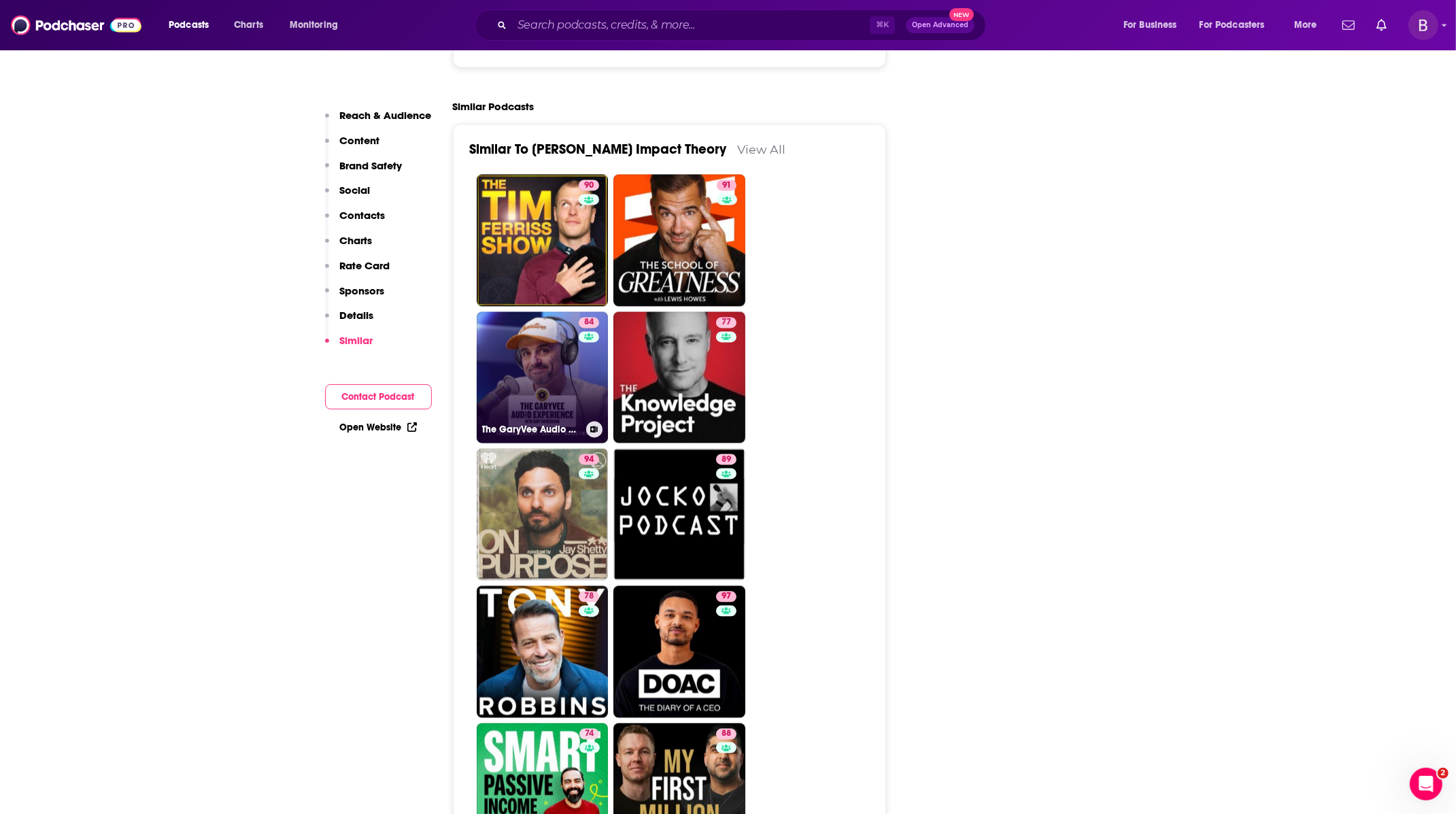
click at [568, 312] on link "84 The GaryVee Audio Experience" at bounding box center [543, 378] width 132 height 132
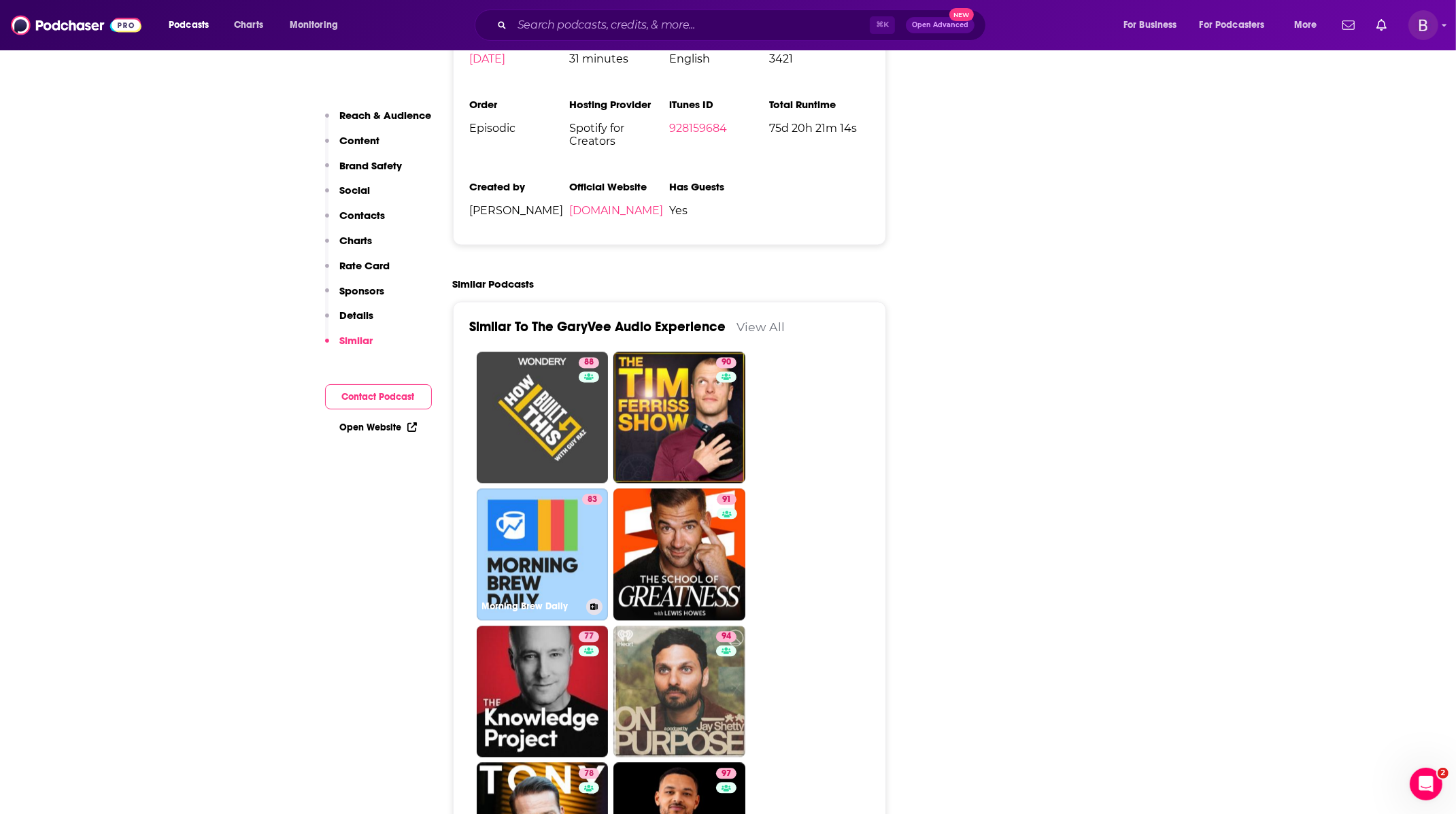
scroll to position [3373, 0]
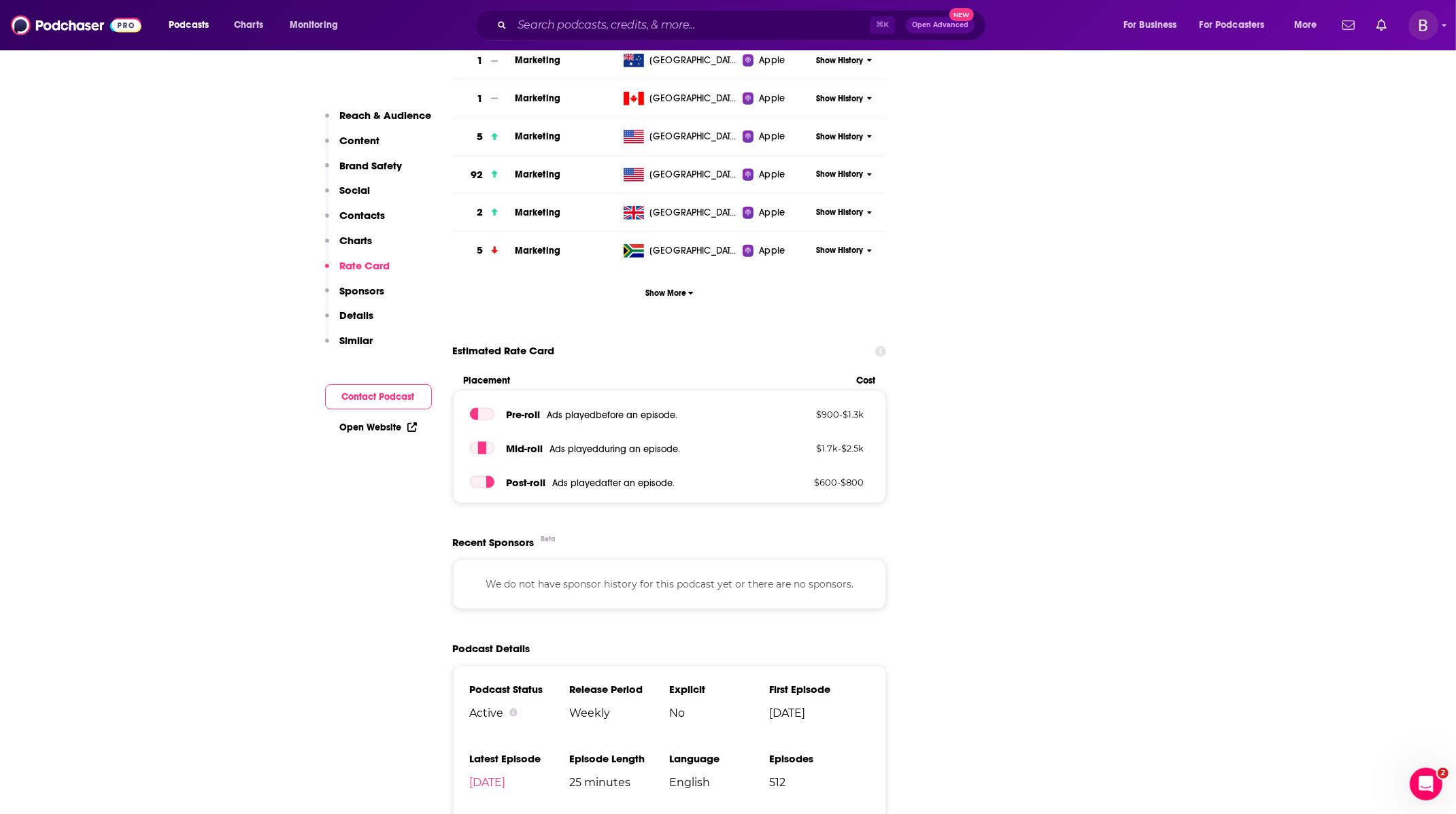
scroll to position [1897, 0]
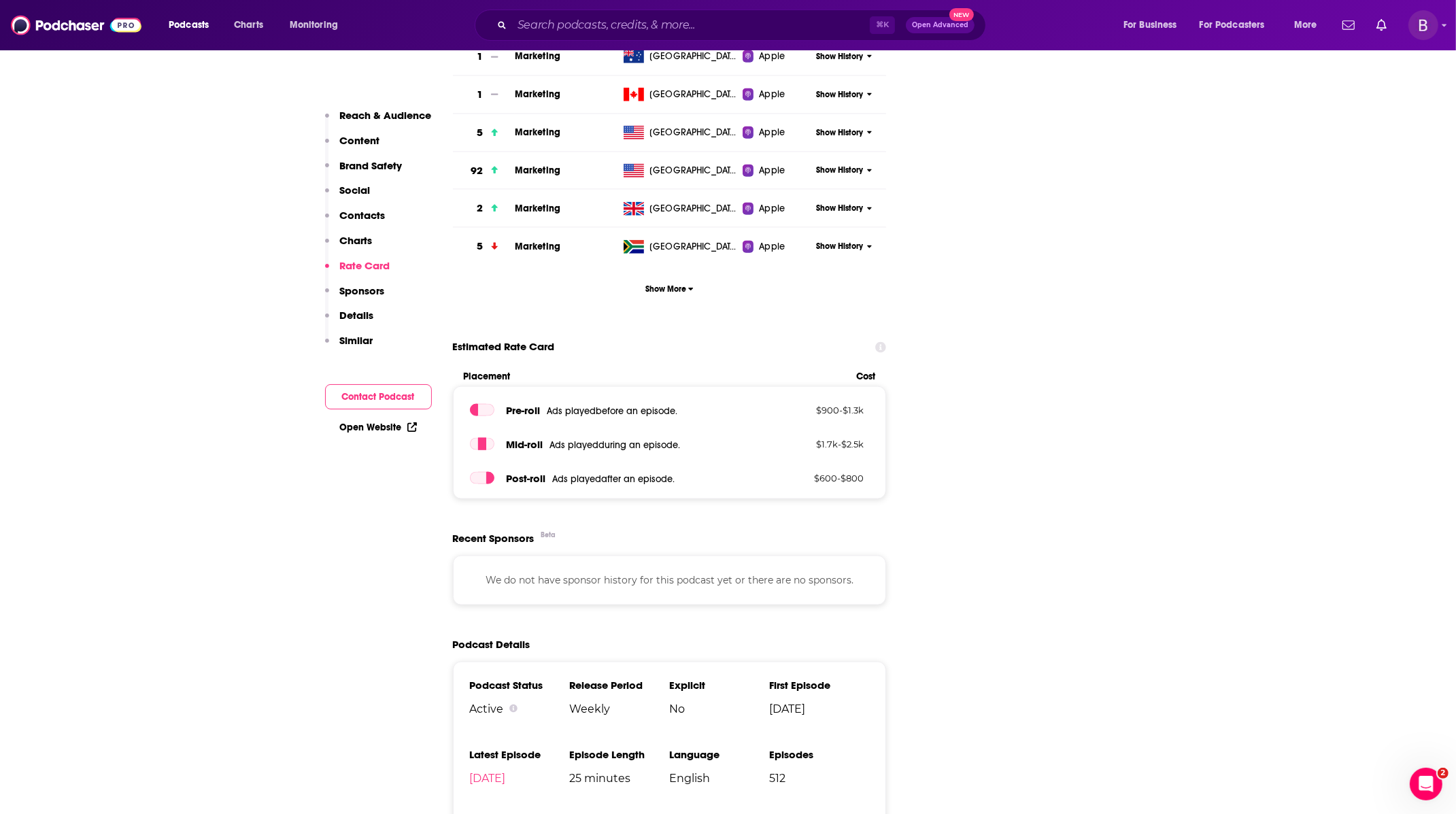
click at [352, 285] on p "Sponsors" at bounding box center [362, 291] width 45 height 13
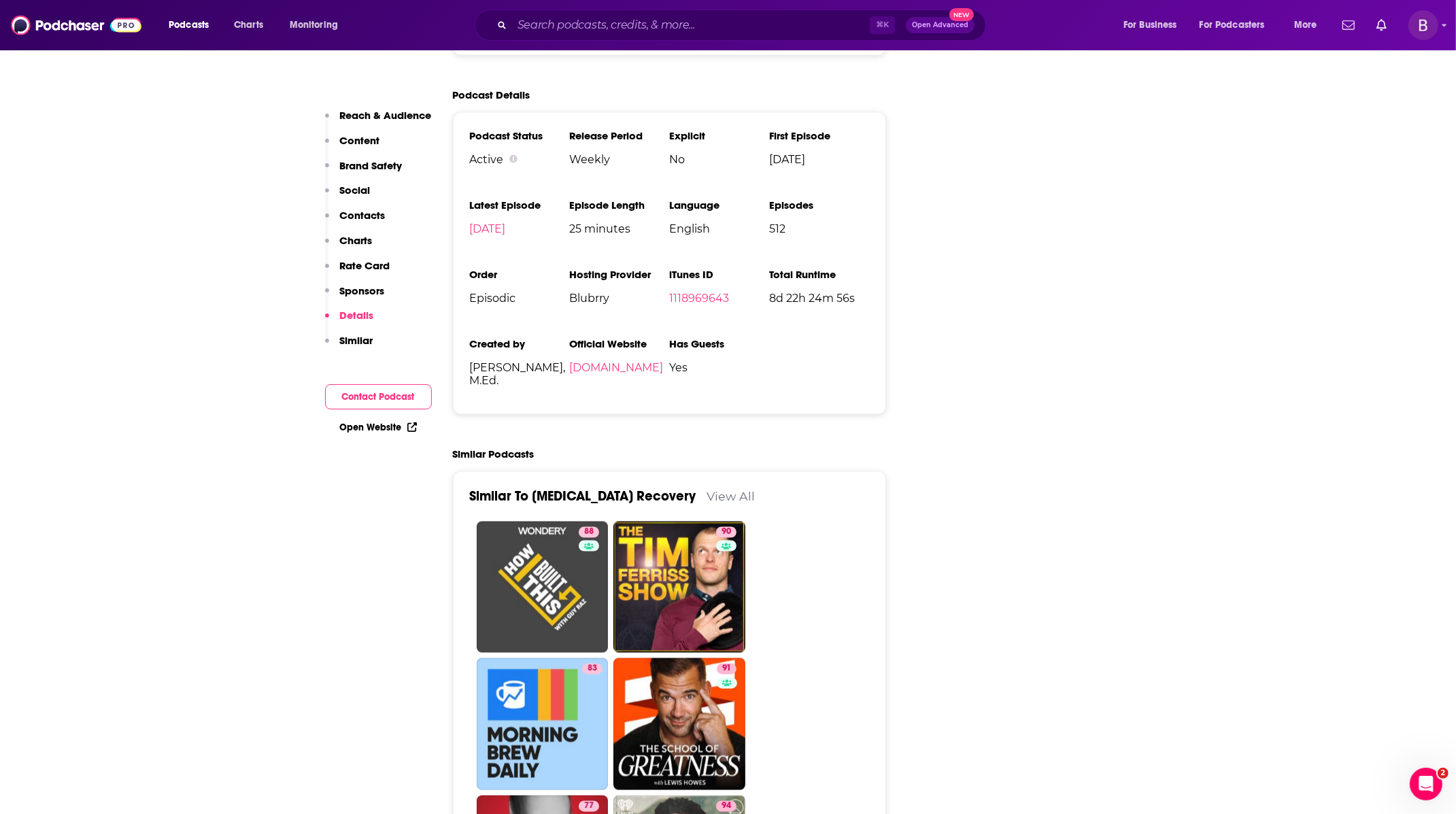
scroll to position [2427, 0]
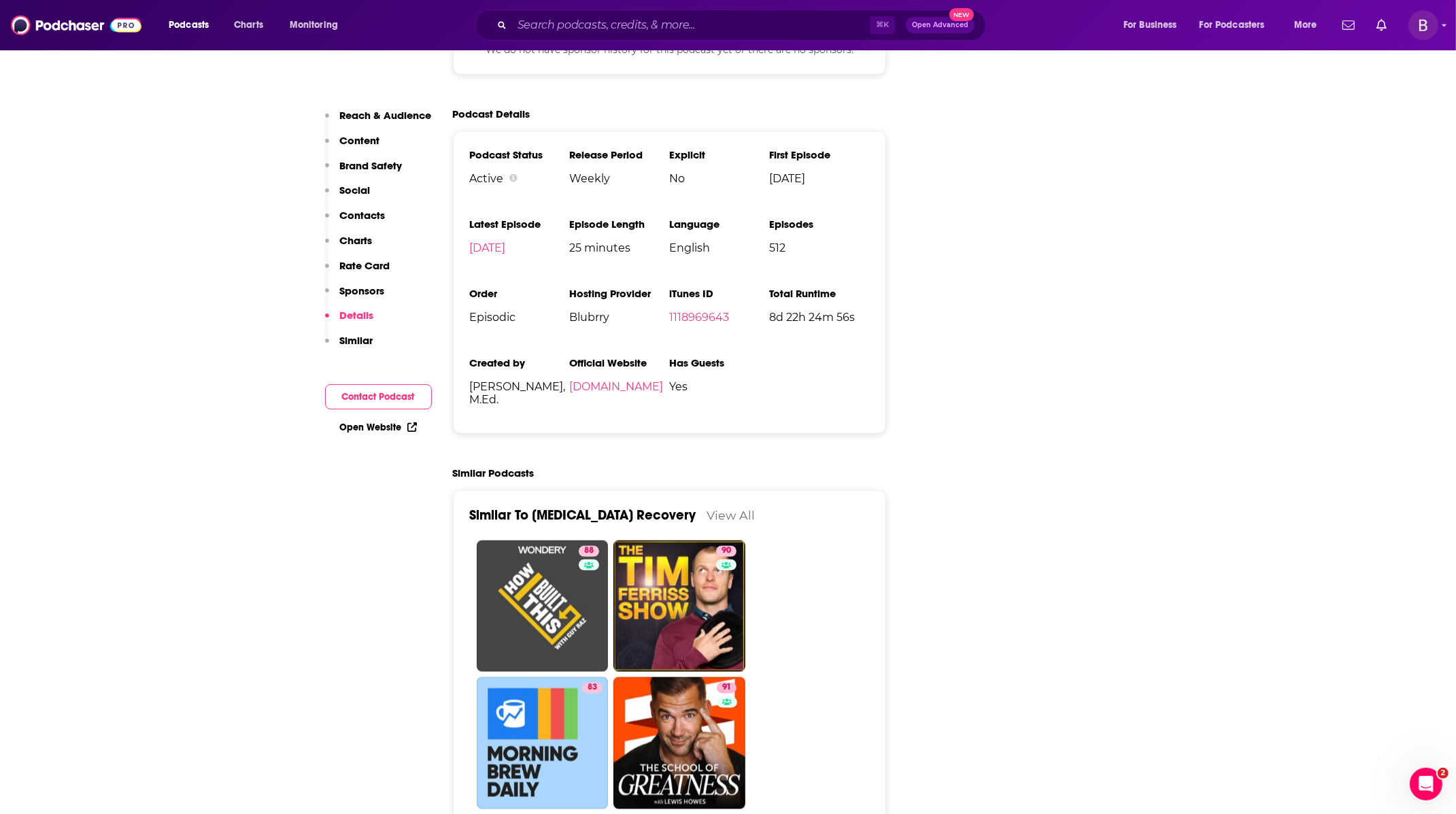
click at [368, 288] on p "Sponsors" at bounding box center [362, 291] width 45 height 13
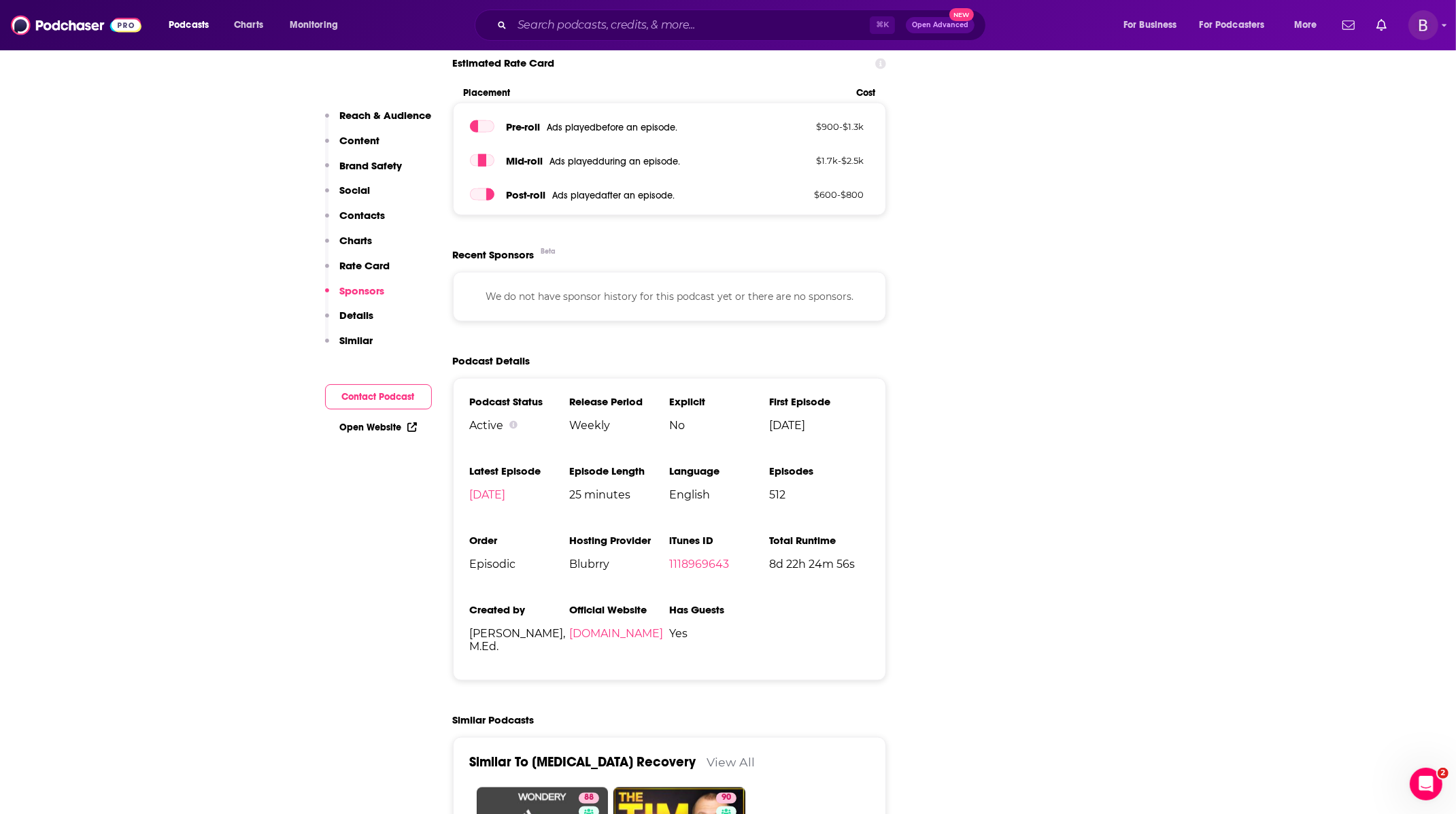
scroll to position [2179, 0]
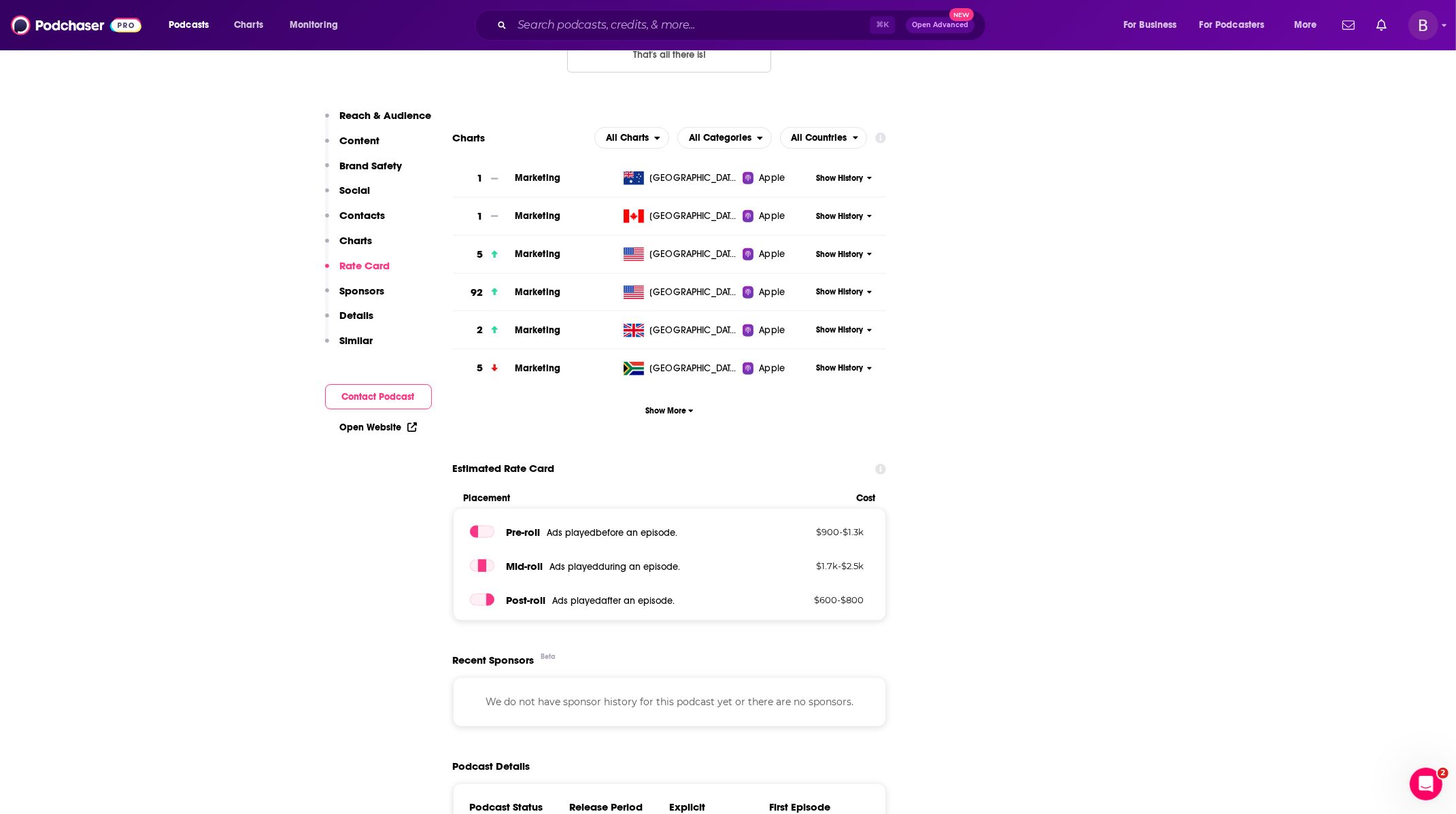
scroll to position [1654, 0]
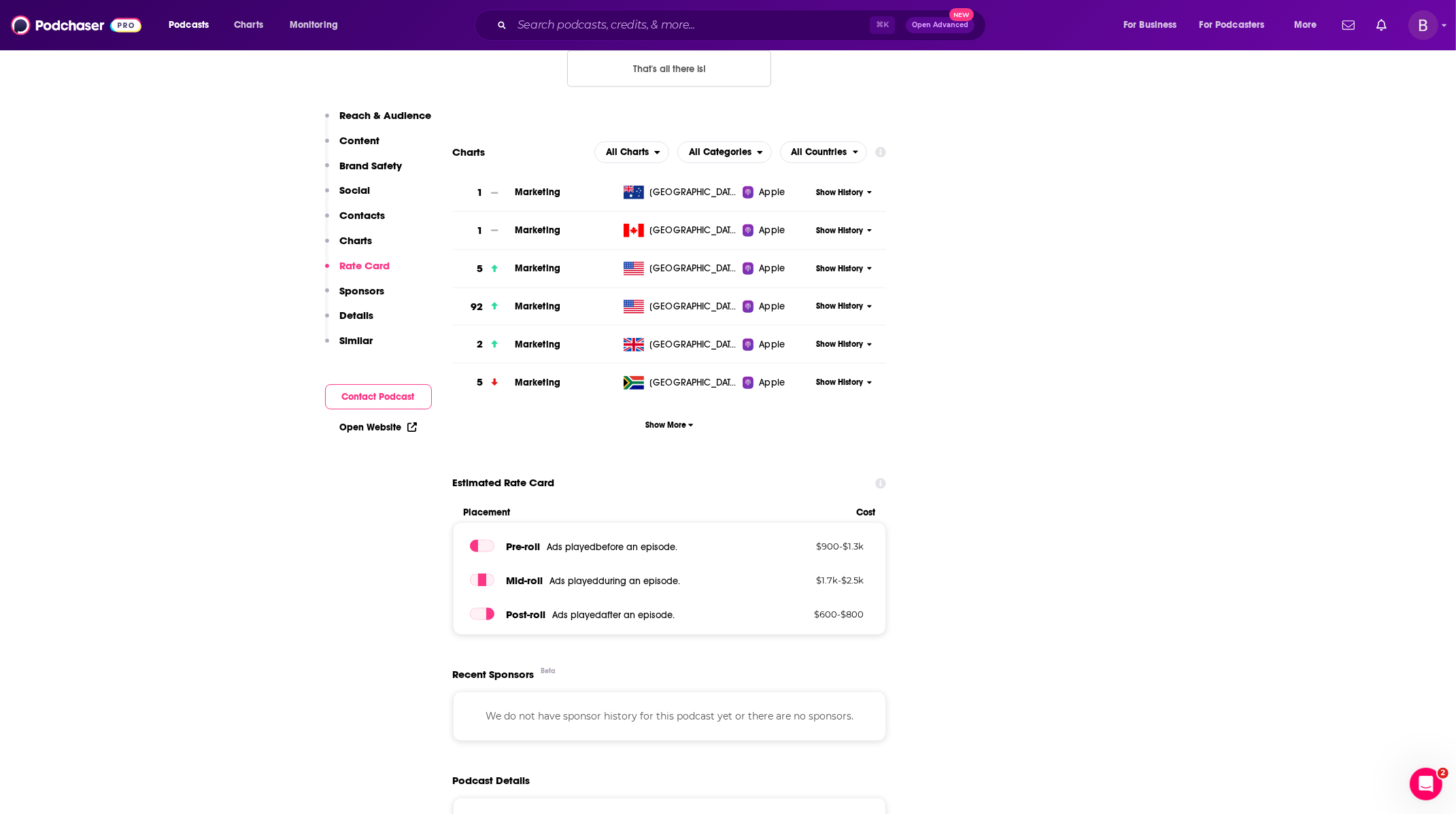
click at [371, 218] on p "Contacts" at bounding box center [363, 216] width 45 height 13
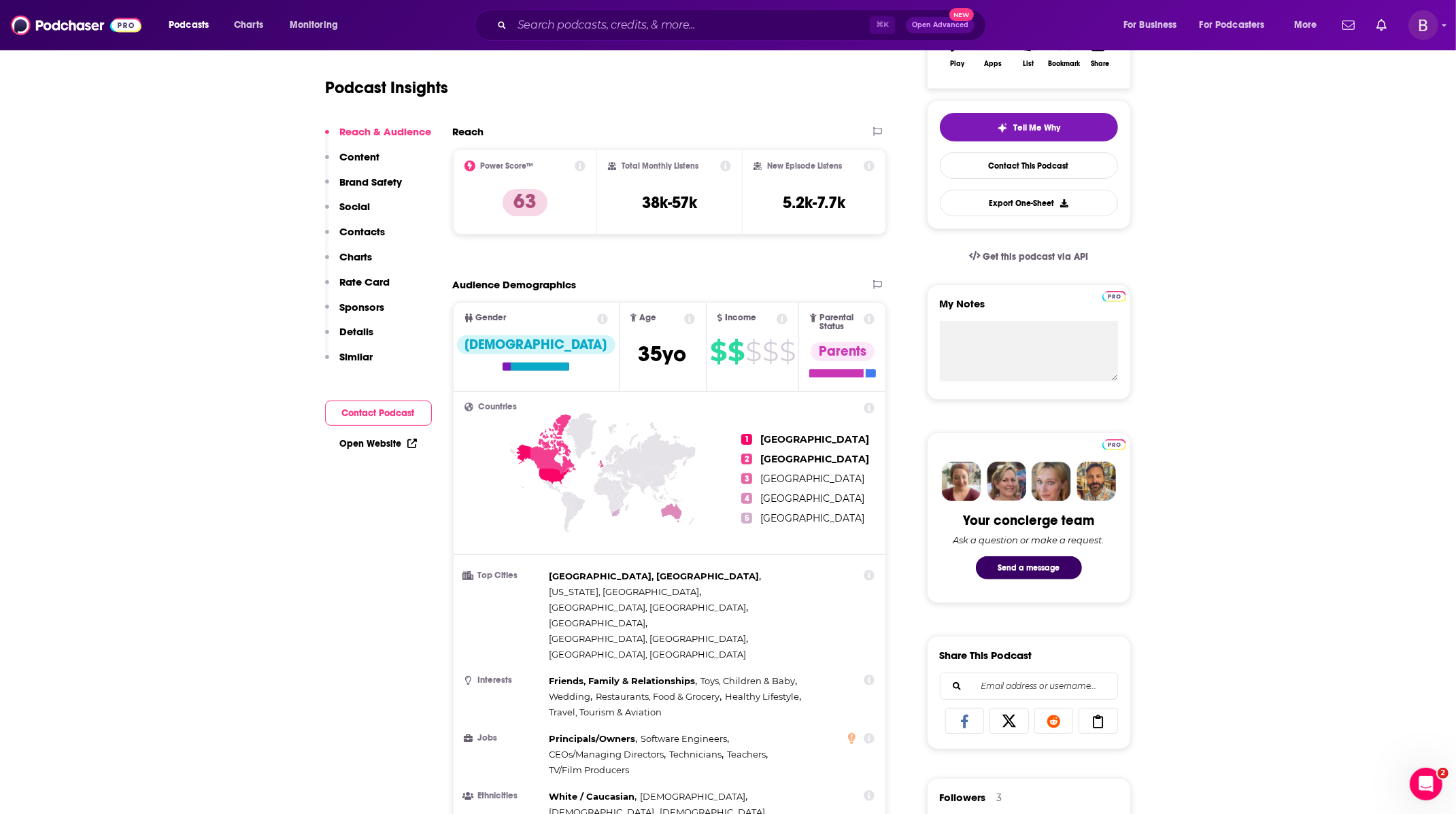
scroll to position [0, 0]
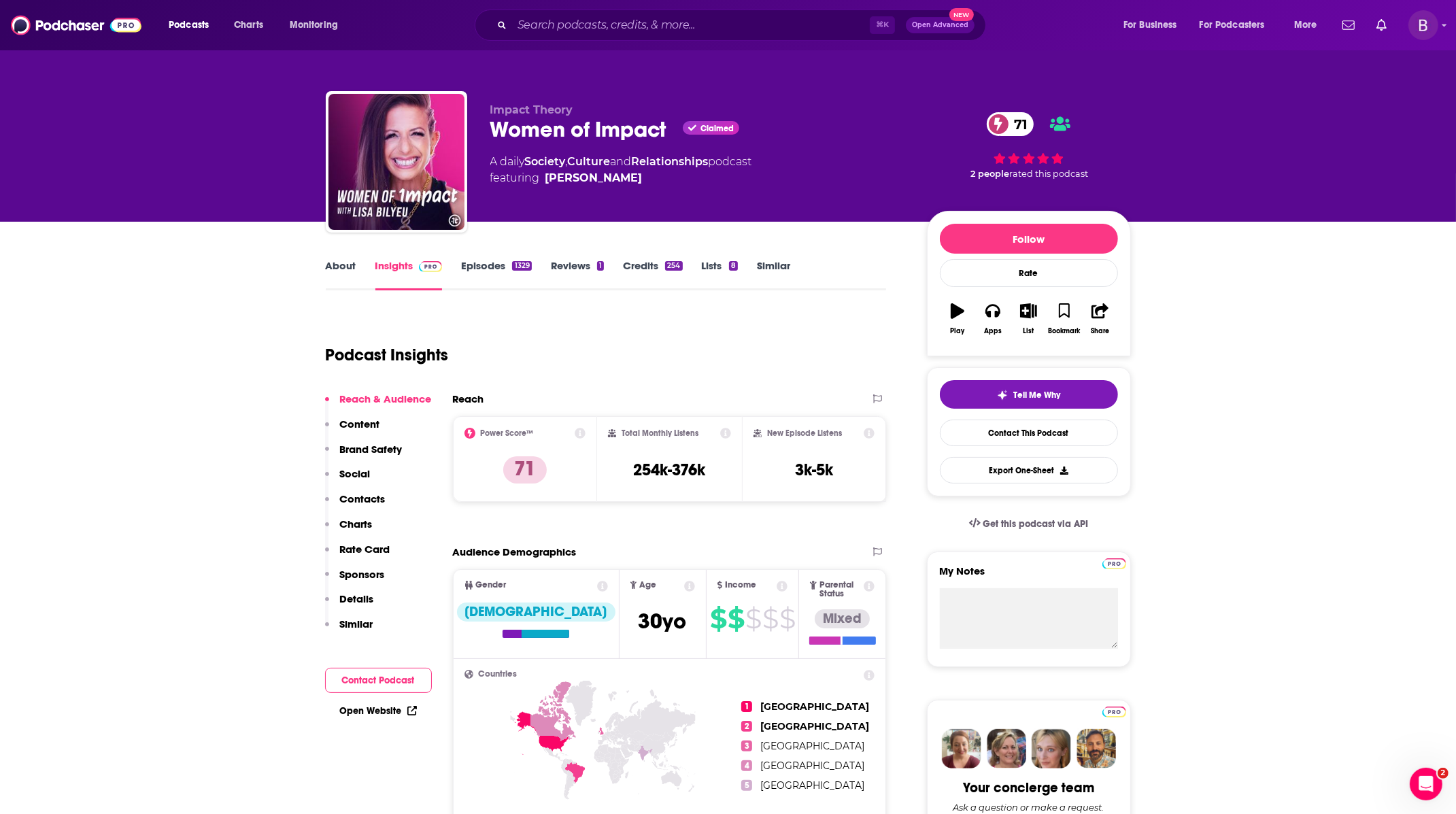
type input "[URL][DOMAIN_NAME]"
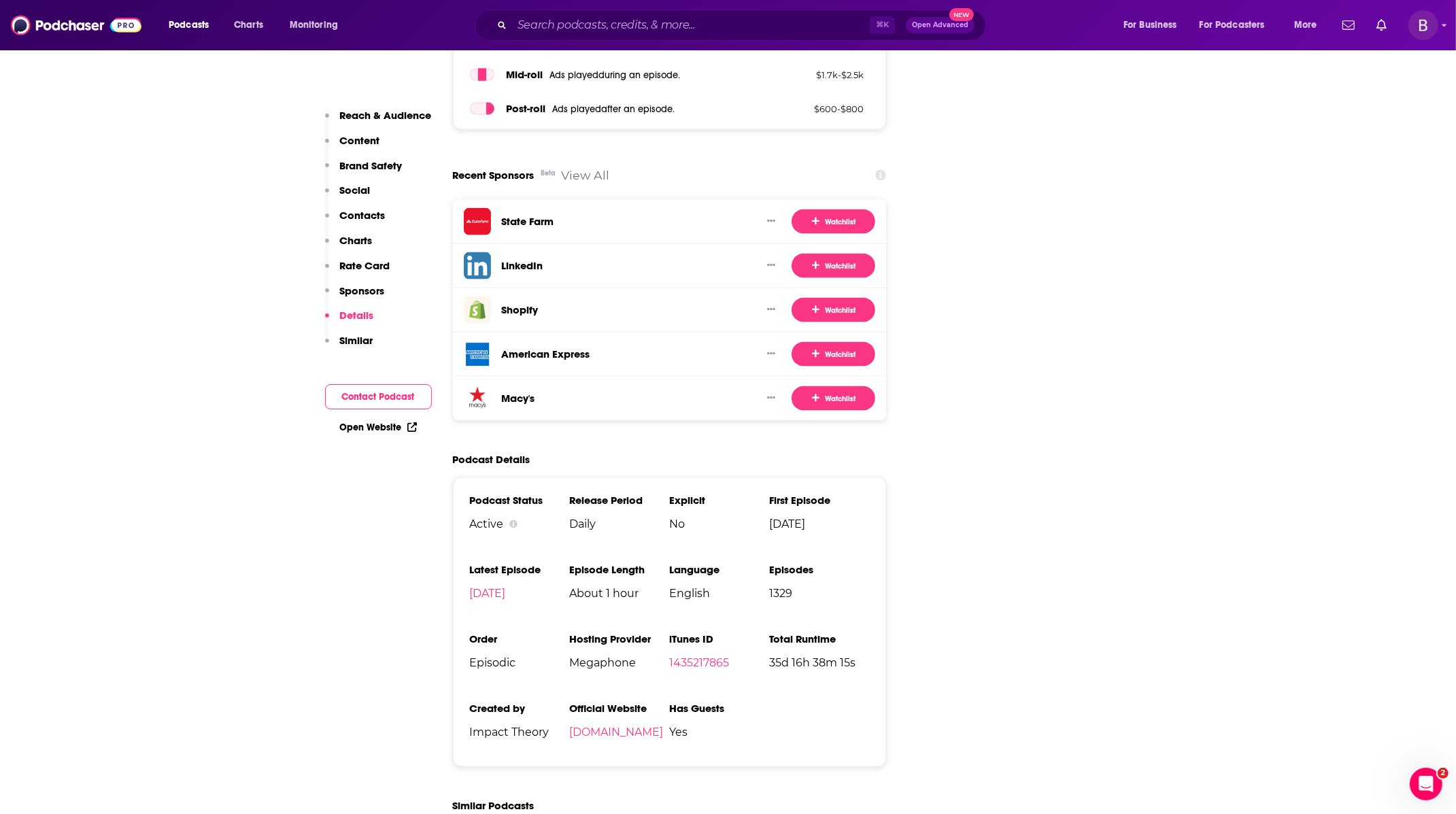
scroll to position [2274, 0]
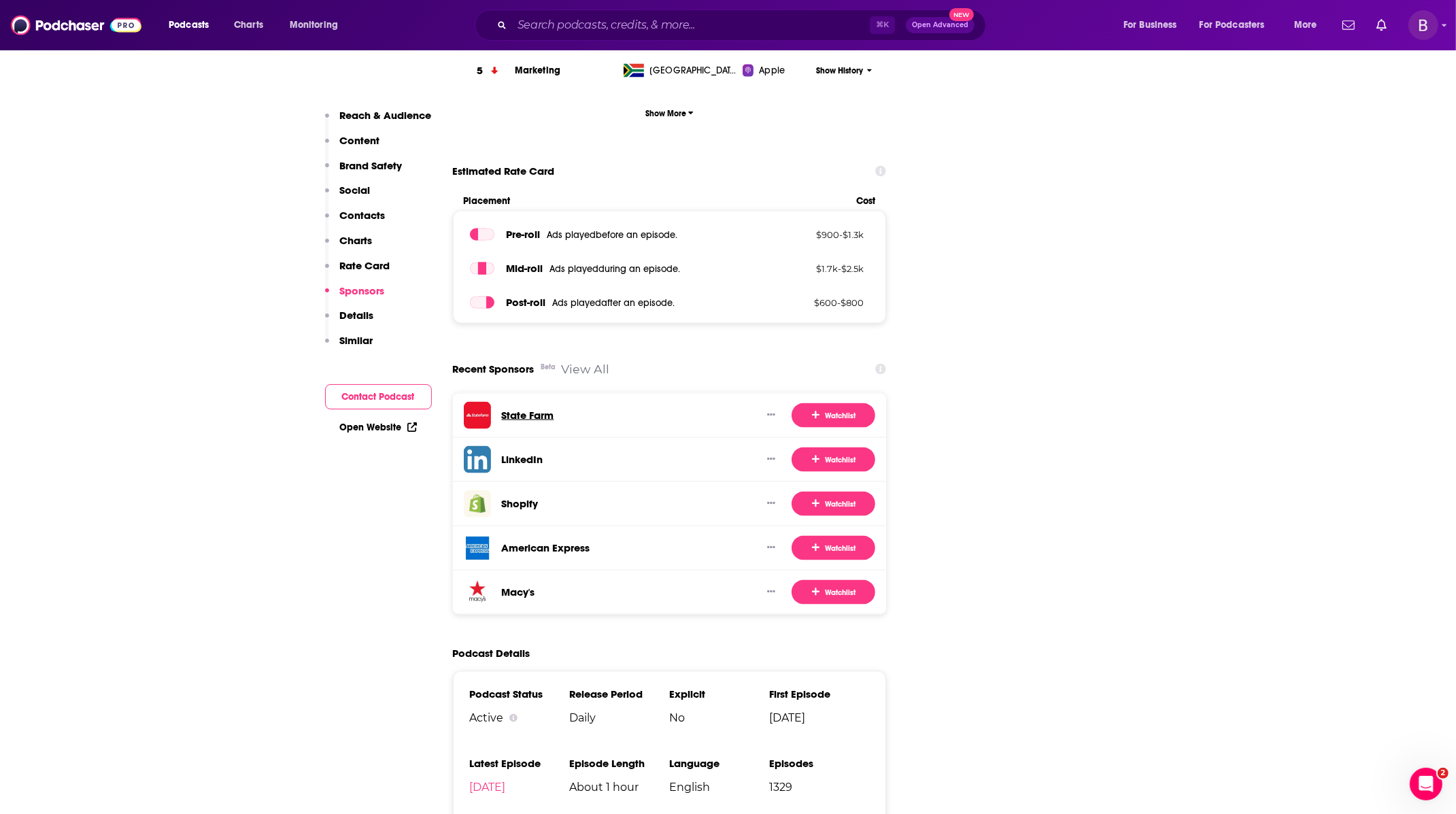
click at [536, 408] on h3 "State Farm" at bounding box center [527, 415] width 52 height 13
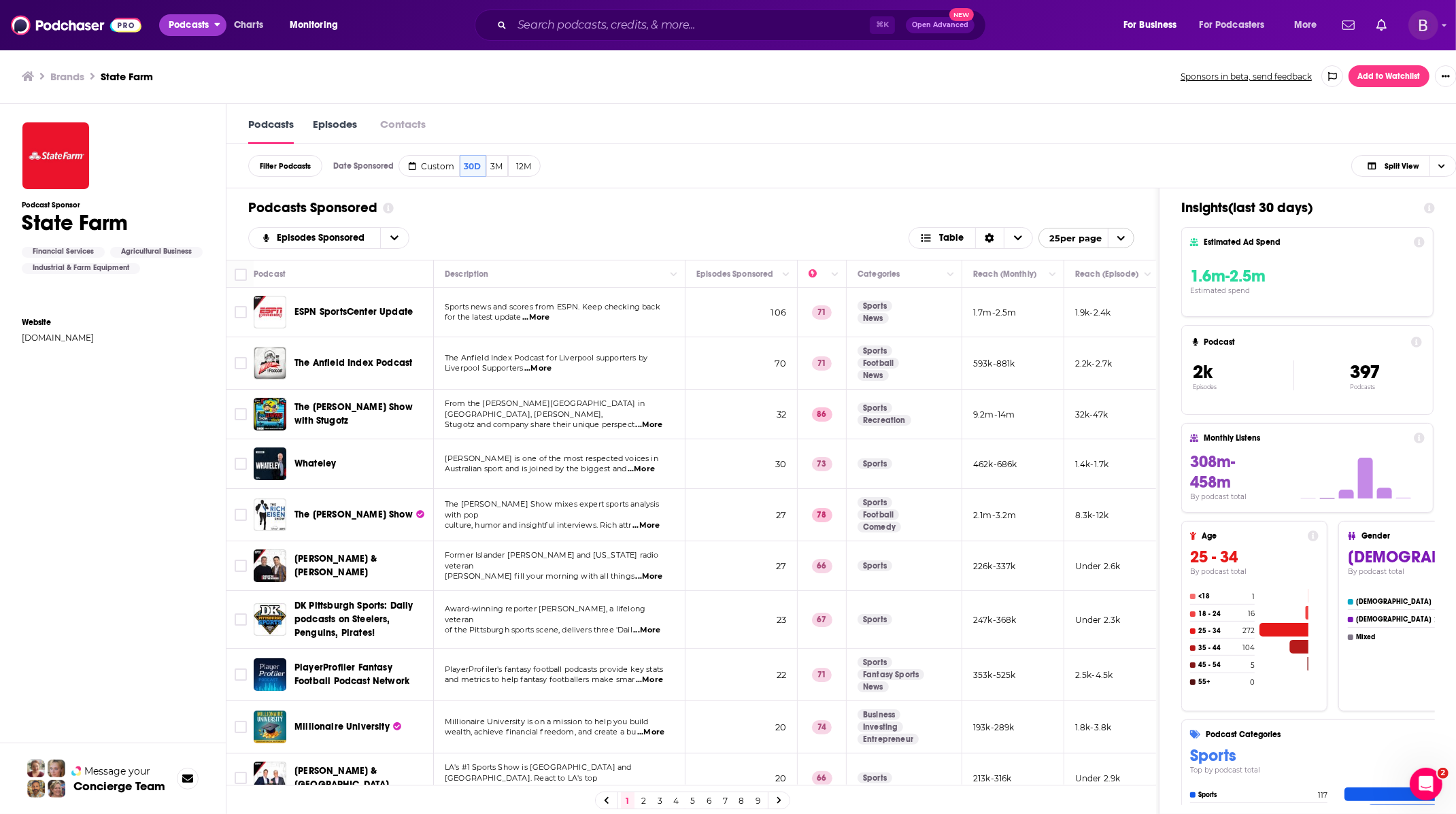
click at [183, 27] on span "Podcasts" at bounding box center [189, 25] width 40 height 19
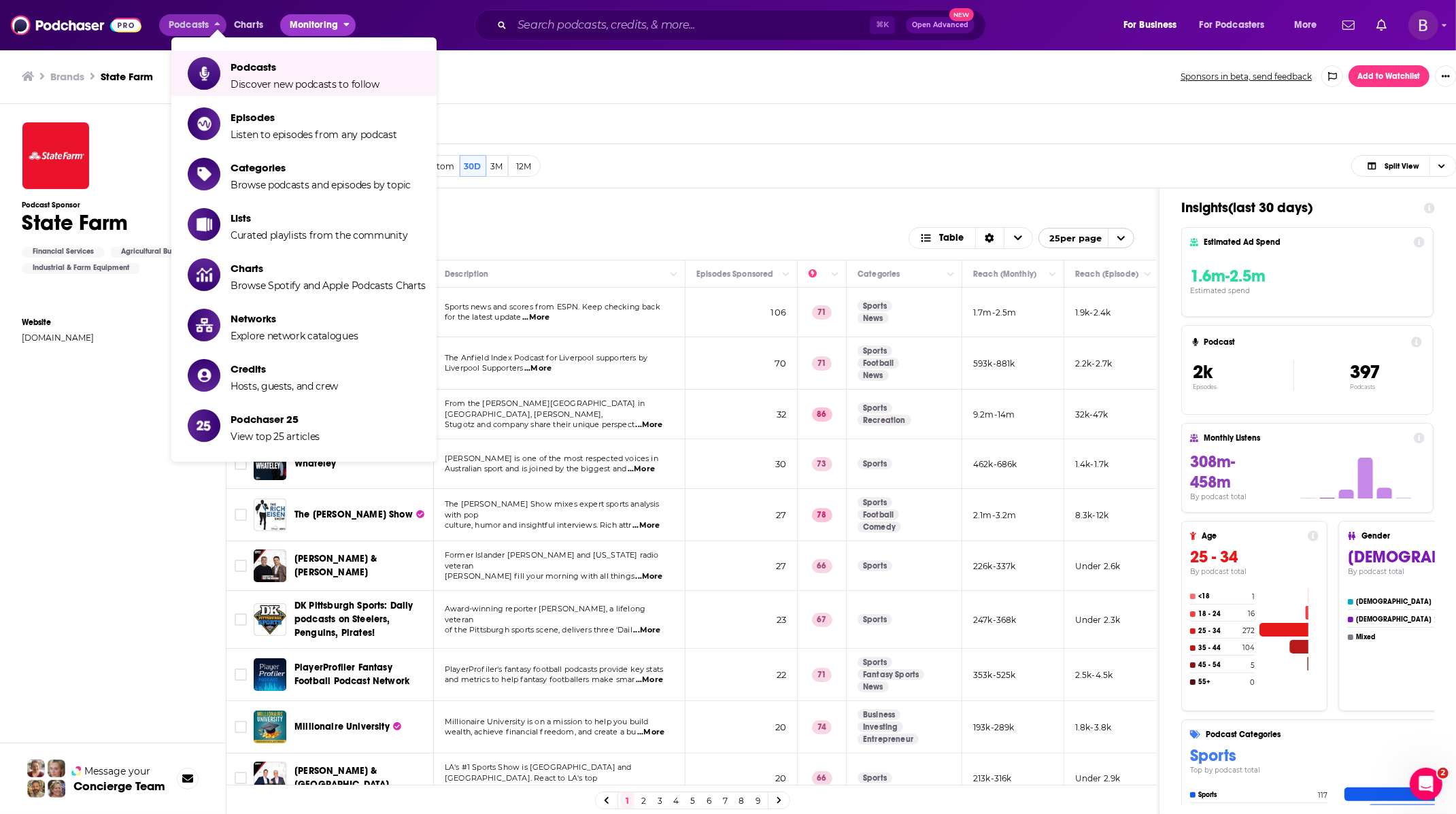
click at [300, 34] on span "Monitoring" at bounding box center [314, 25] width 48 height 19
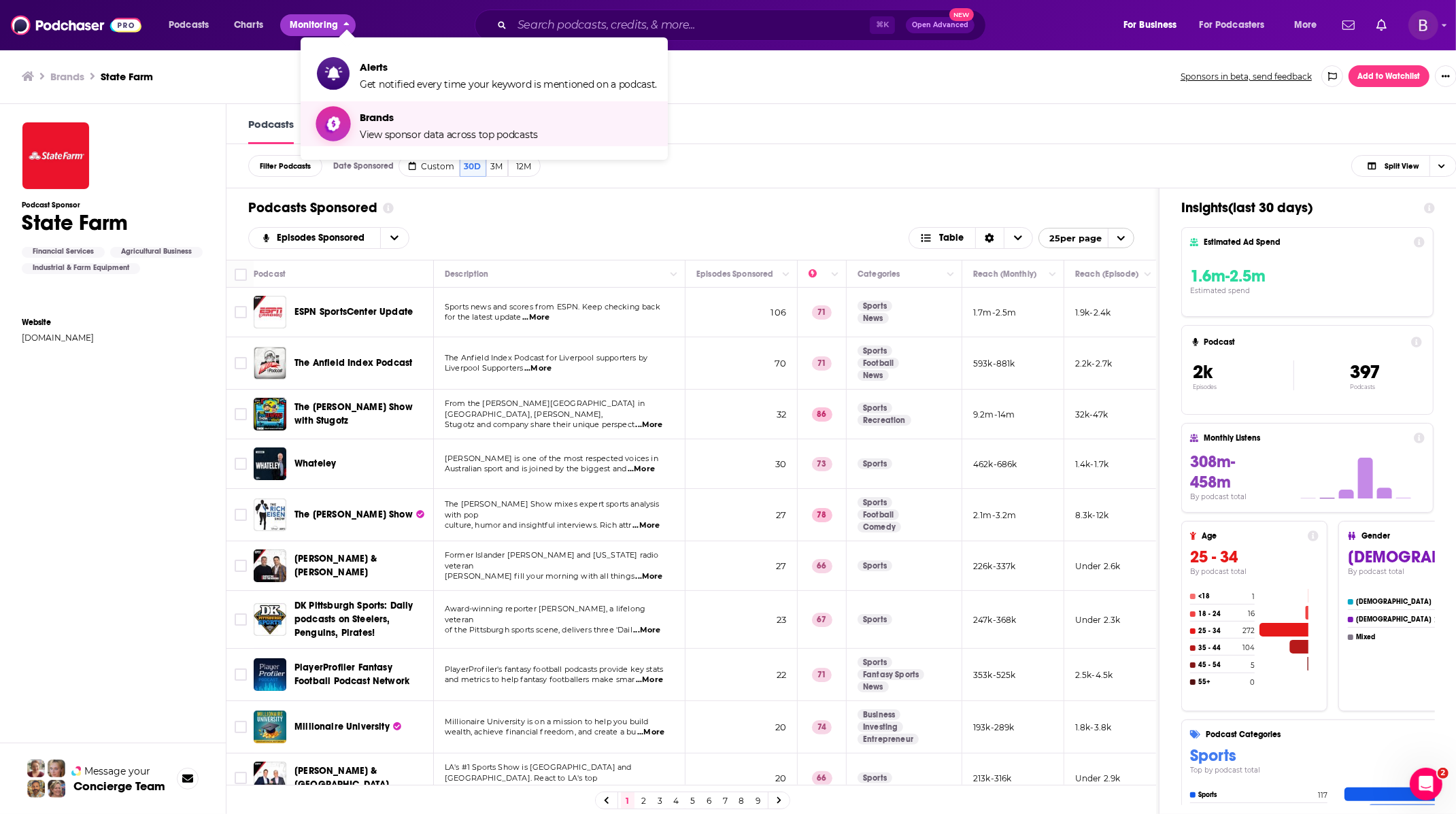
click at [391, 124] on span "Brands View sponsor data across top podcasts" at bounding box center [448, 124] width 178 height 34
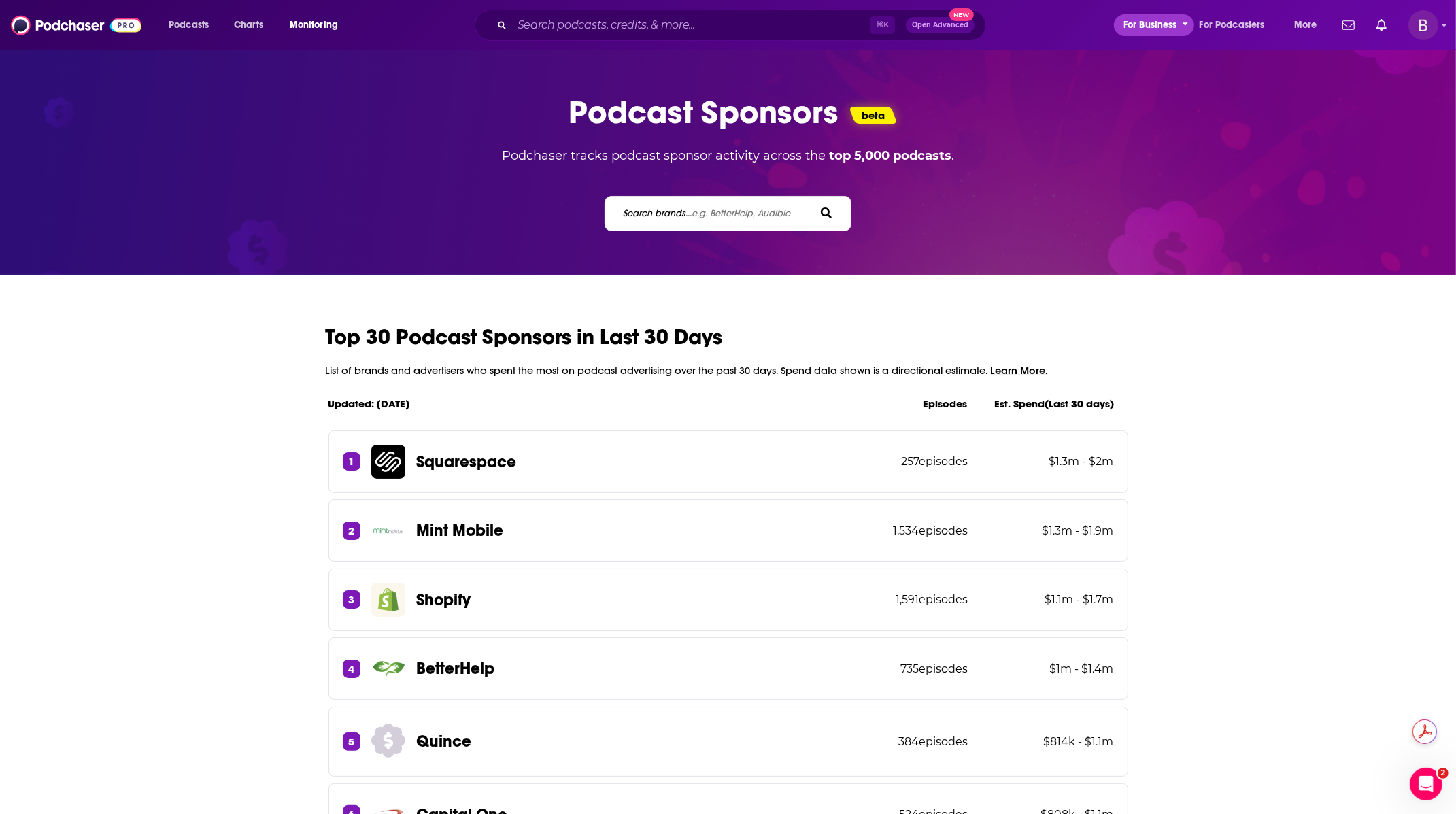
click at [1163, 23] on span "For Business" at bounding box center [1149, 25] width 54 height 19
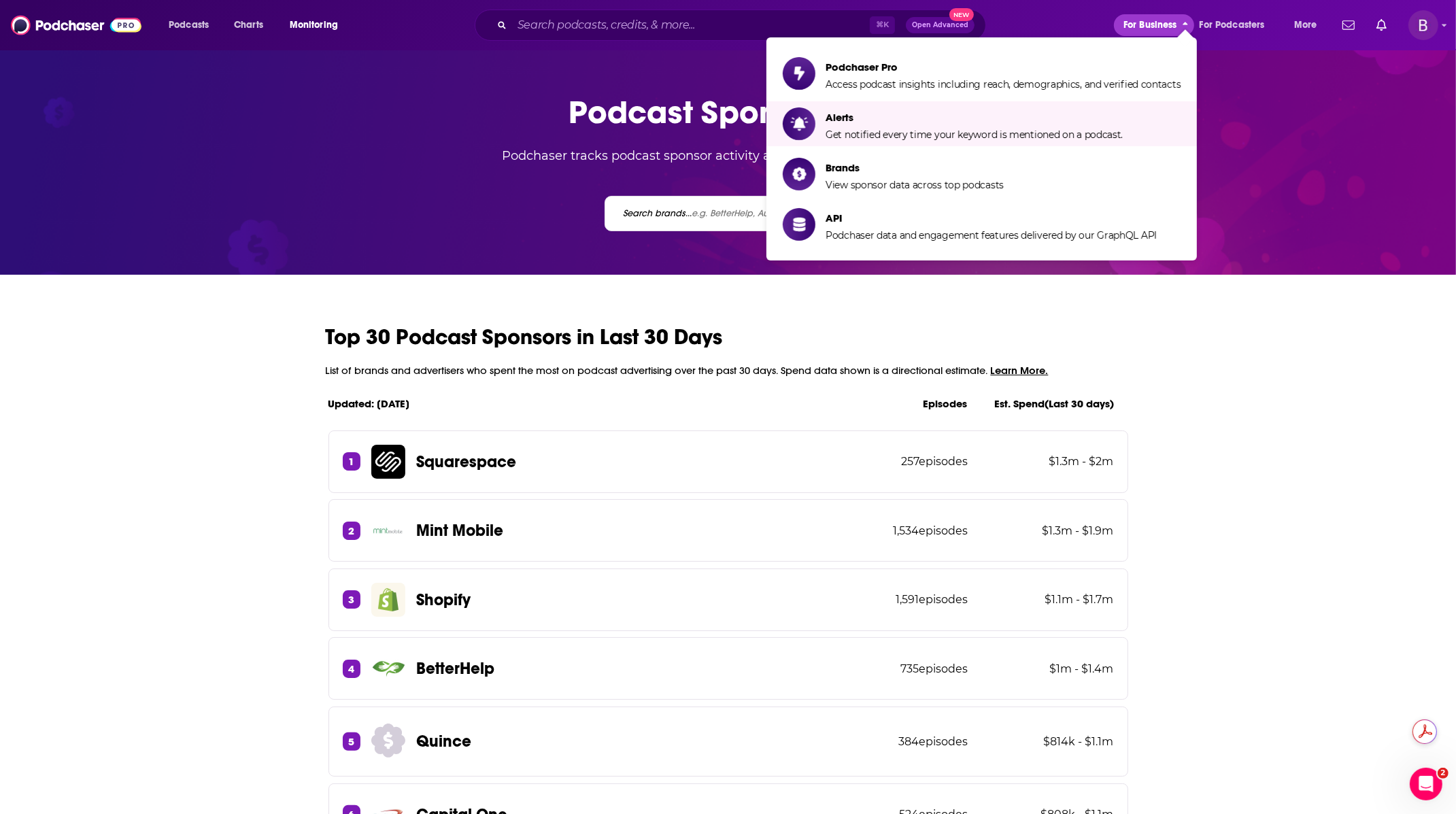
click at [1237, 150] on div "Podcast Sponsors beta Podchaser tracks podcast sponsor activity across the top …" at bounding box center [728, 161] width 1441 height 139
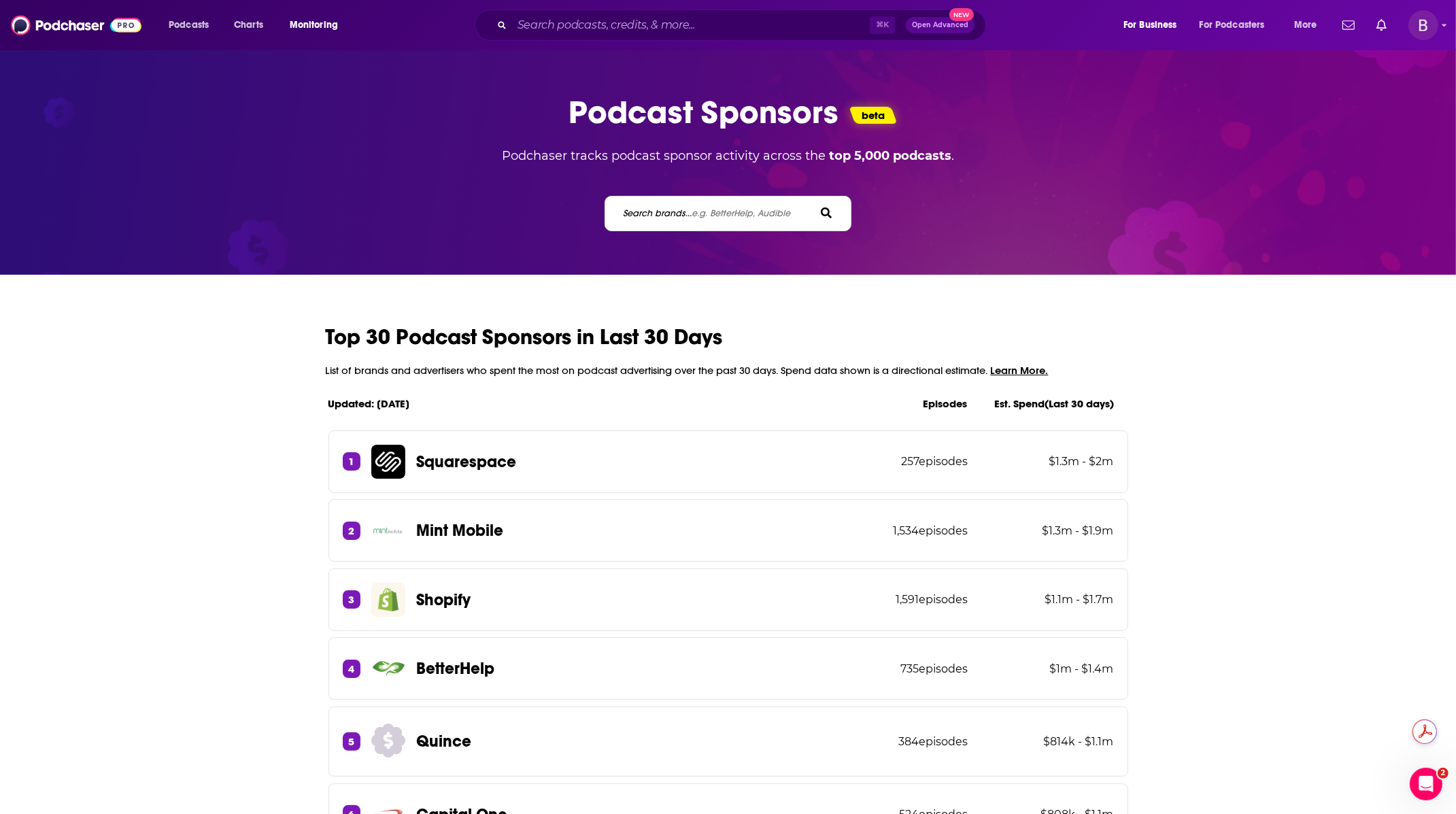
click at [748, 213] on span "e.g. BetterHelp, Audible" at bounding box center [741, 213] width 98 height 12
click at [744, 213] on input "Search brands... e.g. BetterHelp, Audible" at bounding box center [682, 213] width 122 height 14
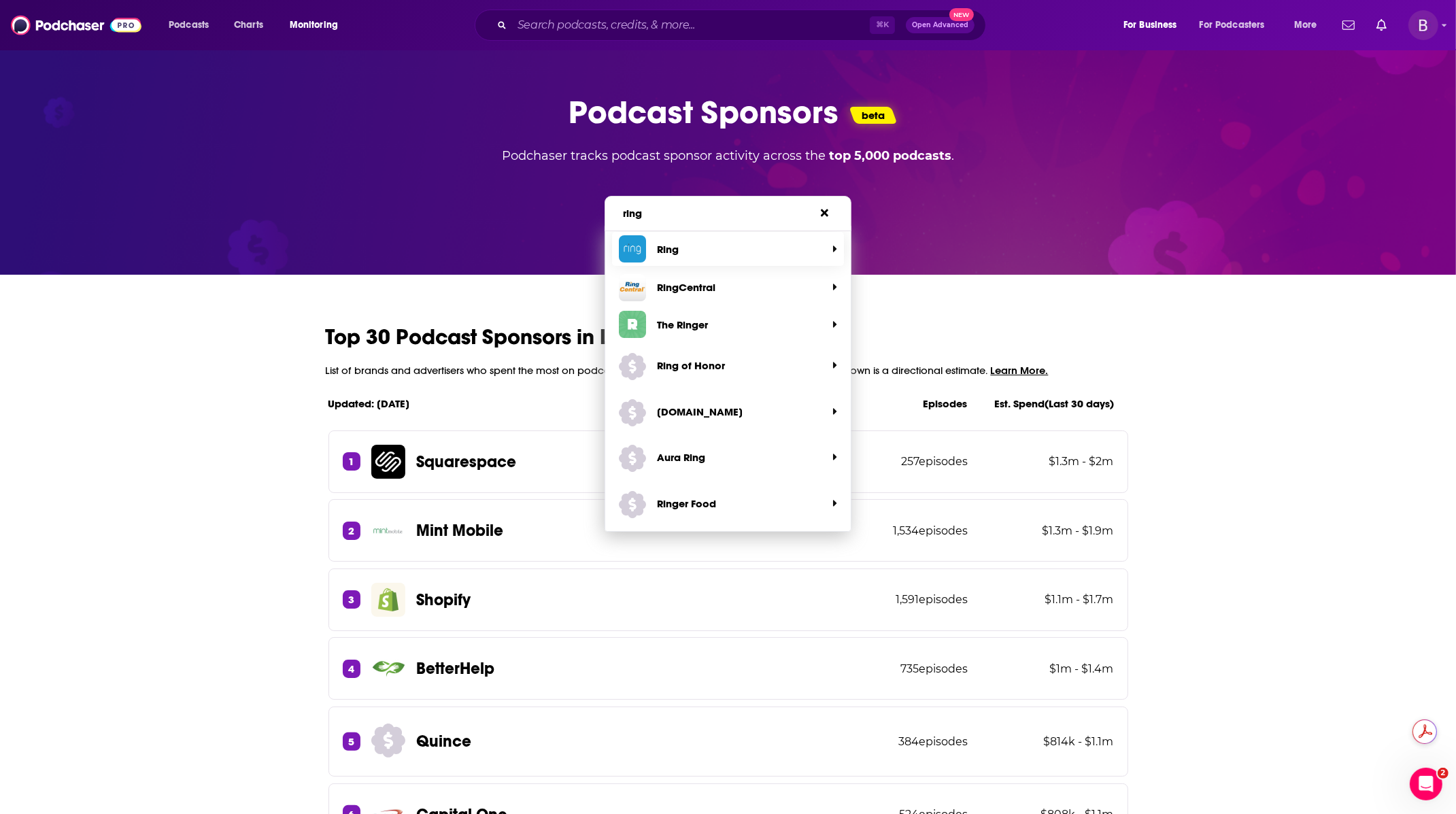
type input "ring"
click at [743, 247] on span "Ring" at bounding box center [722, 249] width 208 height 27
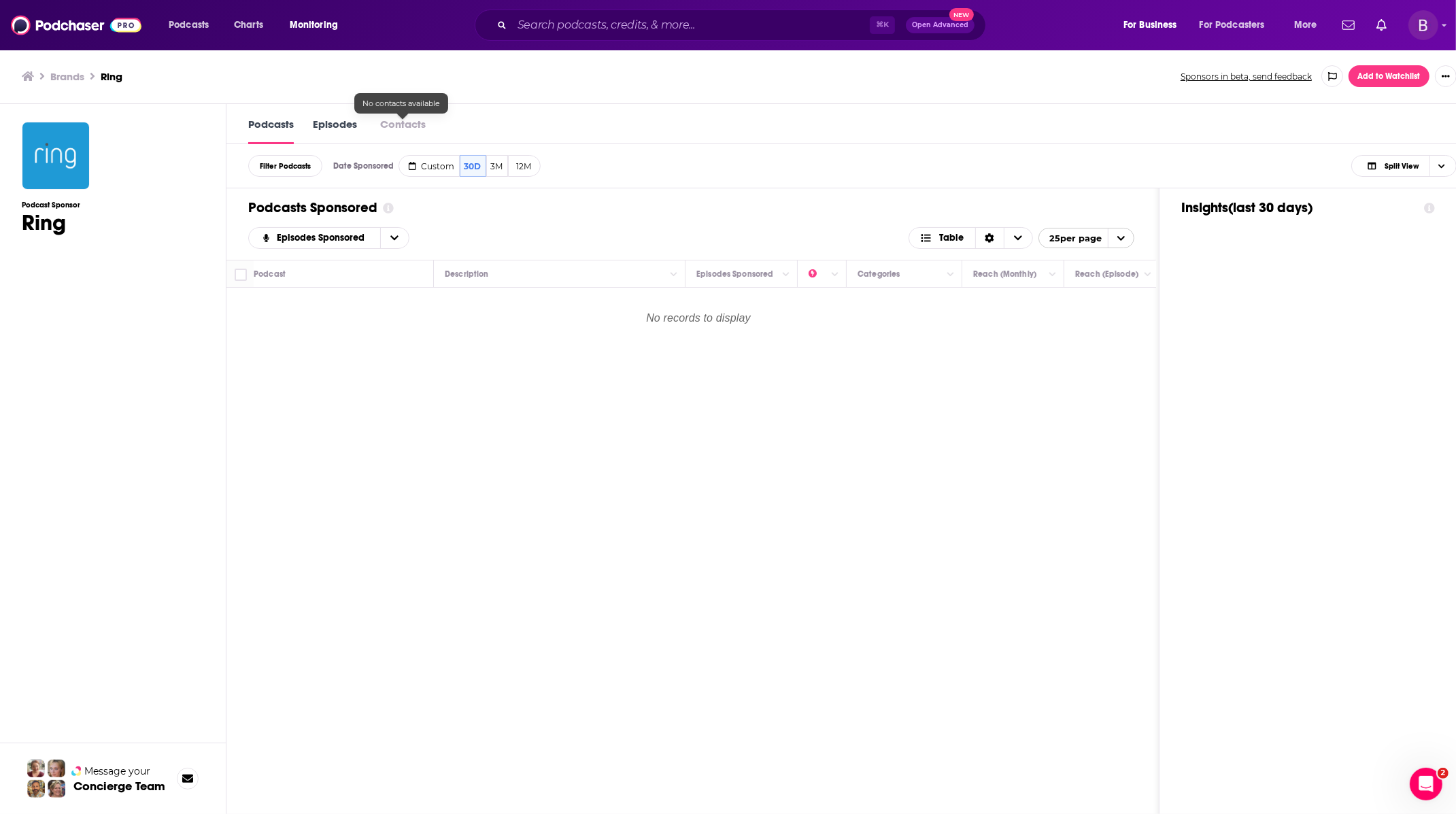
click at [403, 120] on button "Contacts" at bounding box center [403, 123] width 54 height 14
click at [348, 126] on link "Episodes" at bounding box center [334, 130] width 44 height 27
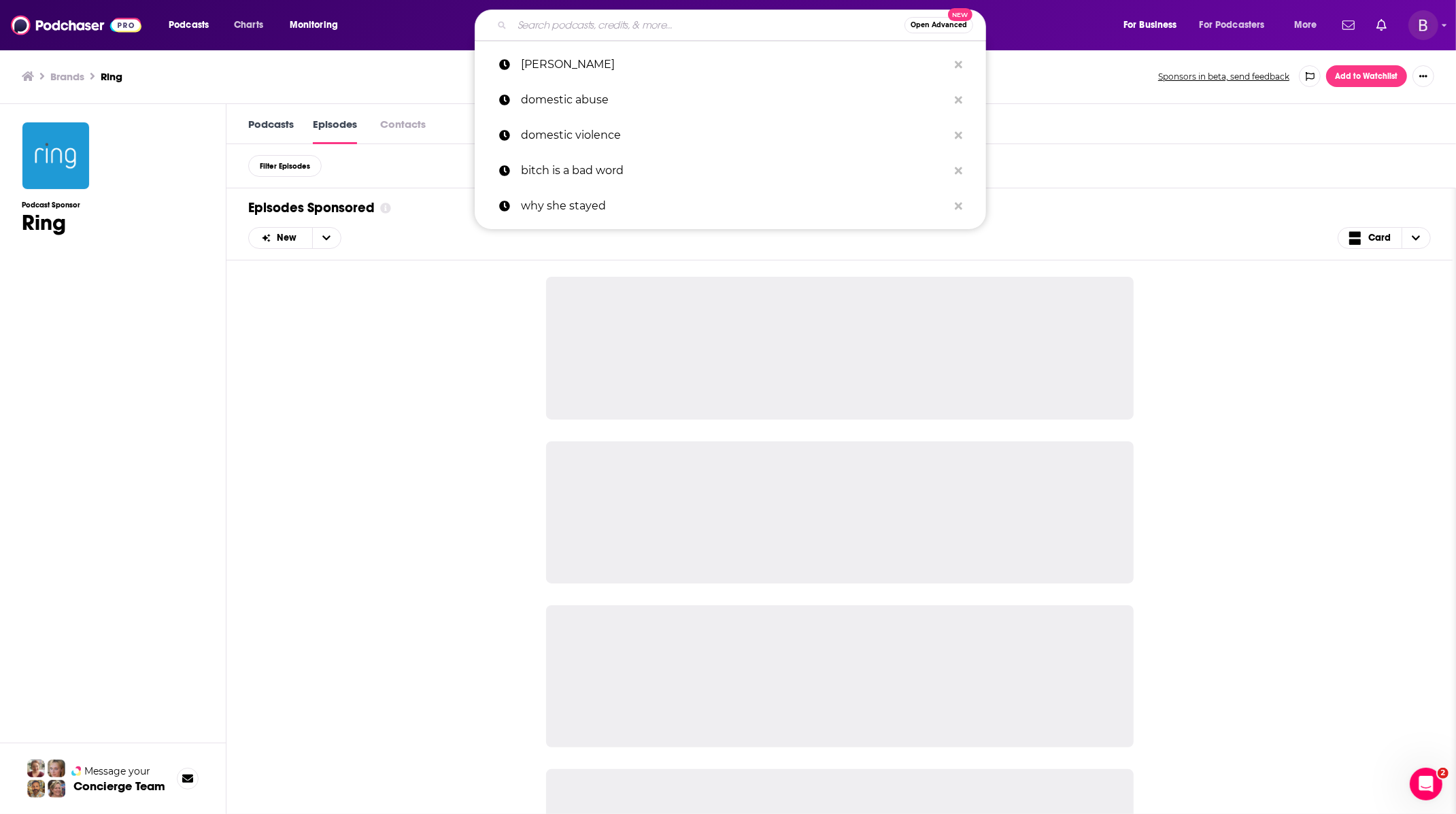
click at [551, 24] on input "Search podcasts, credits, & more..." at bounding box center [708, 25] width 392 height 22
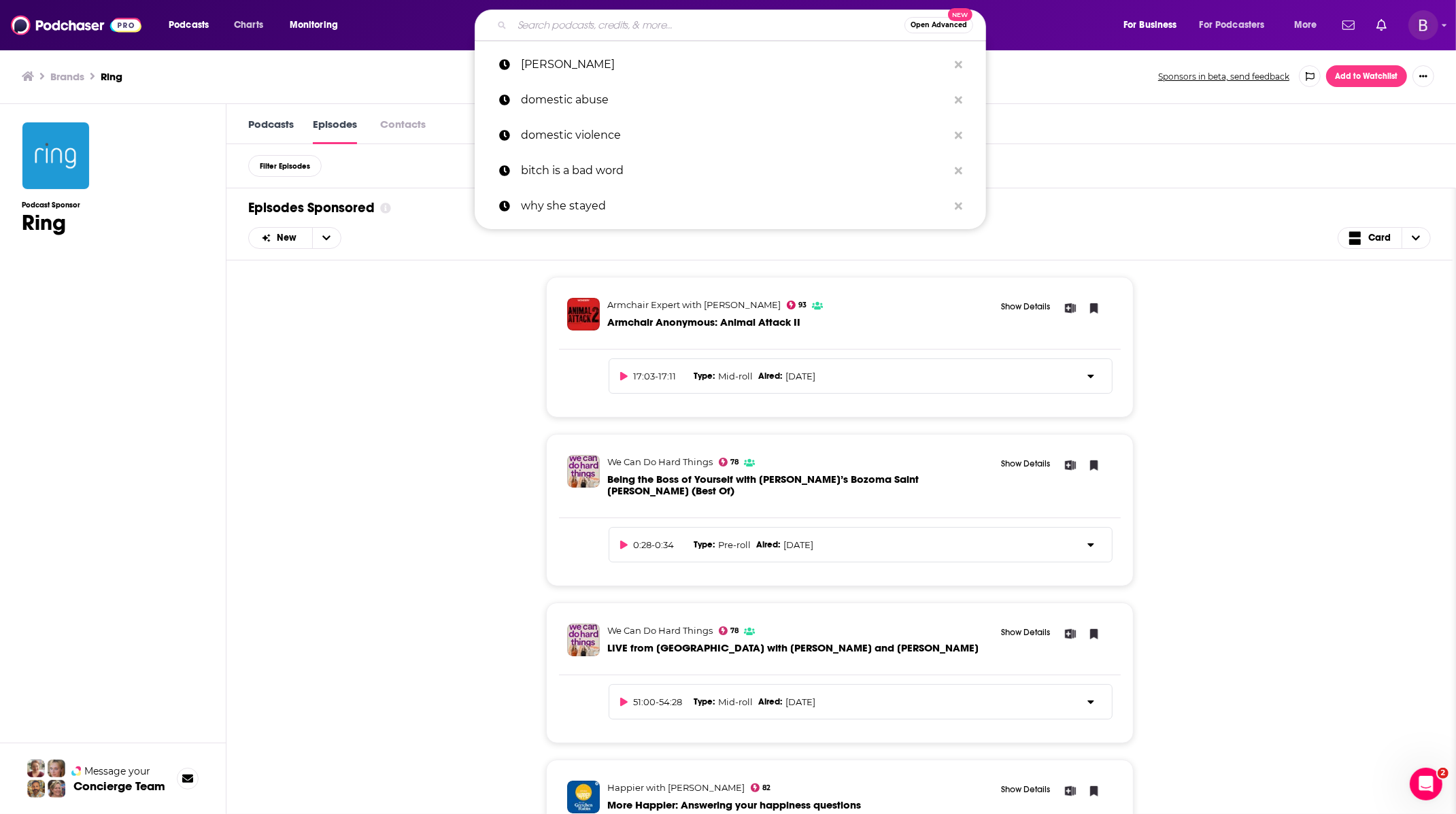
click at [1104, 165] on div "Filter Episodes" at bounding box center [841, 166] width 1229 height 44
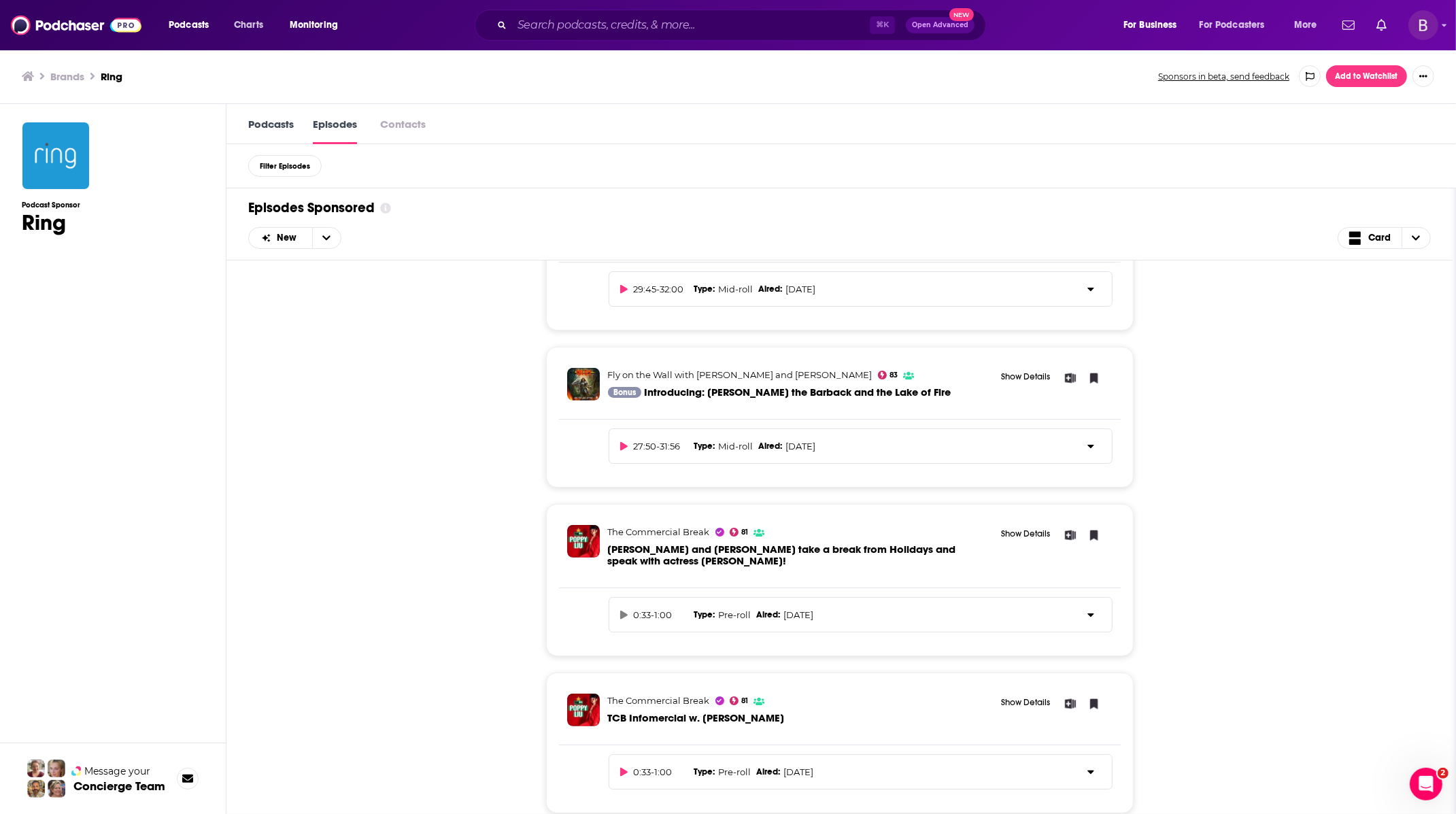
scroll to position [881, 0]
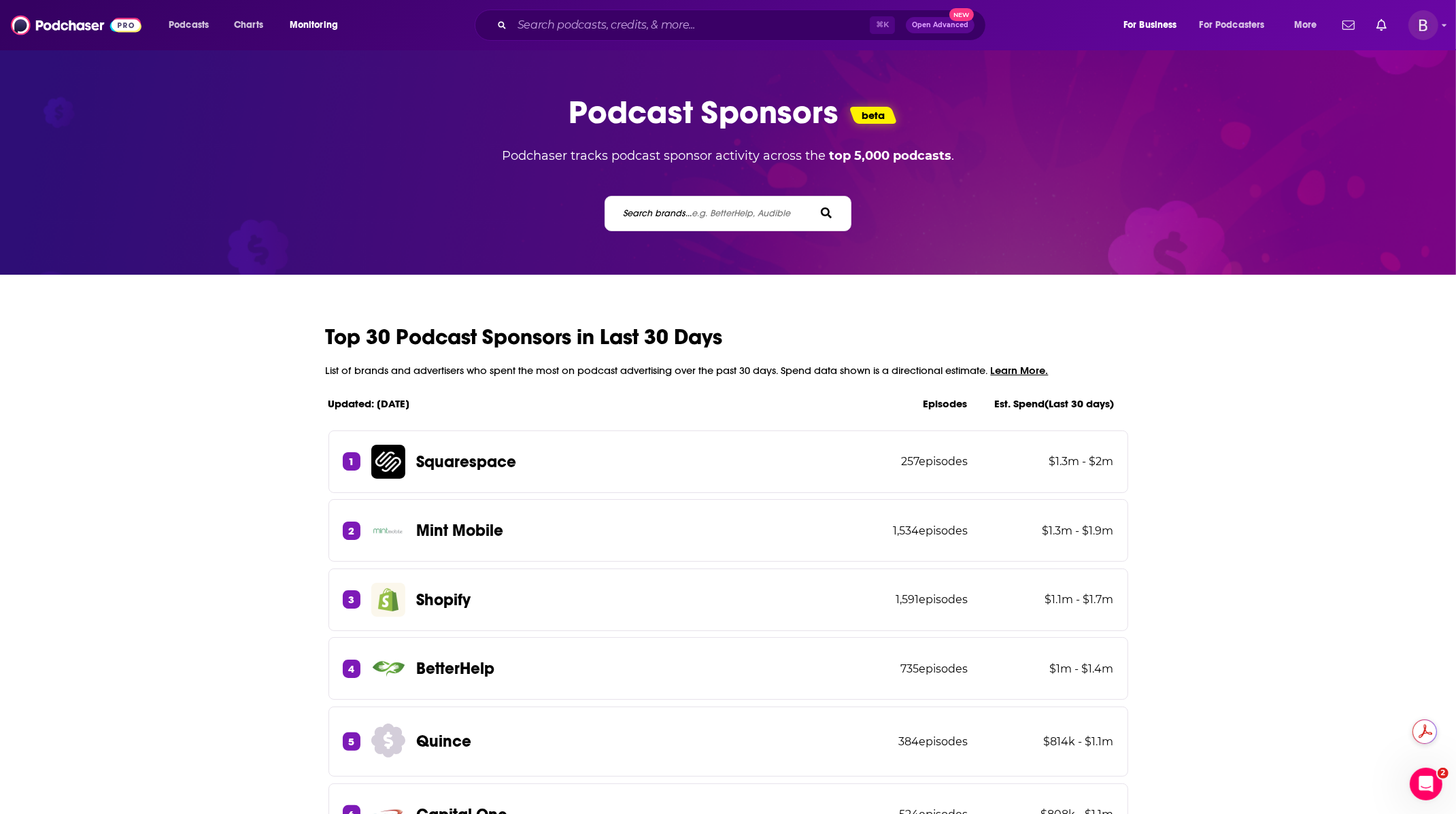
click at [656, 221] on div "Search brands... e.g. BetterHelp, Audible" at bounding box center [728, 213] width 247 height 35
click at [675, 215] on label "Search brands... e.g. BetterHelp, Audible" at bounding box center [706, 213] width 167 height 12
click at [675, 215] on input "Search brands... e.g. BetterHelp, Audible" at bounding box center [682, 213] width 122 height 14
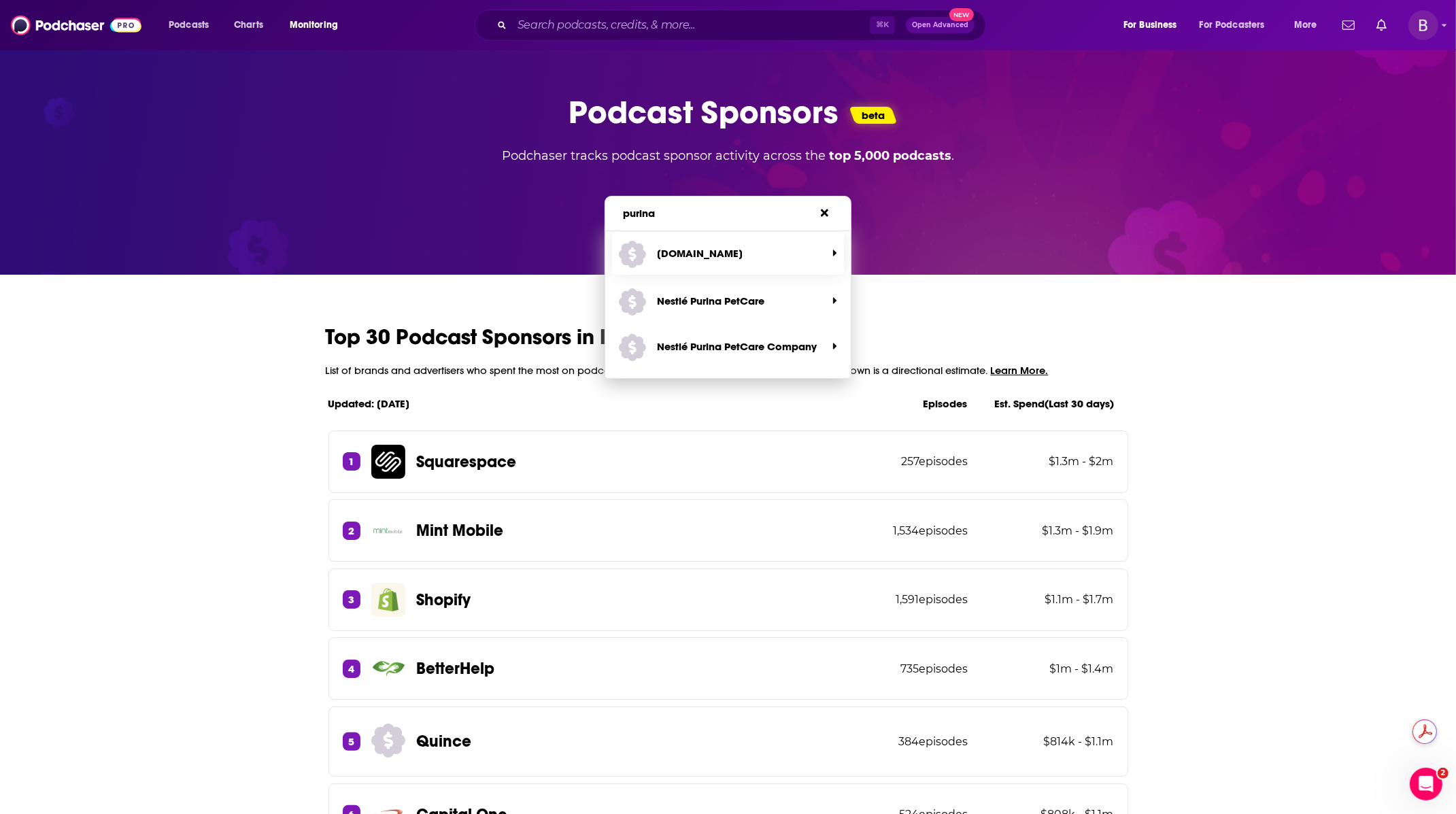
type input "purina"
click at [733, 265] on span "[DOMAIN_NAME]" at bounding box center [722, 253] width 208 height 36
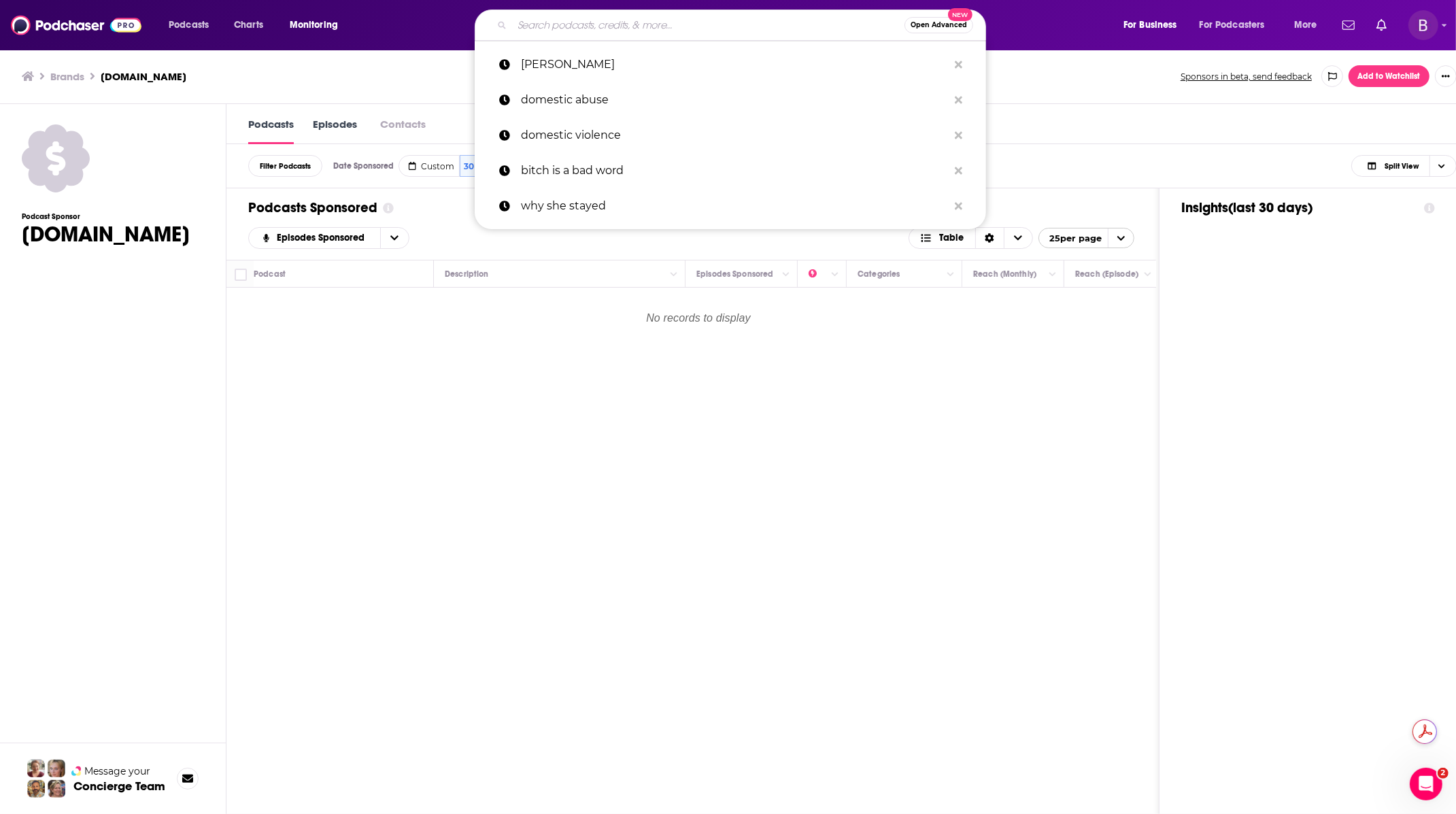
click at [572, 30] on input "Search podcasts, credits, & more..." at bounding box center [708, 25] width 392 height 22
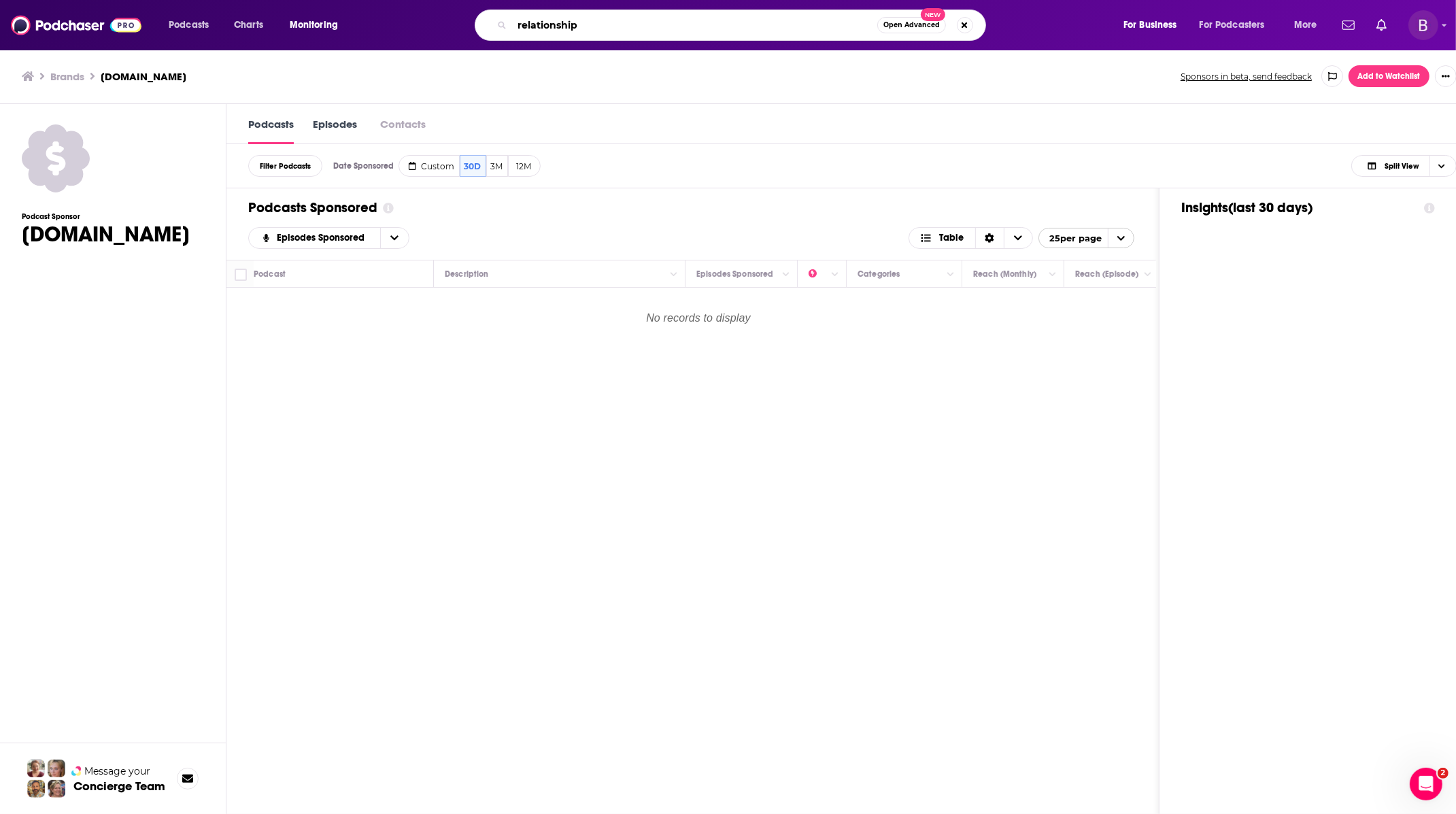
type input "relationships"
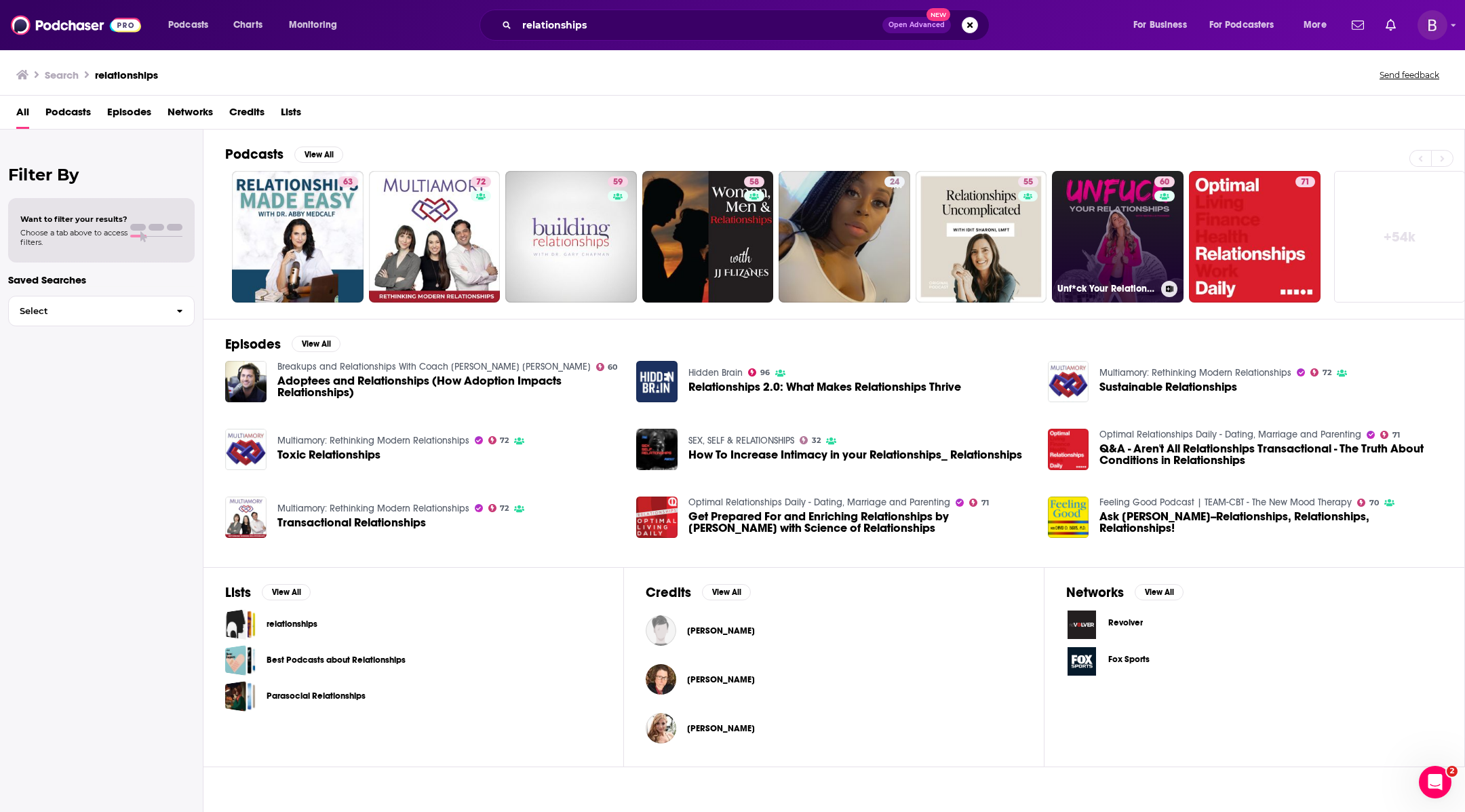
click at [1105, 210] on link "60 Unf*ck Your Relationships" at bounding box center [1118, 237] width 132 height 132
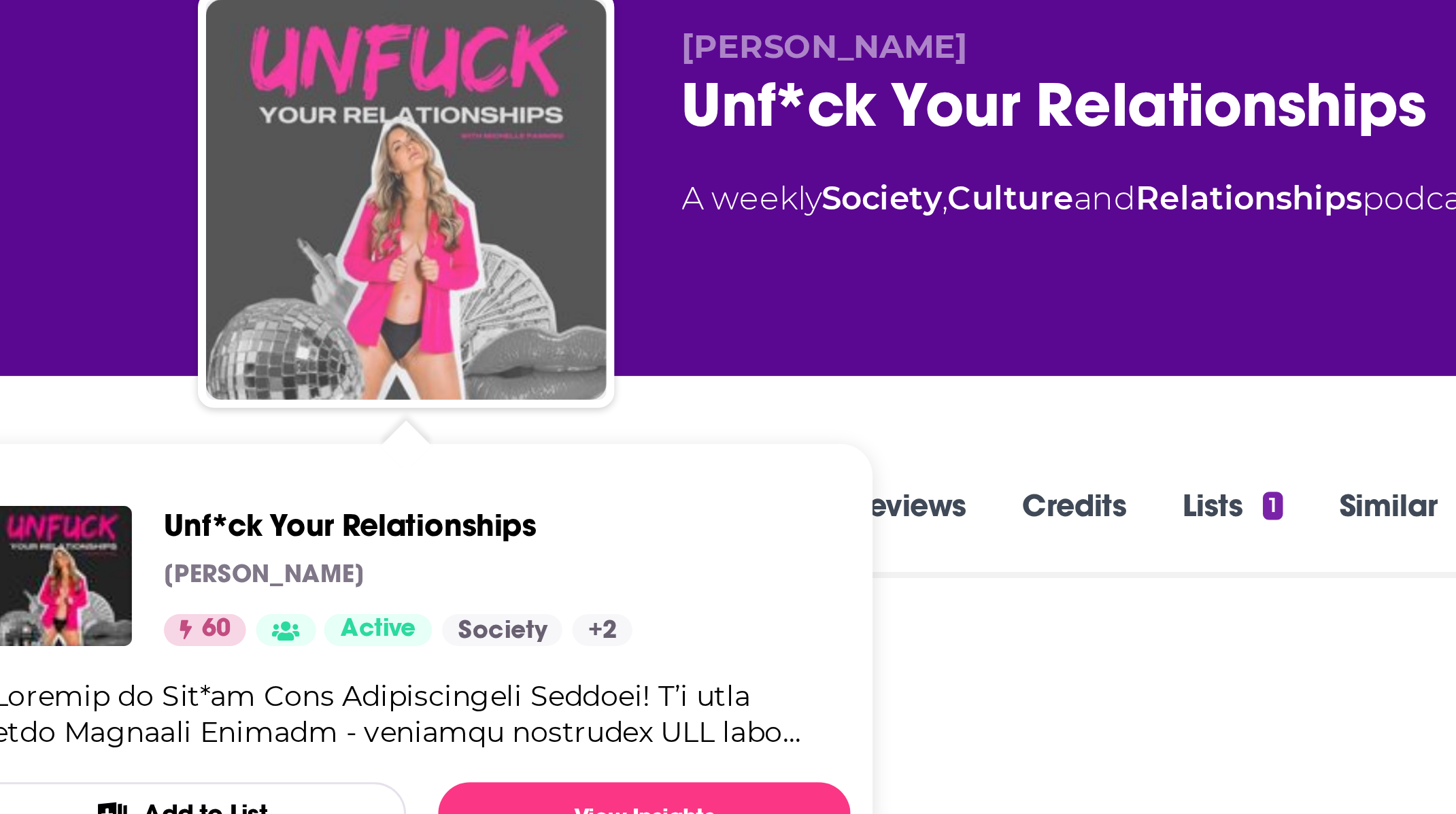
click at [389, 145] on img "Unf*ck Your Relationships" at bounding box center [396, 161] width 136 height 136
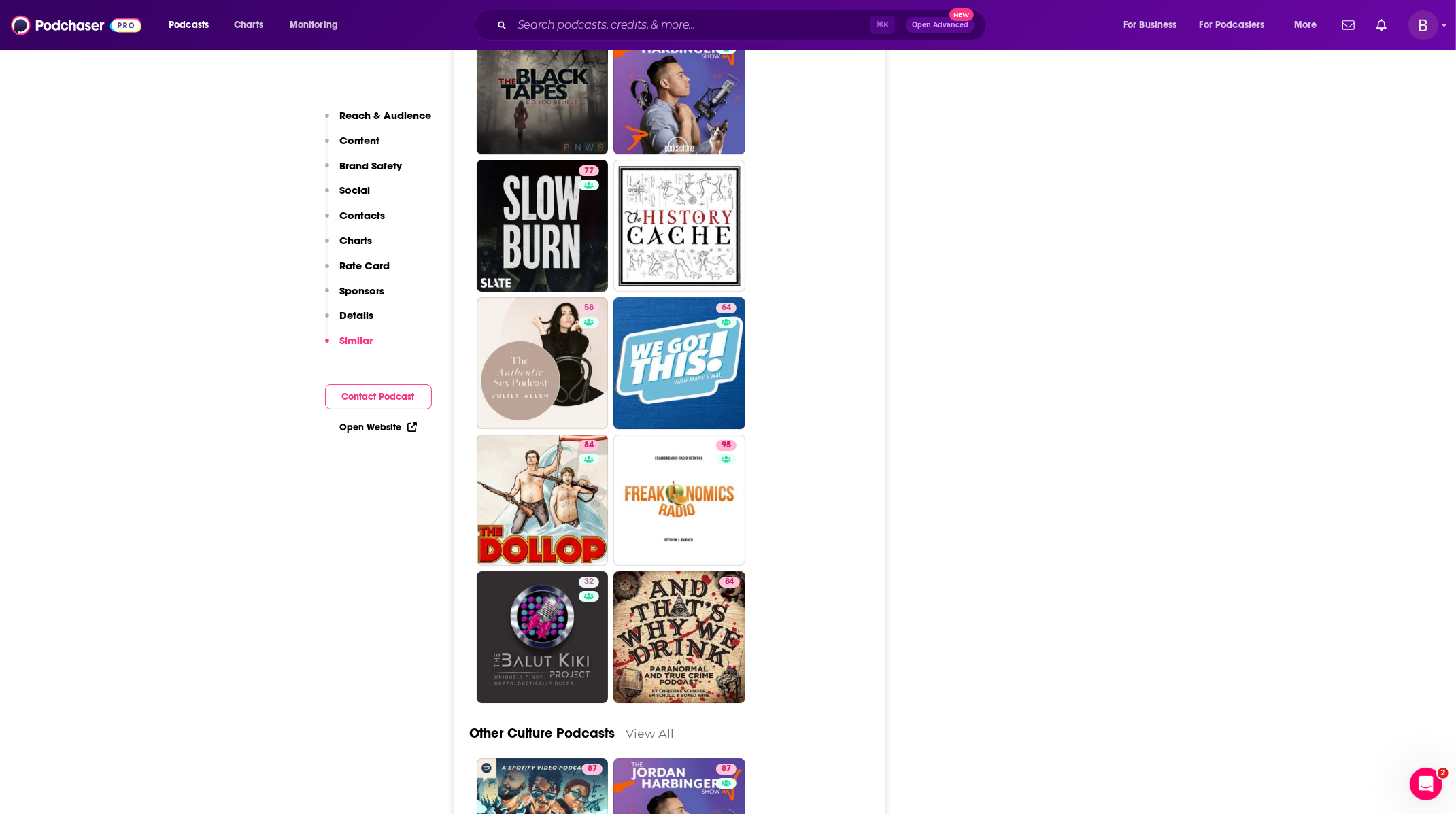
scroll to position [4973, 0]
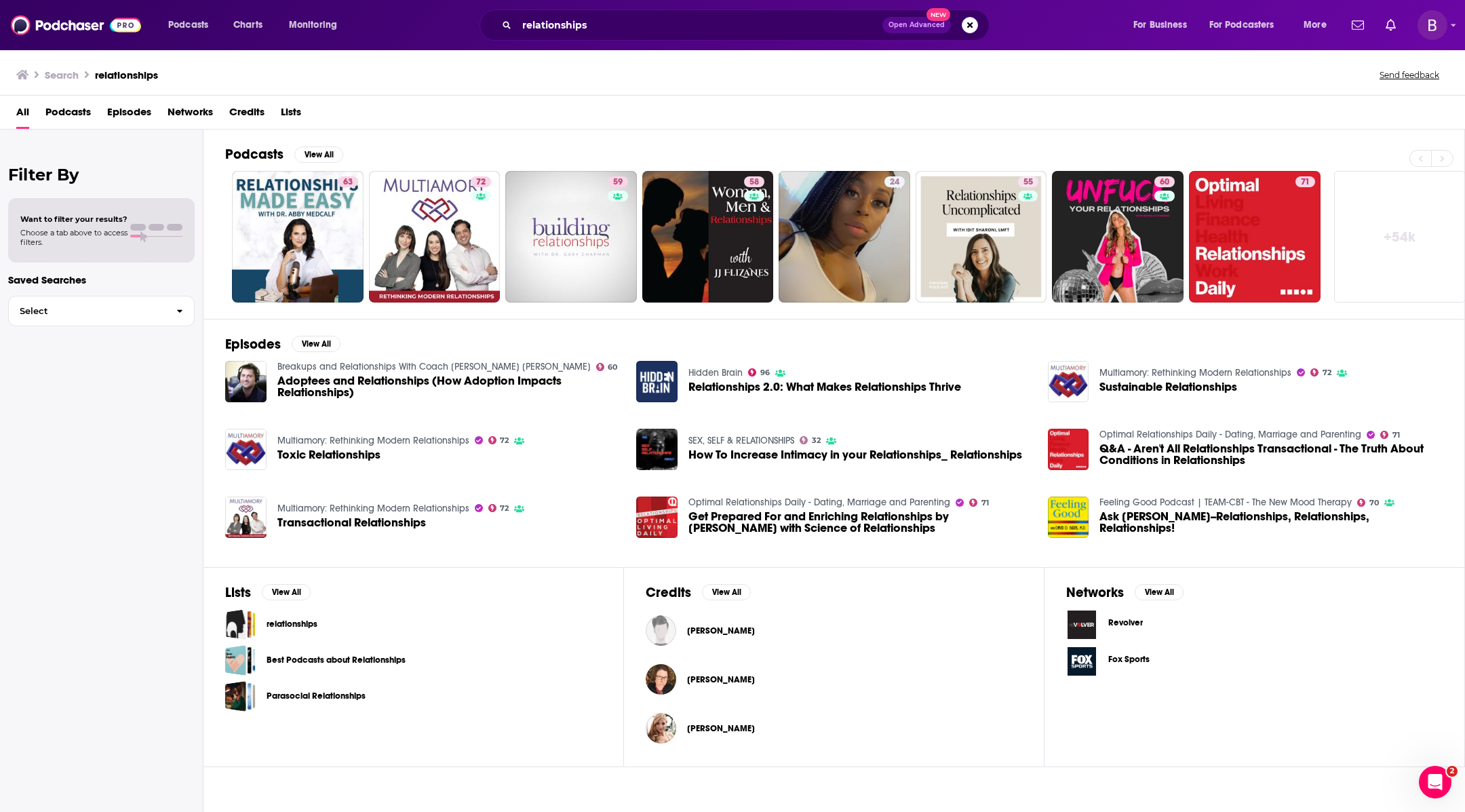
click at [350, 451] on span "Toxic Relationships" at bounding box center [329, 455] width 103 height 12
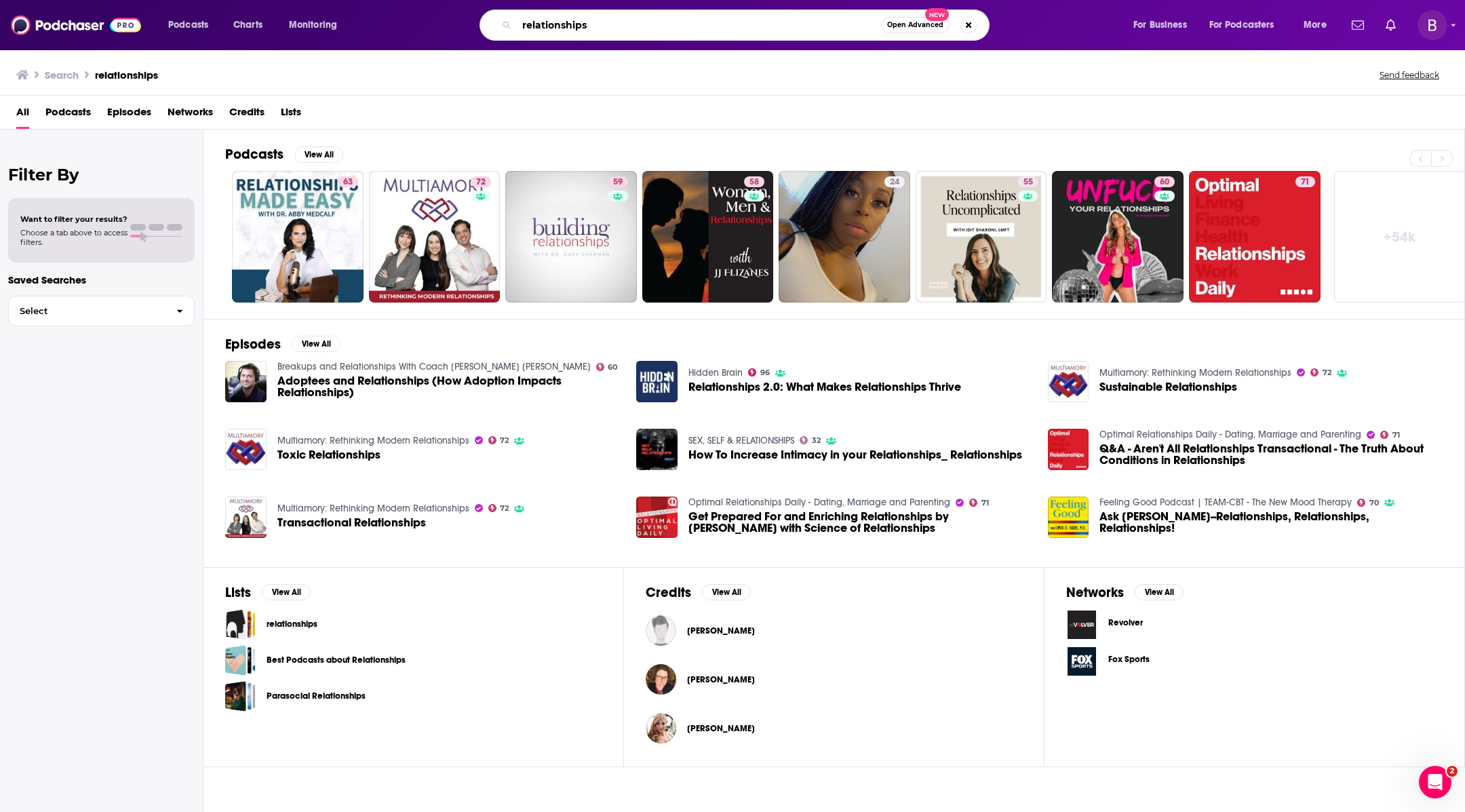
click at [596, 33] on input "relationships" at bounding box center [699, 25] width 364 height 22
type input "aftershock"
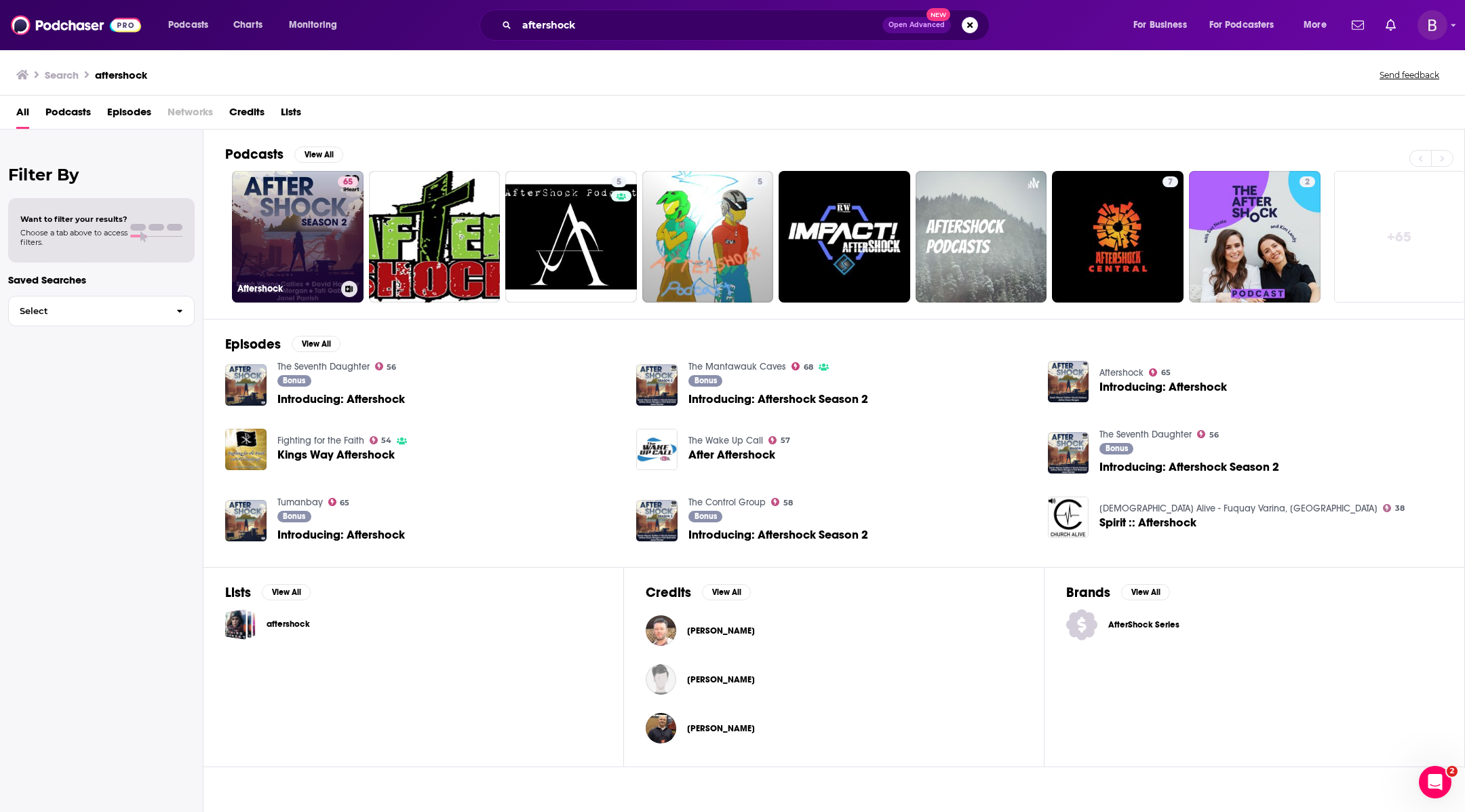
click at [331, 248] on link "65 Aftershock" at bounding box center [298, 237] width 132 height 132
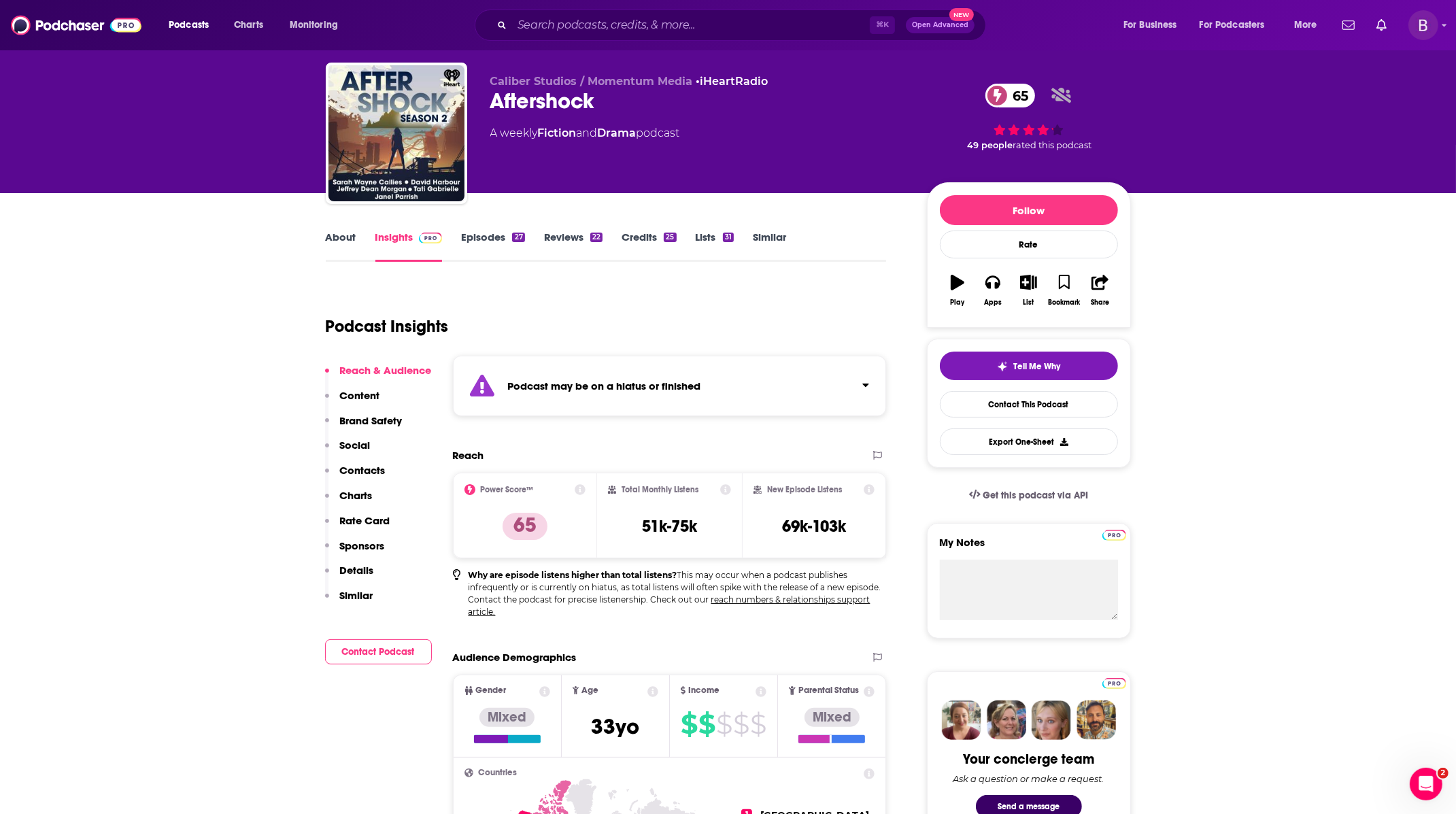
scroll to position [22, 0]
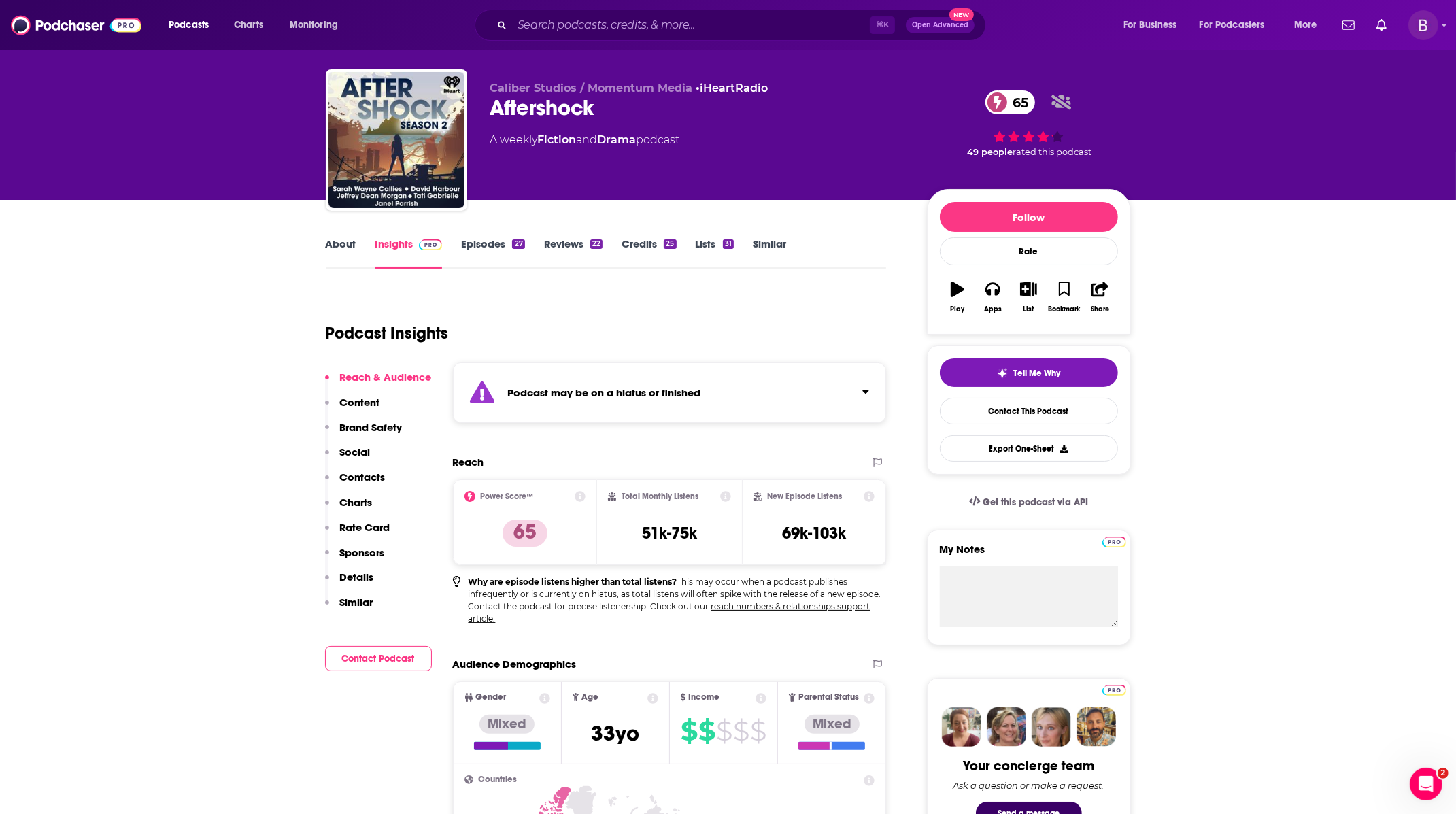
click at [574, 238] on link "Reviews 22" at bounding box center [574, 253] width 59 height 32
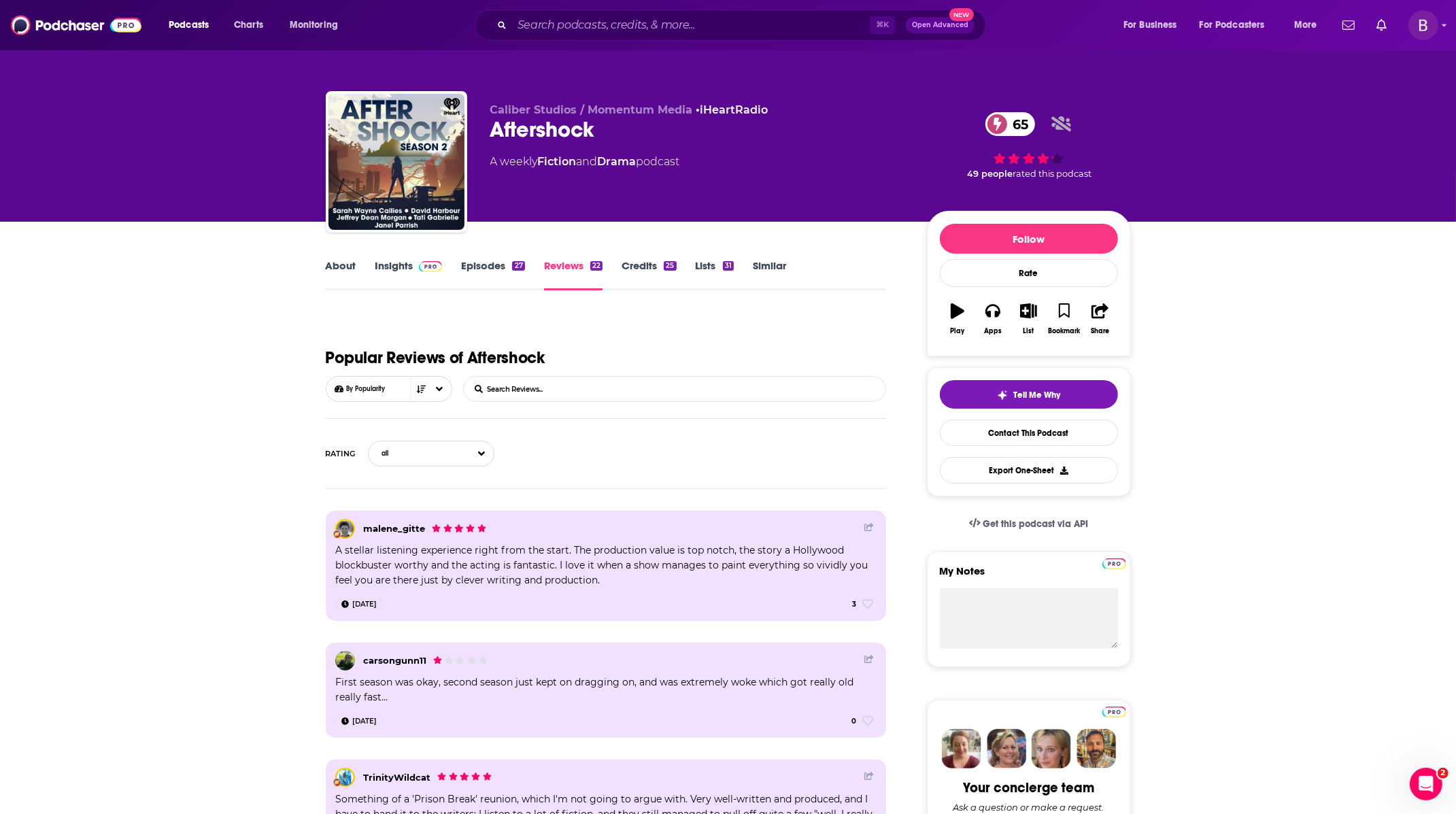
click at [640, 274] on link "Credits 25" at bounding box center [648, 274] width 54 height 32
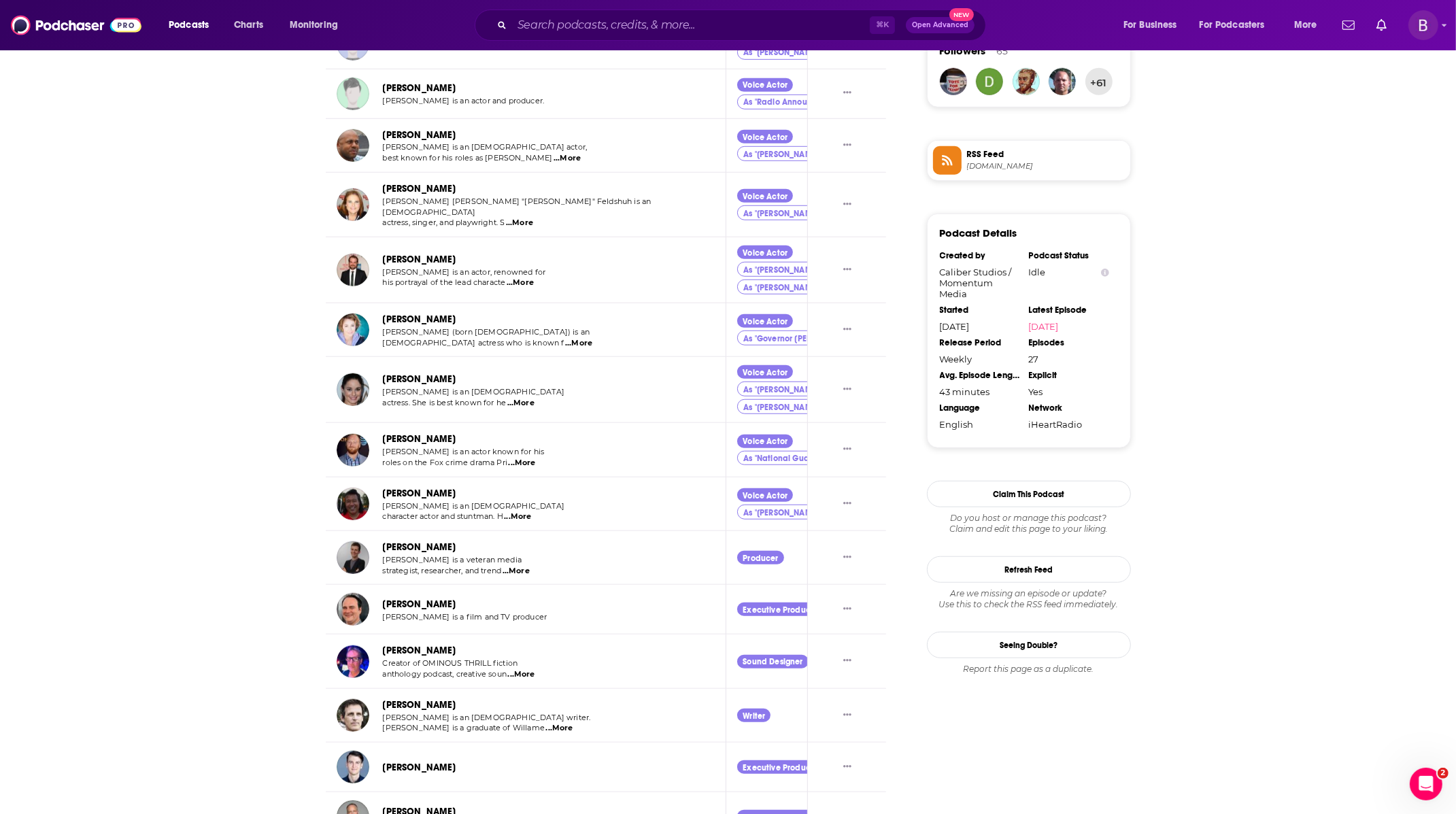
scroll to position [1018, 0]
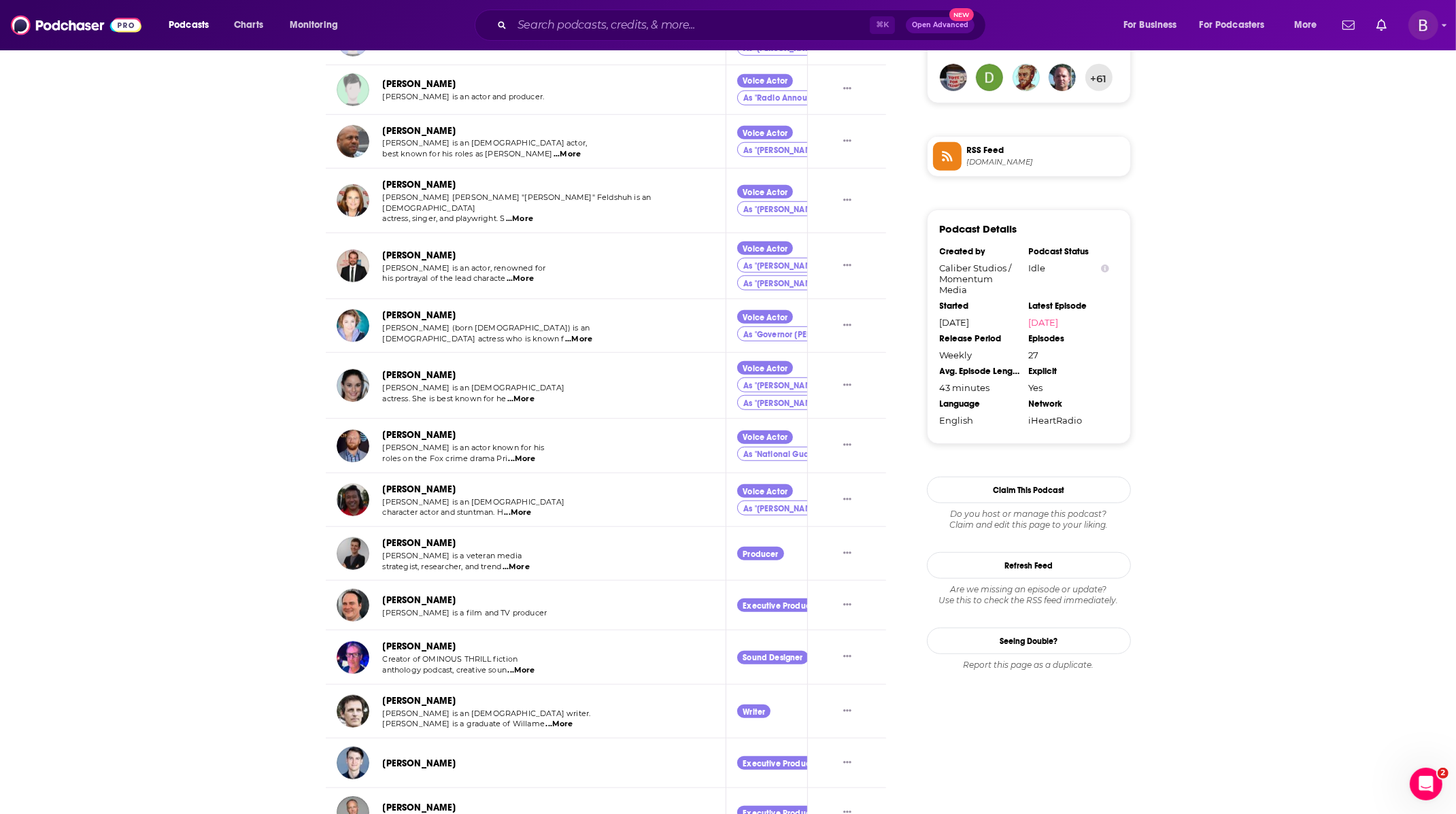
click at [412, 640] on link "[PERSON_NAME]" at bounding box center [420, 646] width 73 height 12
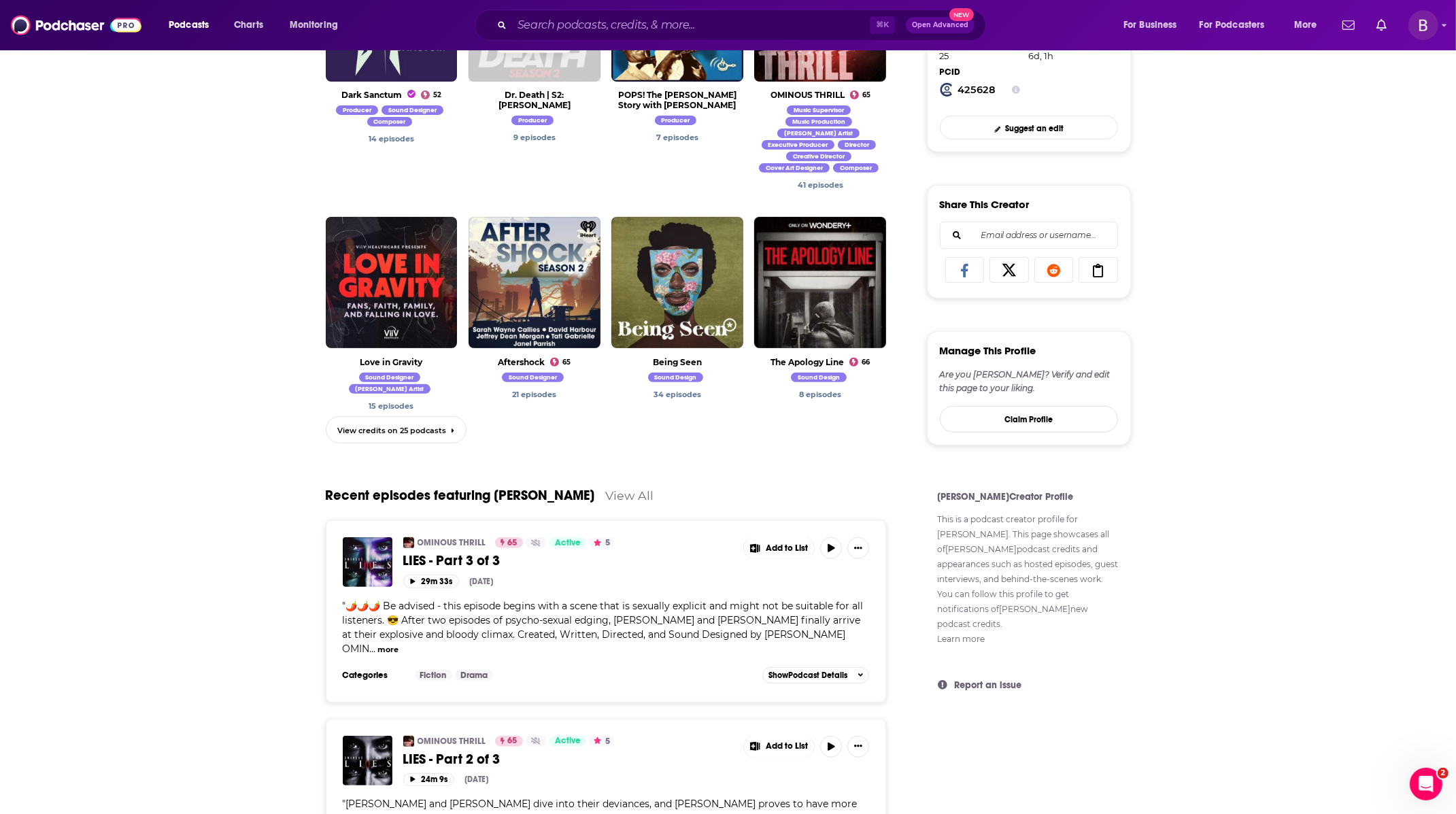
scroll to position [685, 0]
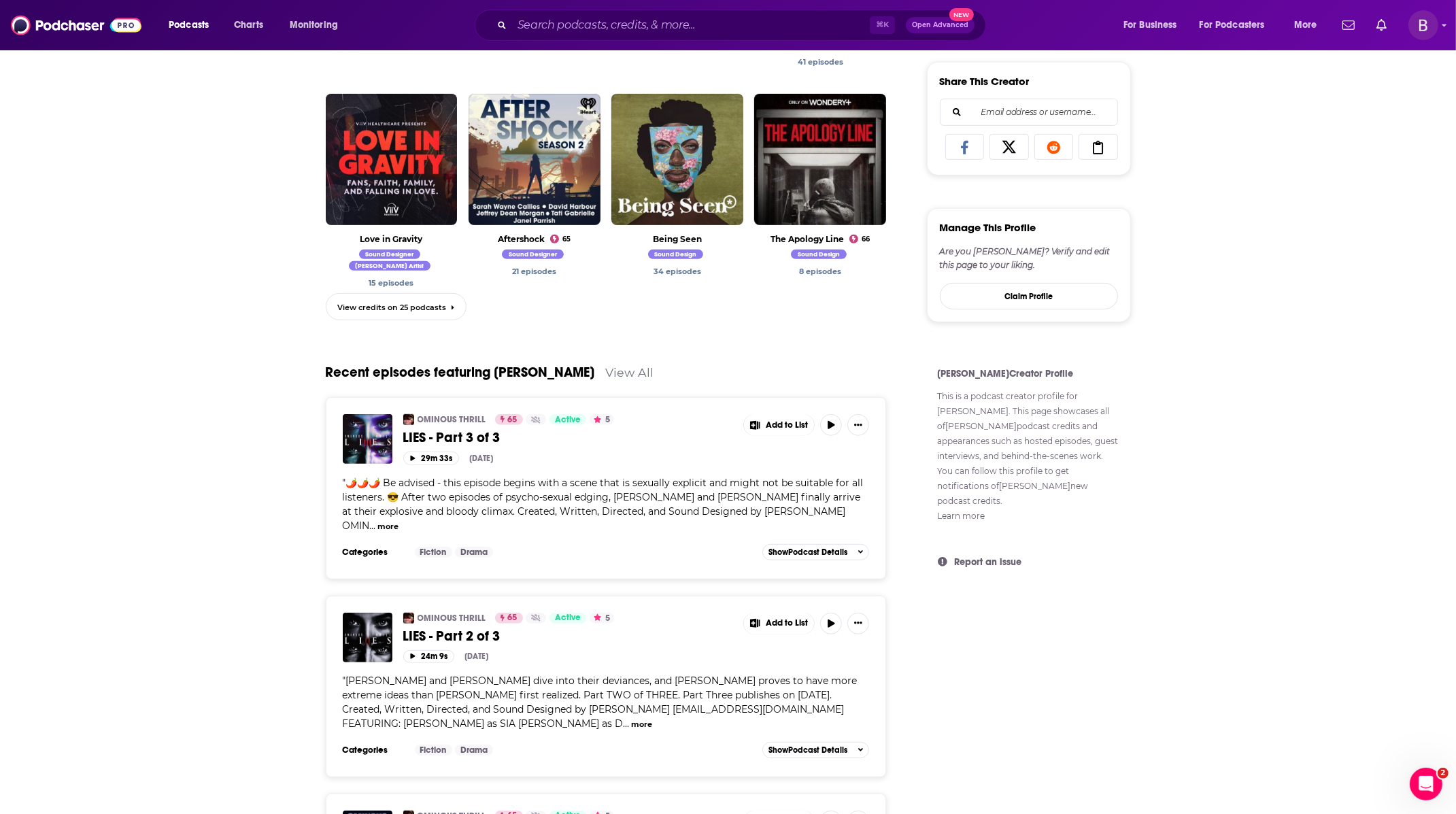
click at [473, 414] on link "OMINOUS THRILL" at bounding box center [452, 419] width 69 height 11
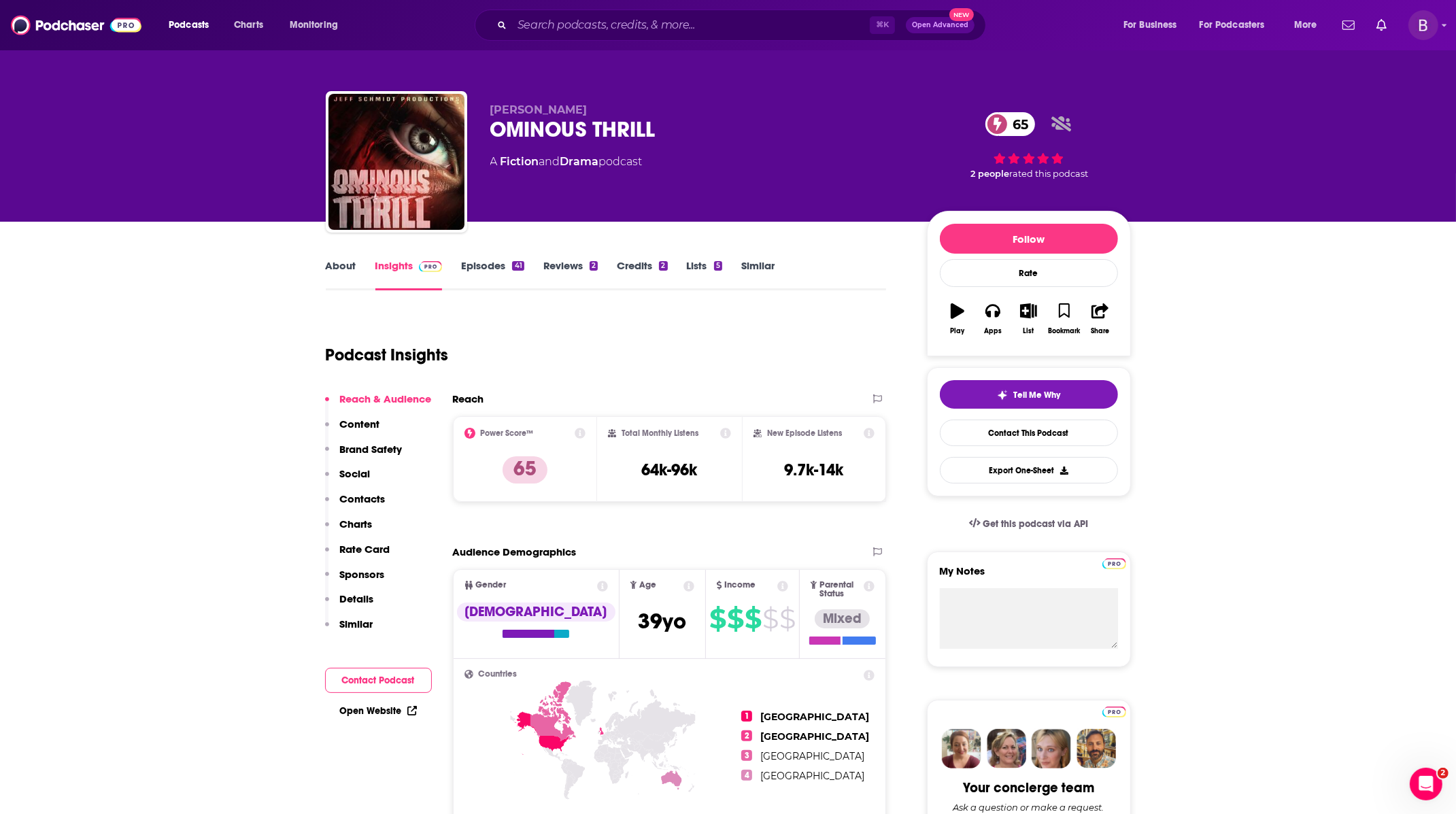
click at [569, 263] on link "Reviews 2" at bounding box center [571, 274] width 54 height 32
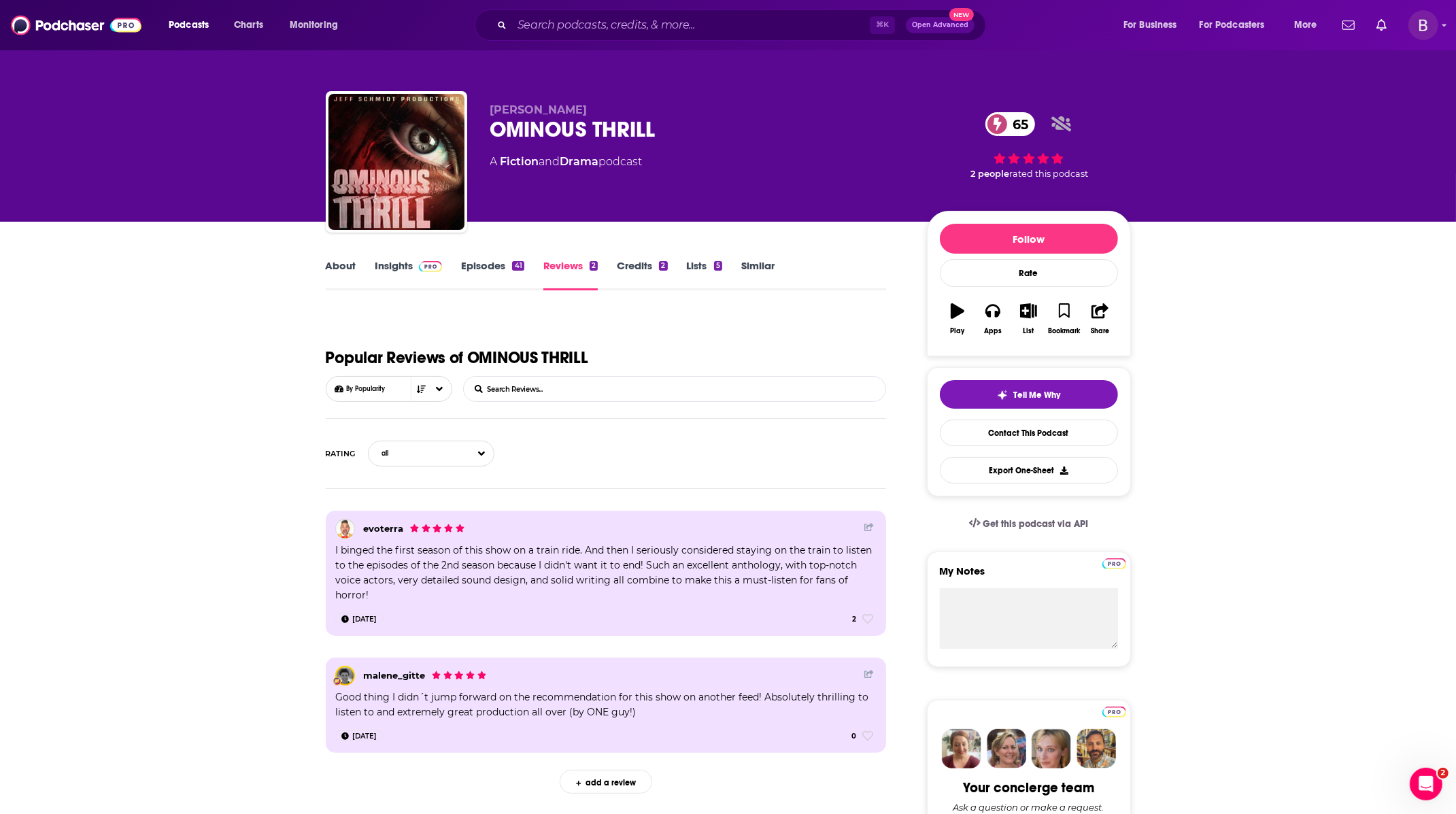
click at [559, 39] on div "⌘ K Open Advanced New" at bounding box center [730, 25] width 511 height 32
click at [570, 23] on input "Search podcasts, credits, & more..." at bounding box center [691, 25] width 358 height 22
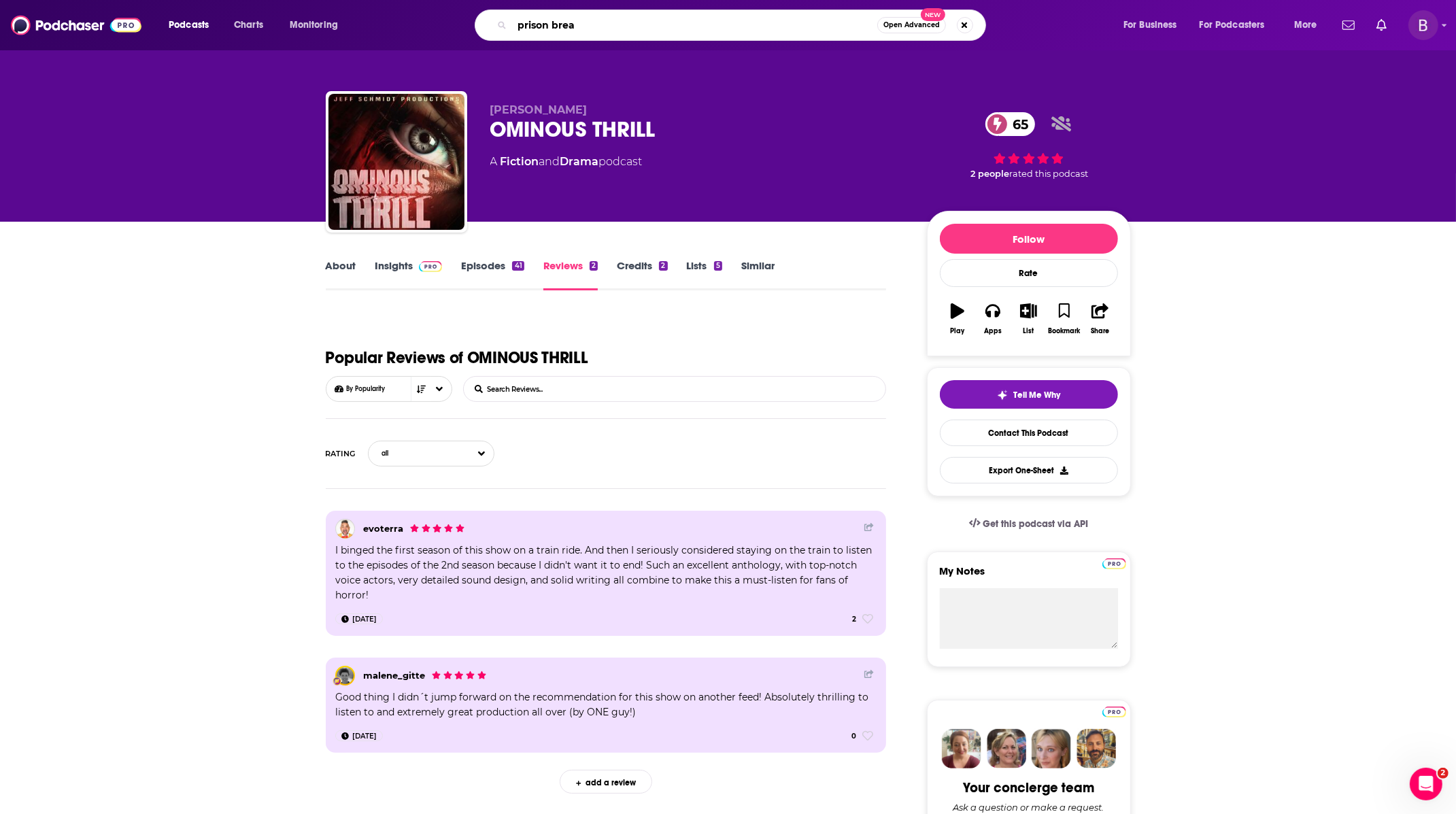
type input "prison break"
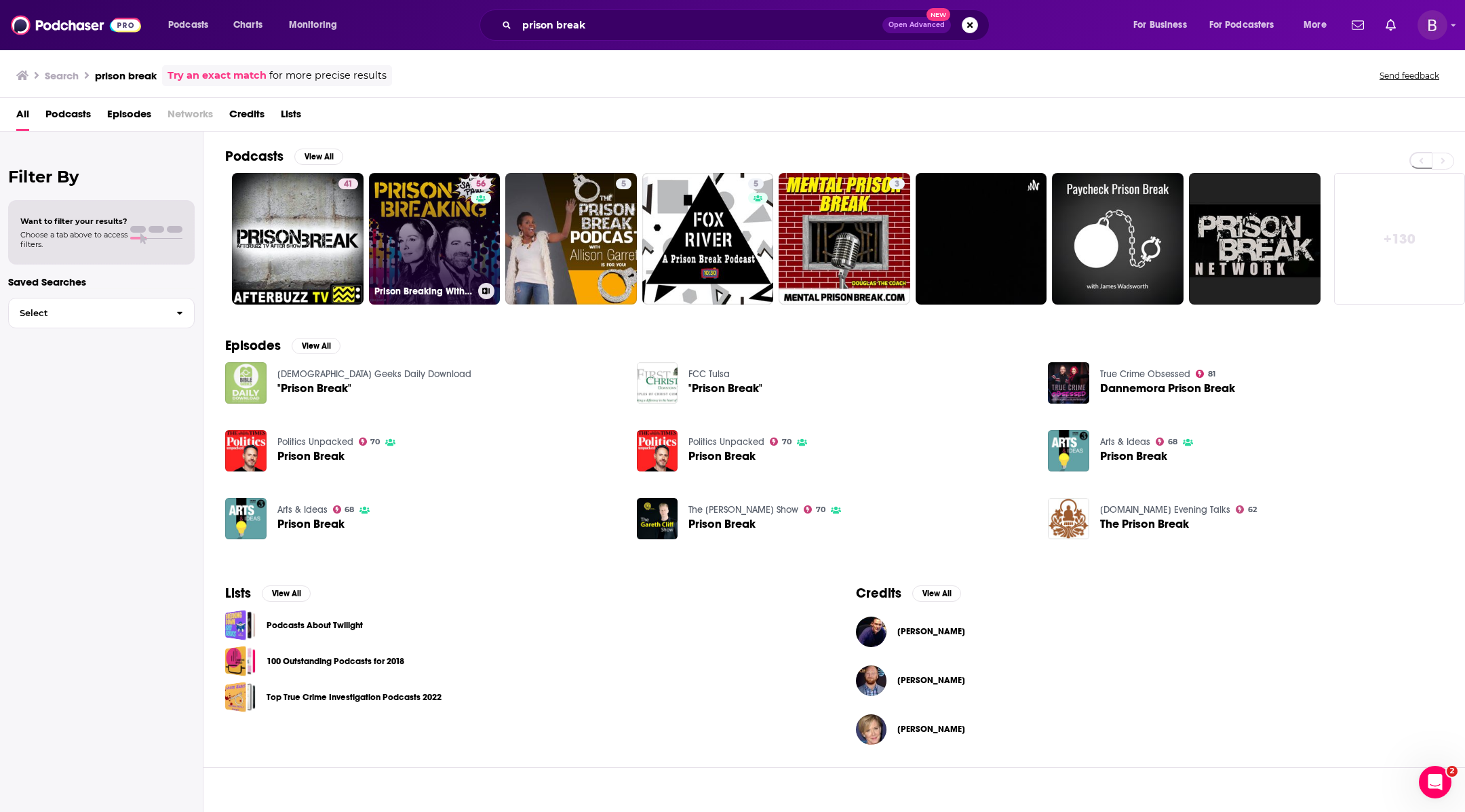
click at [463, 228] on link "56 Prison Breaking With Sarah & Paul" at bounding box center [435, 238] width 132 height 132
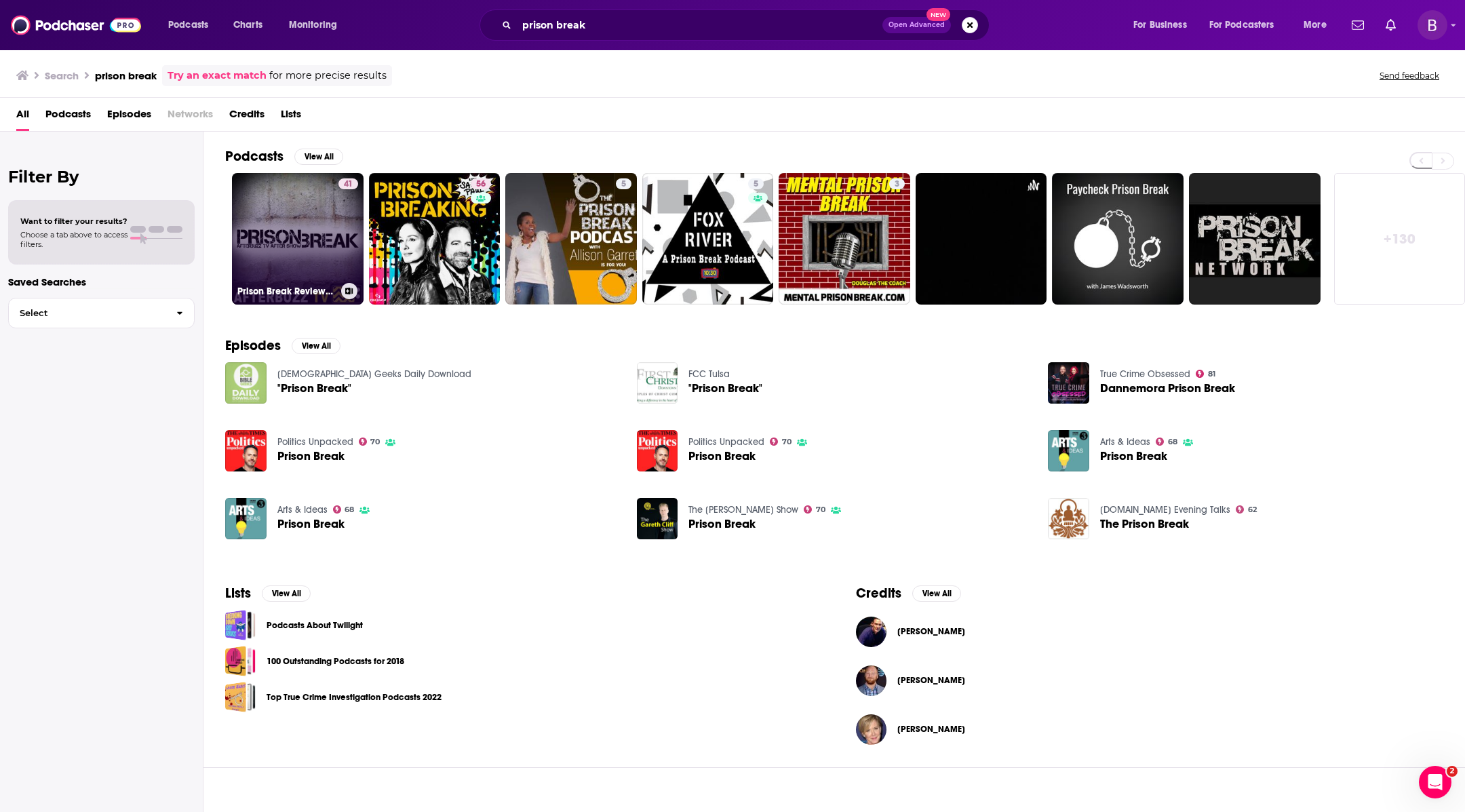
click at [309, 222] on link "41 Prison Break Reviews and After Show - AfterBuzz TV" at bounding box center [298, 238] width 132 height 132
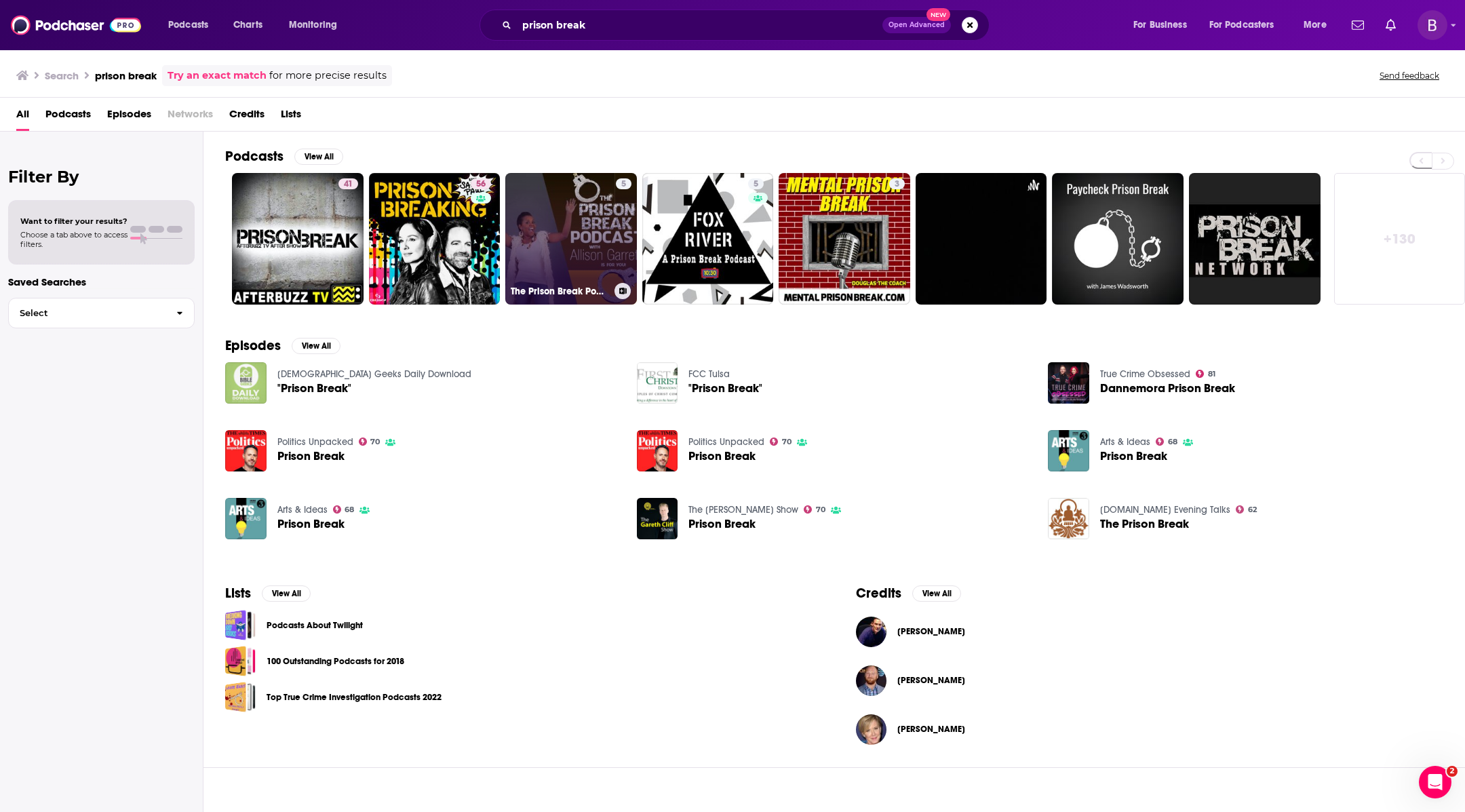
click at [586, 238] on link "5 The Prison Break Podcast" at bounding box center [572, 238] width 132 height 132
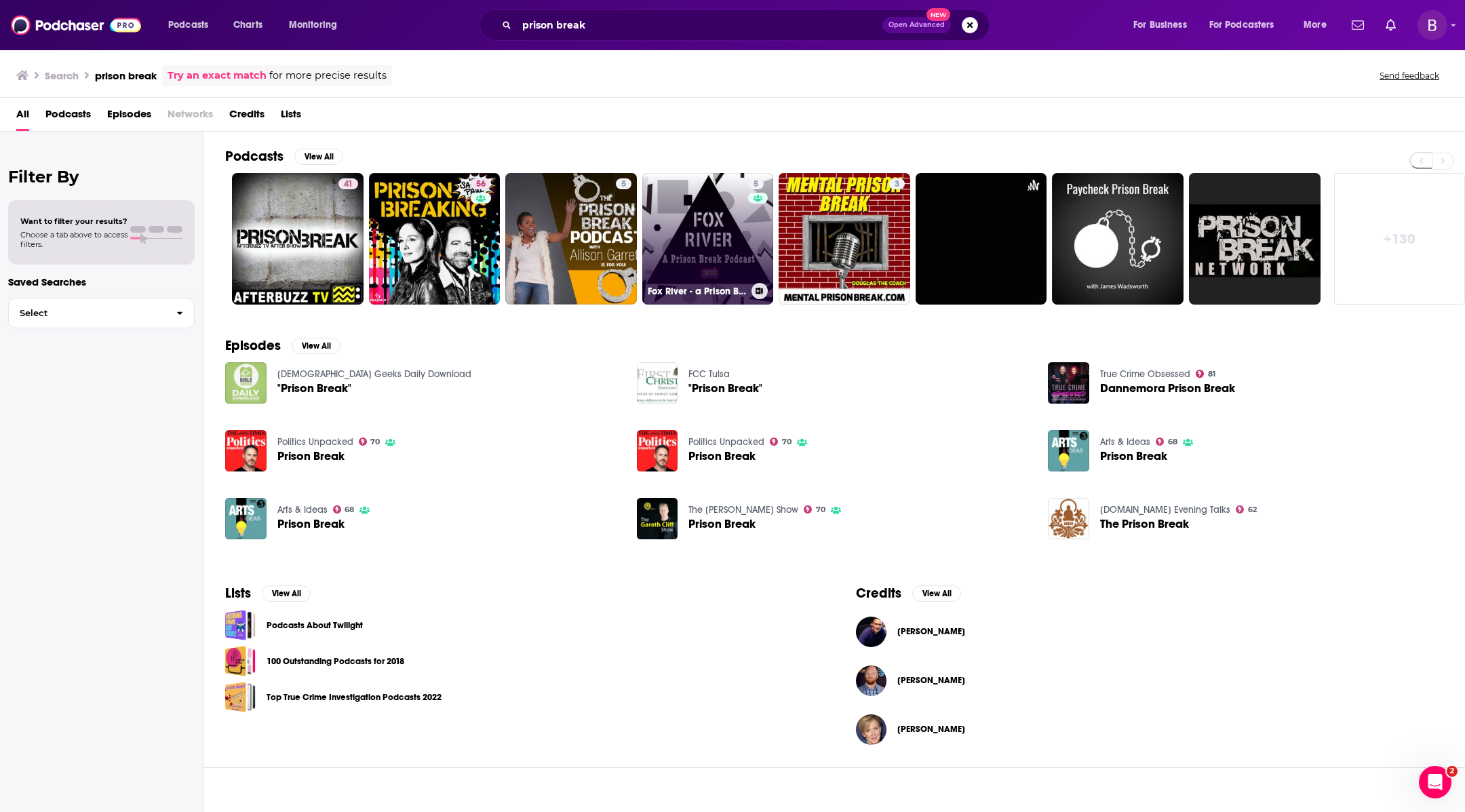
click at [749, 239] on div "5" at bounding box center [759, 230] width 20 height 105
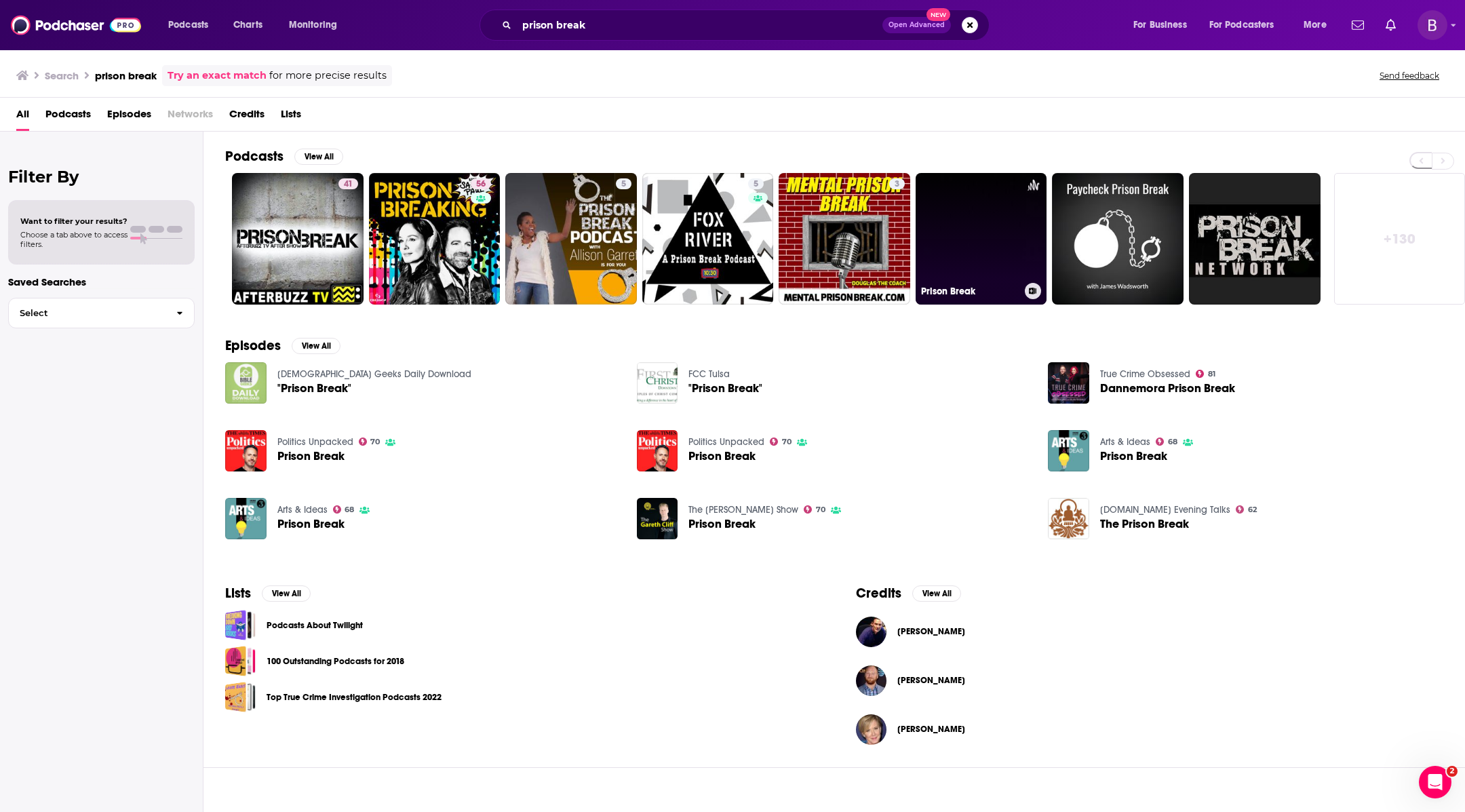
click at [1022, 245] on link "Prison Break" at bounding box center [982, 238] width 132 height 132
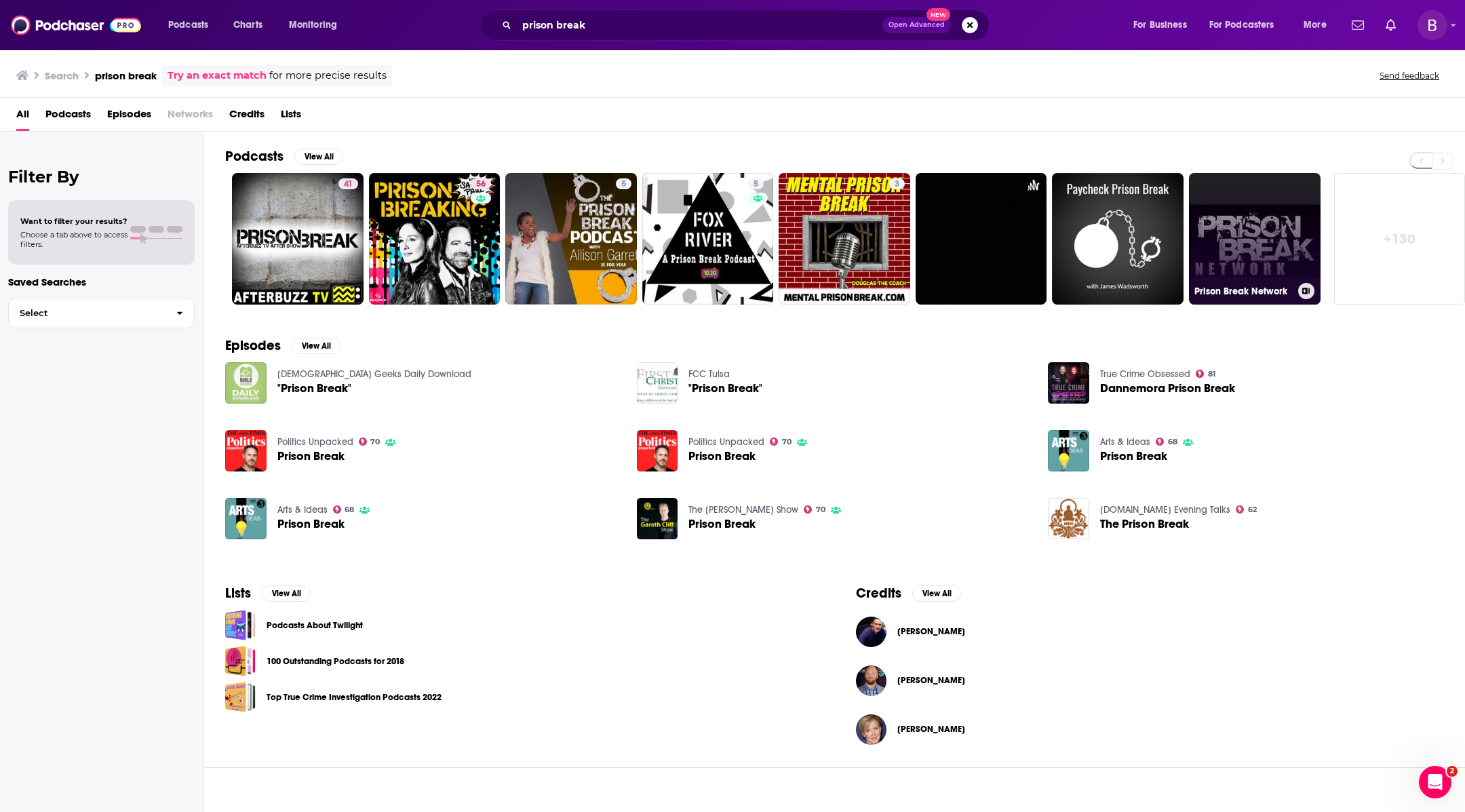
click at [1271, 231] on link "Prison Break Network" at bounding box center [1255, 238] width 132 height 132
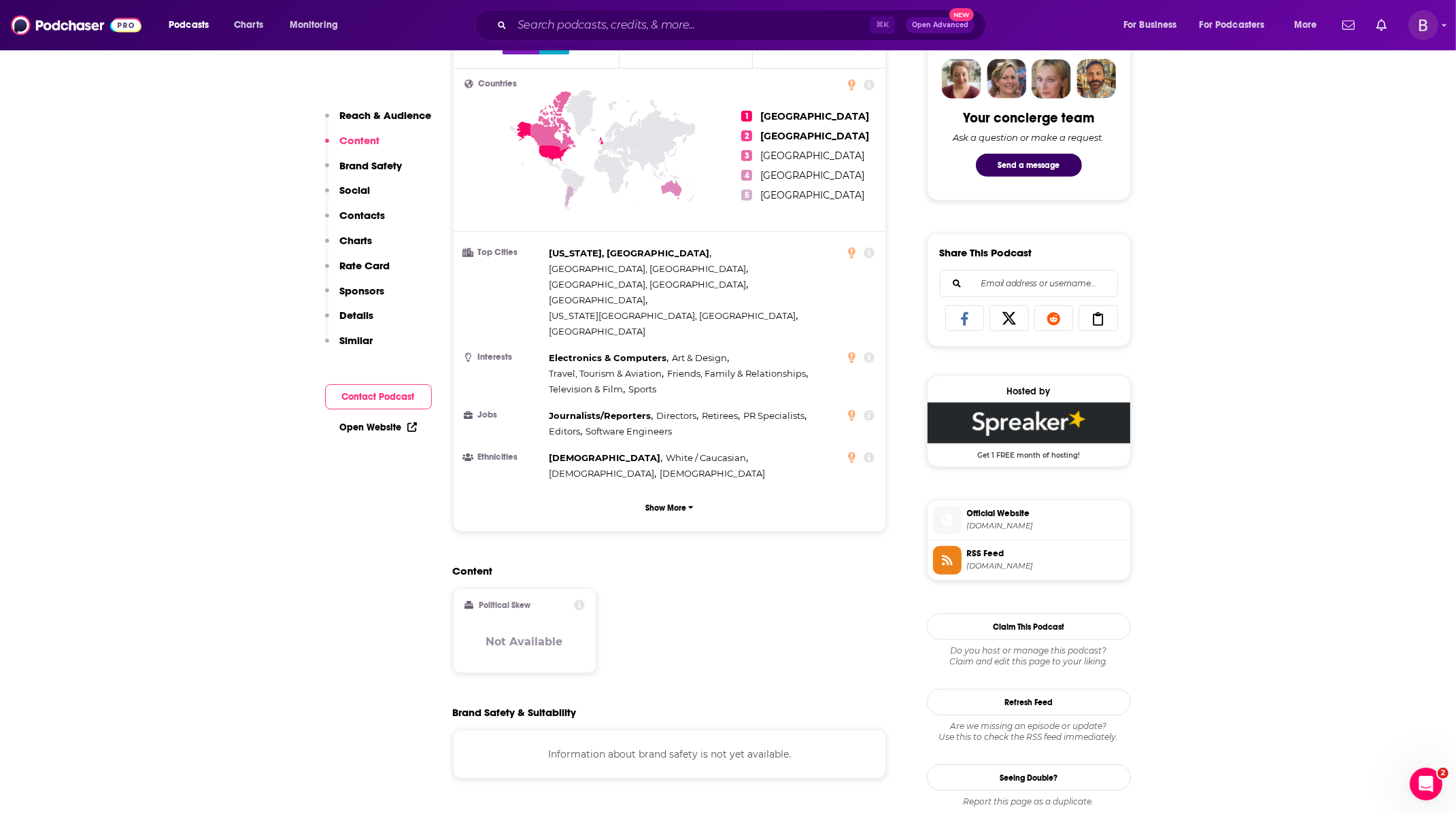
scroll to position [657, 0]
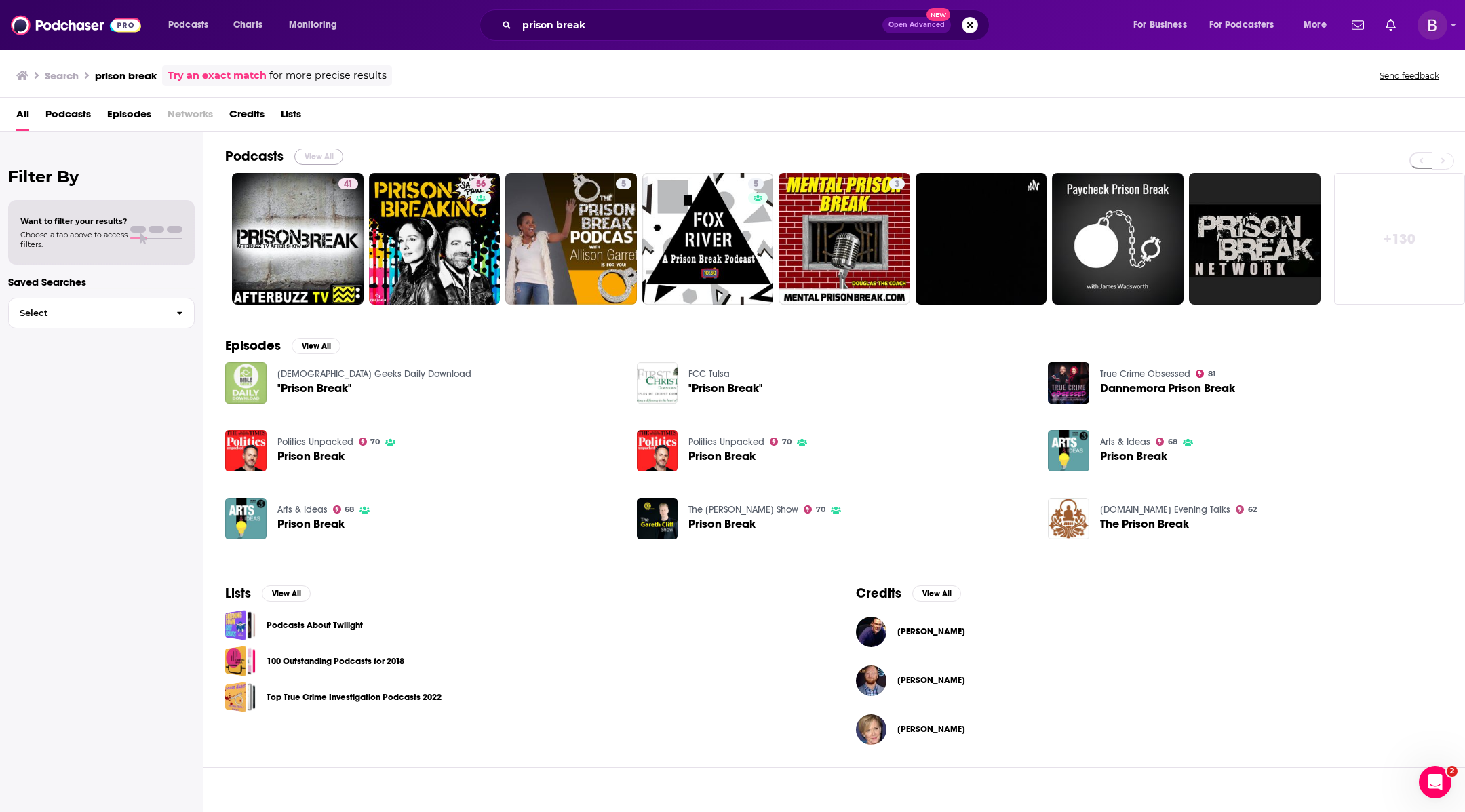
click at [327, 153] on button "View All" at bounding box center [318, 157] width 49 height 16
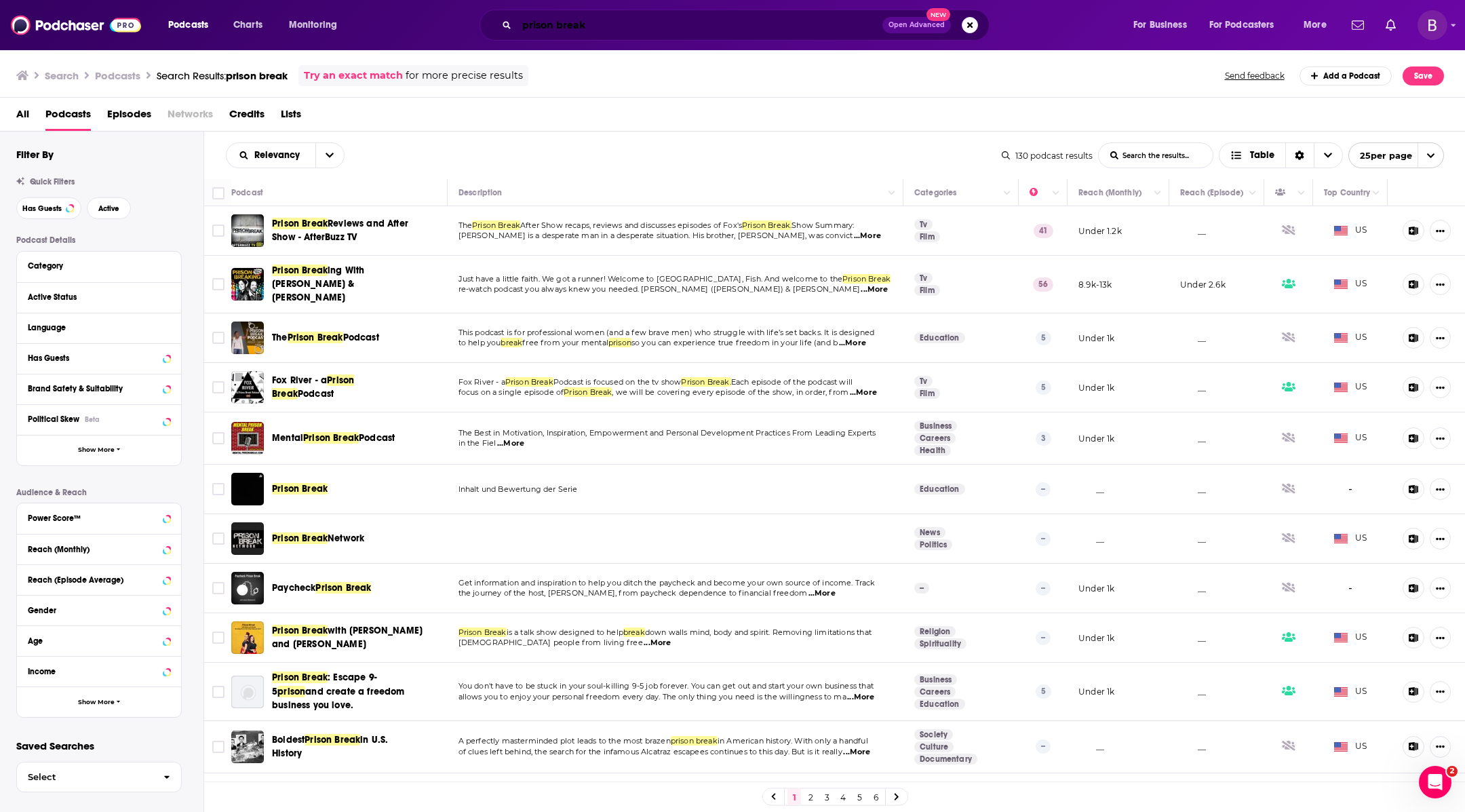
click at [558, 26] on input "prison break" at bounding box center [700, 25] width 366 height 22
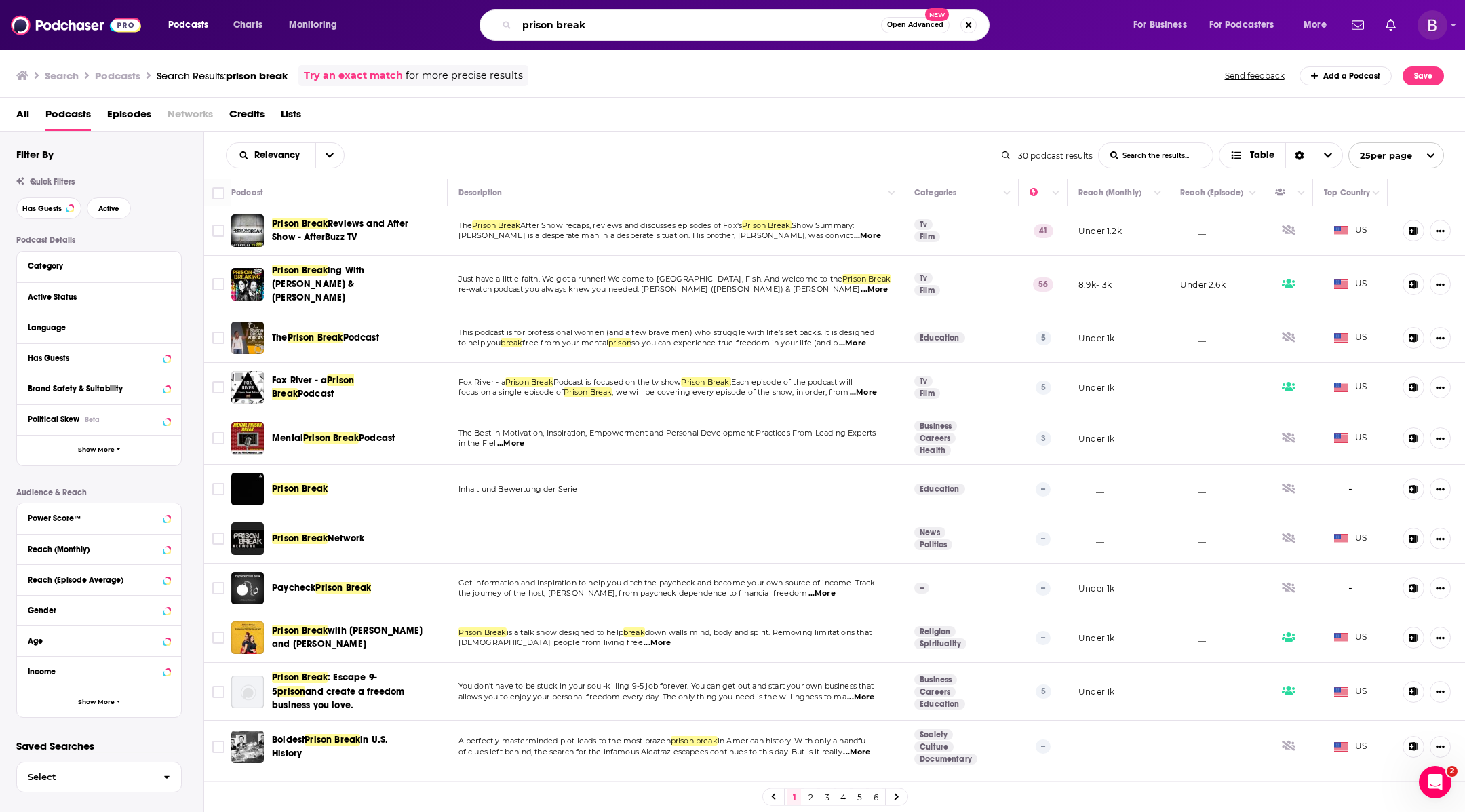
click at [558, 26] on input "prison break" at bounding box center [699, 25] width 364 height 22
type input "i"
type input "locked in ian"
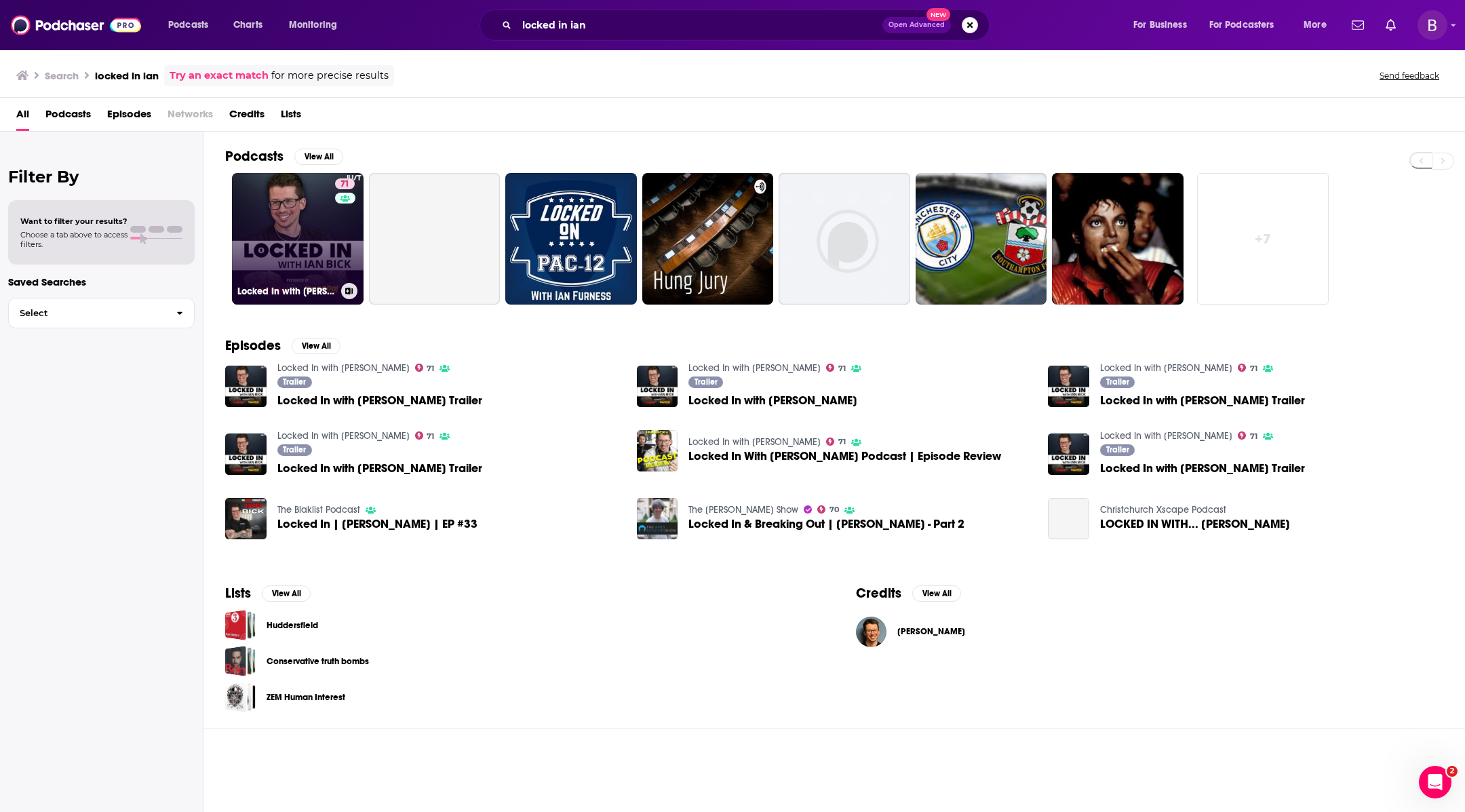
click at [339, 256] on div "71" at bounding box center [347, 230] width 23 height 105
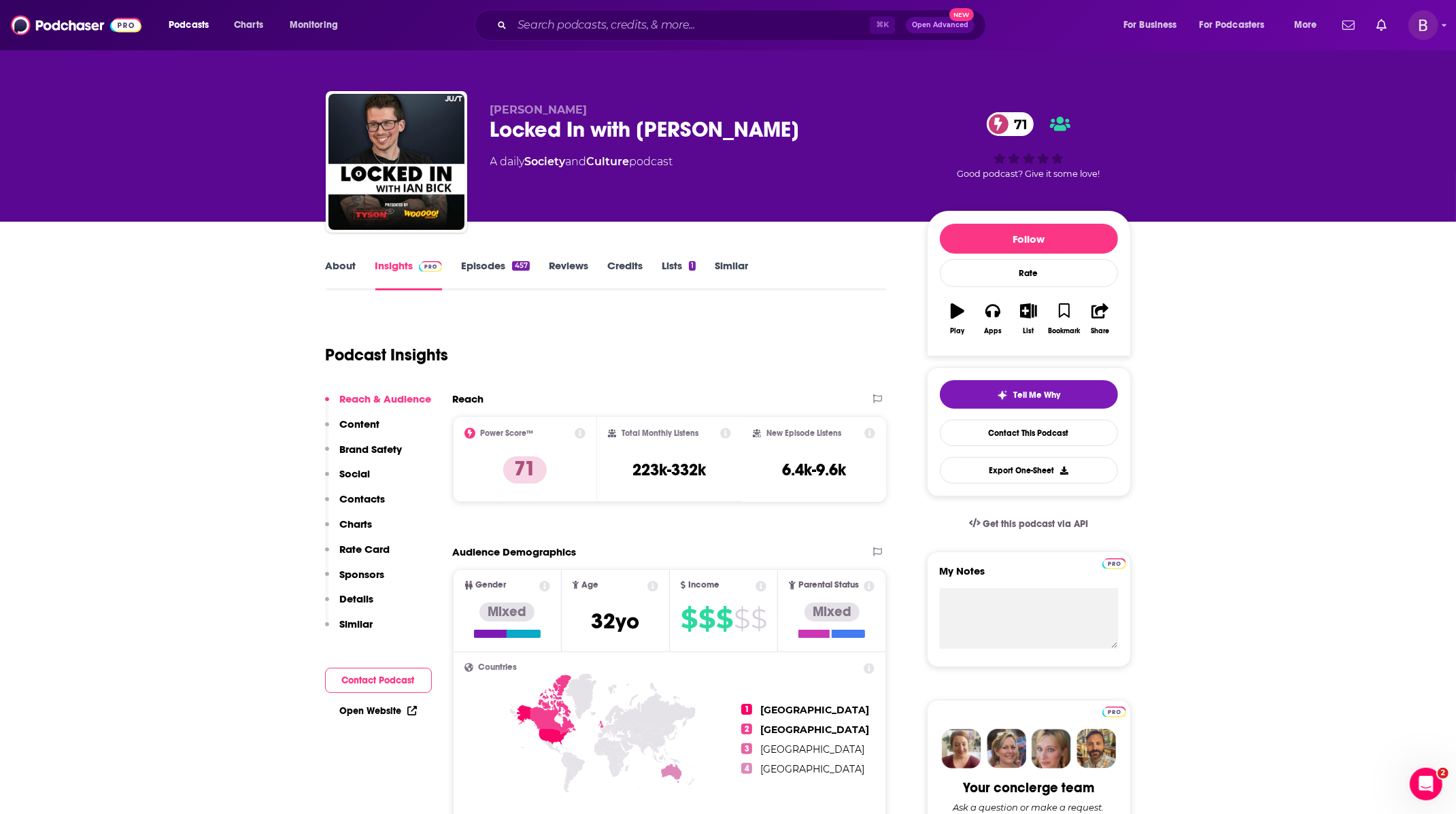
click at [574, 14] on div "⌘ K Open Advanced New" at bounding box center [730, 25] width 511 height 32
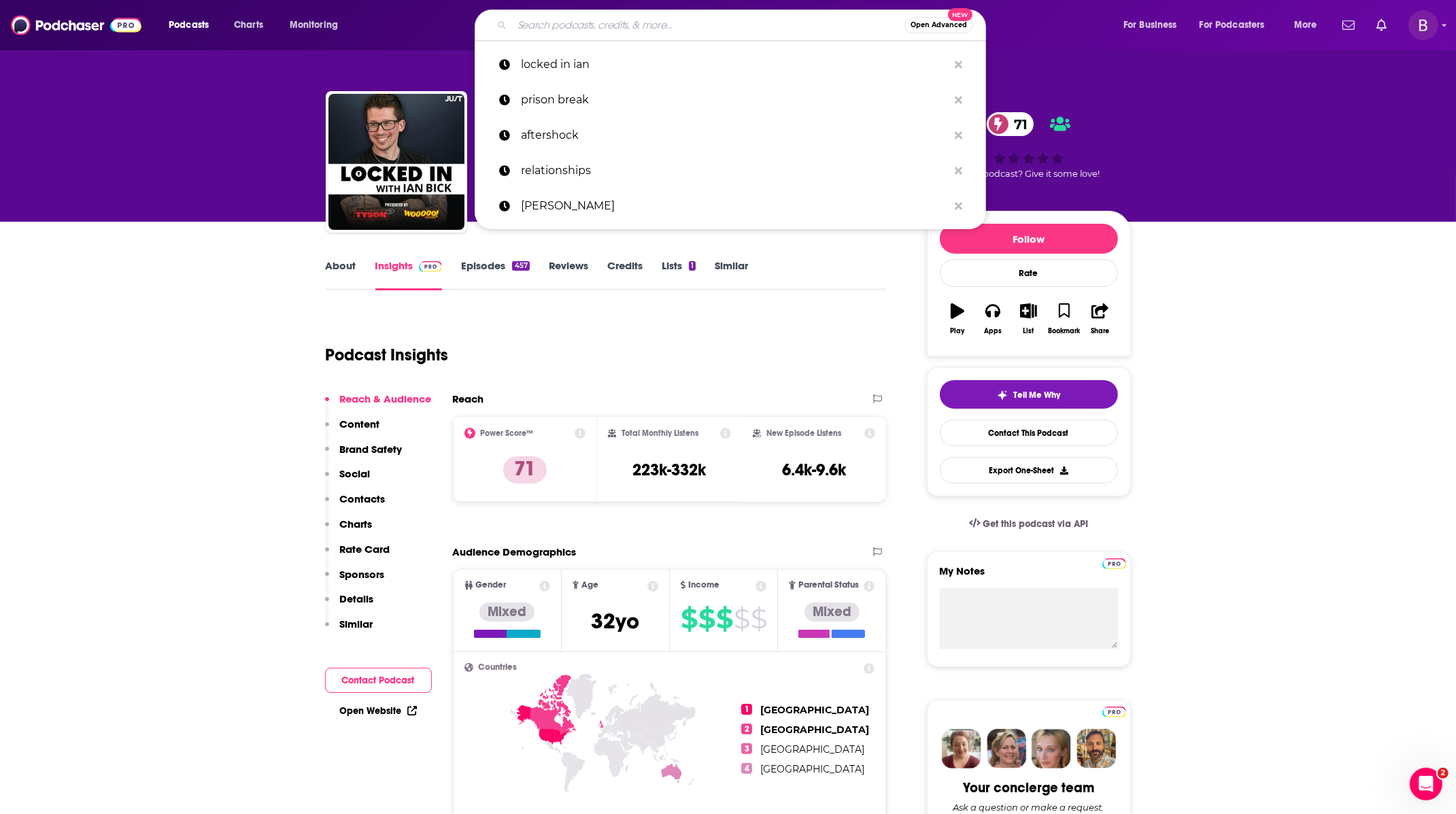
click at [576, 29] on input "Search podcasts, credits, & more..." at bounding box center [708, 25] width 392 height 22
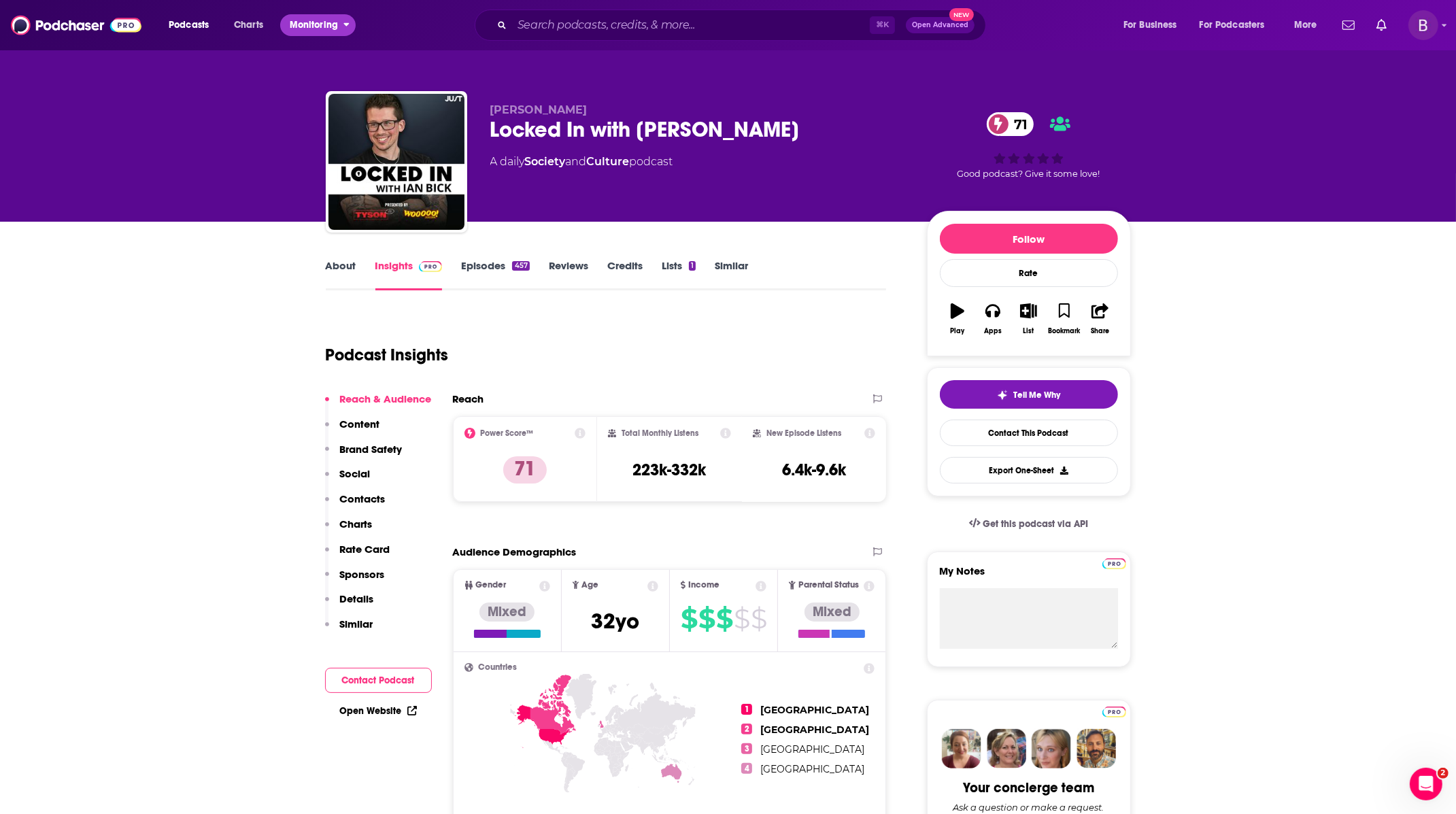
click at [324, 22] on span "Monitoring" at bounding box center [314, 25] width 48 height 19
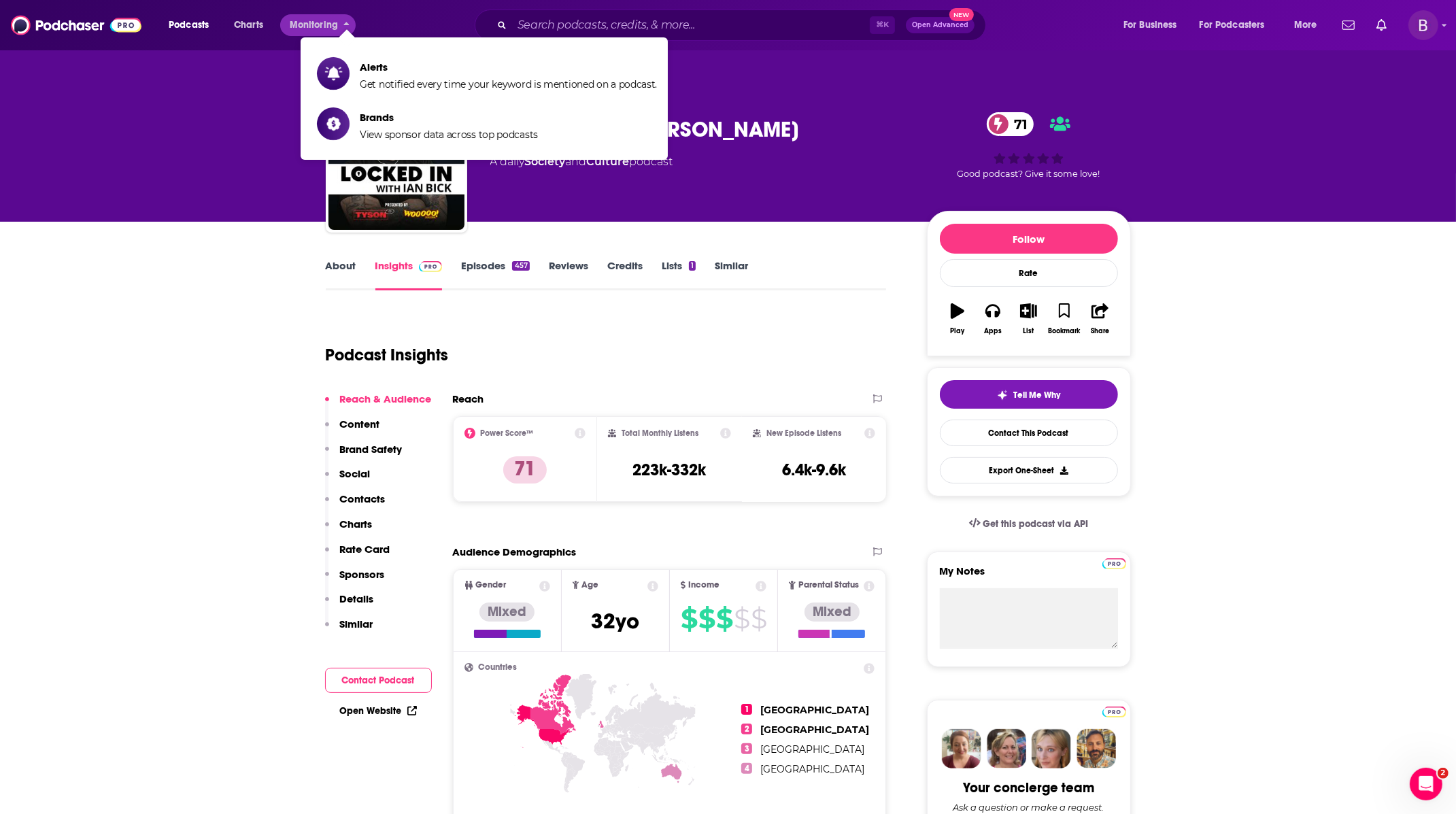
click at [860, 94] on div "Ian Bick Locked In with Ian Bick 71 A daily Society and Culture podcast 71 Good…" at bounding box center [728, 164] width 805 height 147
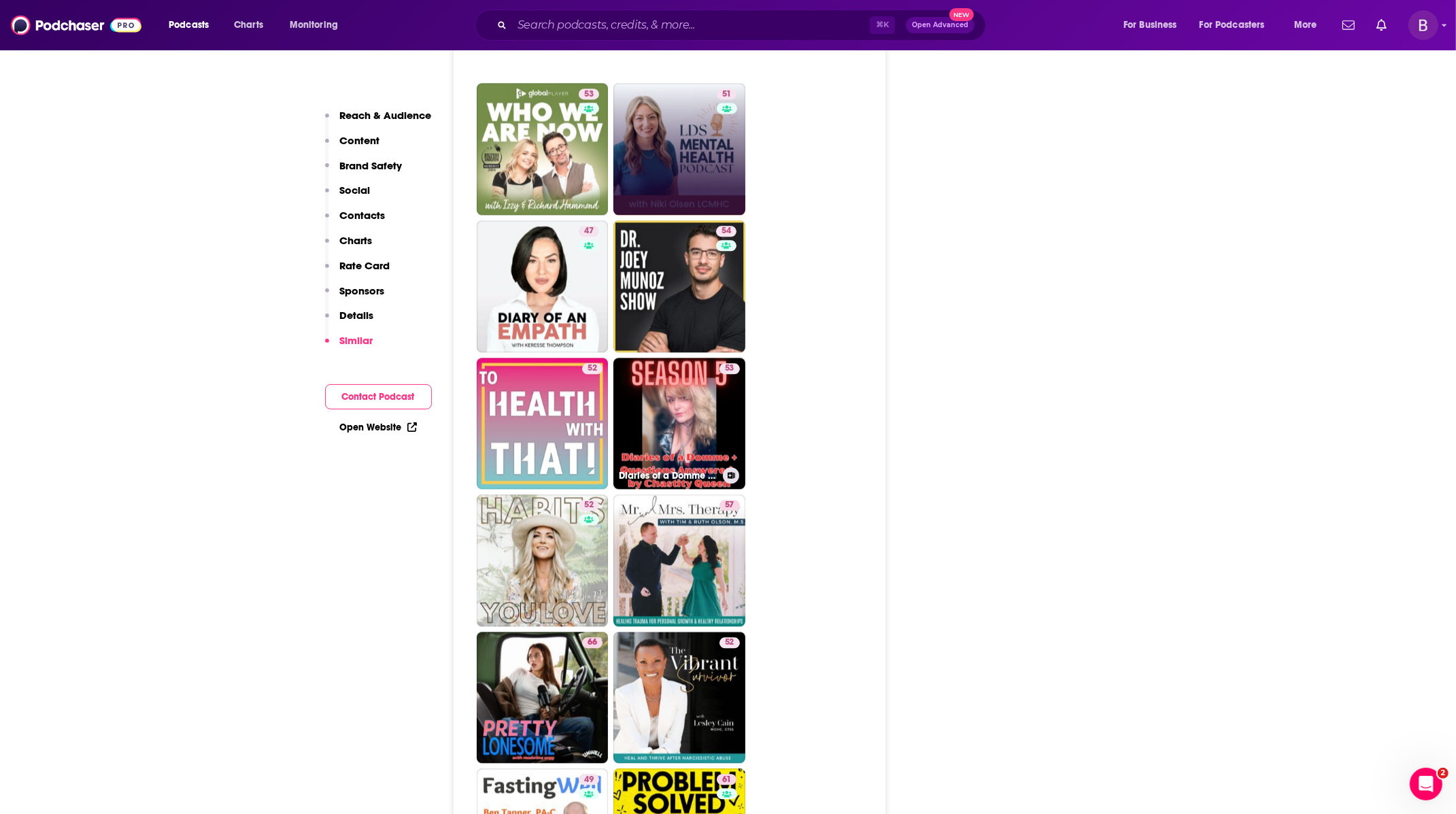
scroll to position [3444, 0]
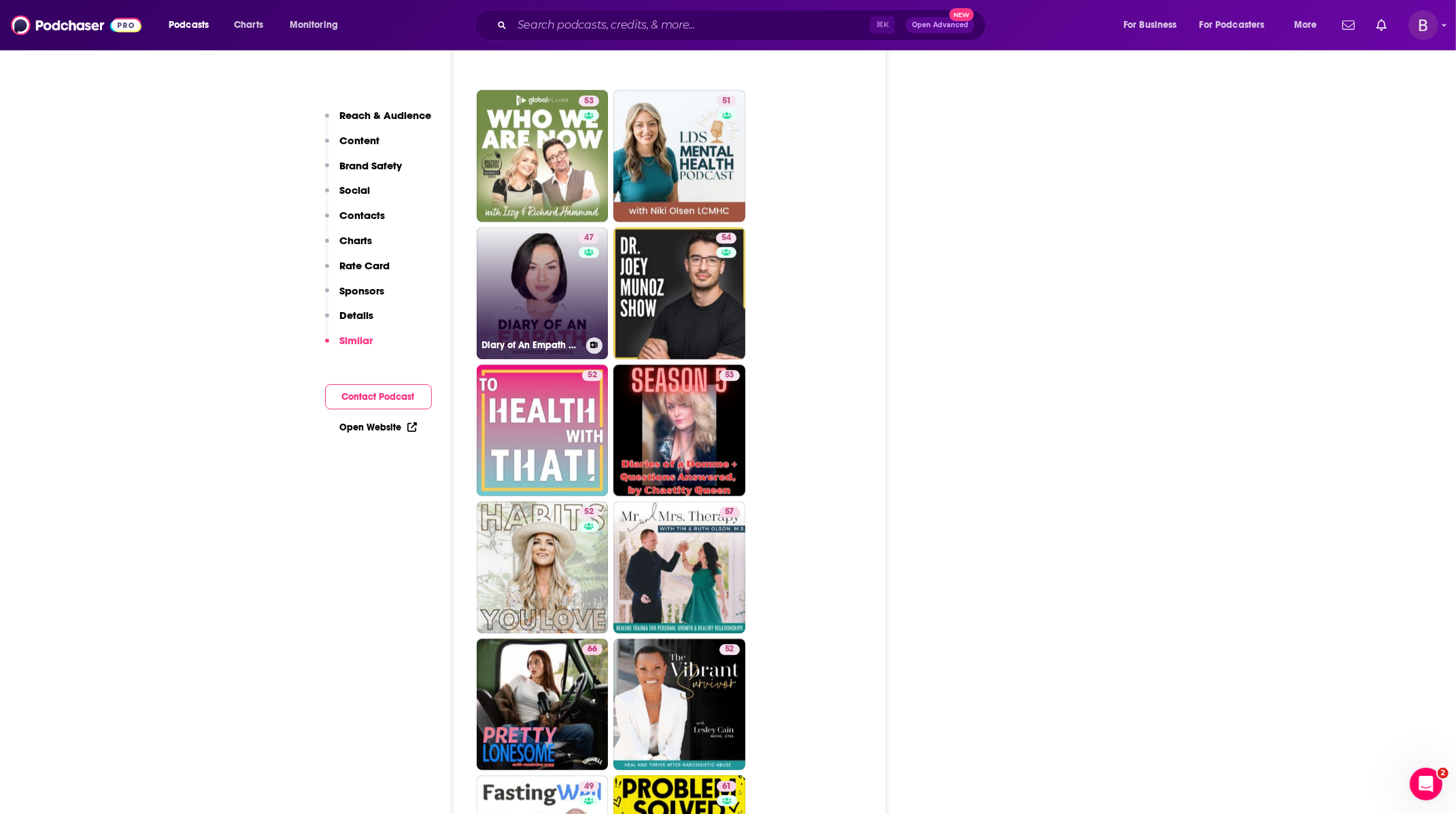
click at [574, 285] on link "47 Diary of An Empath by Keresse Thompson, LCSW" at bounding box center [543, 293] width 132 height 132
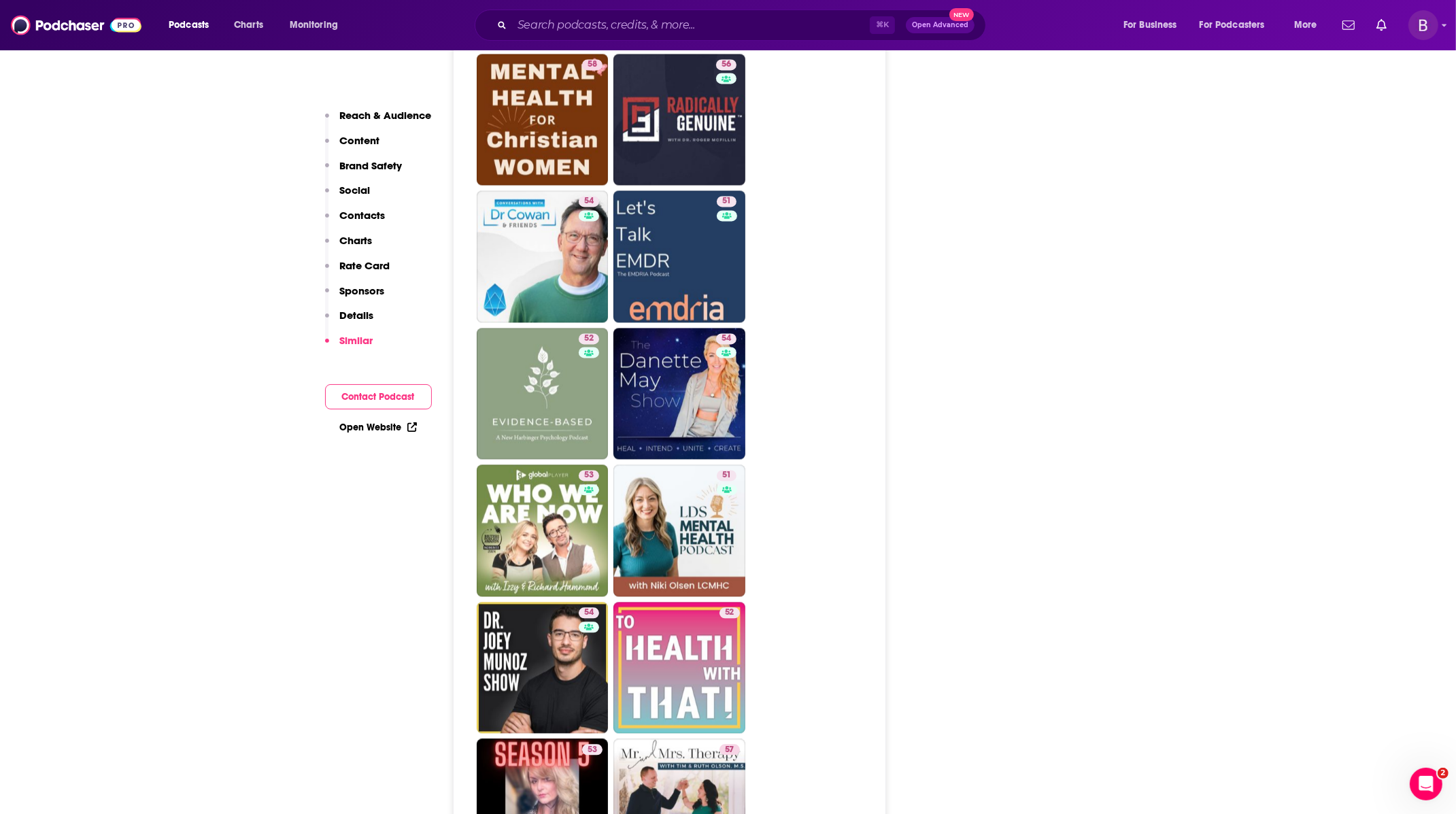
scroll to position [3265, 0]
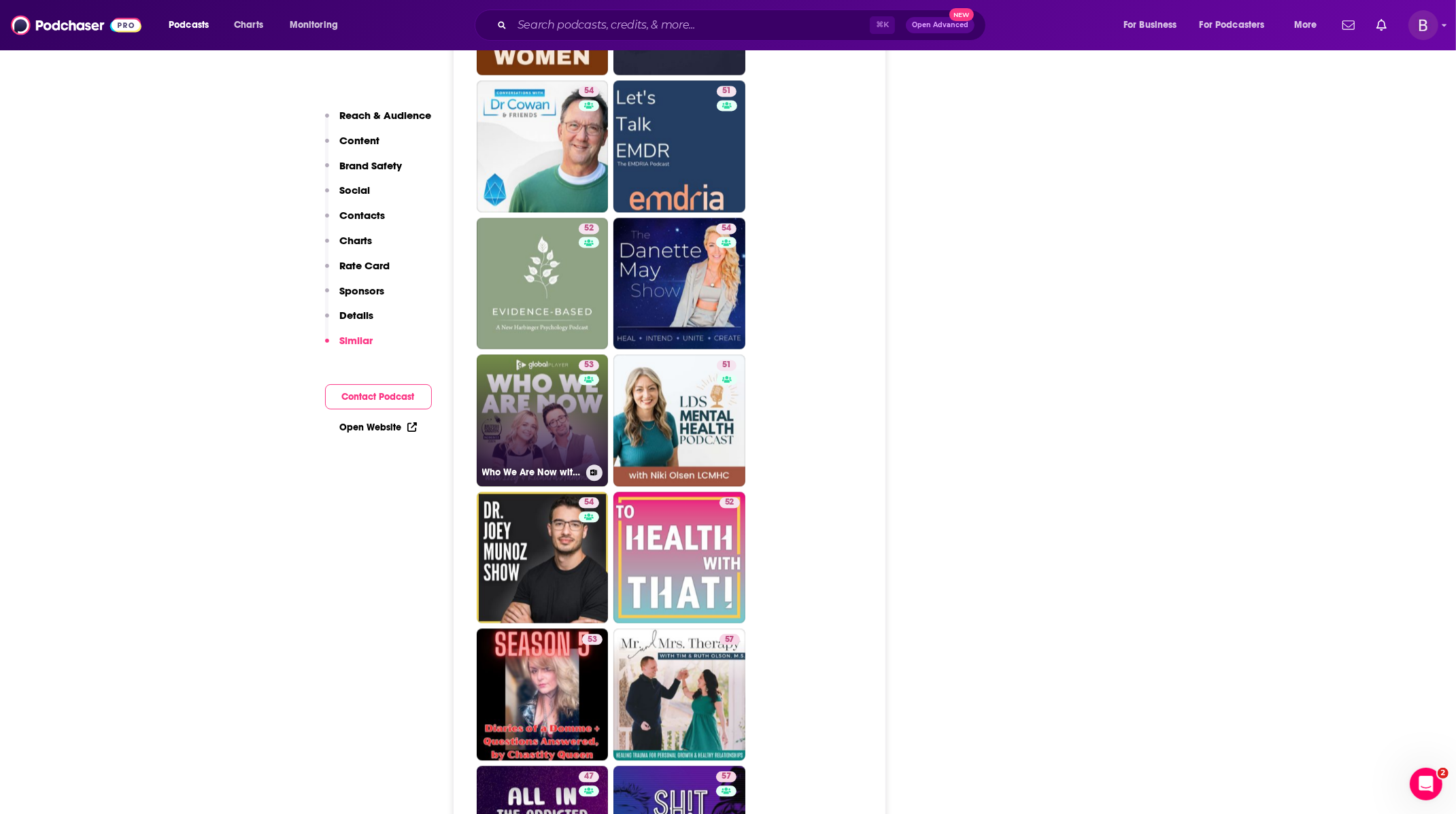
click at [588, 359] on div "53" at bounding box center [590, 411] width 23 height 105
type input "https://www.podchaser.com/podcasts/who-we-are-now-with-izzy-richa-5630231"
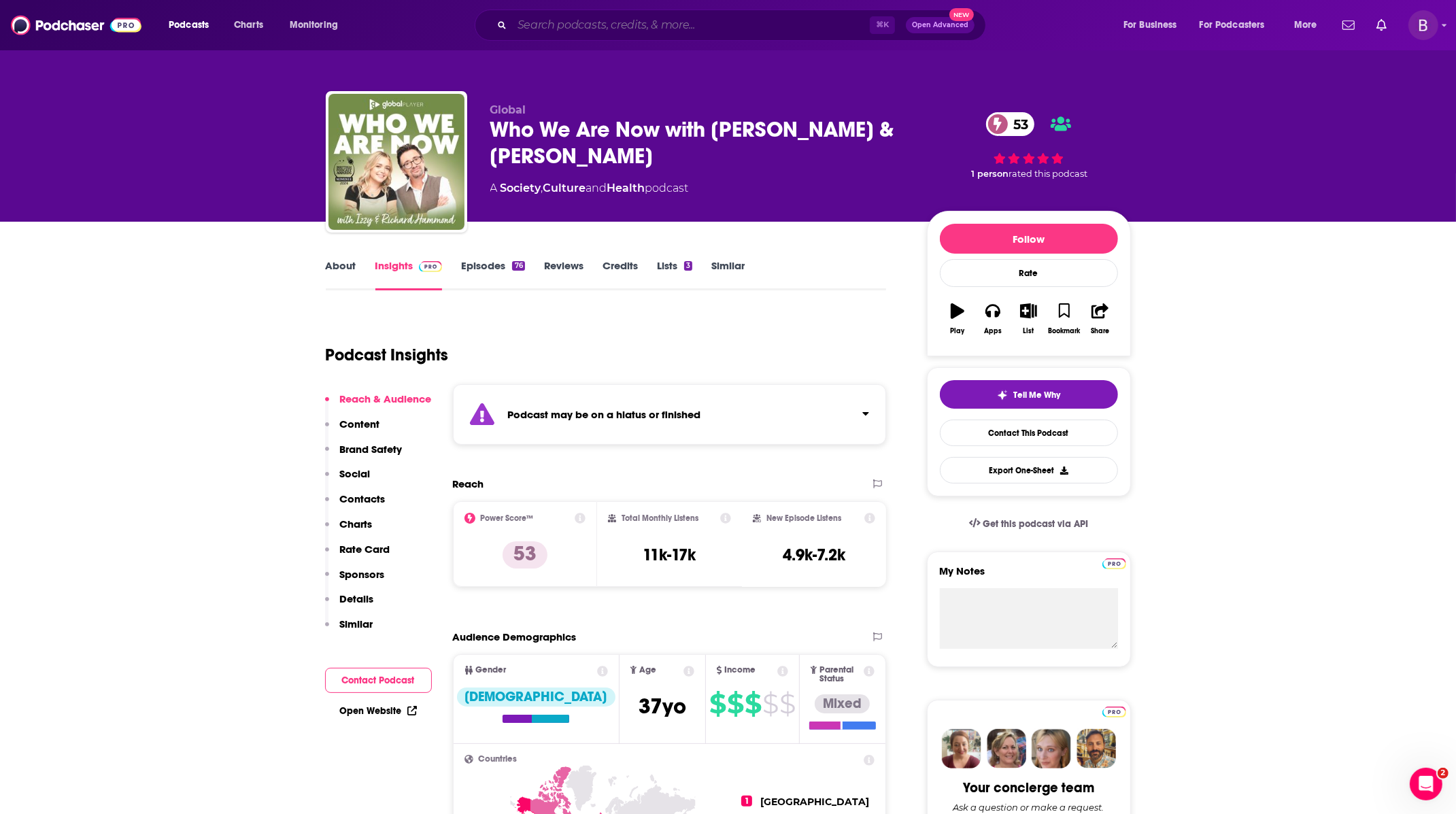
click at [768, 21] on input "Search podcasts, credits, & more..." at bounding box center [691, 25] width 358 height 22
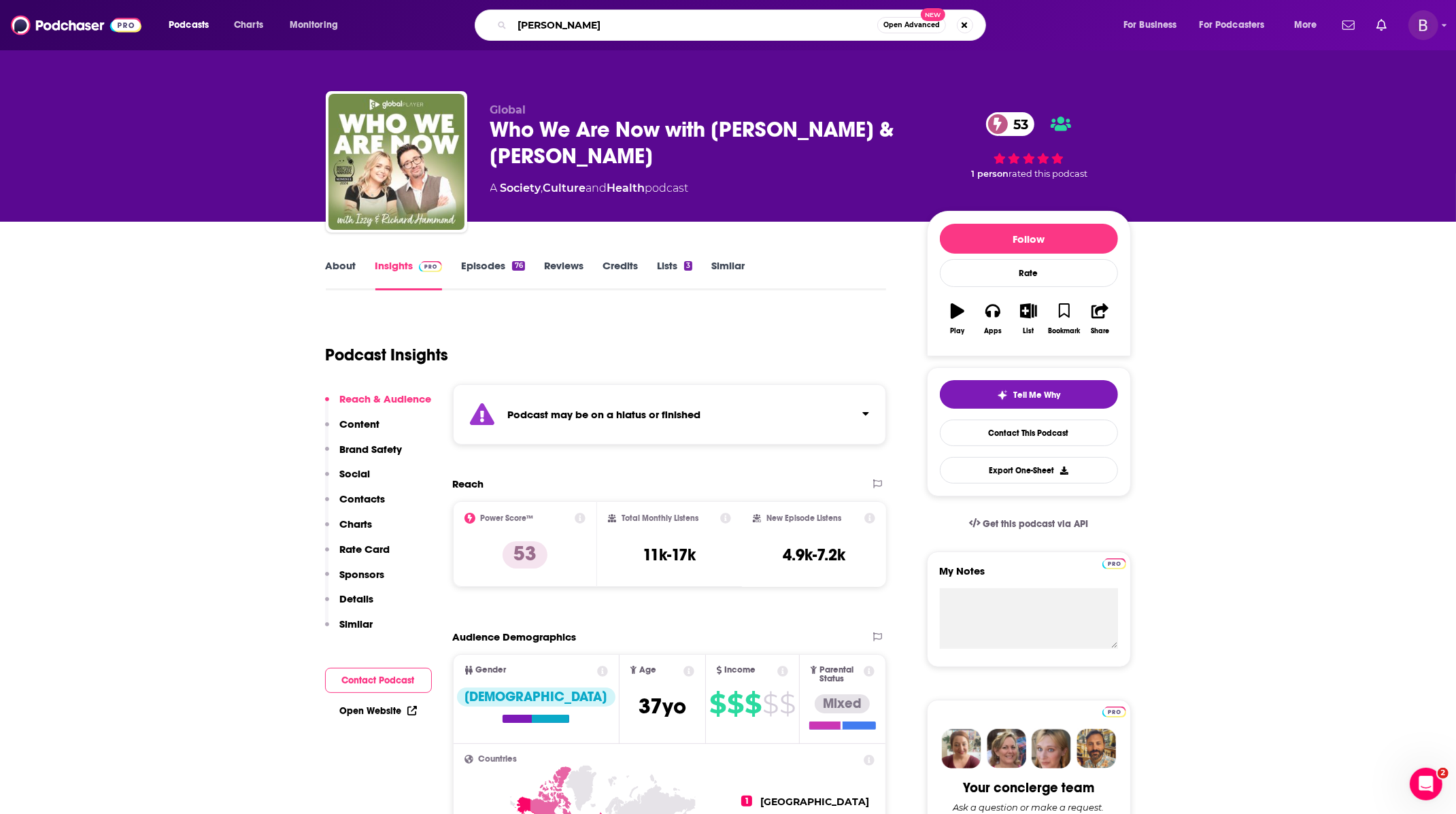
type input "laura richards"
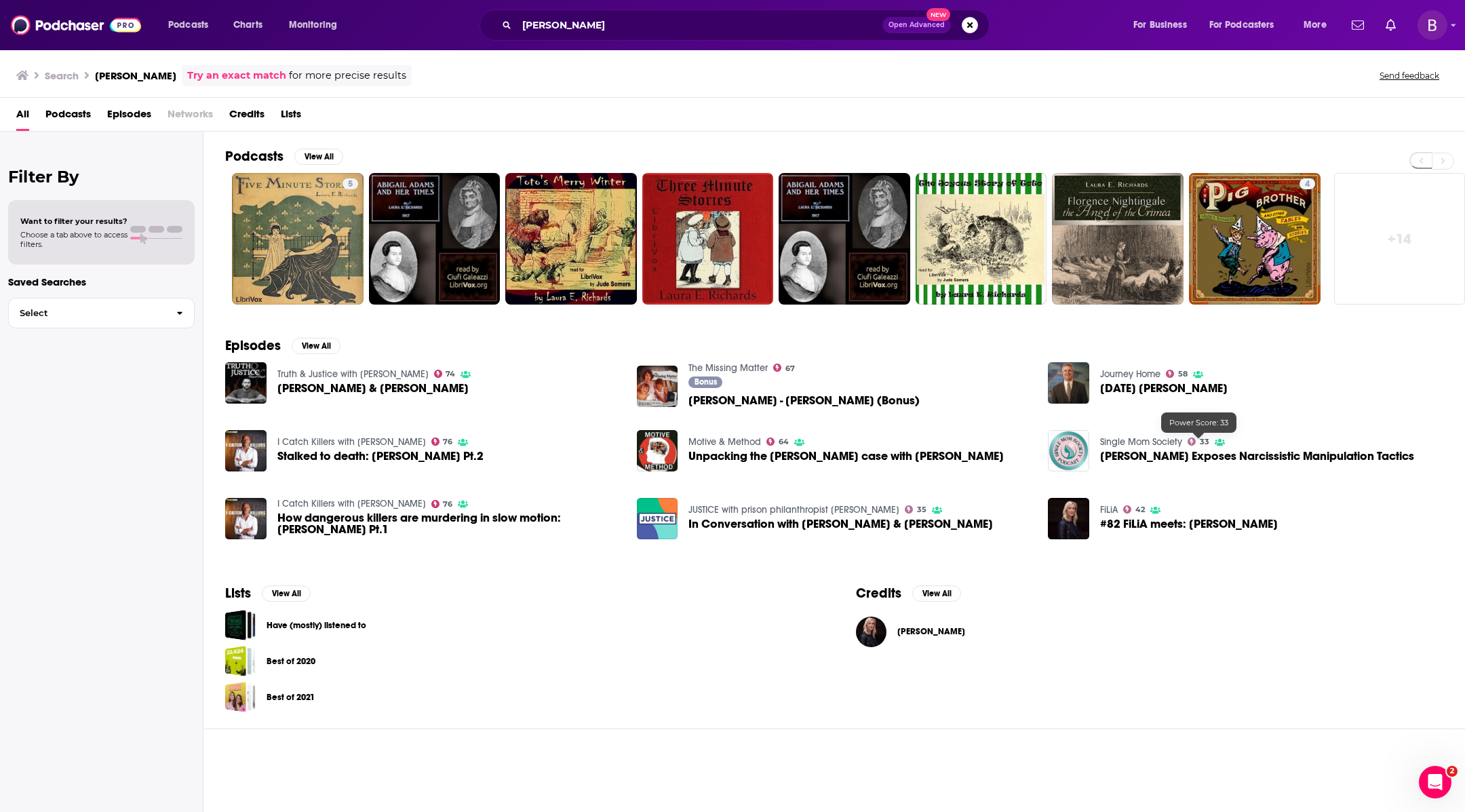
click at [1209, 444] on span "33" at bounding box center [1204, 442] width 10 height 6
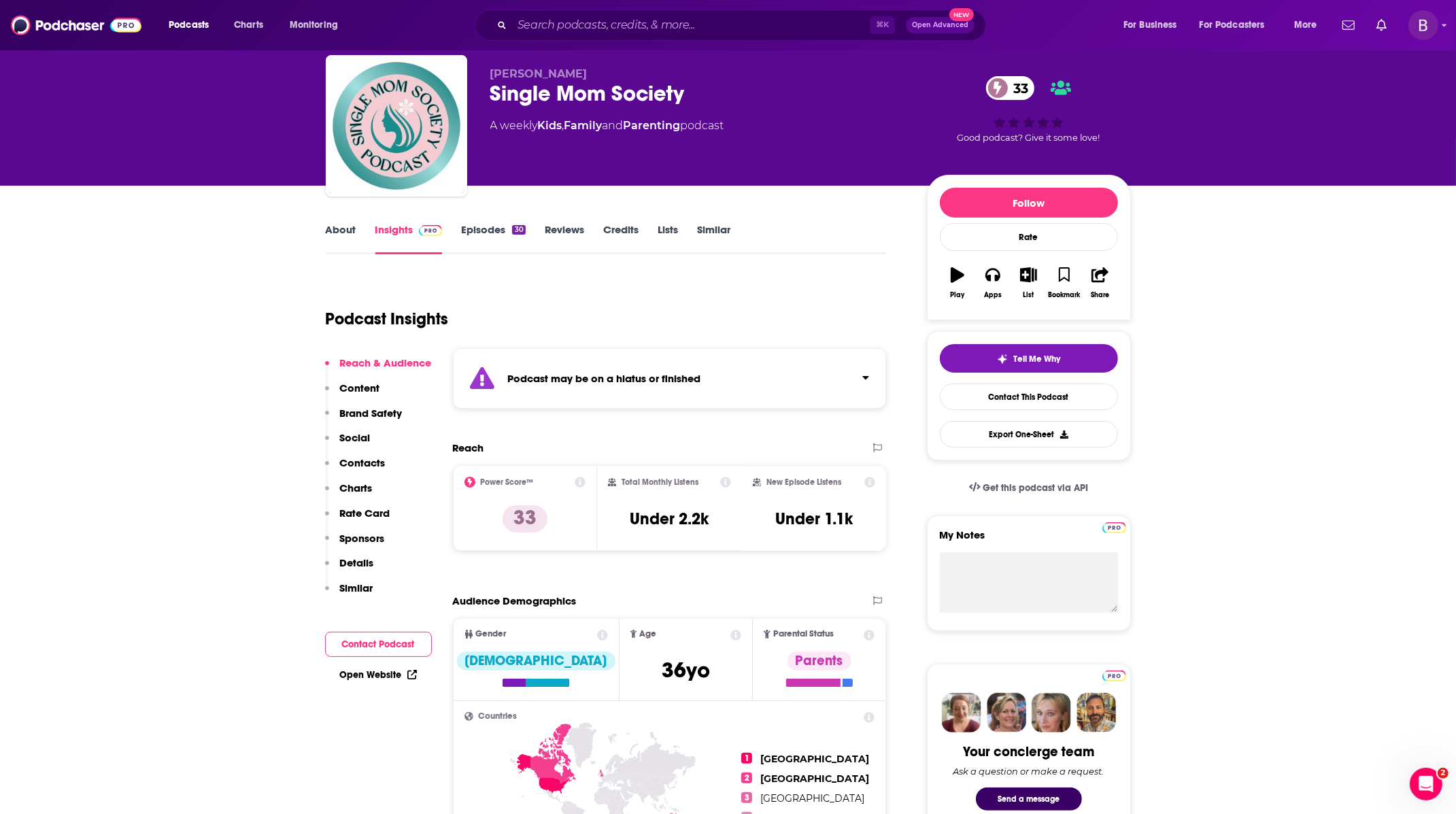
scroll to position [38, 0]
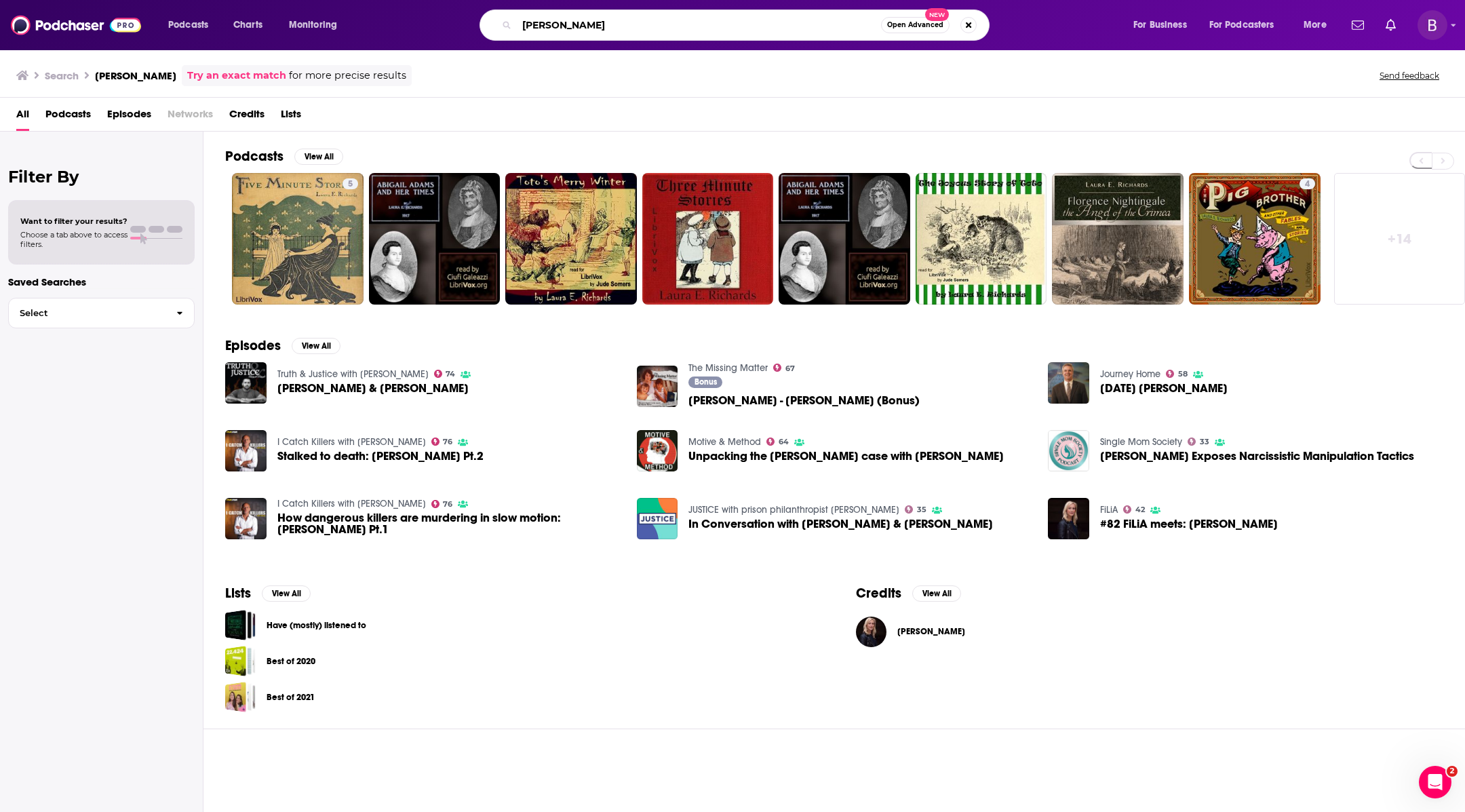
click at [544, 31] on input "laura richards" at bounding box center [699, 25] width 364 height 22
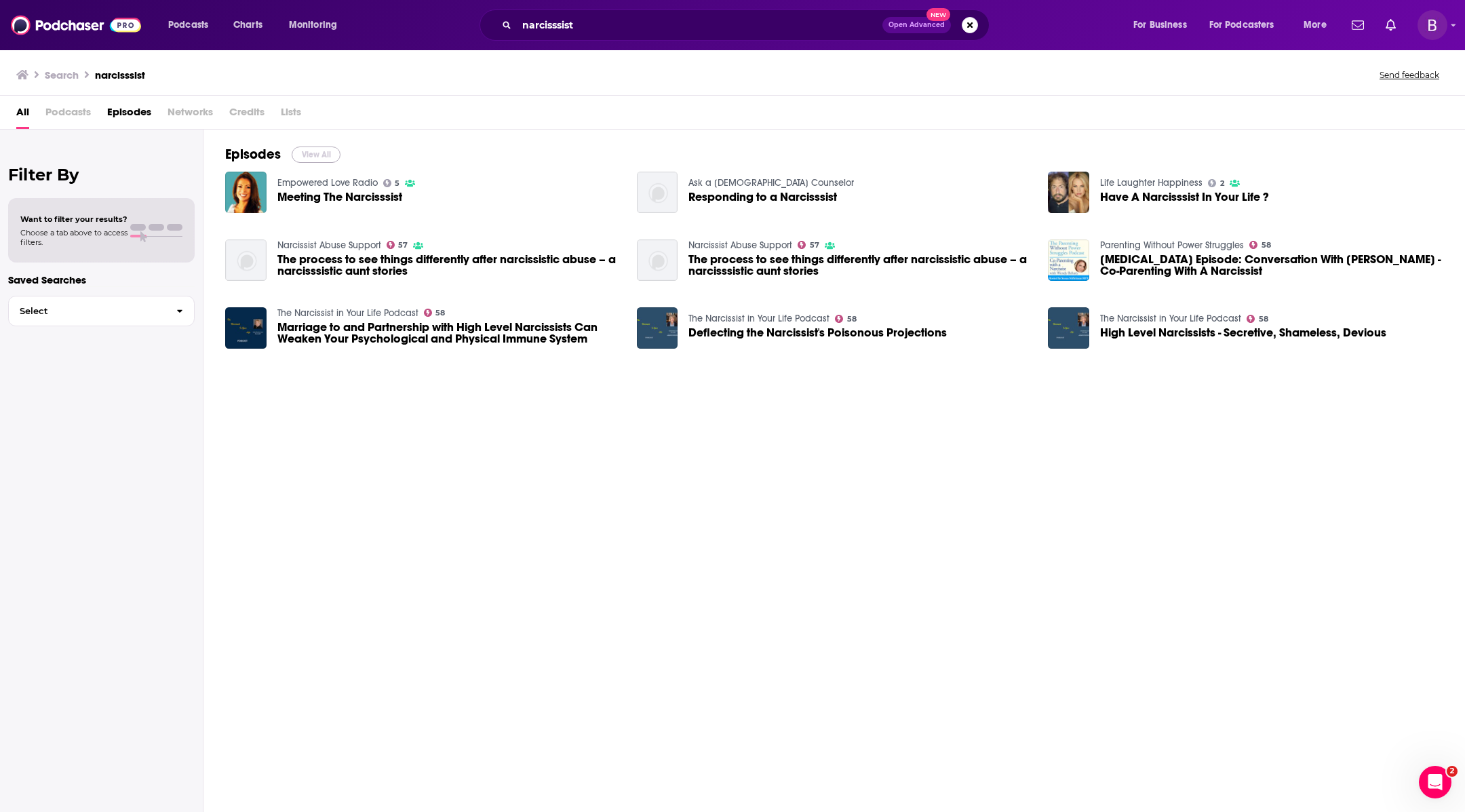
click at [304, 151] on button "View All" at bounding box center [316, 154] width 49 height 16
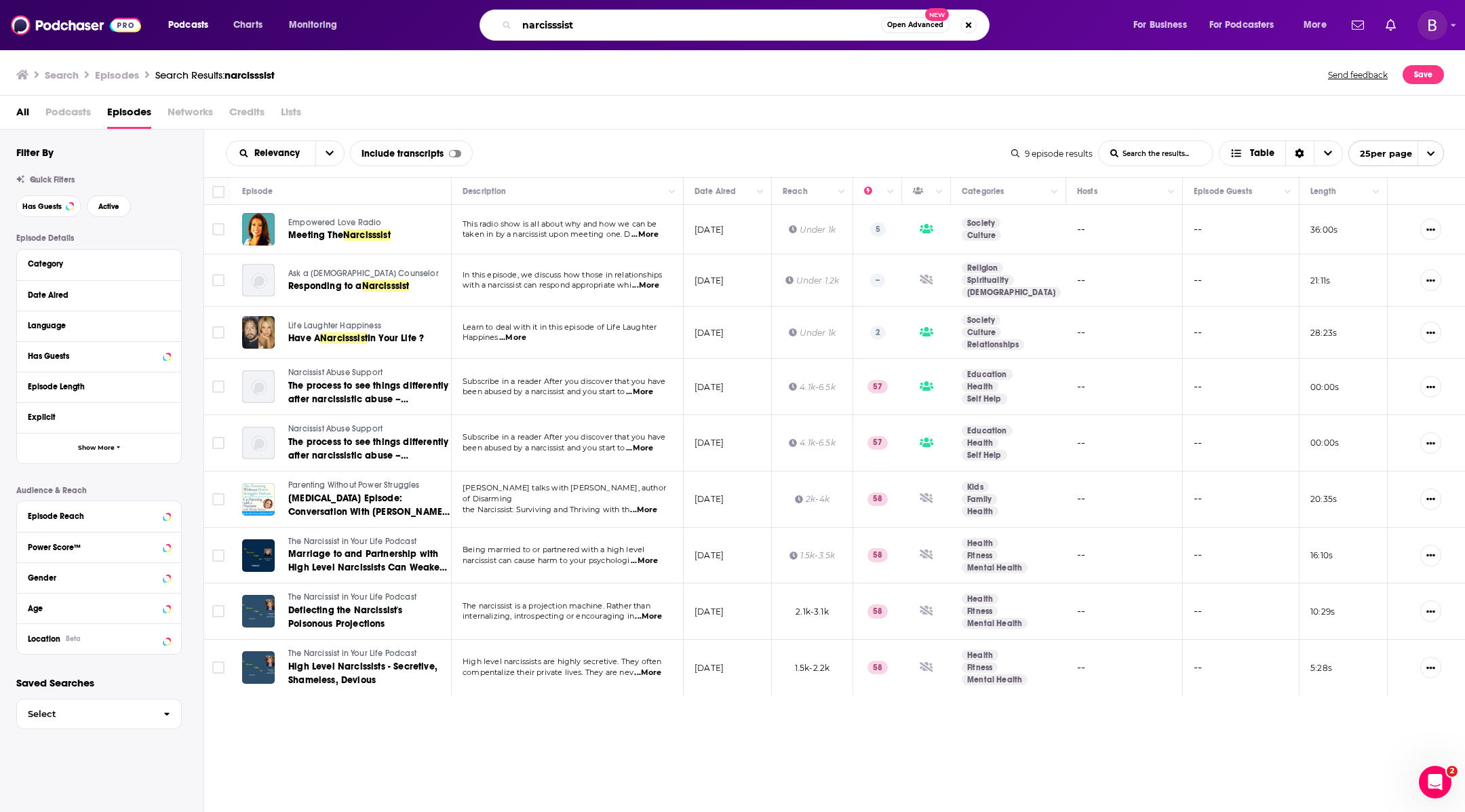
click at [570, 26] on input "narcisssist" at bounding box center [699, 25] width 364 height 22
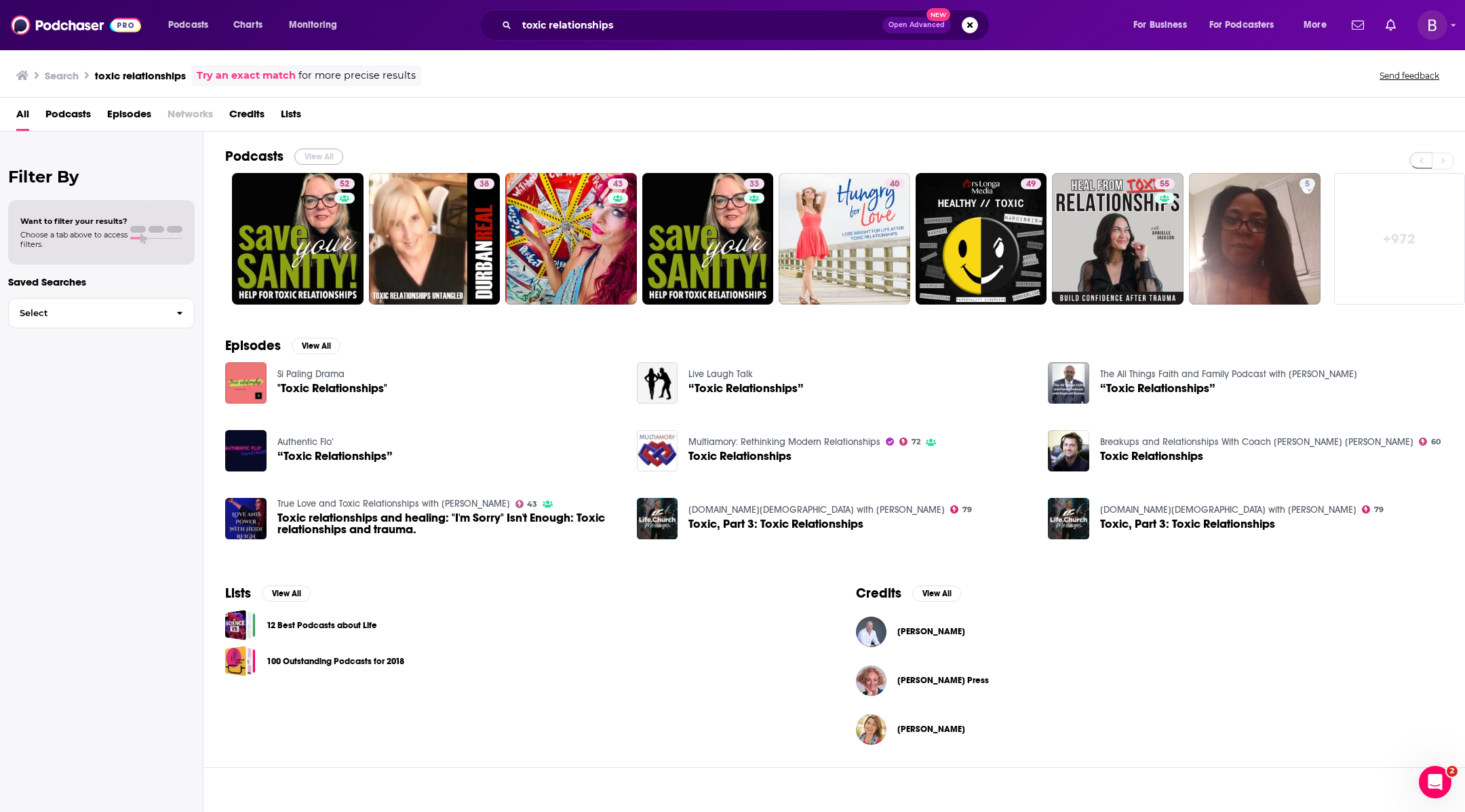
click at [321, 161] on button "View All" at bounding box center [318, 157] width 49 height 16
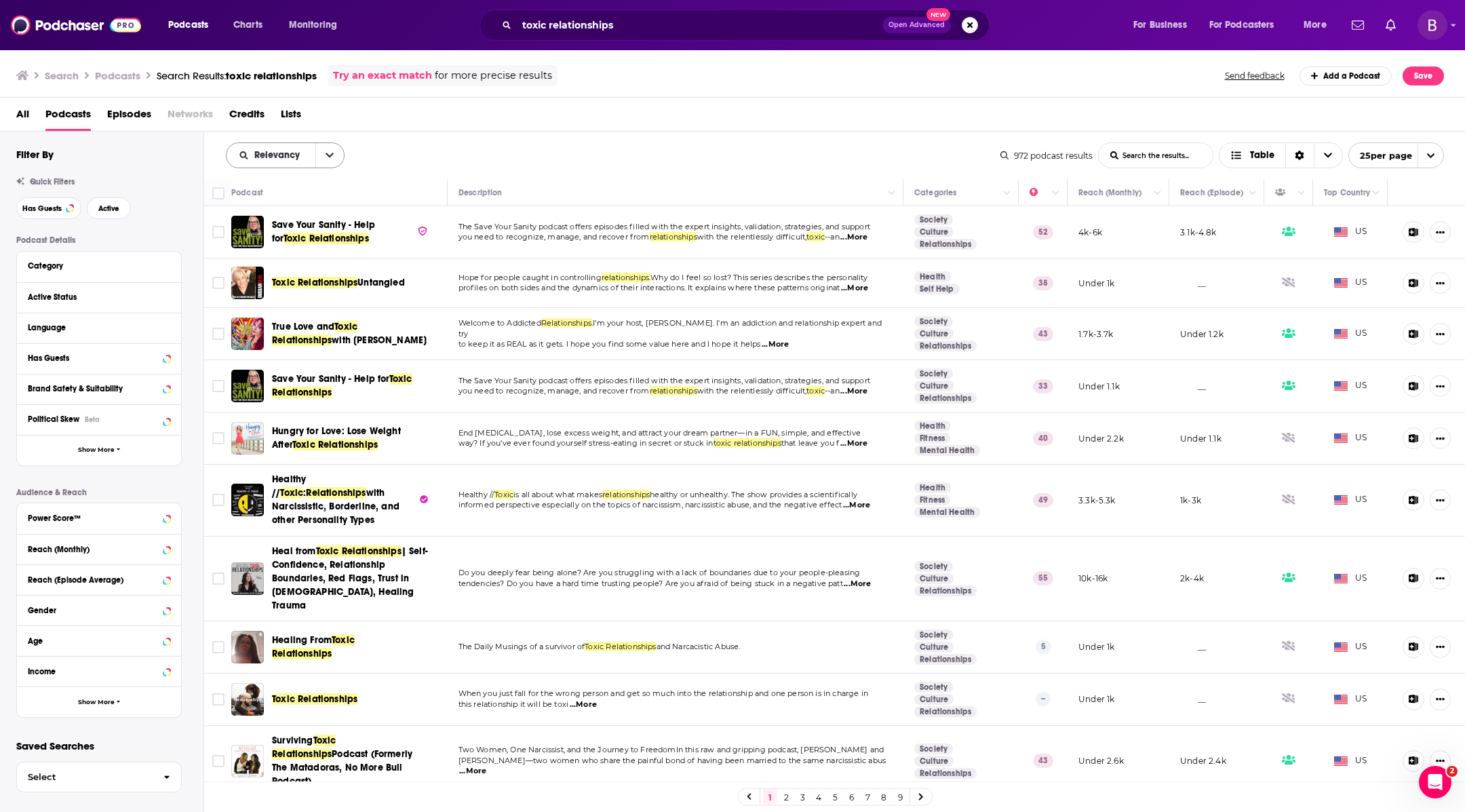
click at [319, 151] on button "open menu" at bounding box center [329, 155] width 29 height 24
click at [299, 267] on span "Power Score" at bounding box center [293, 271] width 80 height 7
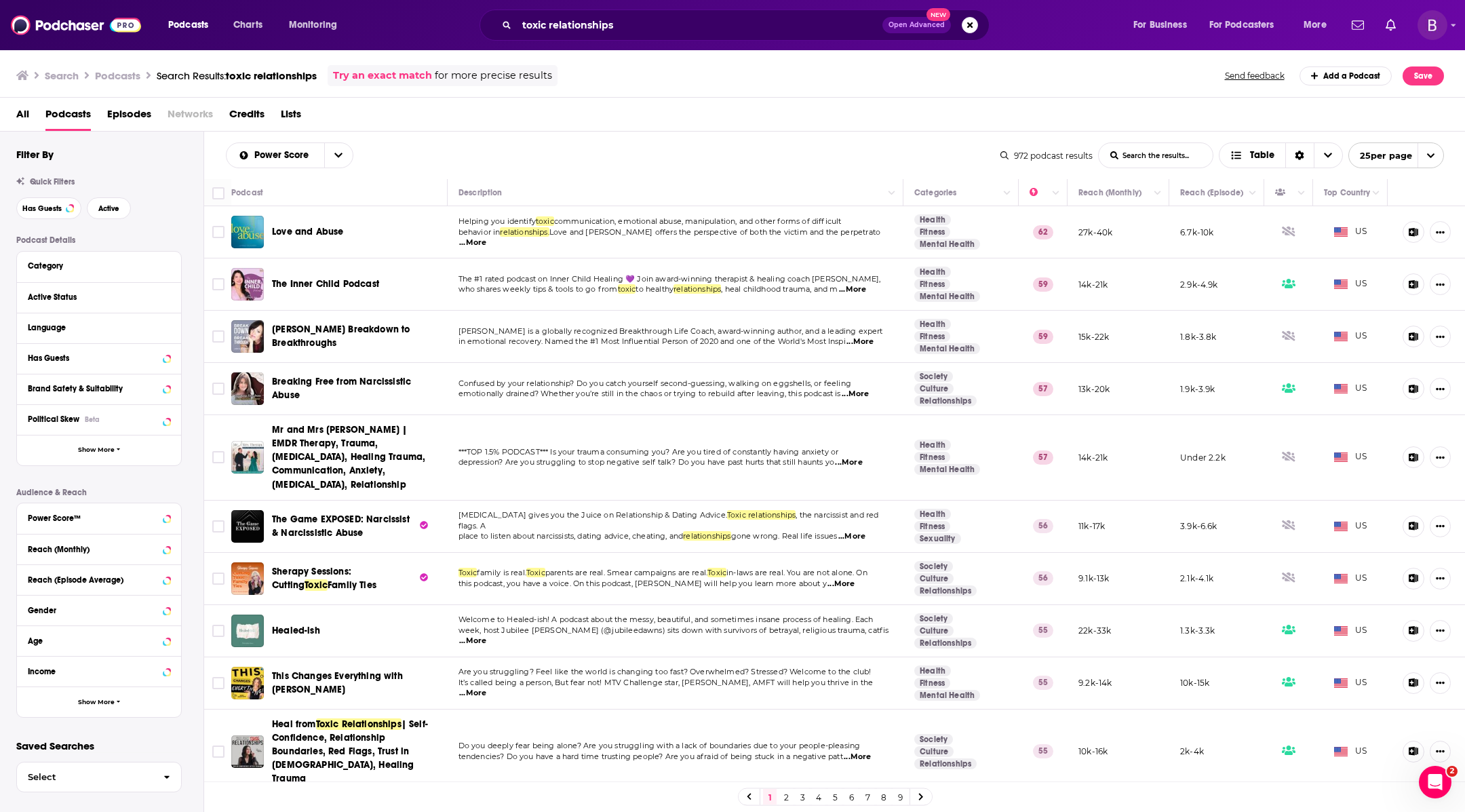
click at [1019, 323] on td "59" at bounding box center [1043, 337] width 49 height 52
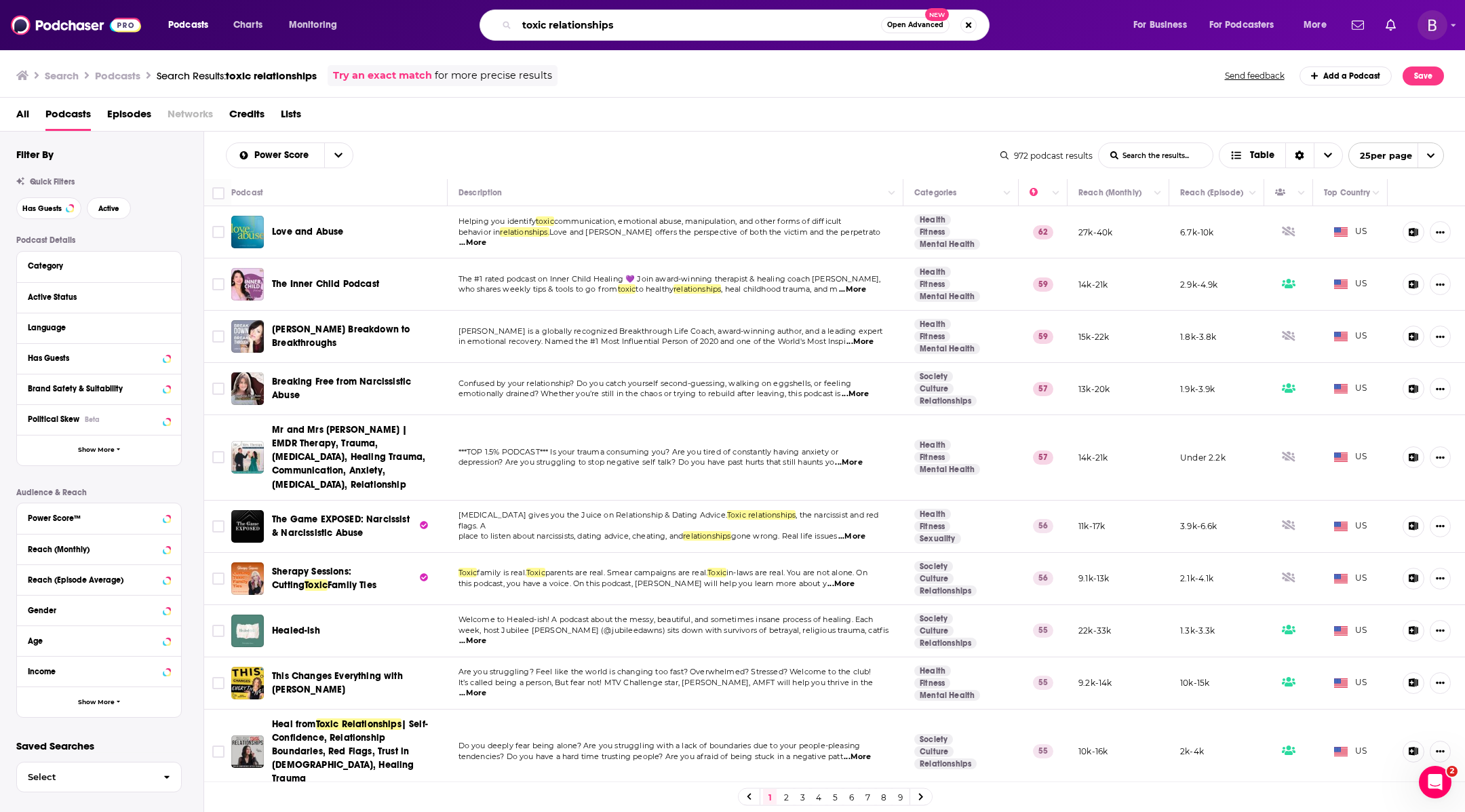
click at [618, 20] on input "toxic relationships" at bounding box center [699, 25] width 364 height 22
type input "t"
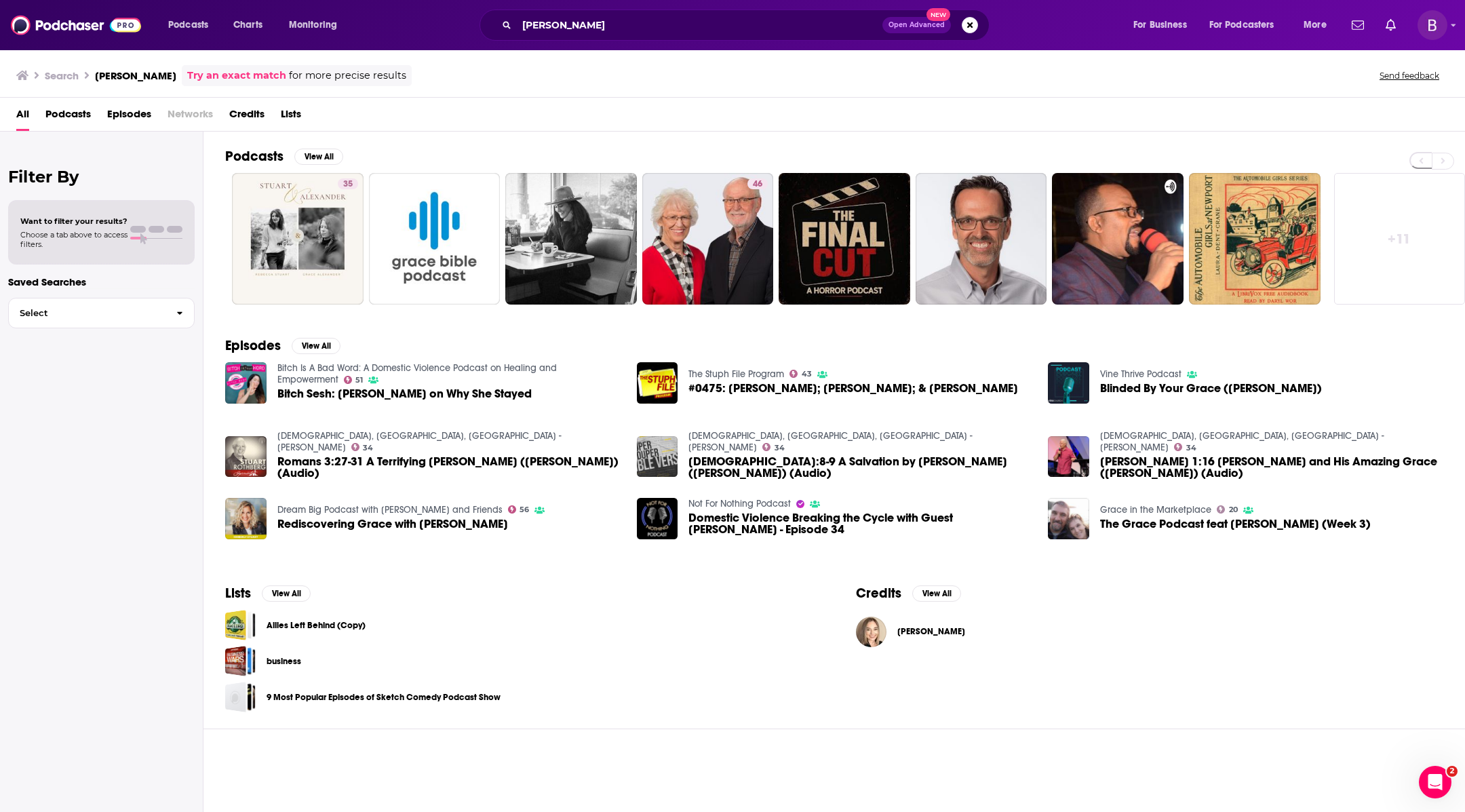
click at [89, 119] on span "Podcasts" at bounding box center [68, 117] width 45 height 28
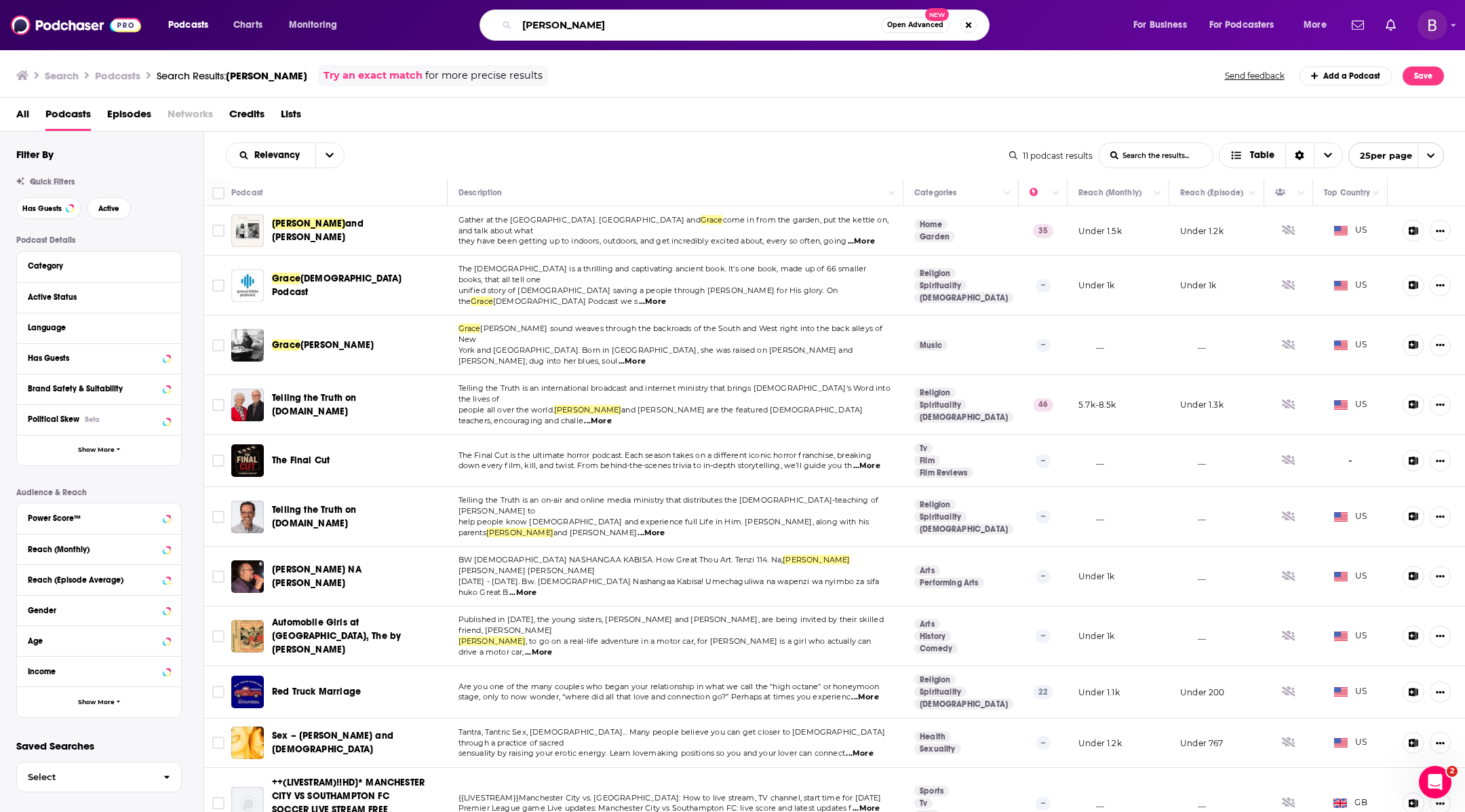
click at [571, 31] on input "grace stuart" at bounding box center [699, 25] width 364 height 22
type input "why she stayed"
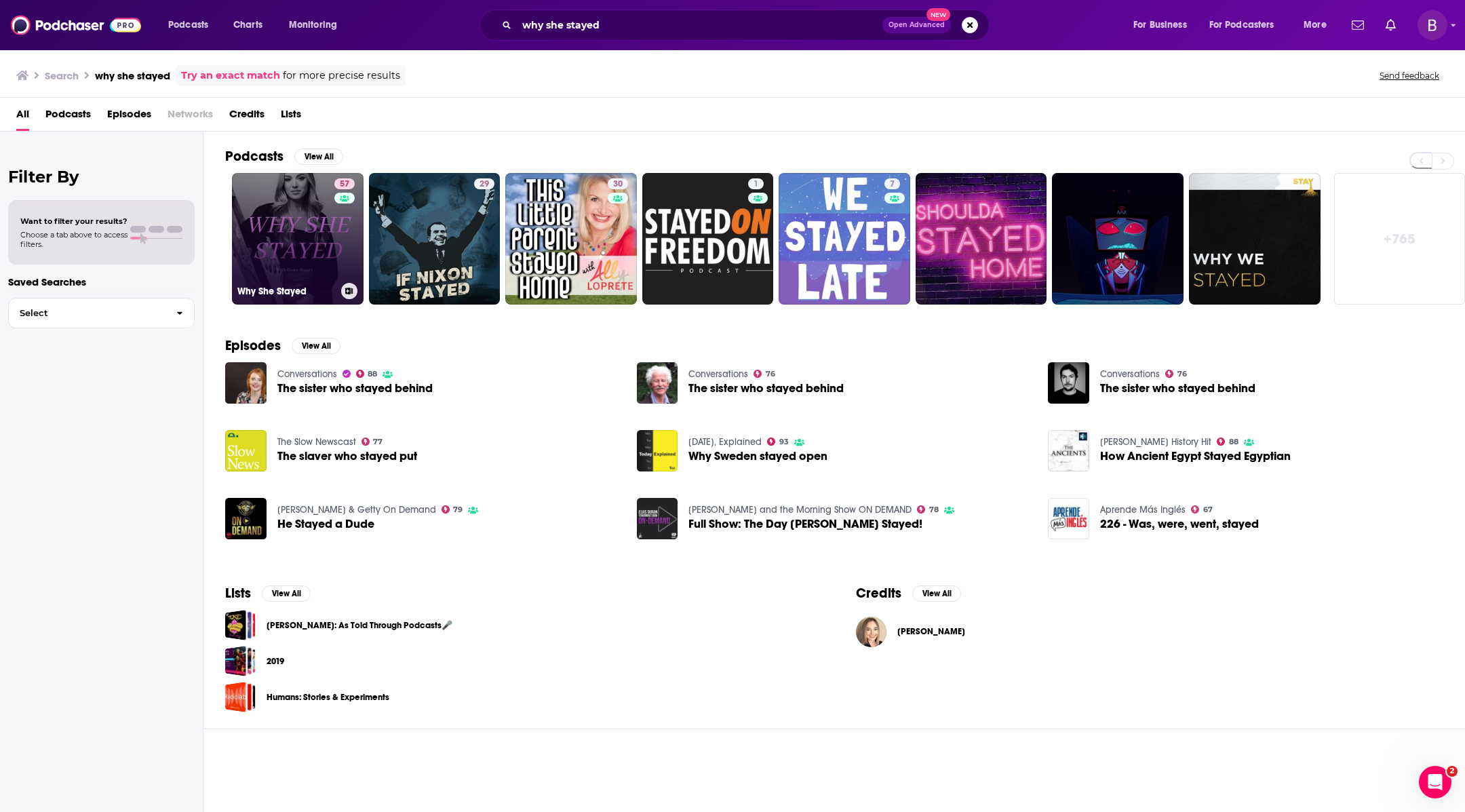
click at [325, 195] on link "57 Why She Stayed" at bounding box center [298, 238] width 132 height 132
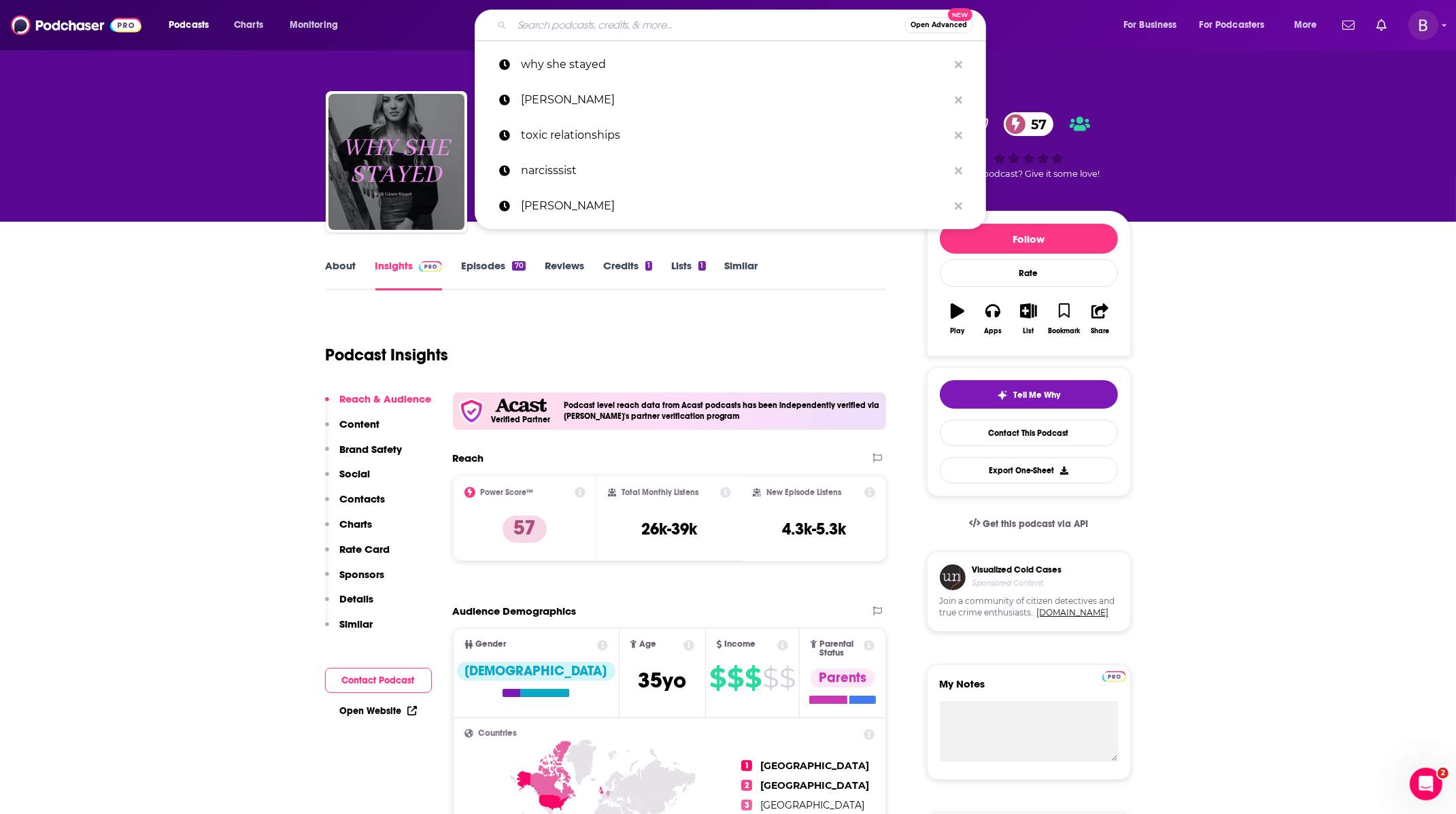
click at [667, 17] on input "Search podcasts, credits, & more..." at bounding box center [708, 25] width 392 height 22
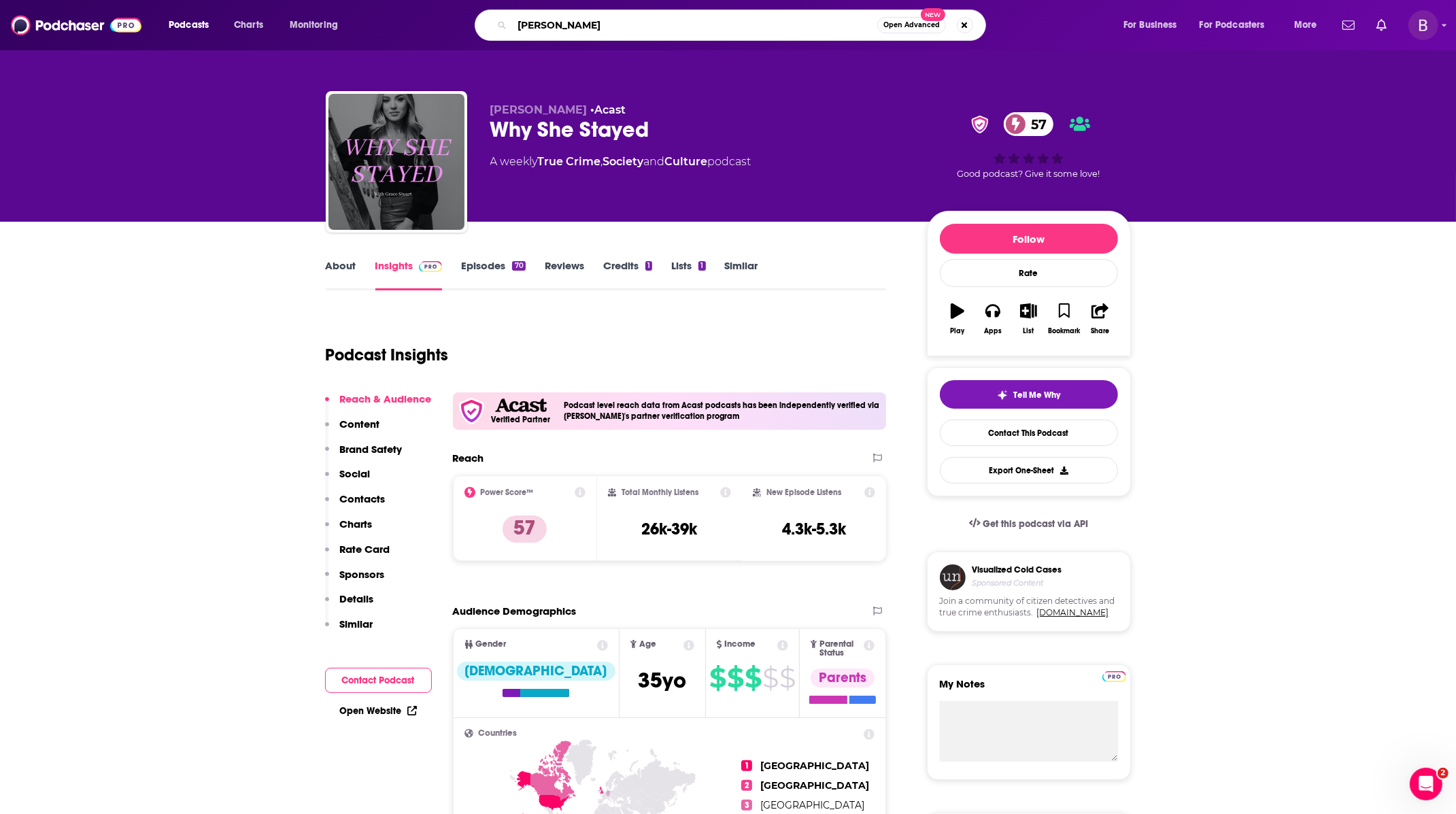
type input "lisa phillips"
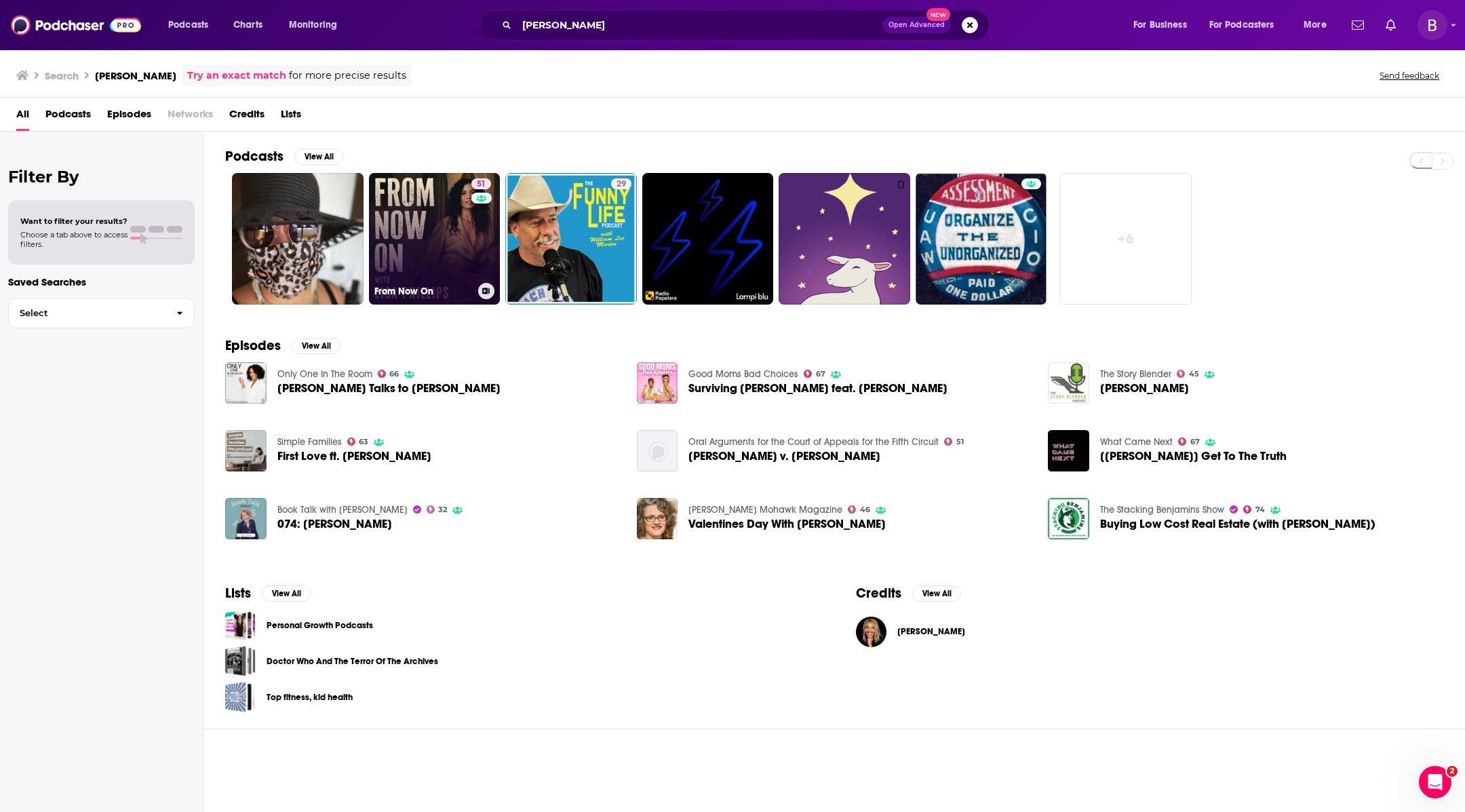
click at [427, 219] on link "51 From Now On" at bounding box center [435, 238] width 132 height 132
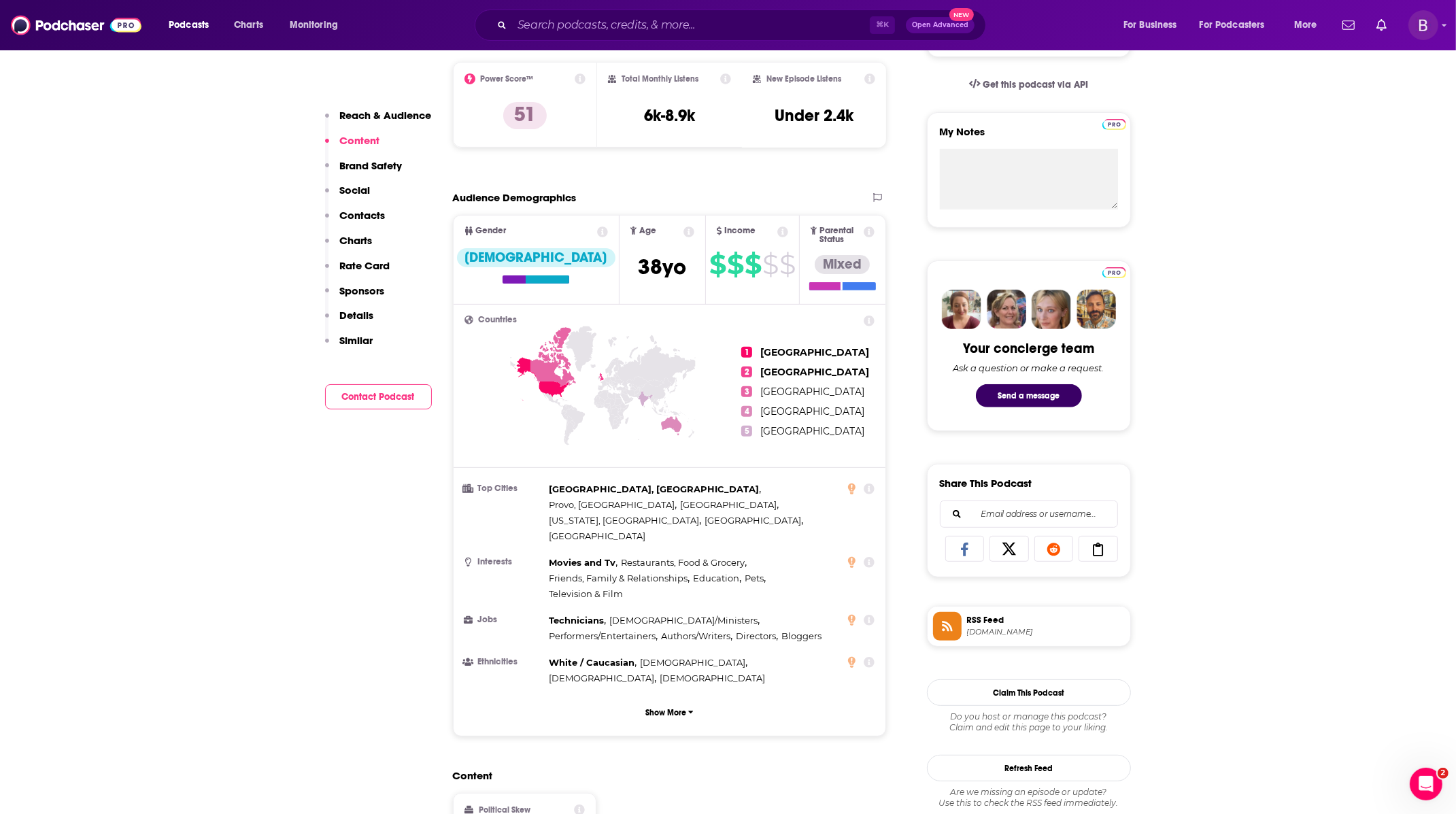
scroll to position [389, 0]
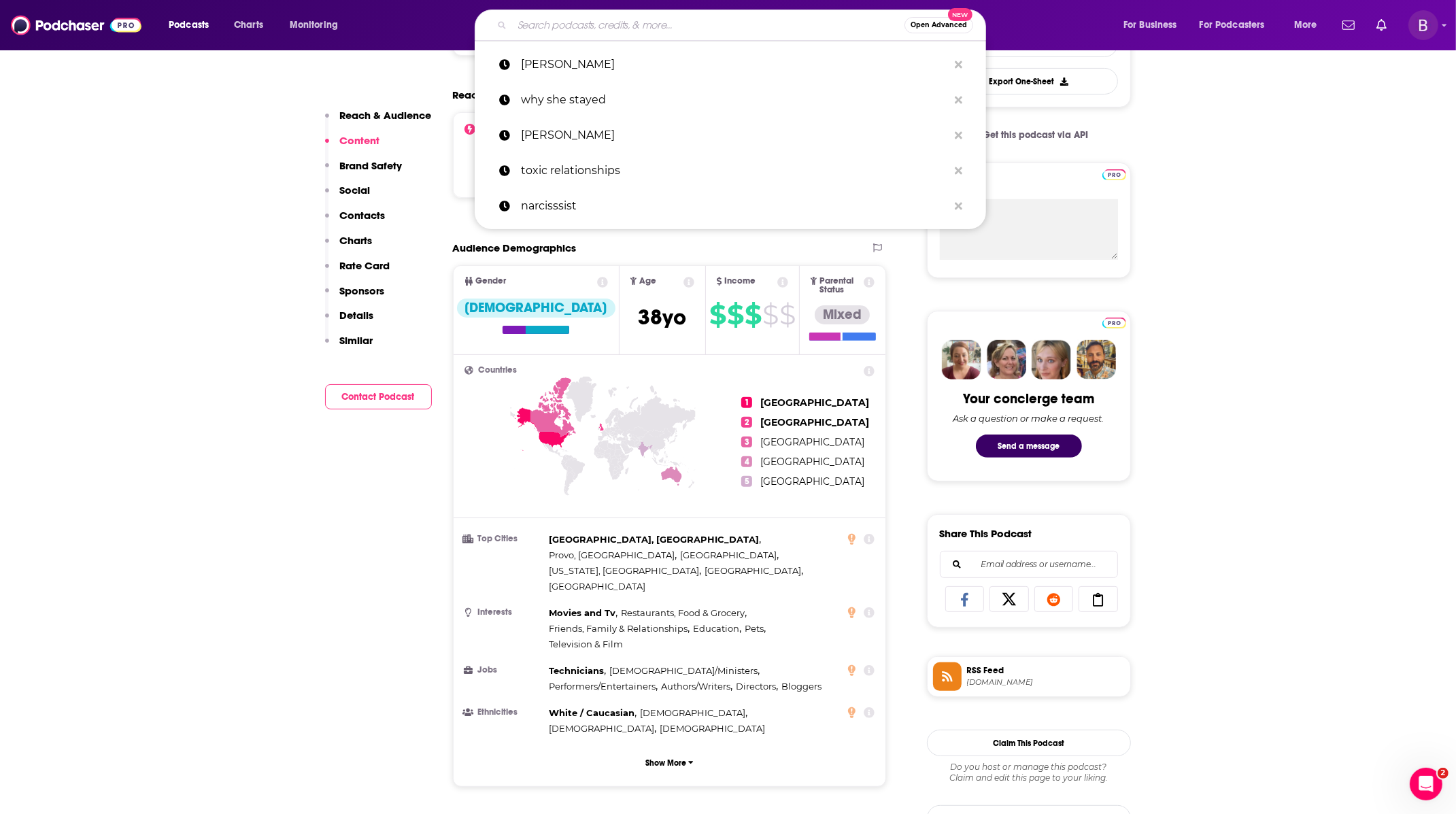
click at [567, 26] on input "Search podcasts, credits, & more..." at bounding box center [708, 25] width 392 height 22
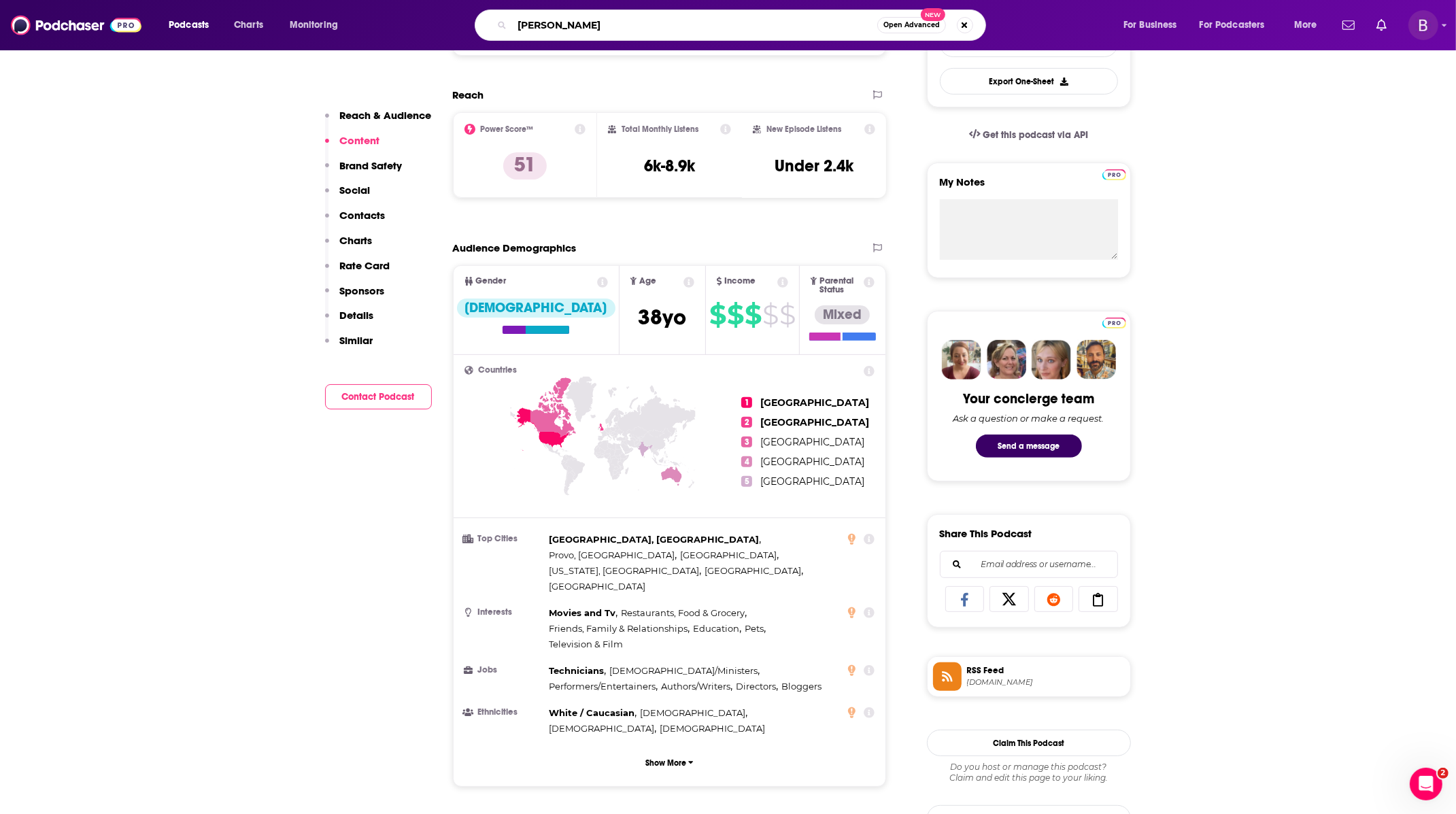
type input "nadine macaluso"
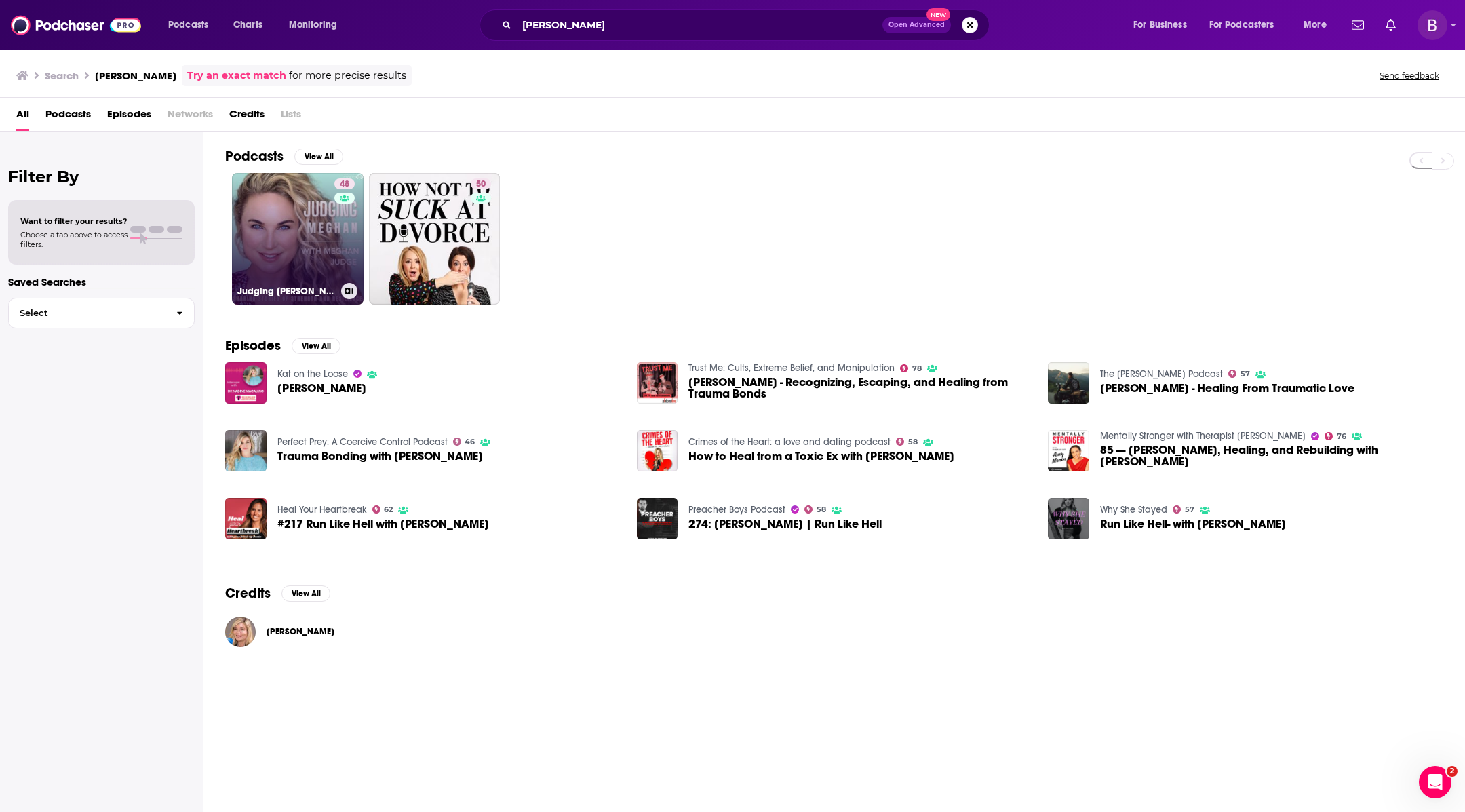
click at [328, 241] on link "48 Judging Meghan" at bounding box center [298, 238] width 132 height 132
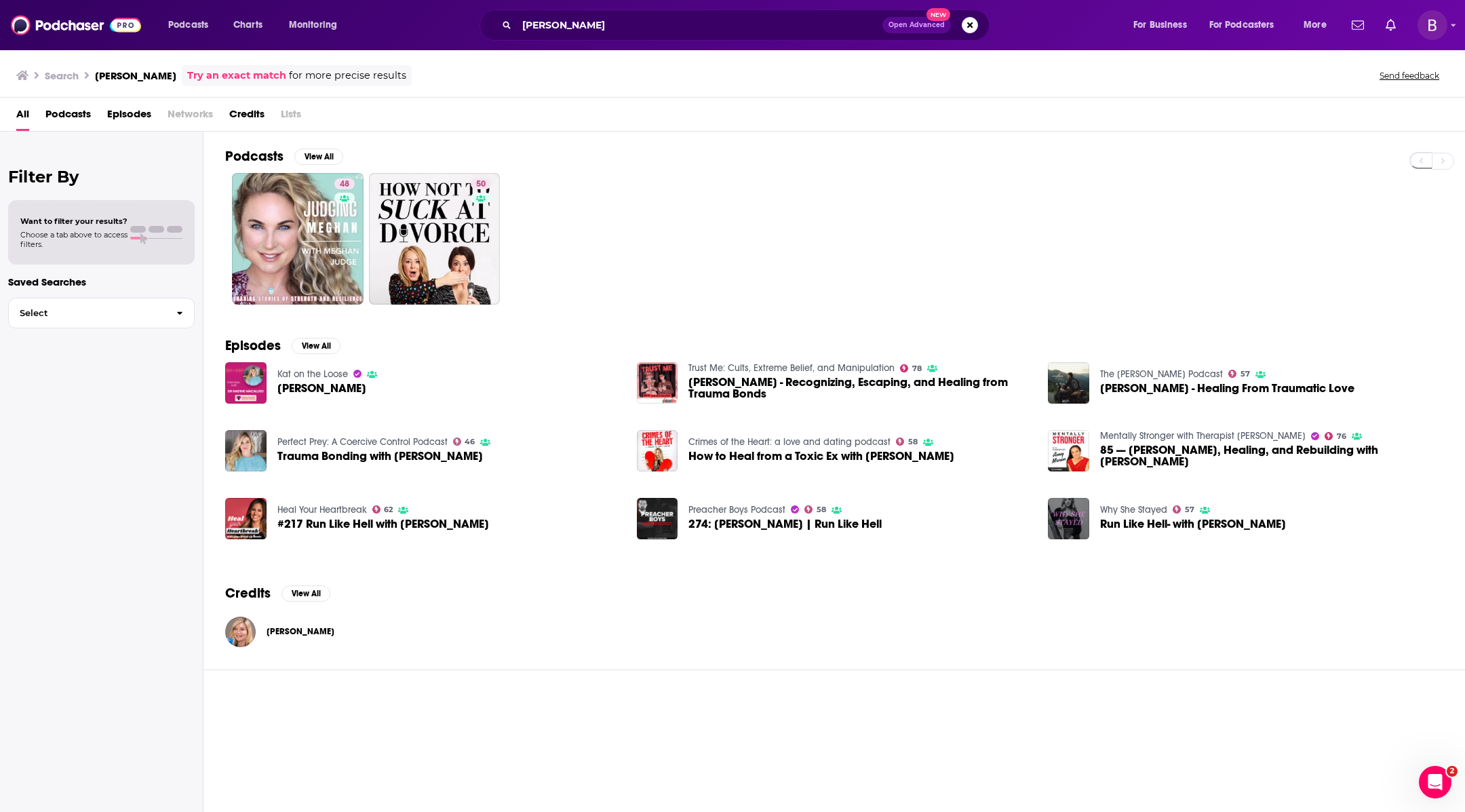
click at [329, 384] on span "Dr Nadine Macaluso" at bounding box center [321, 388] width 89 height 12
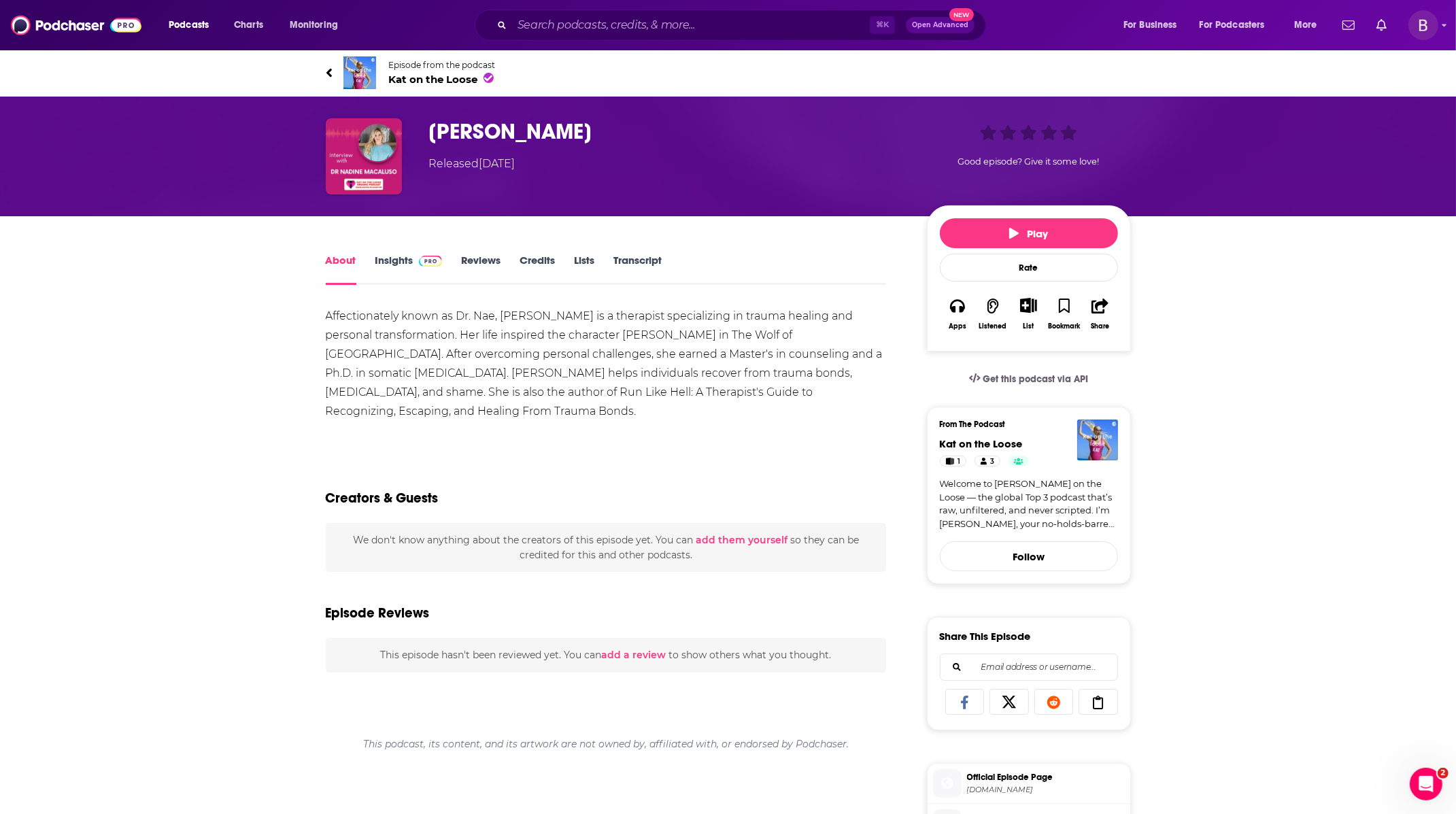
click at [524, 135] on h1 "Dr Nadine Macaluso" at bounding box center [667, 131] width 476 height 26
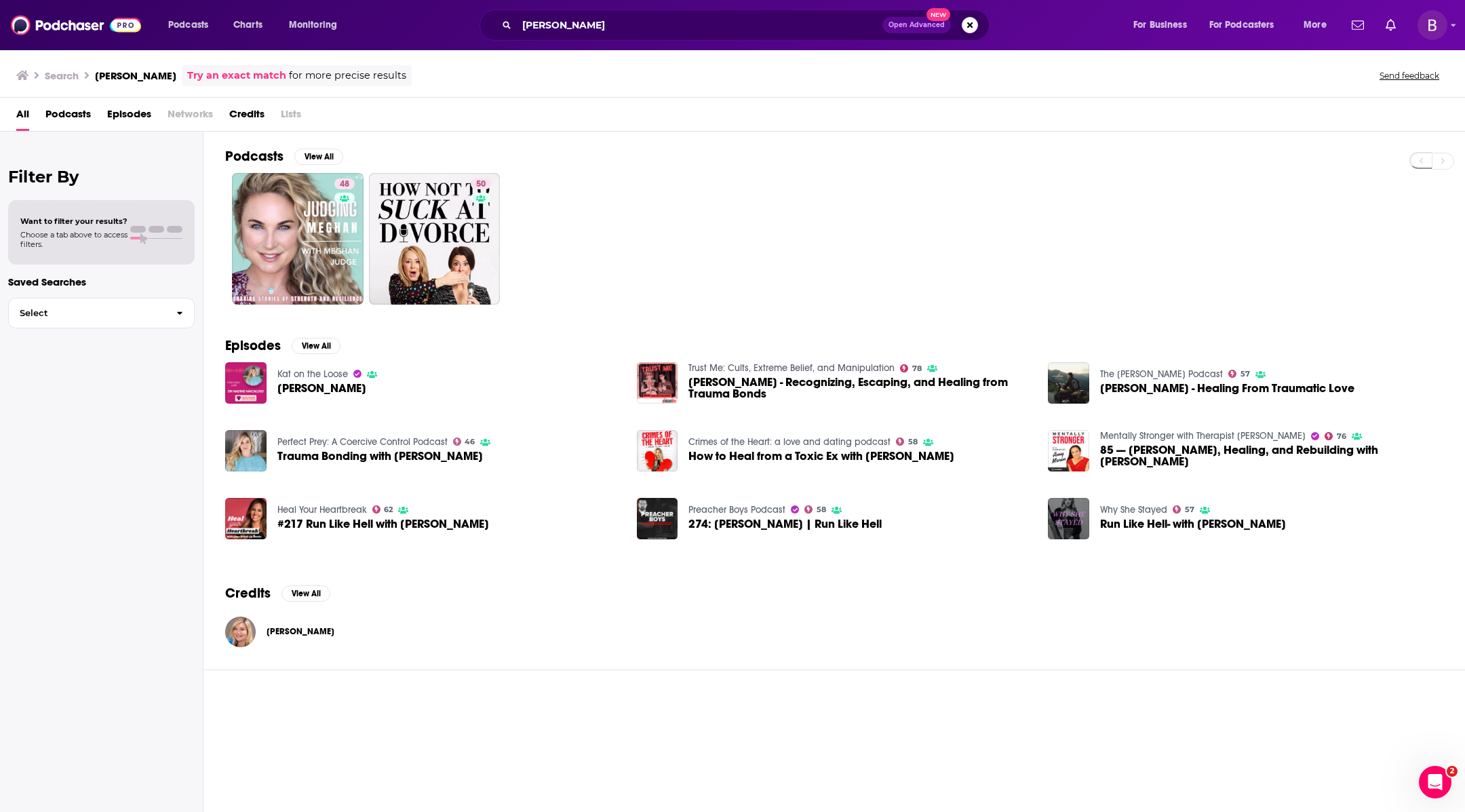
click at [321, 630] on span "Nadine Macaluso" at bounding box center [300, 631] width 68 height 11
click at [598, 22] on input "nadine macaluso" at bounding box center [700, 25] width 366 height 22
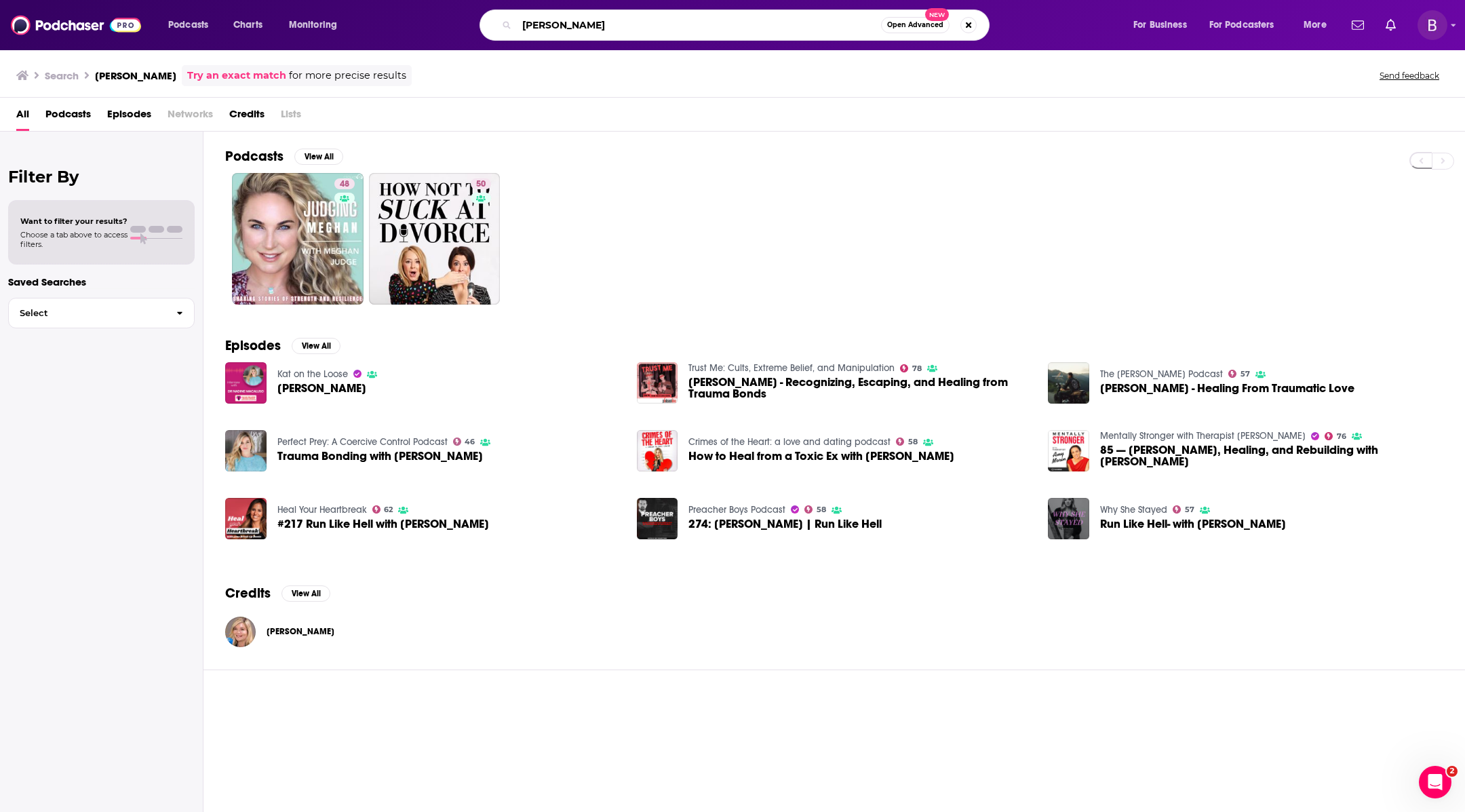
click at [598, 22] on input "nadine macaluso" at bounding box center [699, 25] width 364 height 22
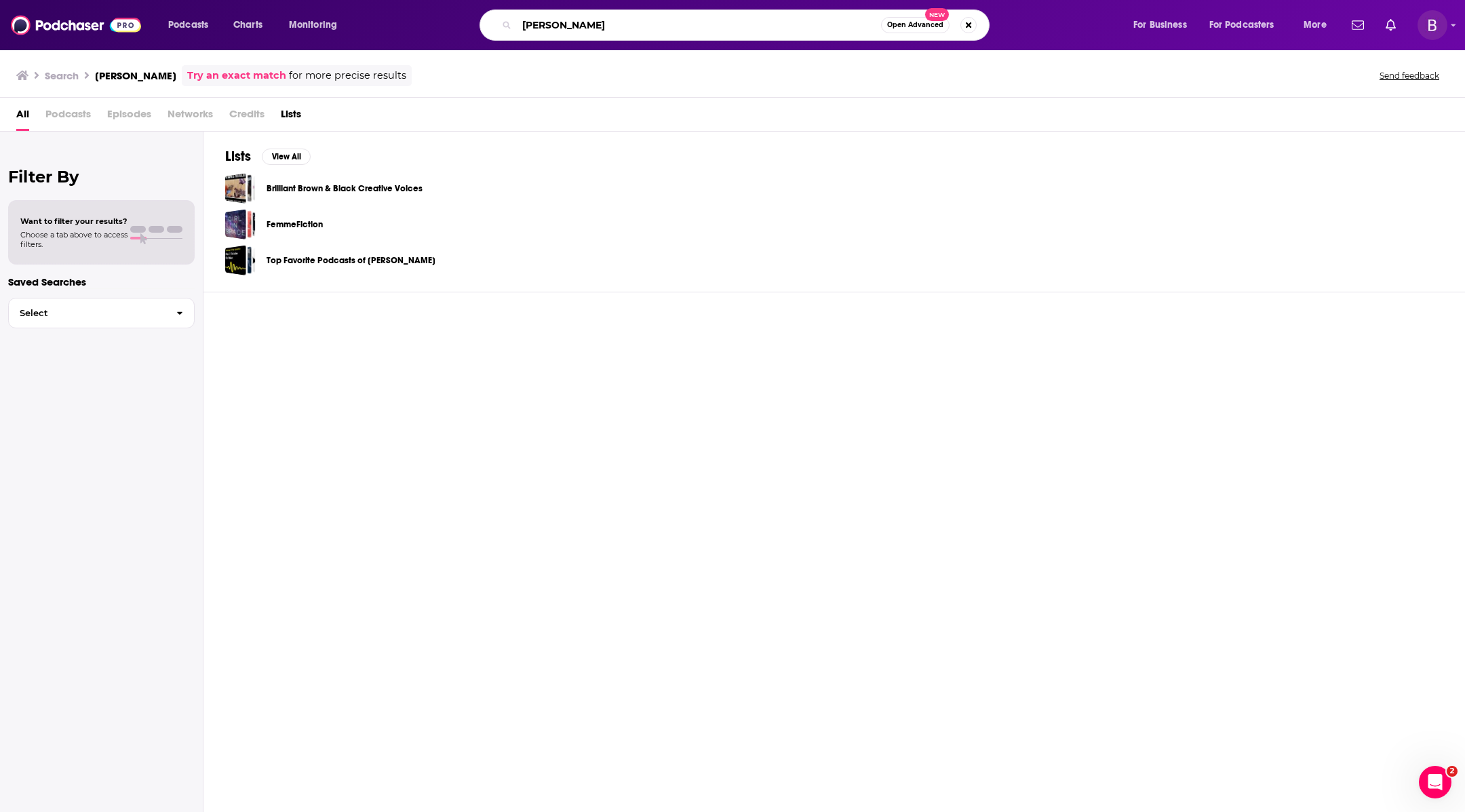
click at [594, 23] on input "christine cocciolo" at bounding box center [699, 25] width 364 height 22
type input "christine cochiolo"
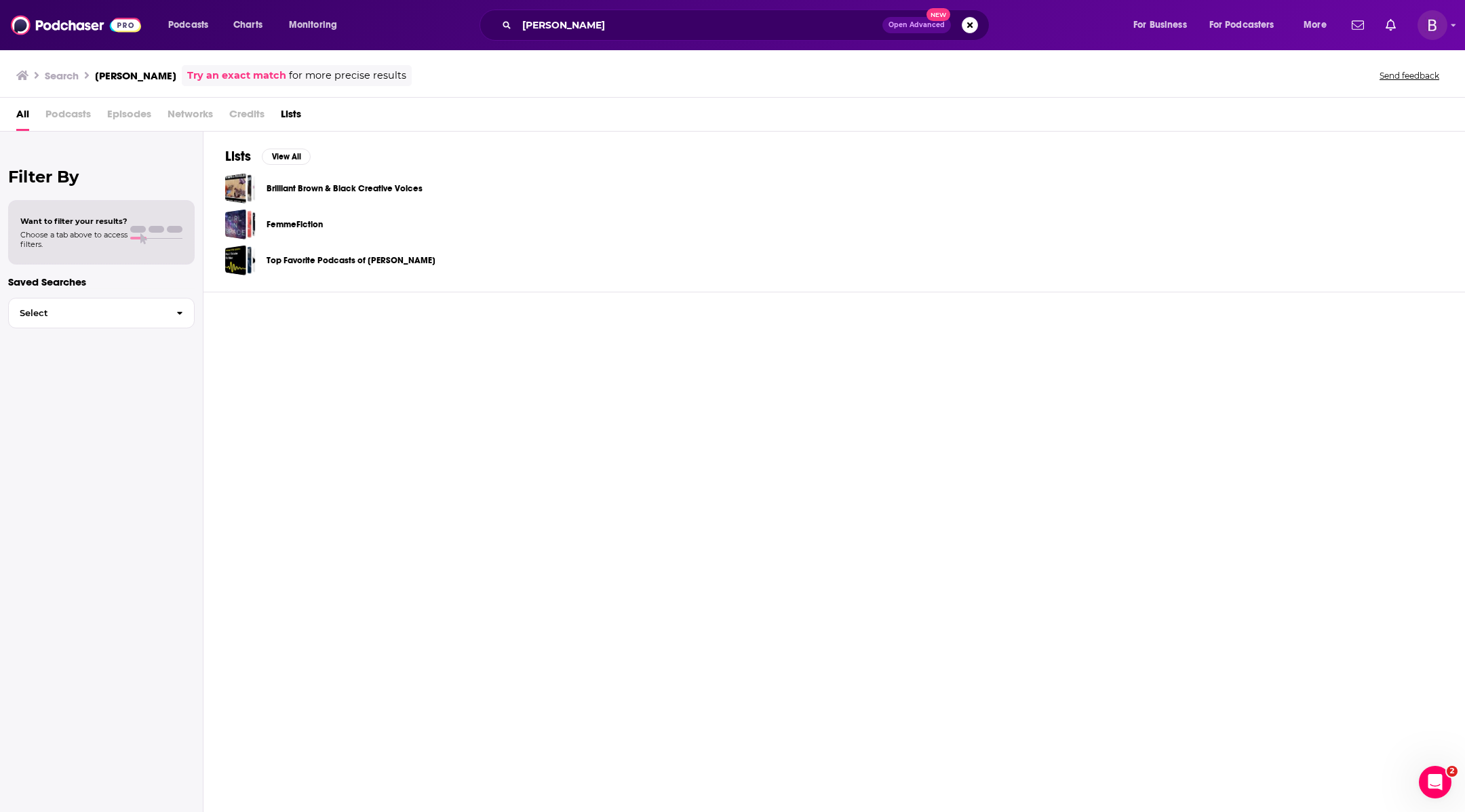
click at [673, 12] on div "christine cochiolo Open Advanced New" at bounding box center [734, 25] width 510 height 31
click at [673, 25] on input "christine cochiolo" at bounding box center [700, 25] width 366 height 22
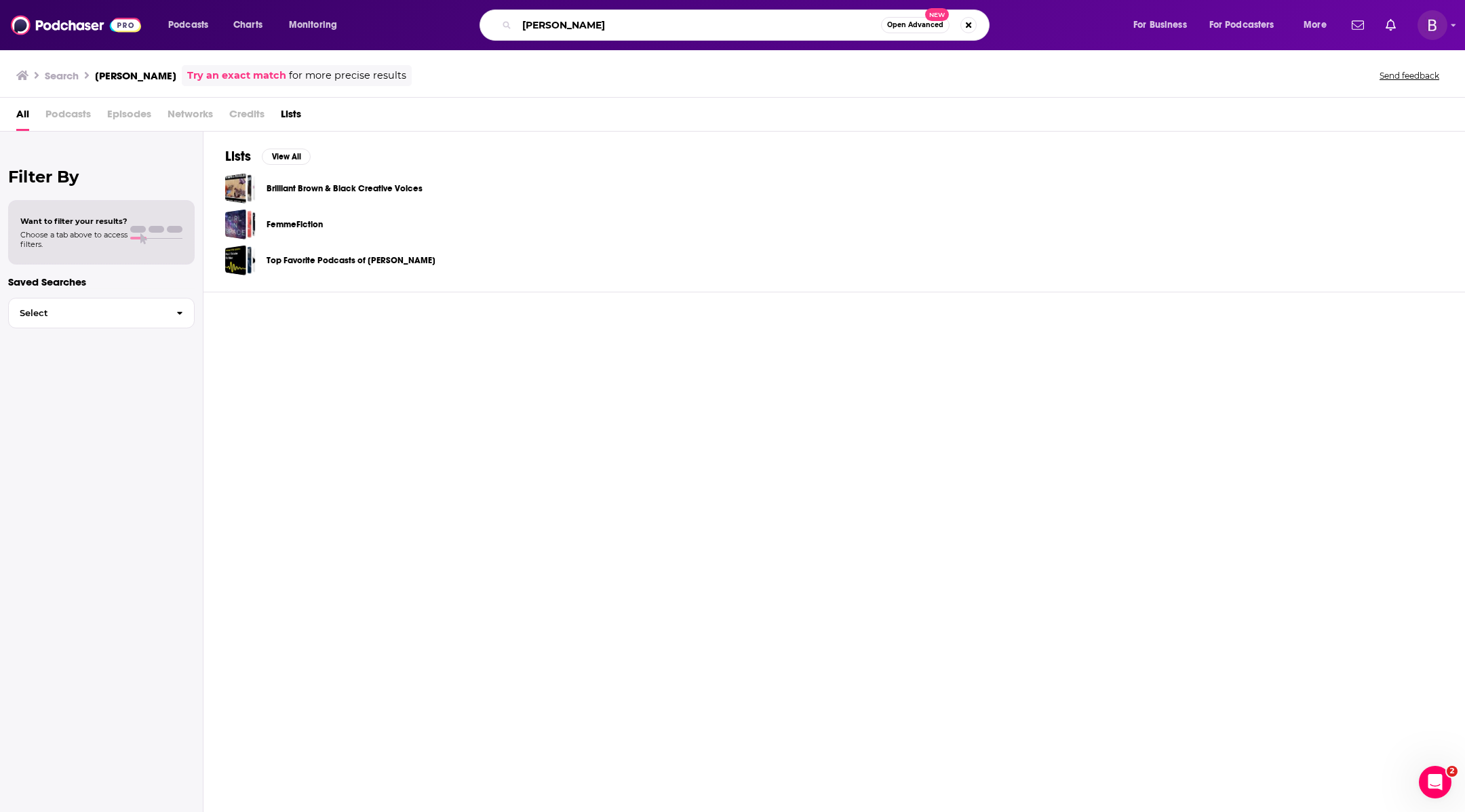
click at [673, 25] on input "christine cochiolo" at bounding box center [699, 25] width 364 height 22
